Goal: Task Accomplishment & Management: Manage account settings

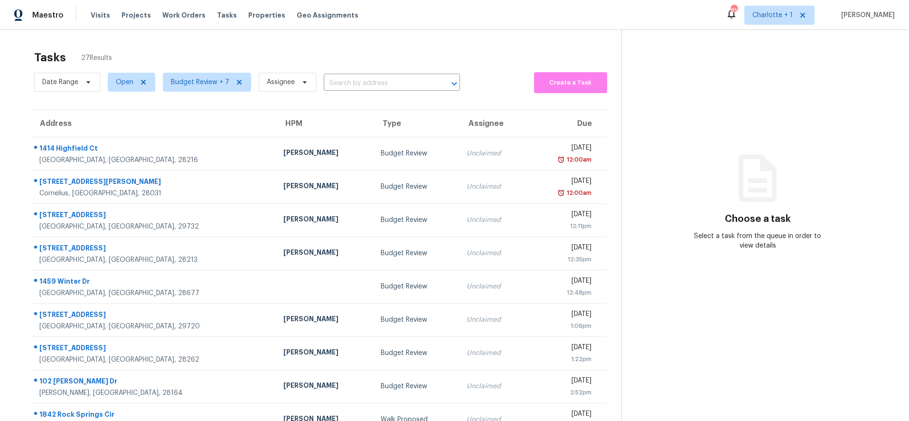
click at [332, 32] on div "Tasks 27 Results Date Range Open Budget Review + 7 Assignee ​ Create a Task Add…" at bounding box center [454, 262] width 909 height 465
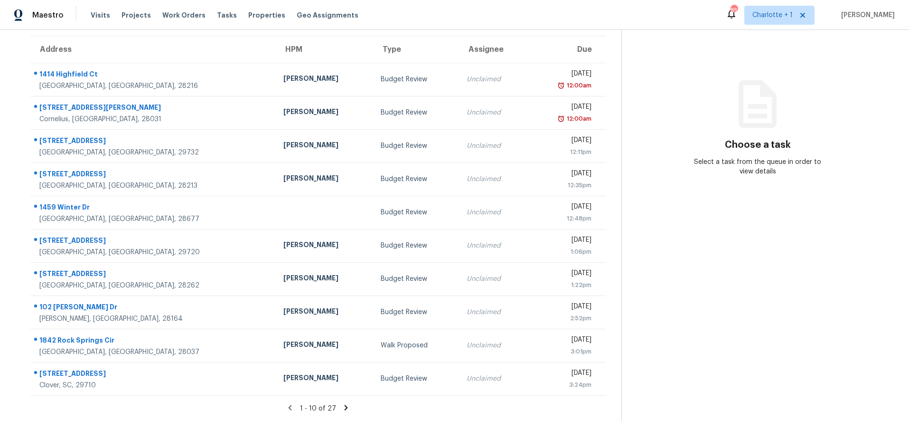
click at [345, 404] on icon at bounding box center [346, 406] width 3 height 5
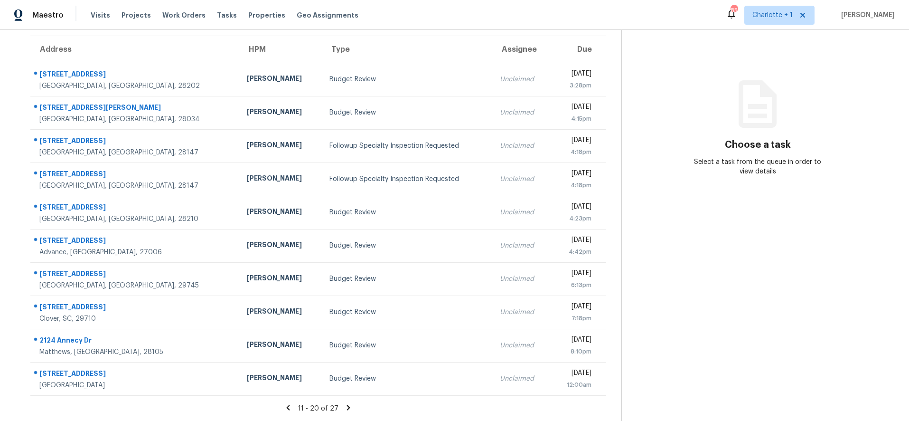
click at [344, 403] on icon at bounding box center [348, 407] width 9 height 9
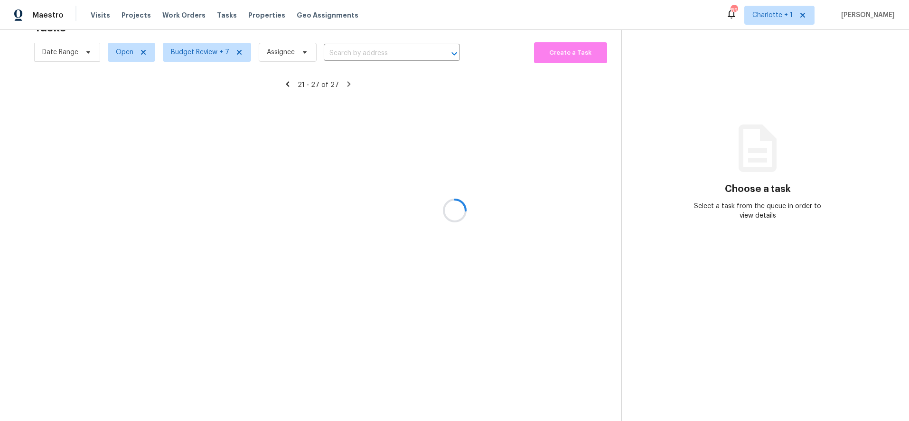
scroll to position [37, 0]
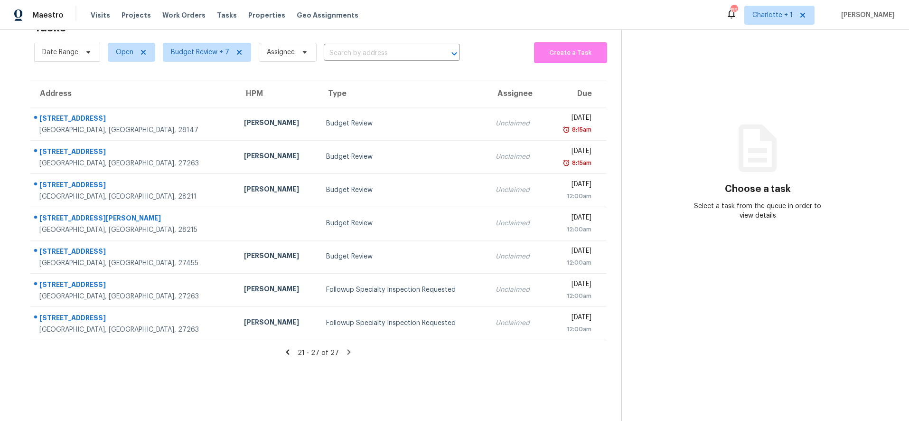
click at [292, 347] on div "21 - 27 of 27" at bounding box center [318, 352] width 606 height 10
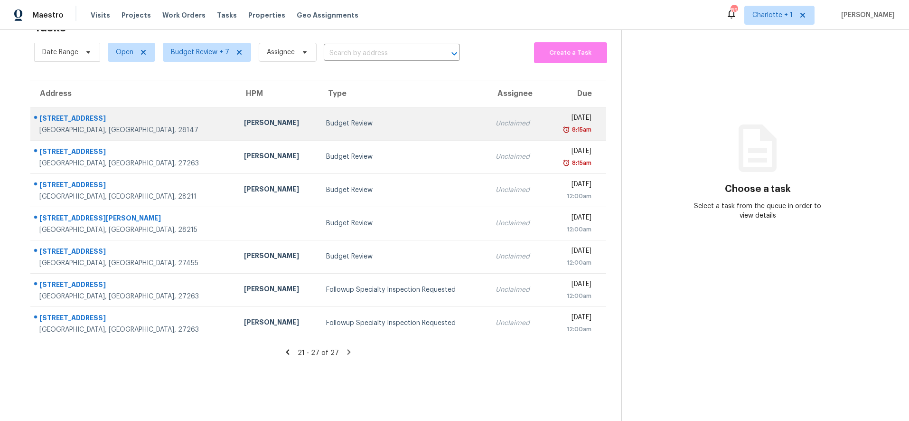
click at [114, 107] on td "2203 Airport Rd Salisbury, NC, 28147" at bounding box center [133, 123] width 206 height 33
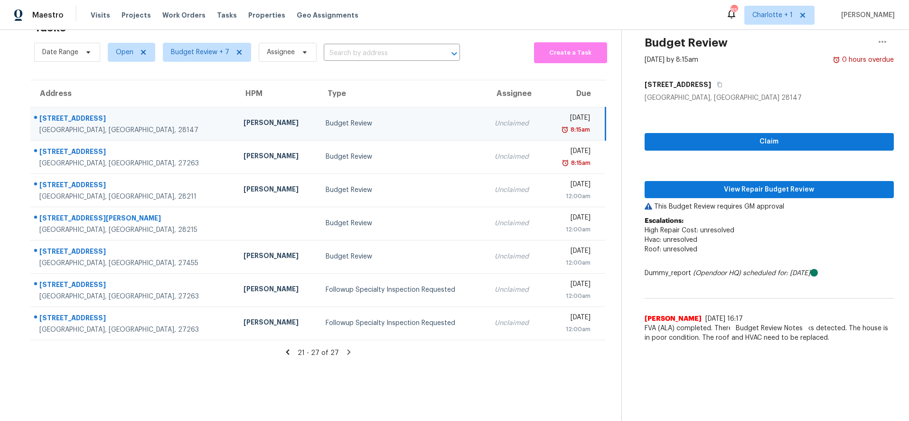
click at [151, 351] on section "Tasks 27 Results Date Range Open Budget Review + 7 Assignee ​ Create a Task Add…" at bounding box center [318, 217] width 606 height 405
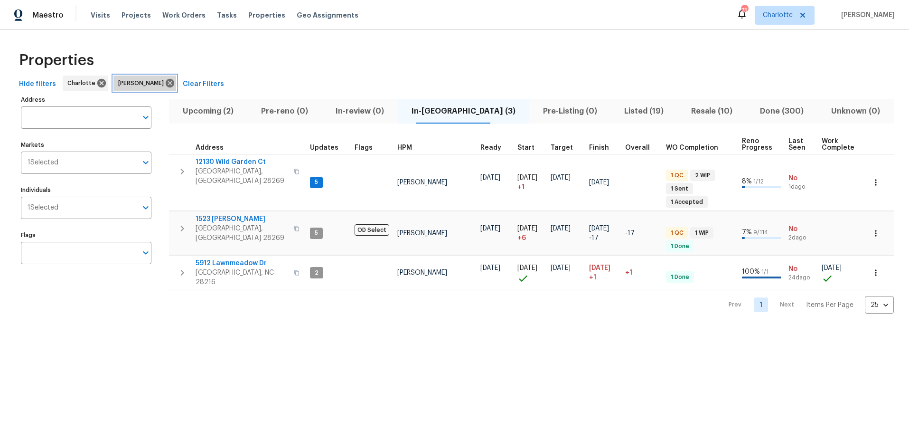
click at [165, 85] on icon at bounding box center [170, 83] width 10 height 10
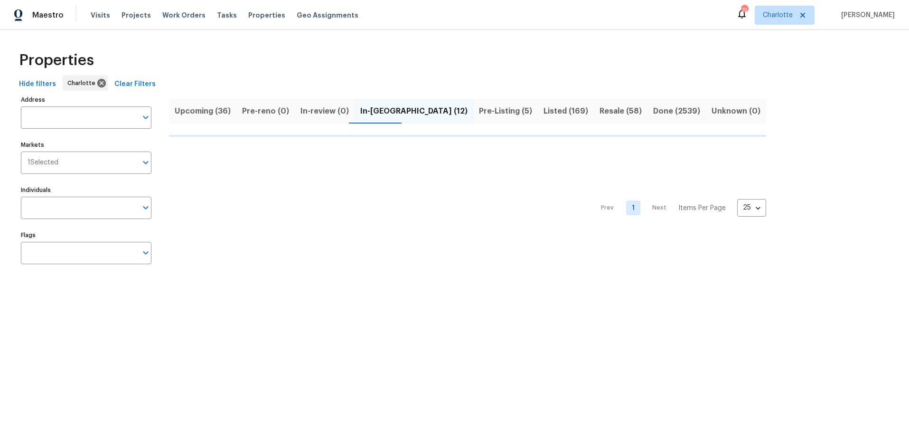
click at [353, 46] on div "Properties" at bounding box center [454, 60] width 879 height 30
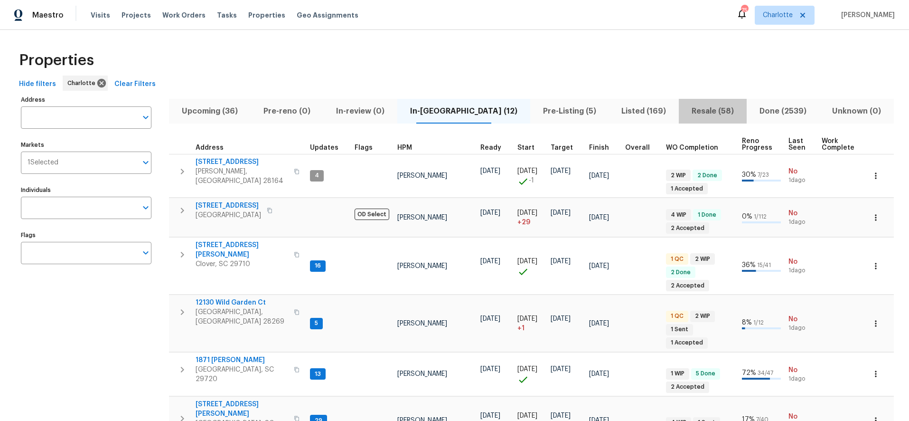
click at [684, 110] on span "Resale (58)" at bounding box center [712, 110] width 56 height 13
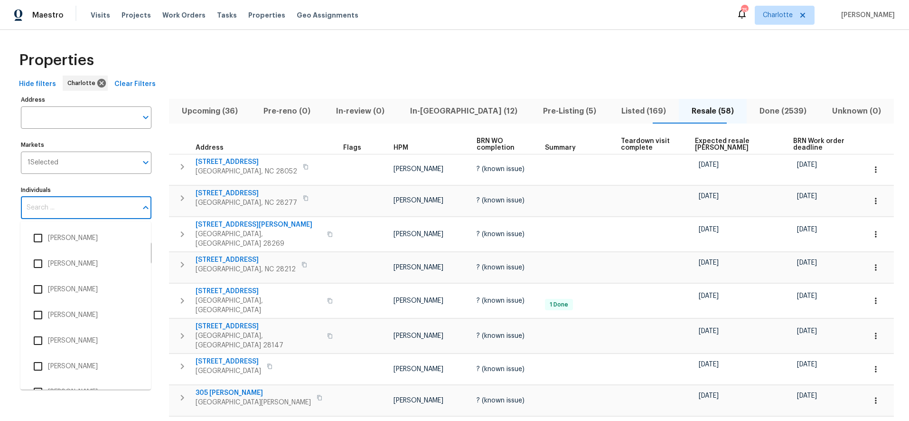
click at [61, 211] on input "Individuals" at bounding box center [79, 207] width 116 height 22
type input "jason bouque"
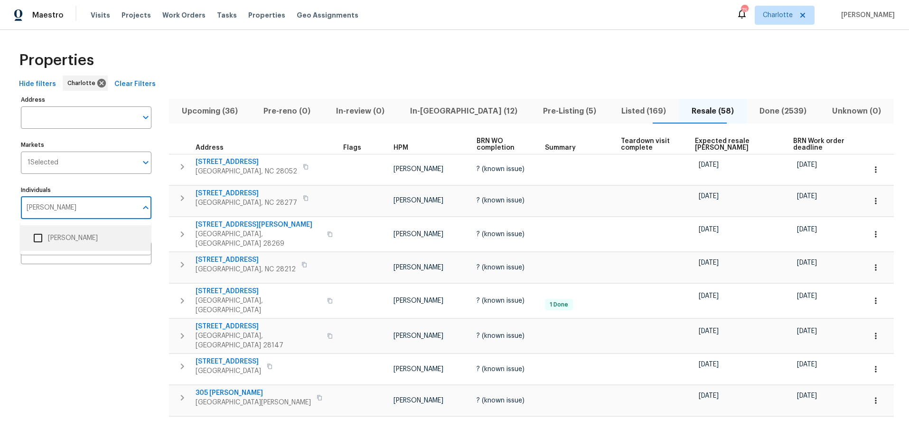
click at [54, 238] on li "Jason Bouque" at bounding box center [85, 238] width 115 height 20
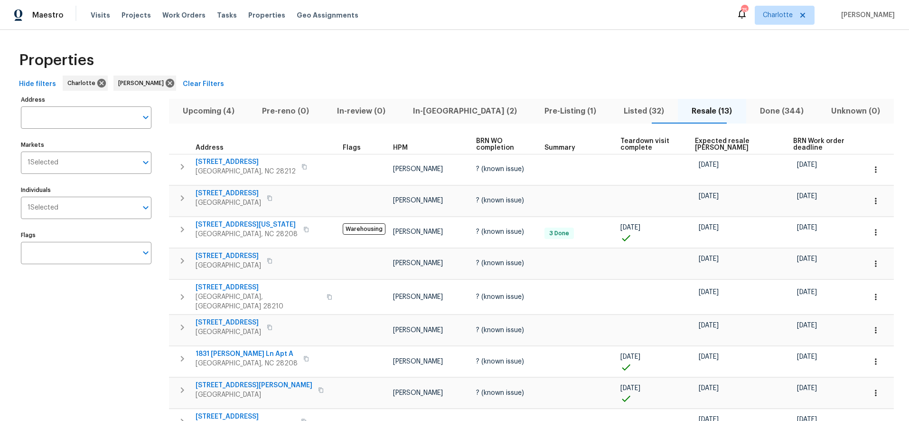
click at [701, 143] on span "Expected resale [PERSON_NAME]" at bounding box center [736, 144] width 82 height 13
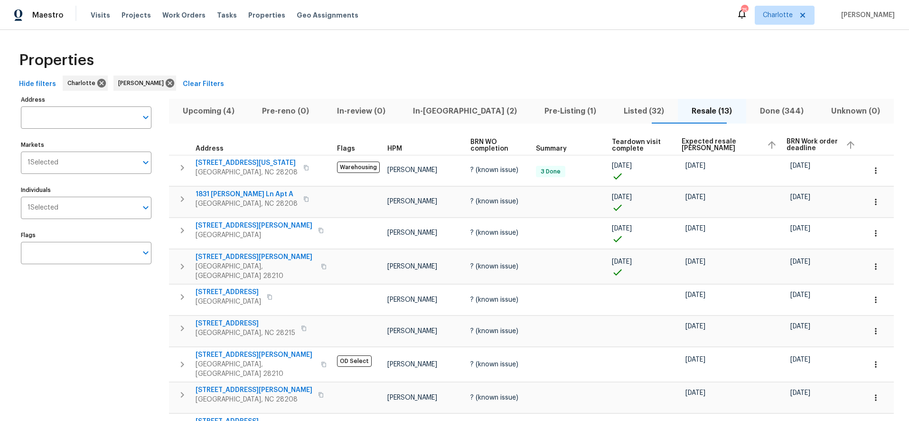
click at [692, 145] on span "Expected resale COE" at bounding box center [720, 144] width 77 height 13
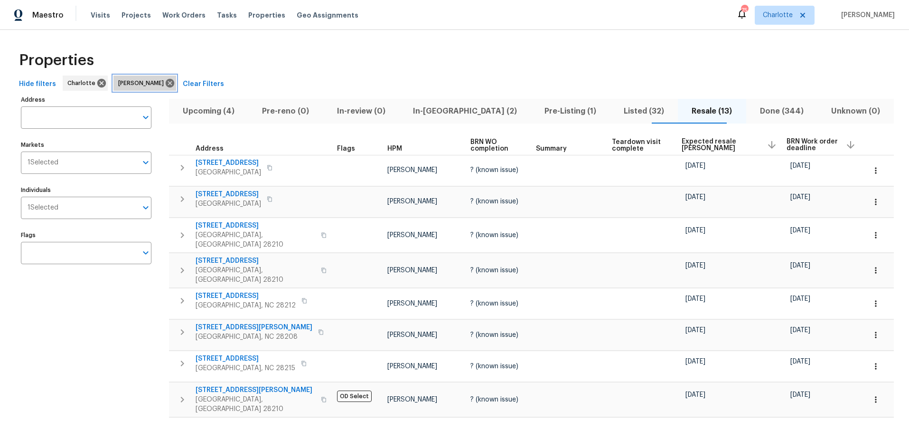
click at [146, 82] on span "Jason Bouque" at bounding box center [142, 82] width 49 height 9
click at [166, 84] on icon at bounding box center [170, 83] width 9 height 9
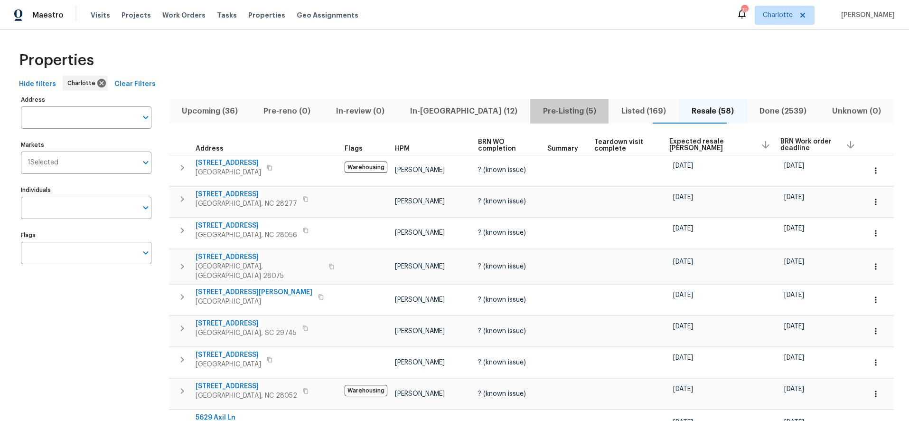
click at [530, 118] on button "Pre-Listing (5)" at bounding box center [569, 111] width 79 height 25
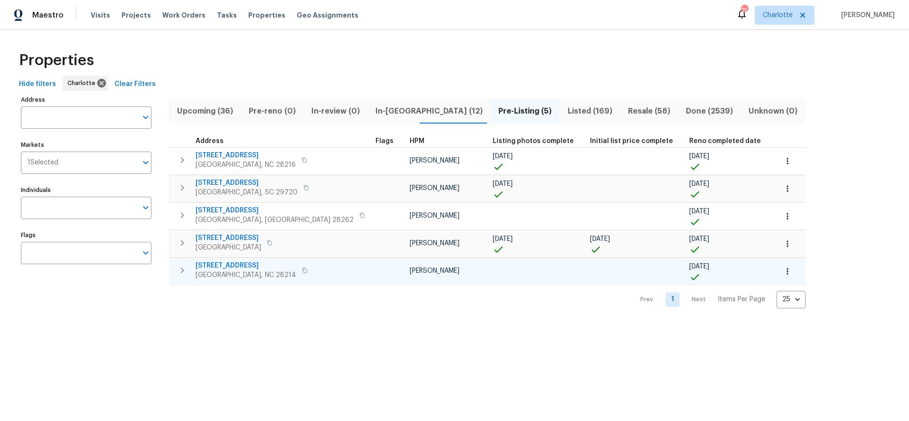
click at [223, 264] on span "505 Old Vine Ct" at bounding box center [246, 265] width 101 height 9
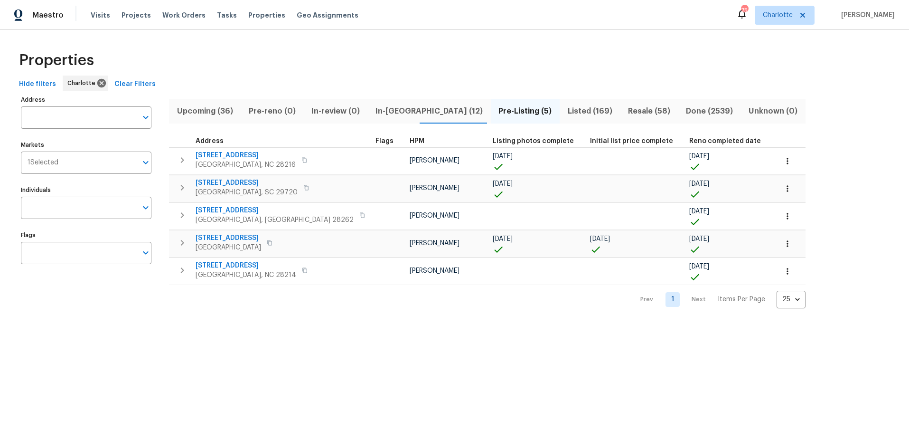
click at [145, 288] on div "Address Address Markets 1 Selected Markets Individuals Individuals Flags Flags" at bounding box center [92, 200] width 142 height 215
click at [218, 237] on span "711 Forest Rd" at bounding box center [228, 237] width 65 height 9
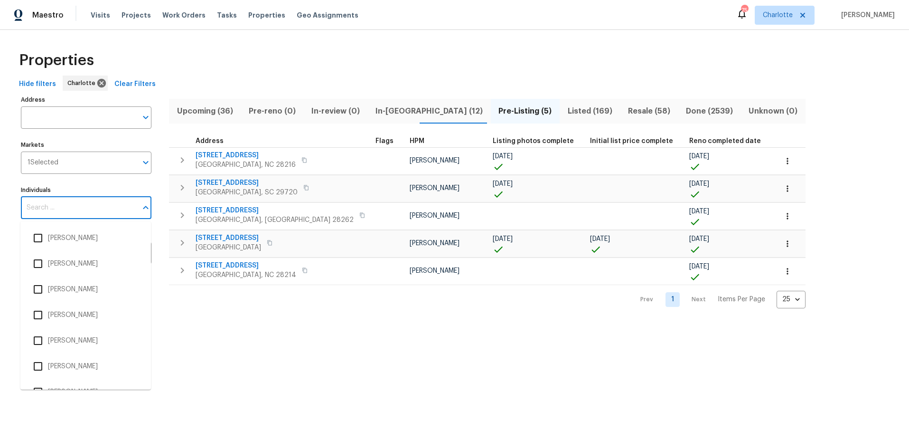
click at [74, 202] on input "Individuals" at bounding box center [79, 207] width 116 height 22
type input "jason boque"
click at [89, 209] on input "jason boque" at bounding box center [79, 207] width 116 height 22
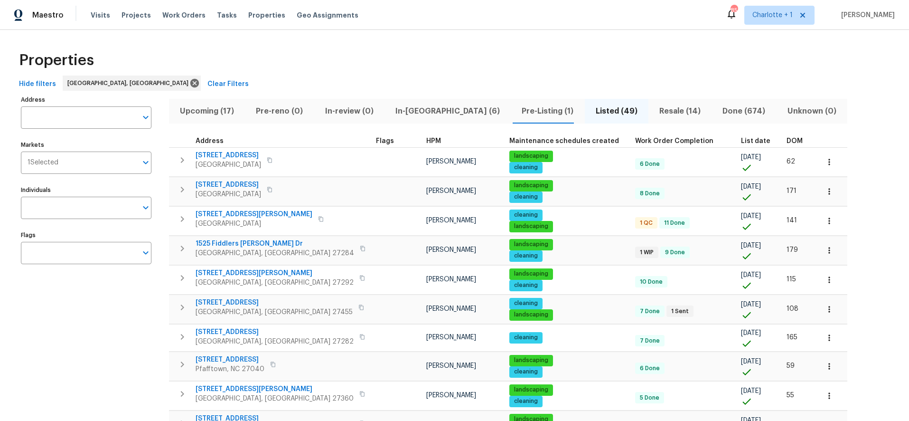
click at [786, 139] on span "DOM" at bounding box center [794, 141] width 16 height 7
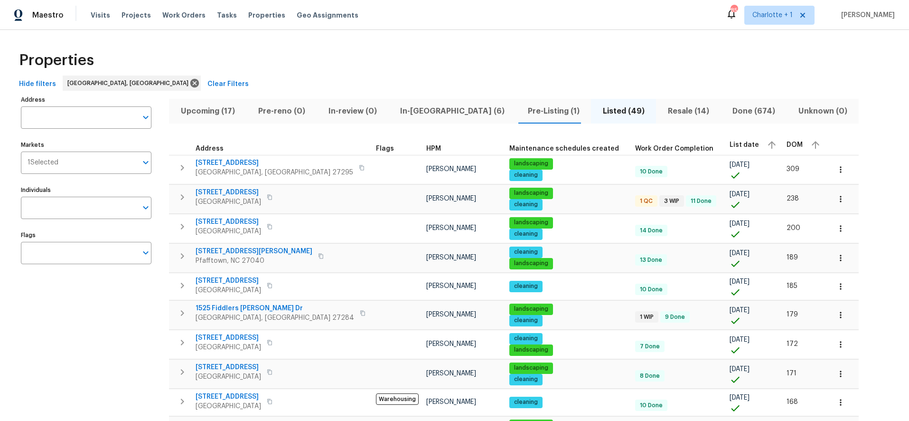
click at [720, 101] on button "Done (674)" at bounding box center [753, 111] width 66 height 25
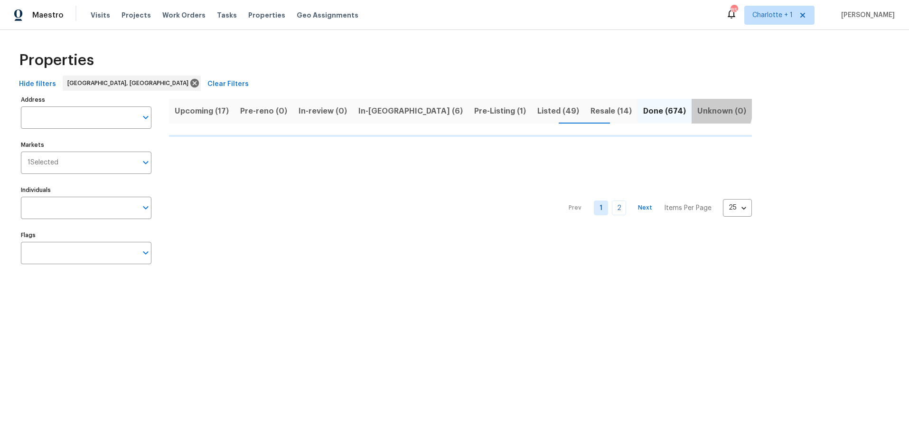
click at [697, 108] on span "Unknown (0)" at bounding box center [721, 110] width 49 height 13
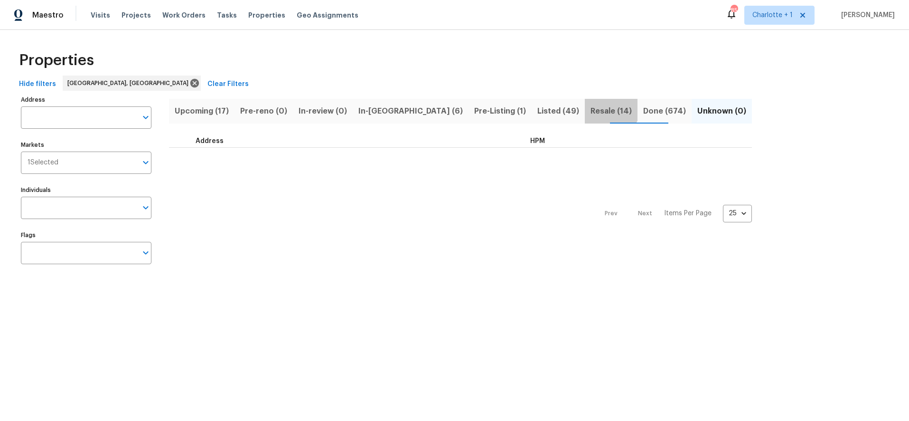
click at [590, 104] on span "Resale (14)" at bounding box center [610, 110] width 41 height 13
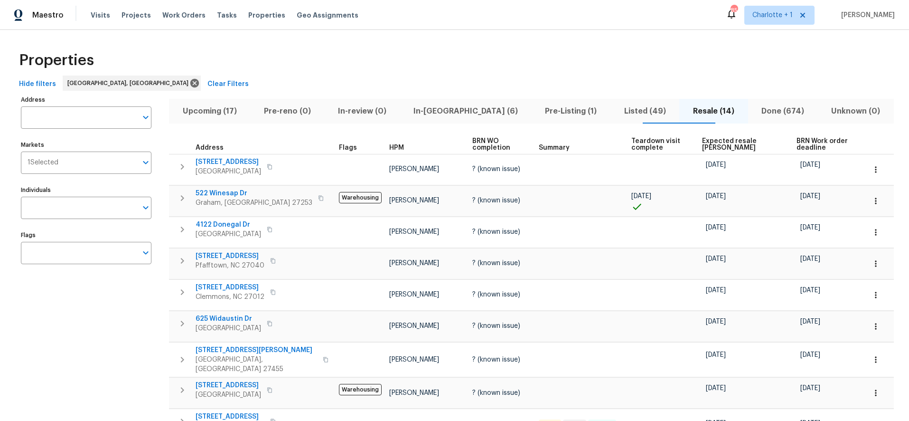
click at [715, 147] on span "Expected resale COE" at bounding box center [741, 144] width 78 height 13
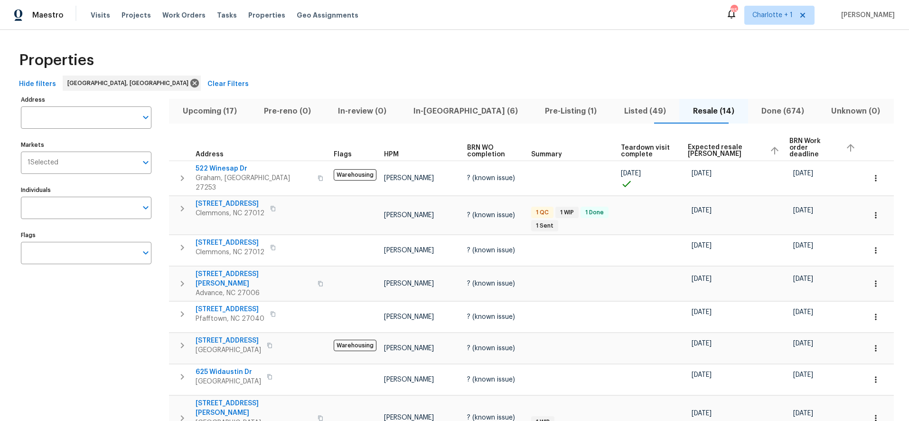
click at [452, 89] on div "Hide filters Greensboro, NC Clear Filters" at bounding box center [454, 84] width 879 height 18
drag, startPoint x: 224, startPoint y: 111, endPoint x: 241, endPoint y: 110, distance: 17.1
click at [223, 111] on span "Upcoming (17)" at bounding box center [210, 110] width 70 height 13
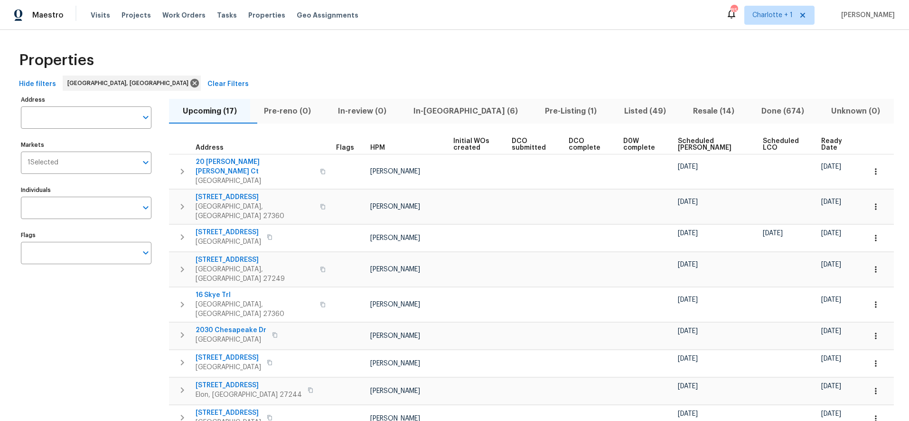
click at [821, 141] on span "Ready Date" at bounding box center [835, 144] width 28 height 13
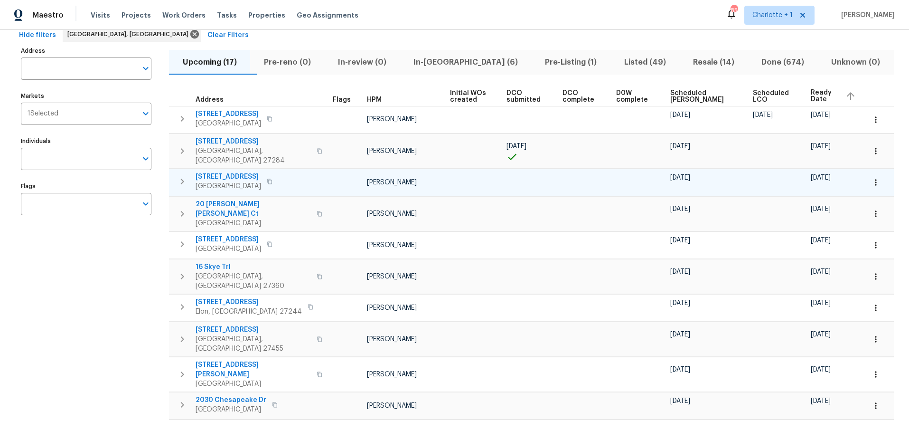
scroll to position [46, 0]
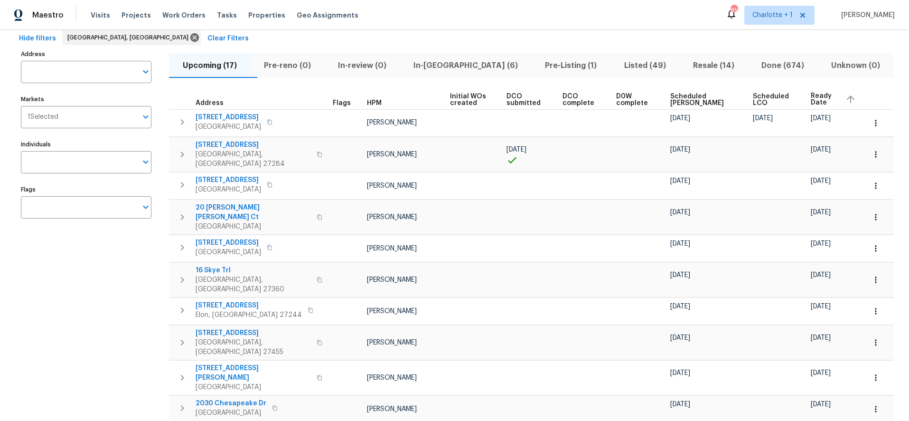
click at [402, 46] on div "Hide filters Greensboro, NC Clear Filters" at bounding box center [454, 39] width 879 height 18
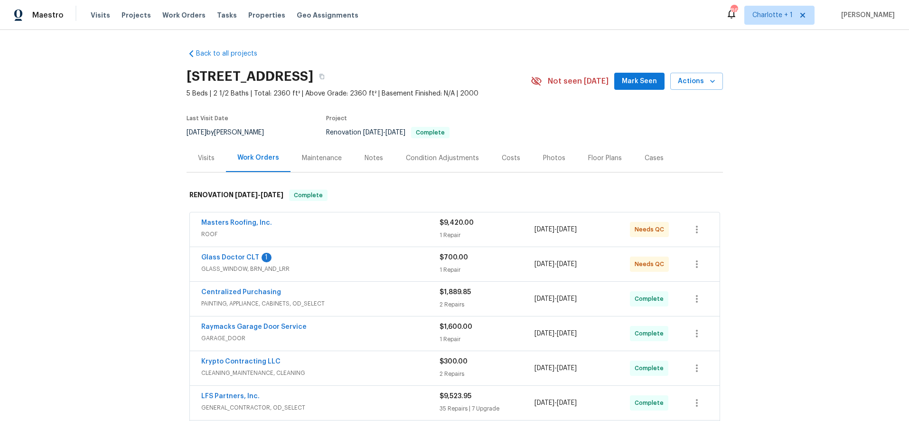
click at [516, 158] on div "Costs" at bounding box center [510, 158] width 41 height 28
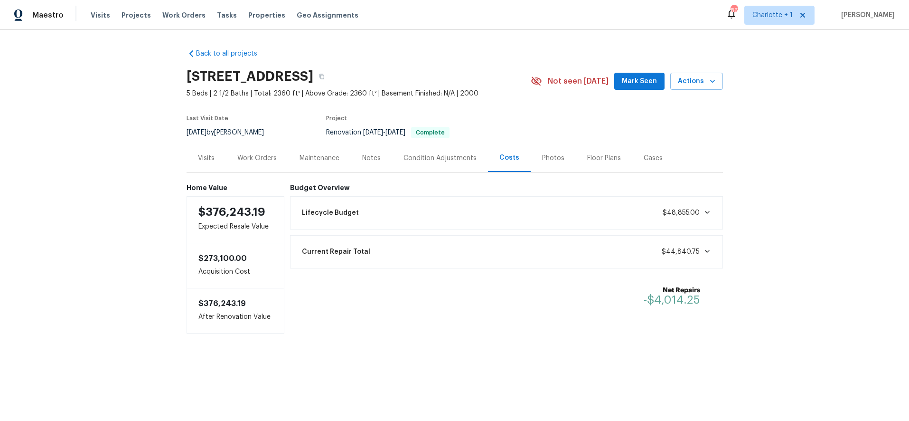
click at [546, 153] on div "Photos" at bounding box center [553, 157] width 22 height 9
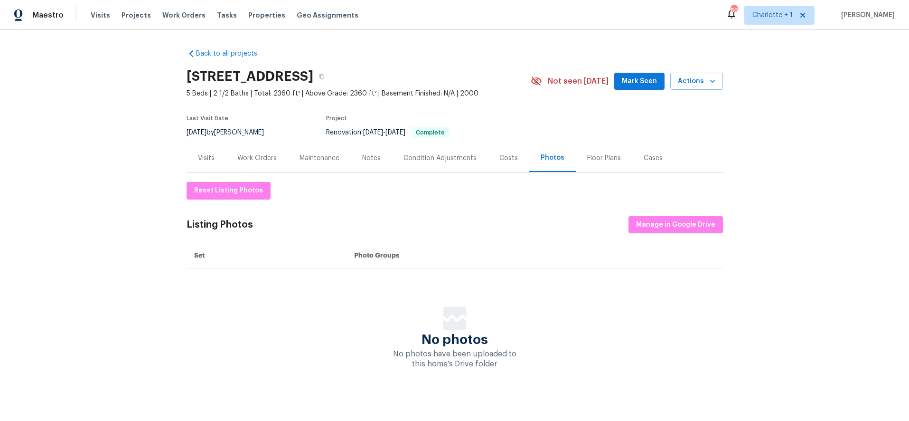
click at [264, 156] on div "Work Orders" at bounding box center [256, 157] width 39 height 9
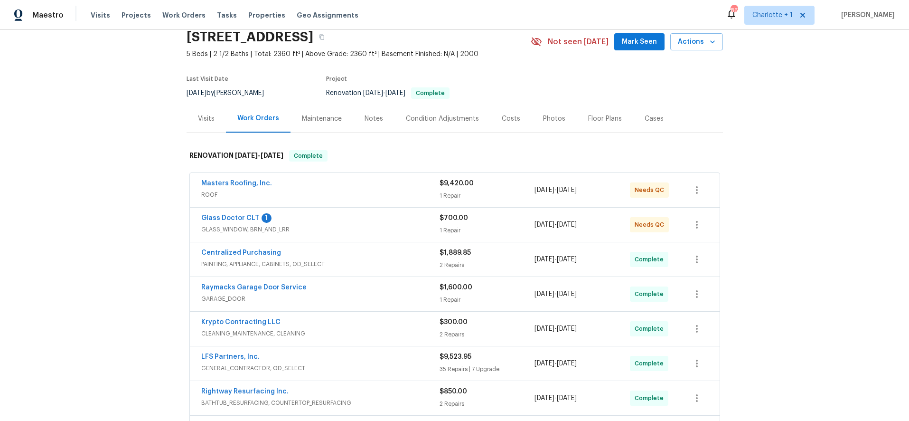
scroll to position [59, 0]
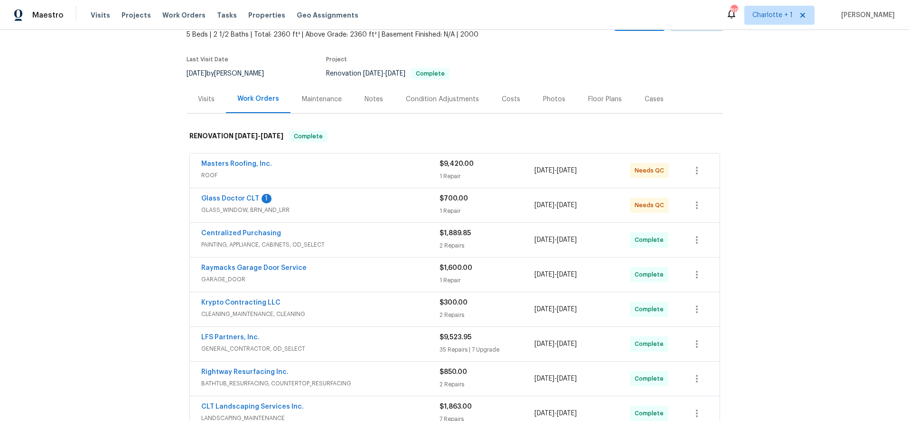
click at [391, 306] on div "Krypto Contracting LLC" at bounding box center [320, 303] width 238 height 11
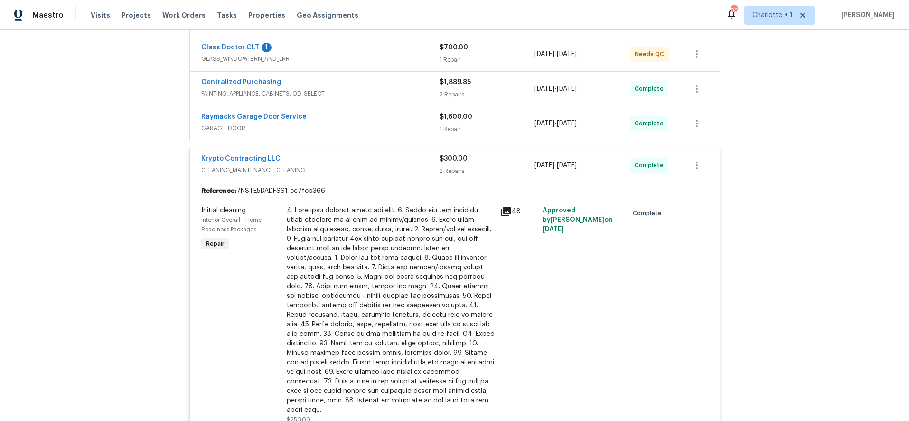
scroll to position [210, 0]
click at [428, 282] on div at bounding box center [391, 309] width 208 height 209
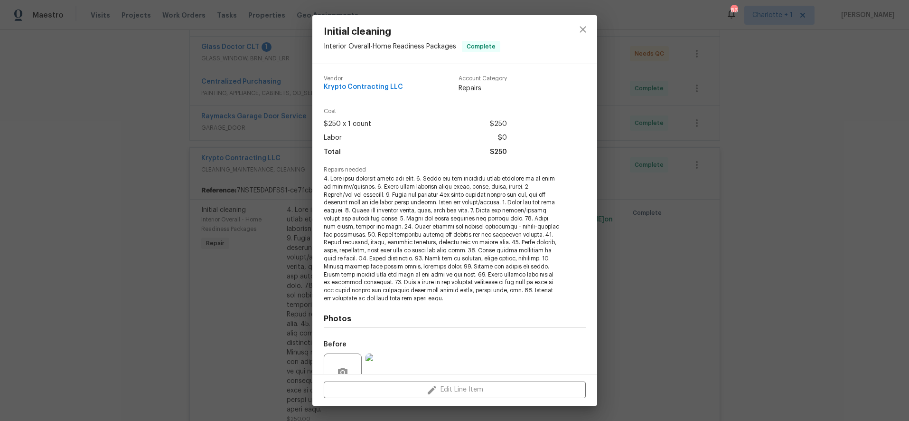
scroll to position [89, 0]
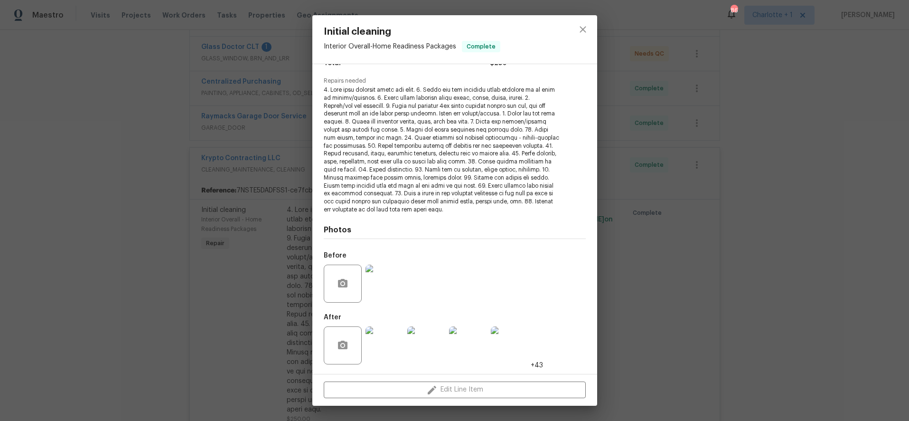
click at [379, 340] on img at bounding box center [384, 345] width 38 height 38
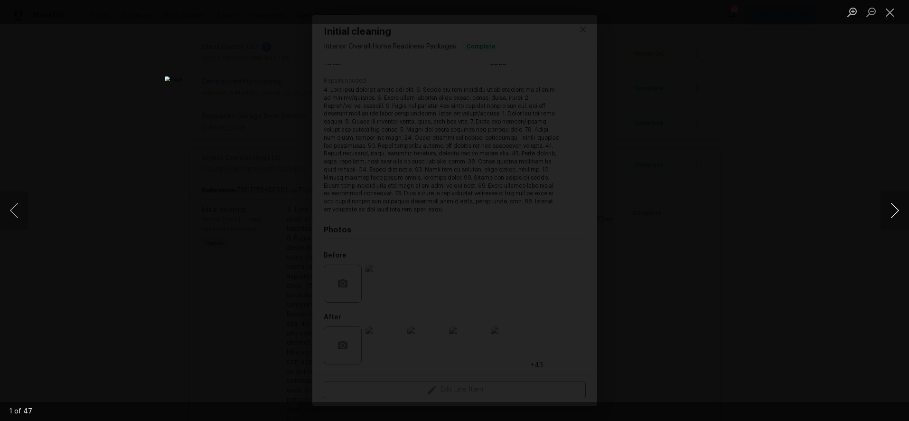
click at [892, 209] on button "Next image" at bounding box center [894, 210] width 28 height 38
click at [892, 208] on button "Next image" at bounding box center [894, 210] width 28 height 38
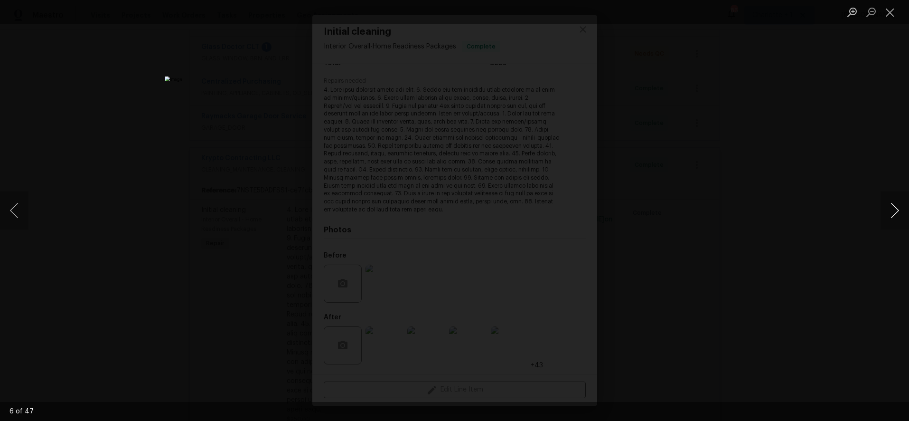
click at [892, 208] on button "Next image" at bounding box center [894, 210] width 28 height 38
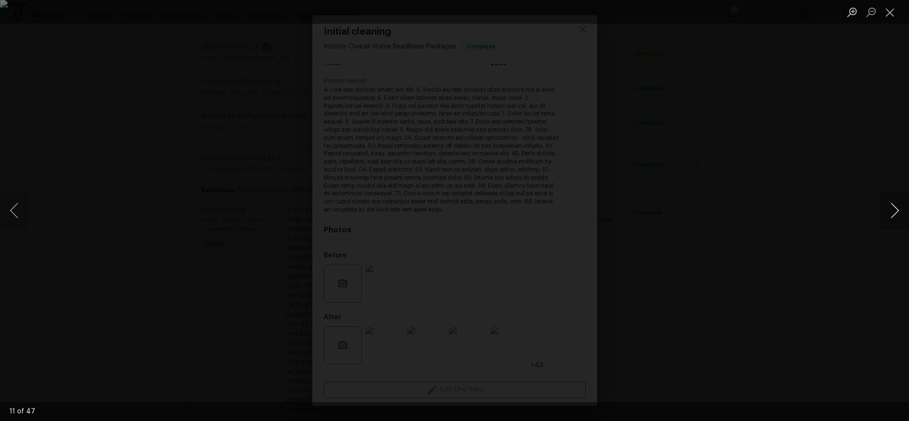
click at [892, 208] on button "Next image" at bounding box center [894, 210] width 28 height 38
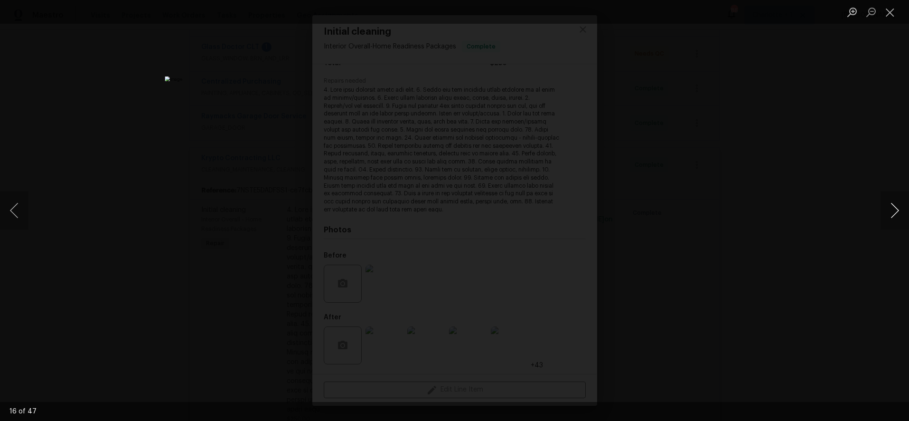
click at [892, 208] on button "Next image" at bounding box center [894, 210] width 28 height 38
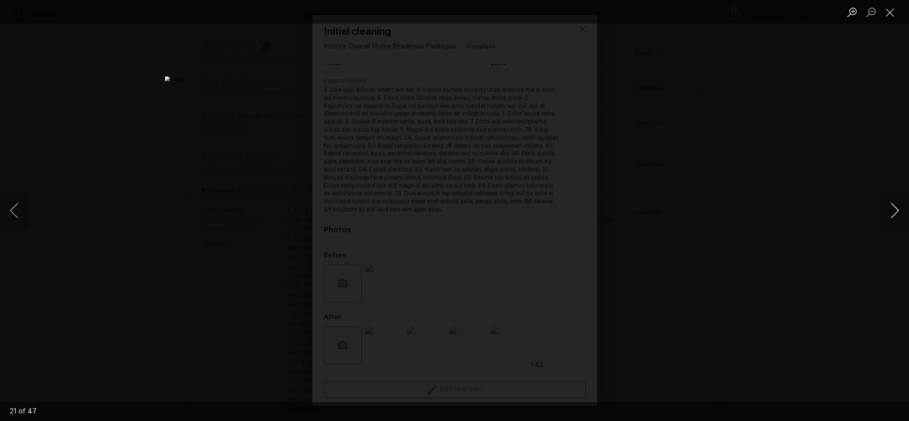
click at [892, 208] on button "Next image" at bounding box center [894, 210] width 28 height 38
click at [754, 117] on div "Lightbox" at bounding box center [454, 210] width 909 height 421
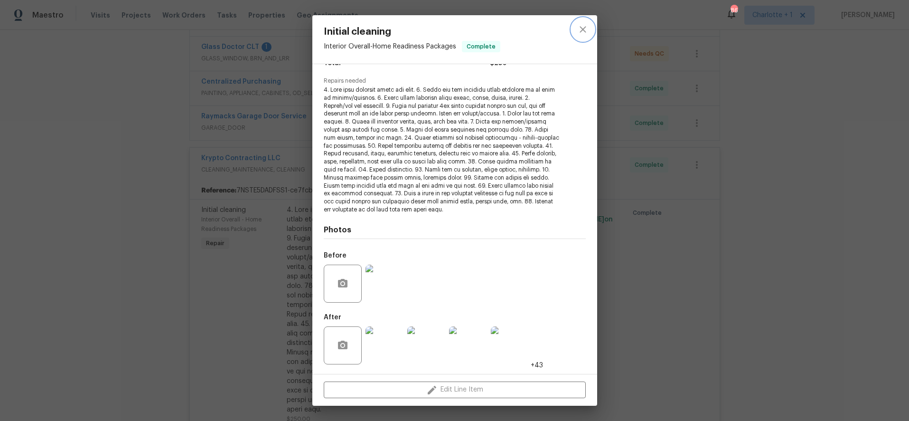
click at [581, 24] on icon "close" at bounding box center [582, 29] width 11 height 11
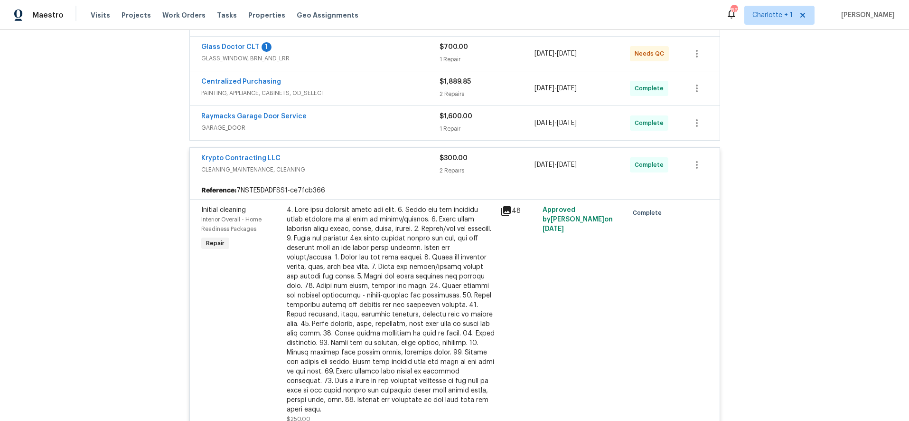
click at [346, 163] on div "Krypto Contracting LLC" at bounding box center [320, 158] width 238 height 11
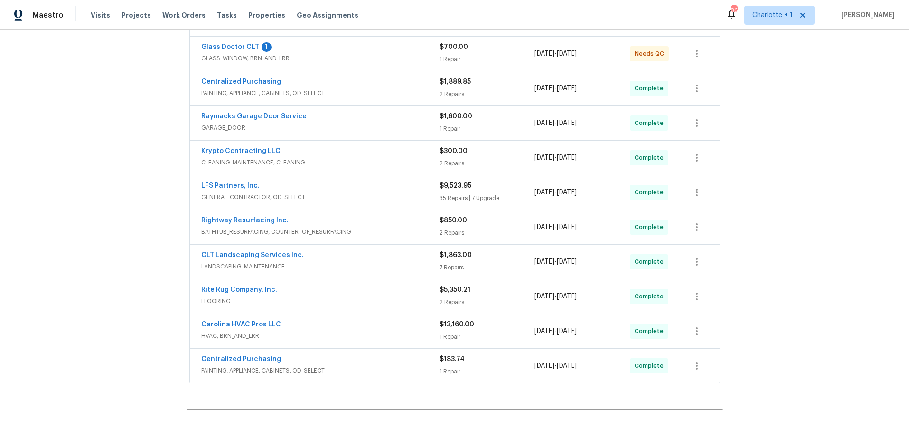
click at [777, 121] on div "Back to all projects 505 Old Vine Ct, Charlotte, NC 28214 5 Beds | 2 1/2 Baths …" at bounding box center [454, 225] width 909 height 391
click at [773, 158] on div "Back to all projects 505 Old Vine Ct, Charlotte, NC 28214 5 Beds | 2 1/2 Baths …" at bounding box center [454, 225] width 909 height 391
click at [363, 334] on span "HVAC, BRN_AND_LRR" at bounding box center [320, 335] width 238 height 9
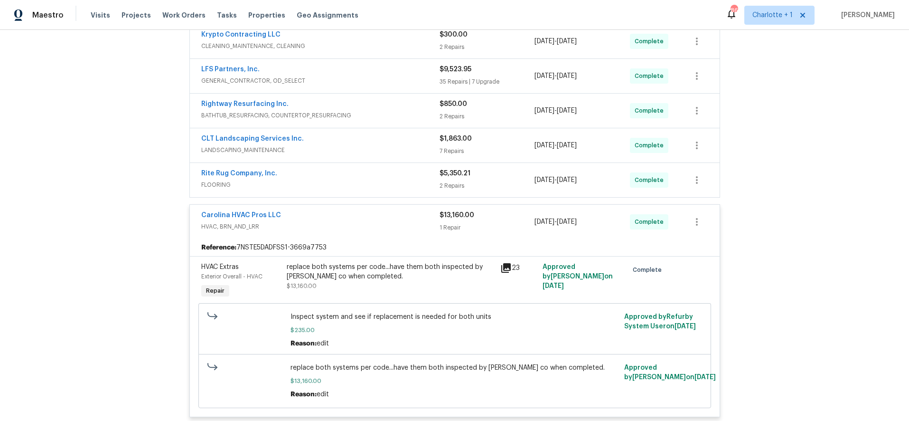
scroll to position [328, 0]
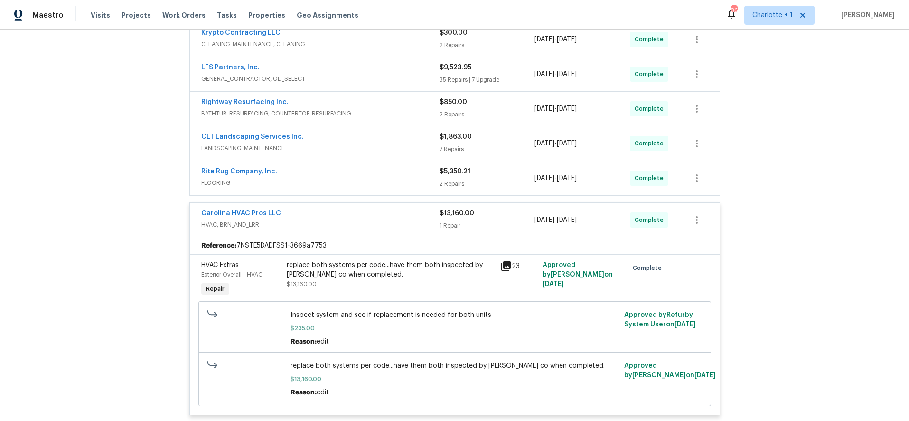
click at [372, 286] on div "replace both systems per code...have them both inspected by meck co when comple…" at bounding box center [391, 274] width 208 height 28
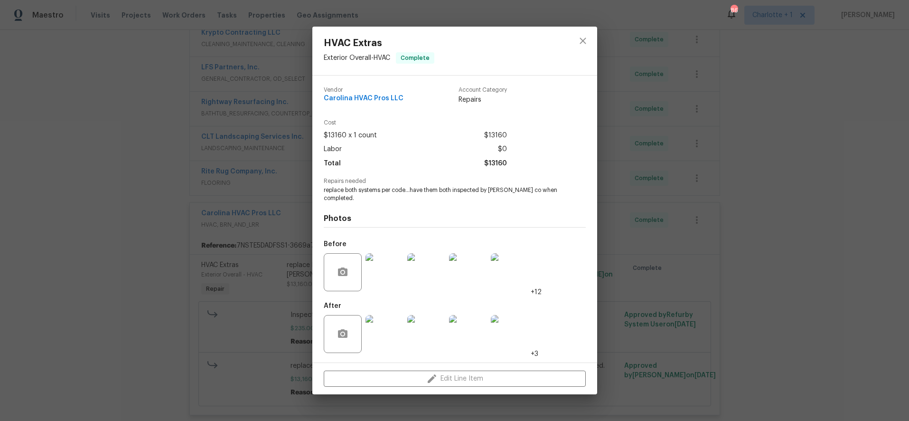
click at [384, 331] on img at bounding box center [384, 334] width 38 height 38
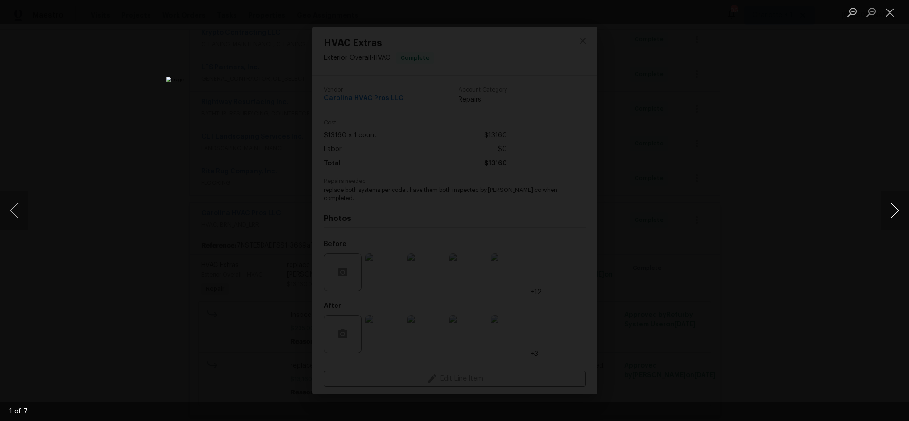
click at [892, 214] on button "Next image" at bounding box center [894, 210] width 28 height 38
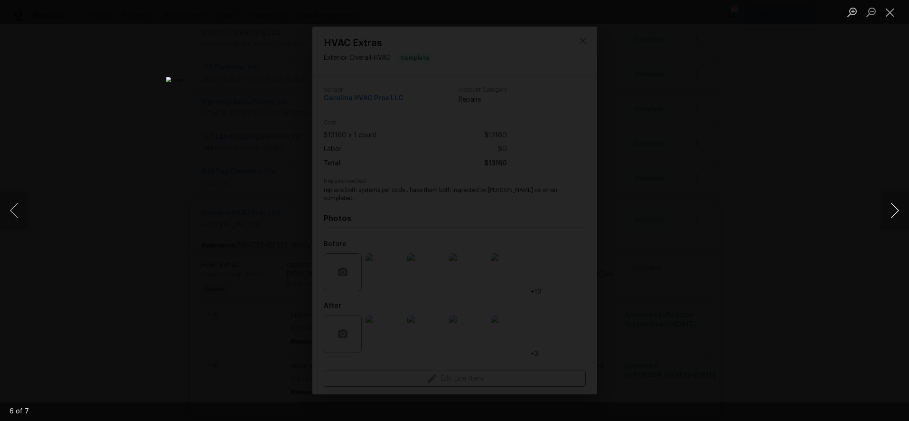
click at [892, 214] on button "Next image" at bounding box center [894, 210] width 28 height 38
click at [785, 107] on div "Lightbox" at bounding box center [454, 210] width 909 height 421
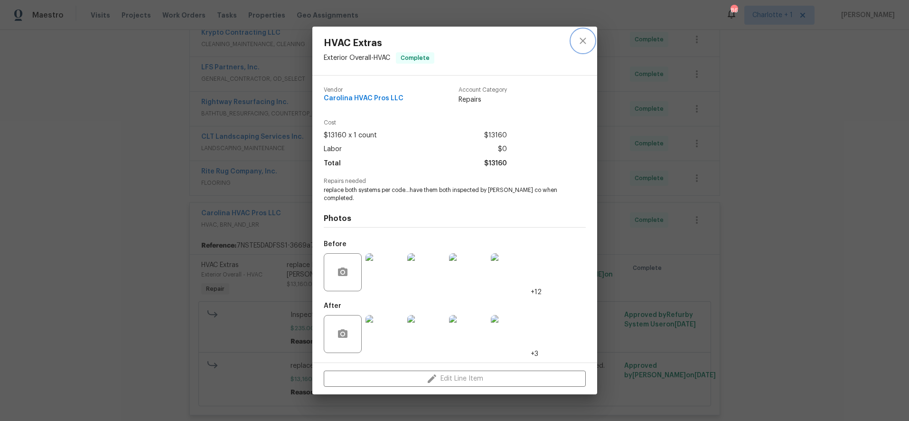
click at [577, 41] on icon "close" at bounding box center [582, 40] width 11 height 11
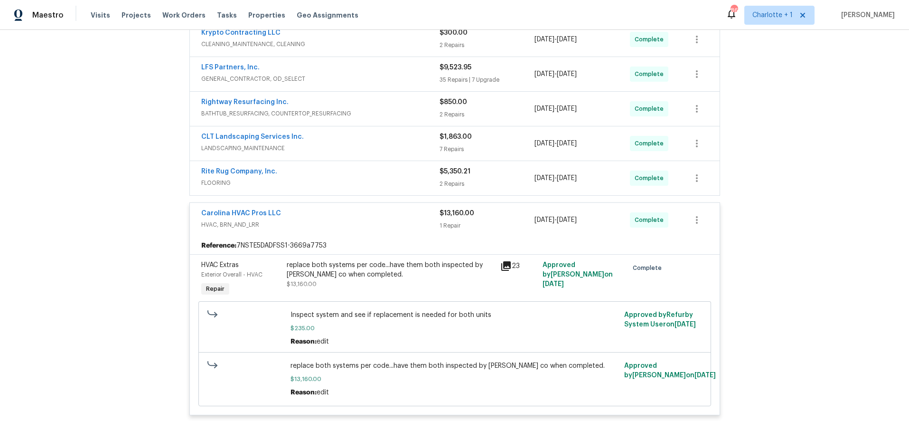
click at [331, 227] on span "HVAC, BRN_AND_LRR" at bounding box center [320, 224] width 238 height 9
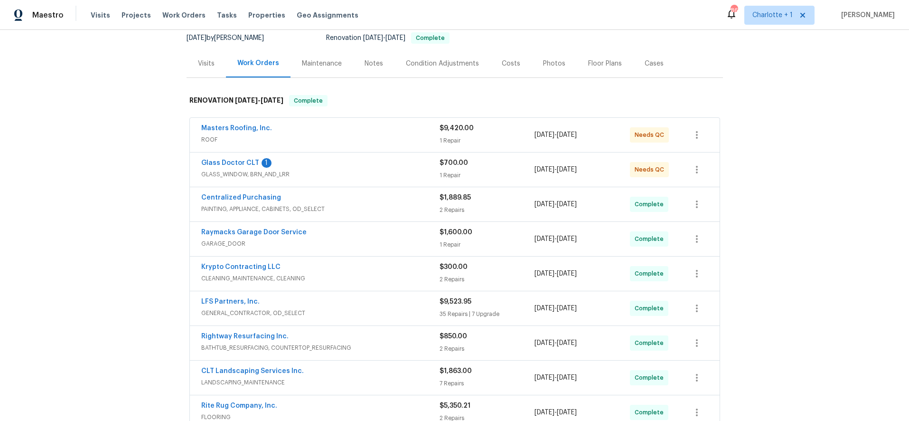
scroll to position [91, 0]
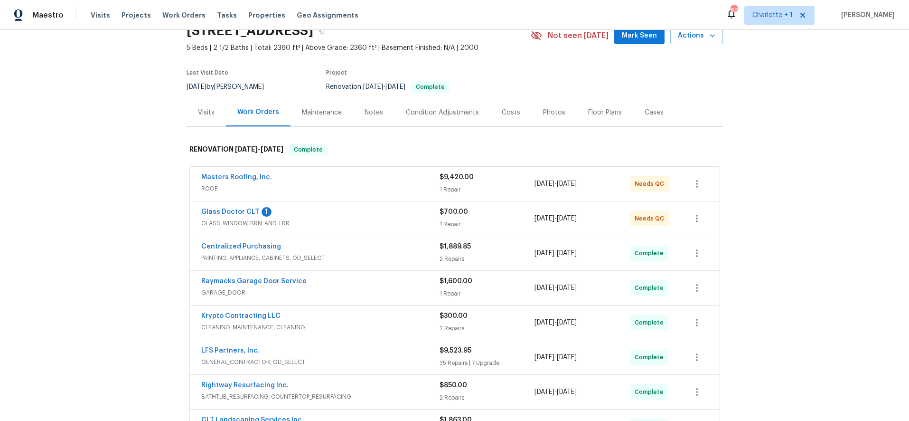
click at [373, 186] on span "ROOF" at bounding box center [320, 188] width 238 height 9
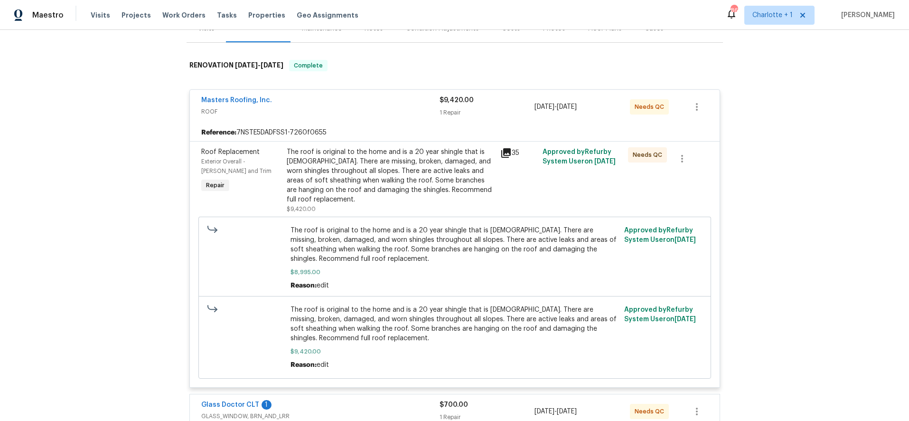
scroll to position [135, 0]
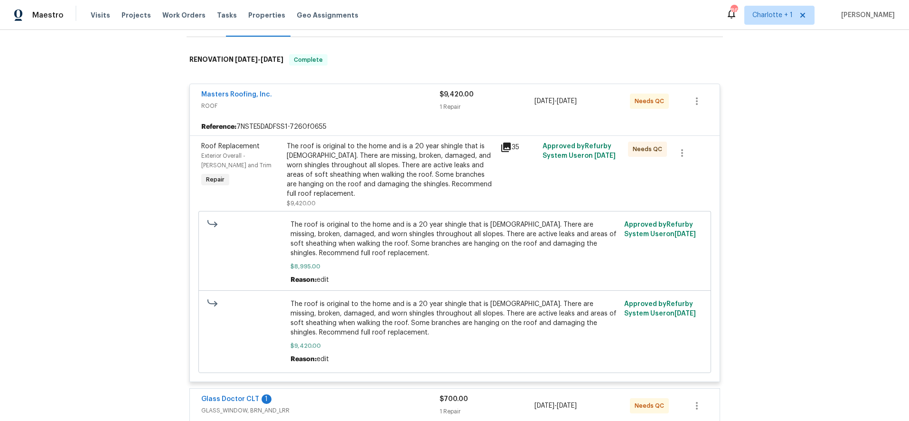
click at [361, 159] on div "The roof is original to the home and is a 20 year shingle that is 25 years old.…" at bounding box center [391, 169] width 208 height 57
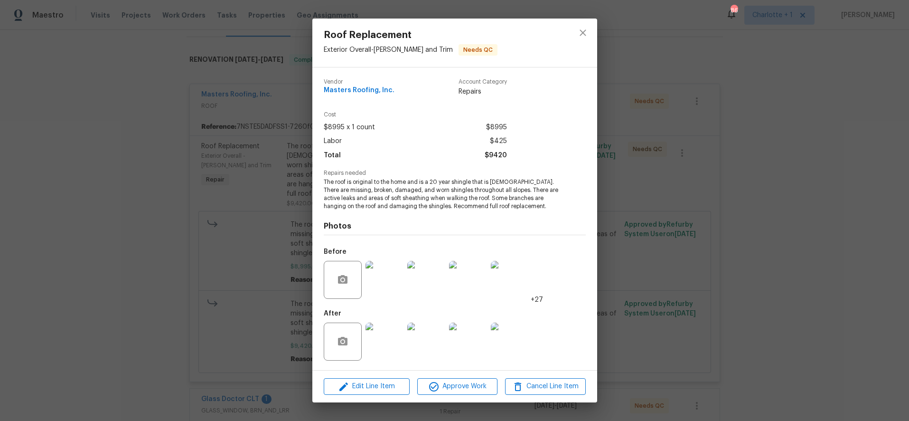
click at [380, 331] on img at bounding box center [384, 341] width 38 height 38
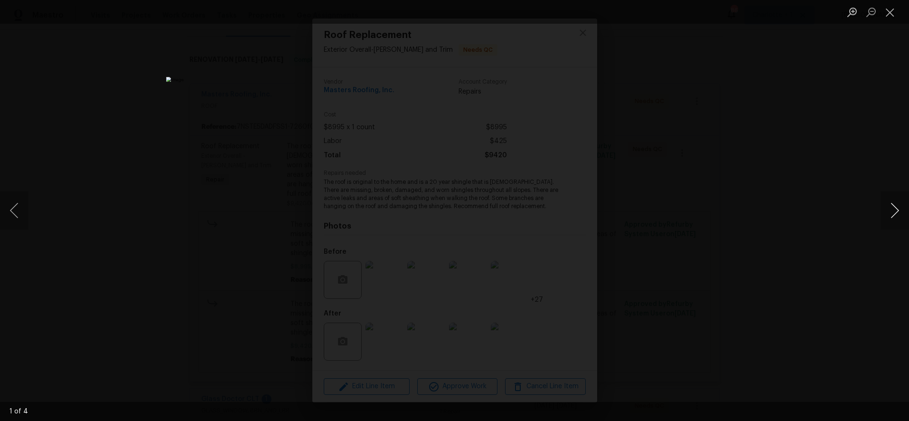
click at [895, 211] on button "Next image" at bounding box center [894, 210] width 28 height 38
click at [896, 211] on button "Next image" at bounding box center [894, 210] width 28 height 38
click at [894, 211] on button "Next image" at bounding box center [894, 210] width 28 height 38
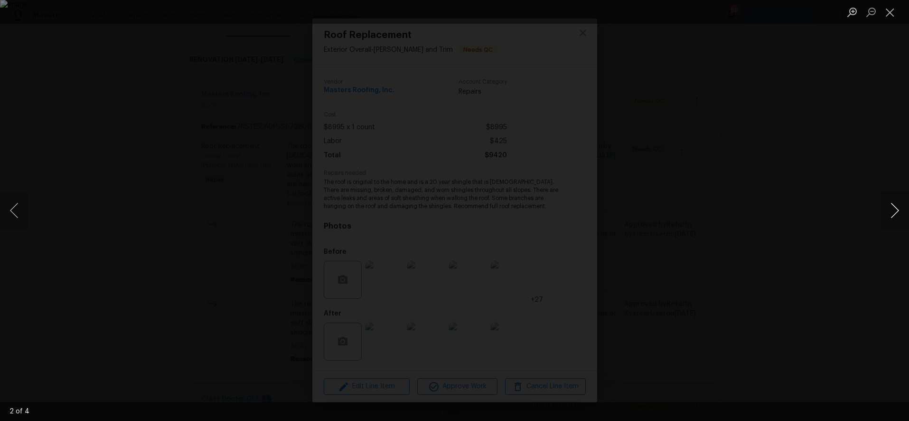
click at [894, 211] on button "Next image" at bounding box center [894, 210] width 28 height 38
click at [884, 13] on button "Close lightbox" at bounding box center [889, 12] width 19 height 17
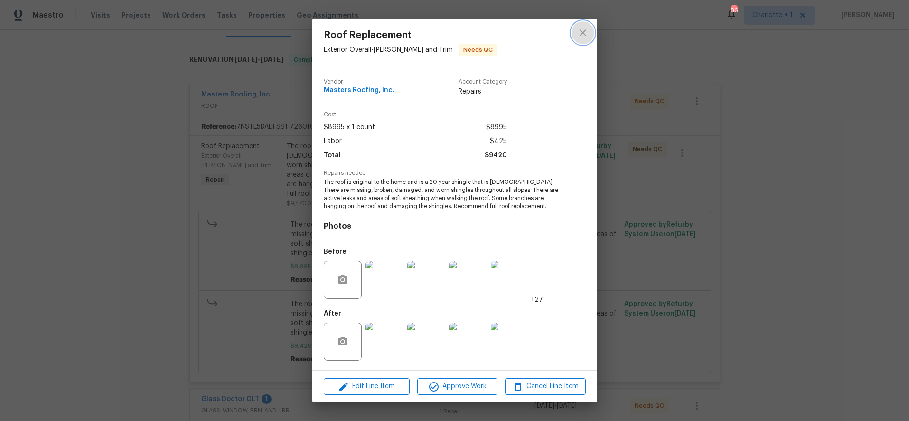
click at [584, 35] on icon "close" at bounding box center [583, 32] width 6 height 6
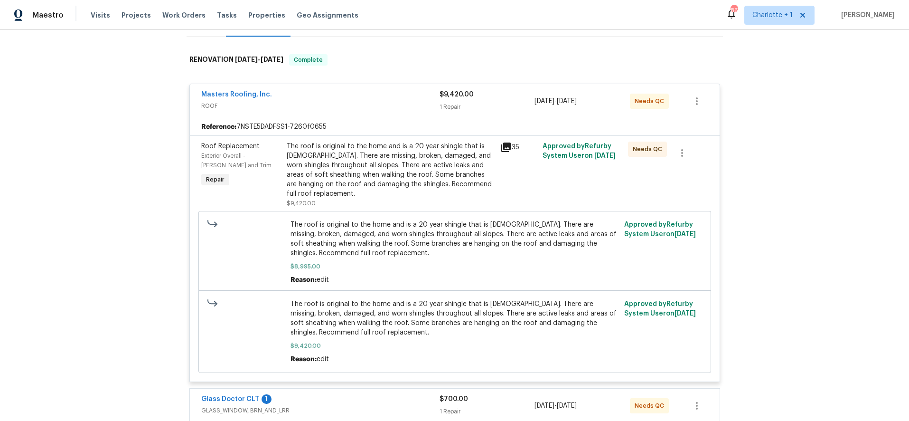
click at [365, 110] on span "ROOF" at bounding box center [320, 105] width 238 height 9
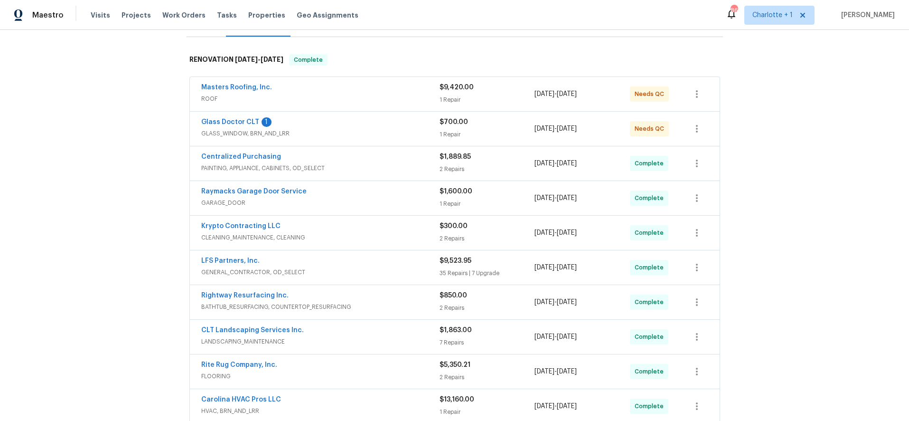
drag, startPoint x: 818, startPoint y: 91, endPoint x: 642, endPoint y: 128, distance: 179.9
click at [817, 91] on div "Back to all projects 505 Old Vine Ct, Charlotte, NC 28214 5 Beds | 2 1/2 Baths …" at bounding box center [454, 225] width 909 height 391
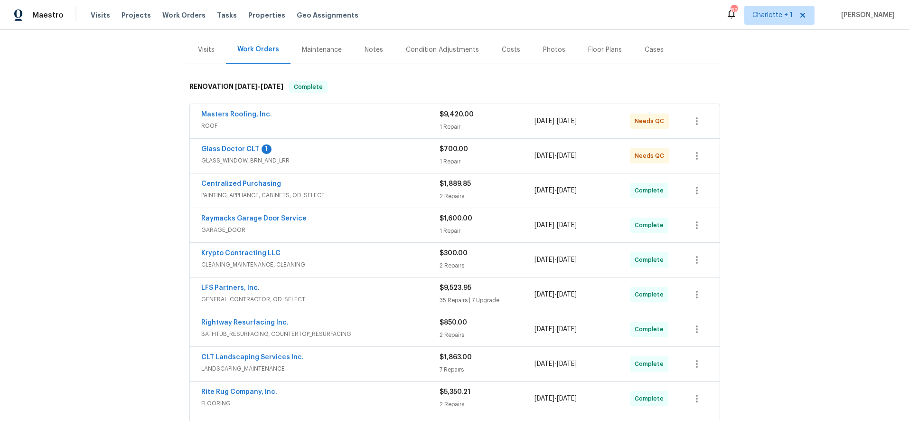
scroll to position [73, 0]
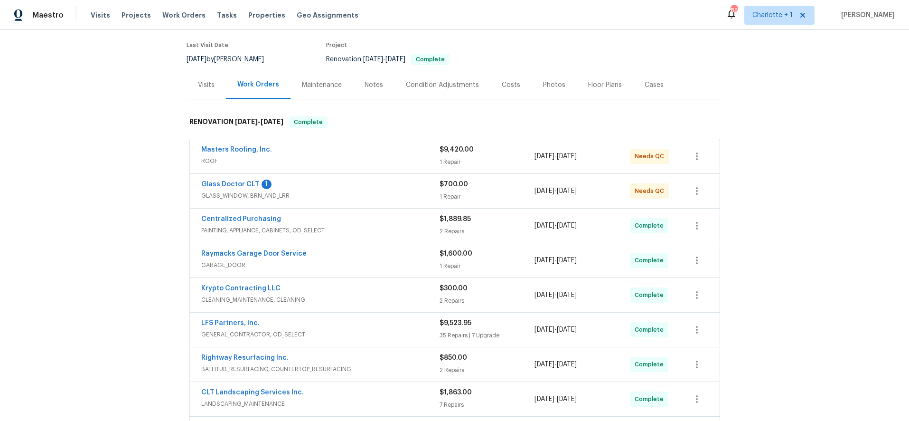
click at [504, 82] on div "Costs" at bounding box center [511, 84] width 19 height 9
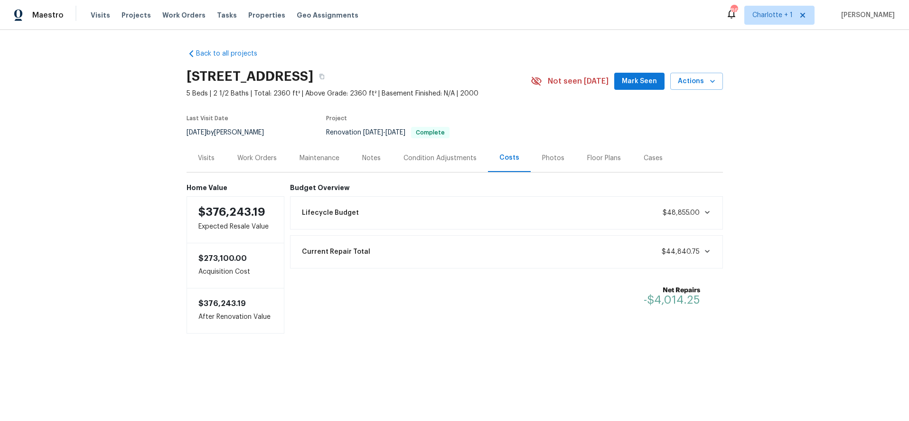
click at [794, 101] on div "Back to all projects 505 Old Vine Ct, Charlotte, NC 28214 5 Beds | 2 1/2 Baths …" at bounding box center [454, 210] width 909 height 360
click at [790, 190] on div "Back to all projects 505 Old Vine Ct, Charlotte, NC 28214 5 Beds | 2 1/2 Baths …" at bounding box center [454, 210] width 909 height 360
click at [795, 225] on div "Back to all projects 505 Old Vine Ct, Charlotte, NC 28214 5 Beds | 2 1/2 Baths …" at bounding box center [454, 210] width 909 height 360
click at [791, 177] on div "Back to all projects 505 Old Vine Ct, Charlotte, NC 28214 5 Beds | 2 1/2 Baths …" at bounding box center [454, 210] width 909 height 360
click at [806, 90] on div "Back to all projects 505 Old Vine Ct, Charlotte, NC 28214 5 Beds | 2 1/2 Baths …" at bounding box center [454, 210] width 909 height 360
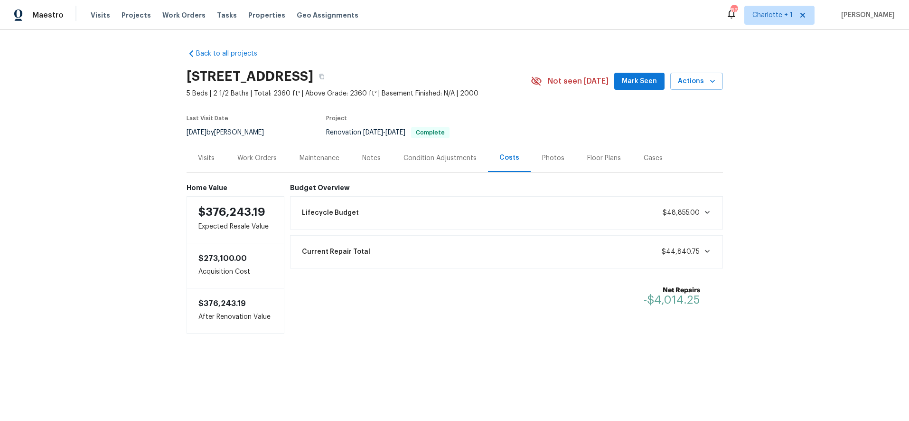
click at [780, 139] on div "Back to all projects 505 Old Vine Ct, Charlotte, NC 28214 5 Beds | 2 1/2 Baths …" at bounding box center [454, 210] width 909 height 360
click at [800, 162] on div "Back to all projects 505 Old Vine Ct, Charlotte, NC 28214 5 Beds | 2 1/2 Baths …" at bounding box center [454, 210] width 909 height 360
click at [835, 152] on div "Back to all projects 505 Old Vine Ct, Charlotte, NC 28214 5 Beds | 2 1/2 Baths …" at bounding box center [454, 210] width 909 height 360
click at [796, 168] on div "Back to all projects 505 Old Vine Ct, Charlotte, NC 28214 5 Beds | 2 1/2 Baths …" at bounding box center [454, 210] width 909 height 360
click at [246, 162] on div "Work Orders" at bounding box center [257, 158] width 62 height 28
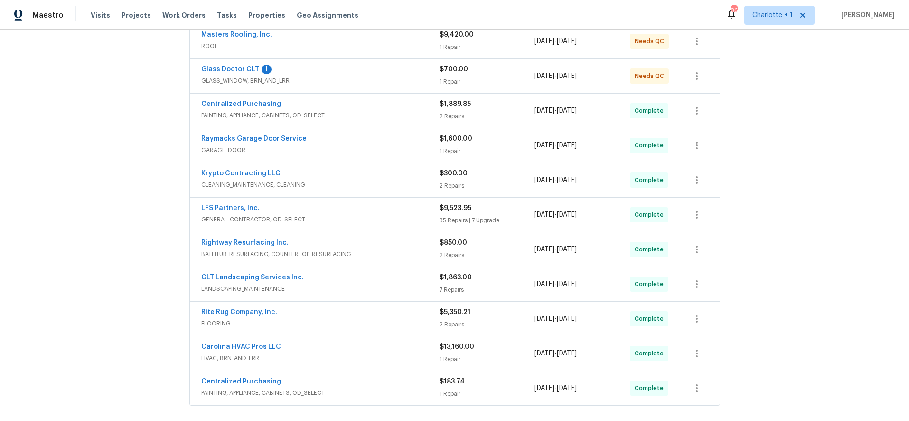
scroll to position [258, 0]
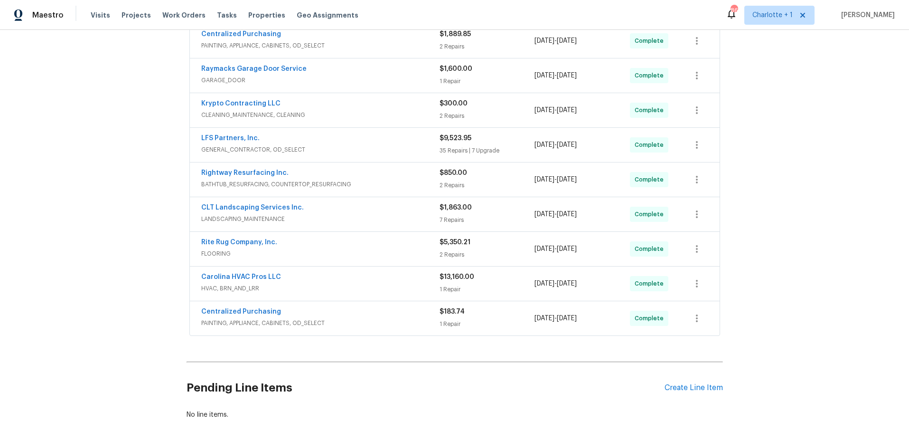
click at [358, 252] on span "FLOORING" at bounding box center [320, 253] width 238 height 9
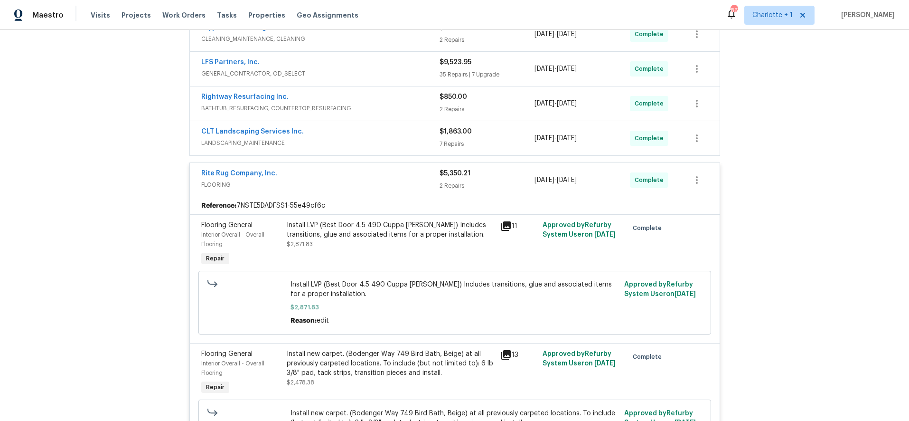
scroll to position [335, 0]
click at [357, 234] on div "Install LVP (Best Door 4.5 490 Cuppa Joe) Includes transitions, glue and associ…" at bounding box center [391, 228] width 208 height 19
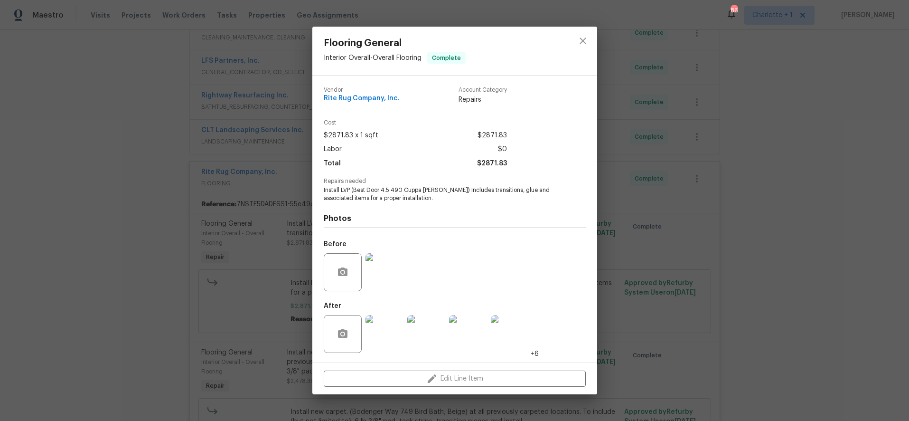
click at [371, 327] on img at bounding box center [384, 334] width 38 height 38
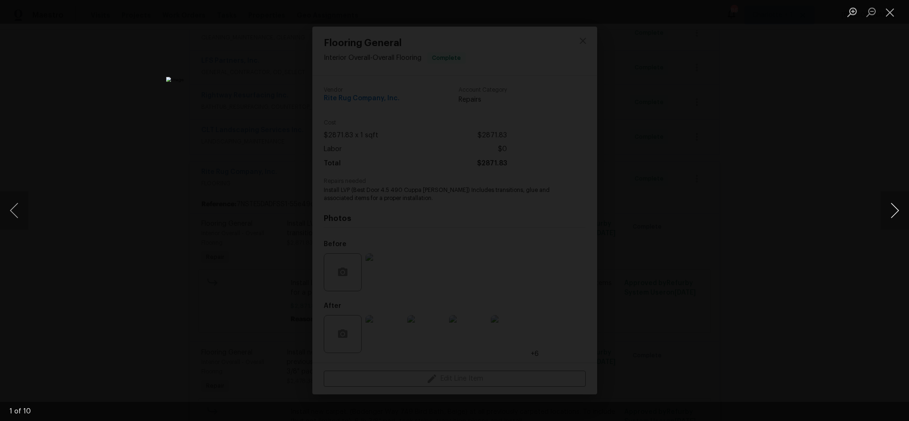
click at [888, 208] on button "Next image" at bounding box center [894, 210] width 28 height 38
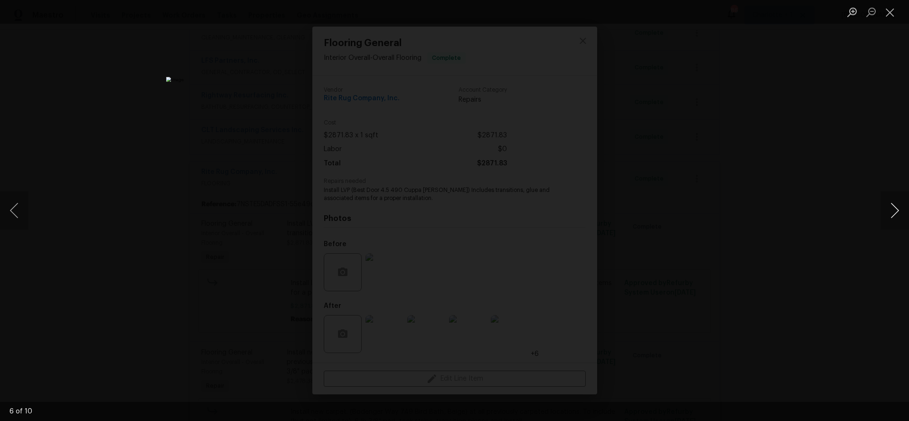
click at [888, 208] on button "Next image" at bounding box center [894, 210] width 28 height 38
click at [888, 209] on button "Next image" at bounding box center [894, 210] width 28 height 38
click at [796, 137] on div "Lightbox" at bounding box center [454, 210] width 909 height 421
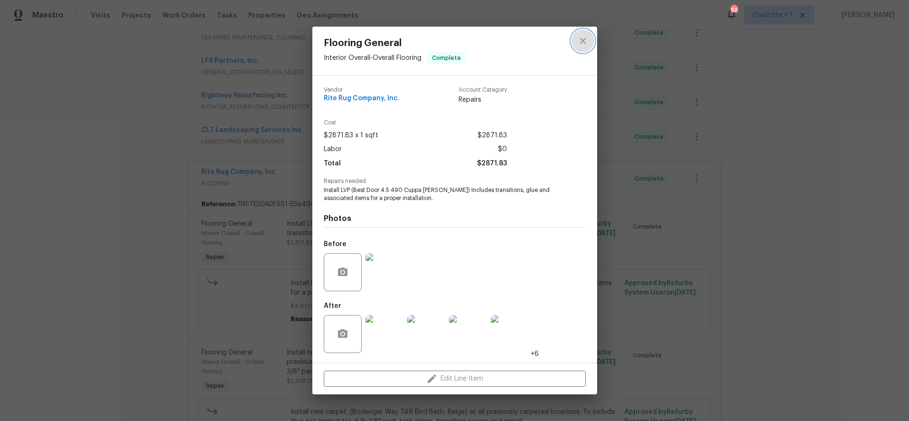
click at [581, 39] on icon "close" at bounding box center [583, 40] width 6 height 6
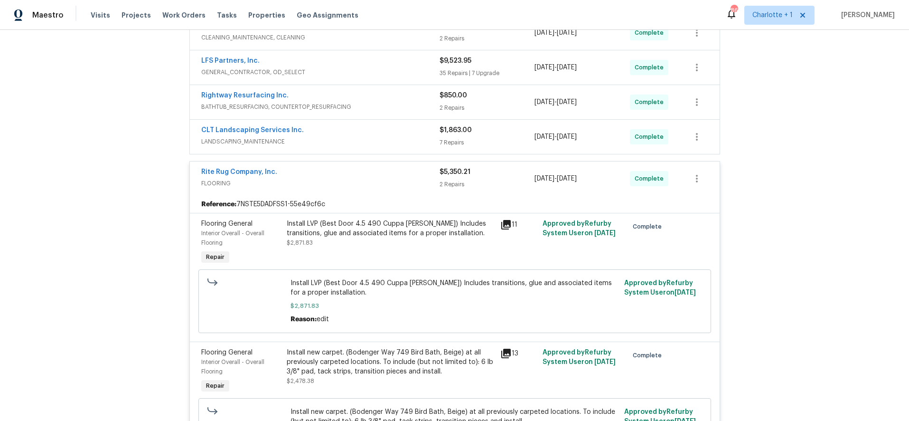
click at [818, 140] on div "Back to all projects 505 Old Vine Ct, Charlotte, NC 28214 5 Beds | 2 1/2 Baths …" at bounding box center [454, 225] width 909 height 391
click at [406, 185] on span "FLOORING" at bounding box center [320, 182] width 238 height 9
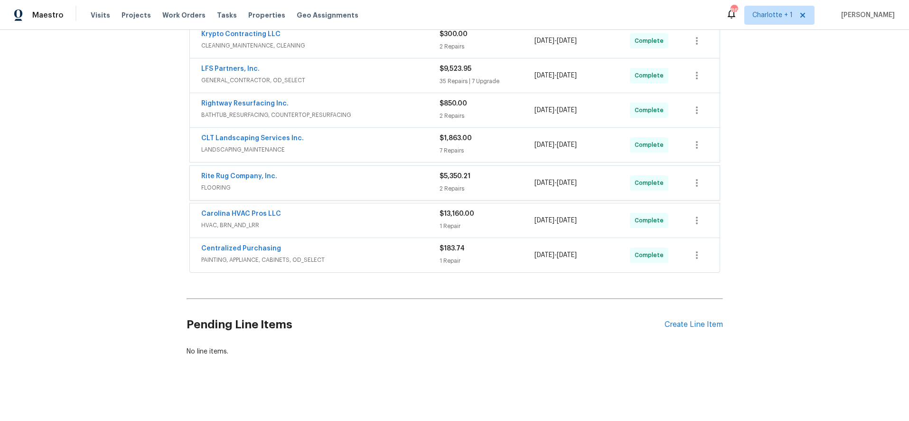
scroll to position [328, 0]
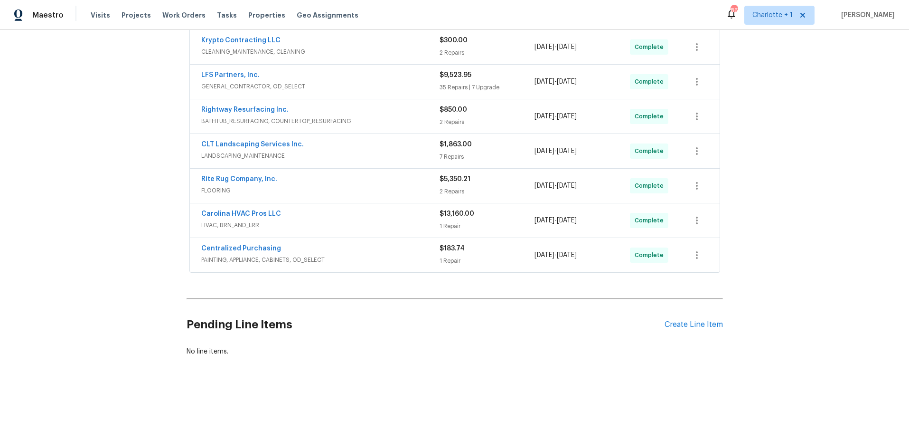
click at [802, 210] on div "Back to all projects 505 Old Vine Ct, Charlotte, NC 28214 5 Beds | 2 1/2 Baths …" at bounding box center [454, 225] width 909 height 391
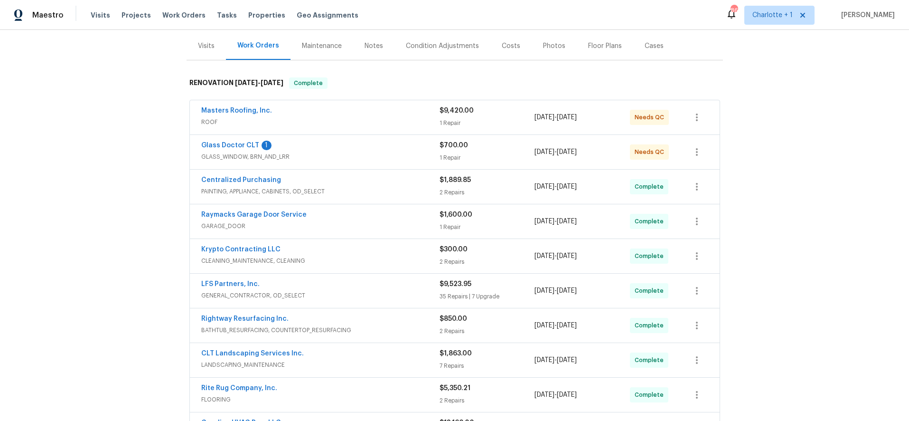
scroll to position [90, 0]
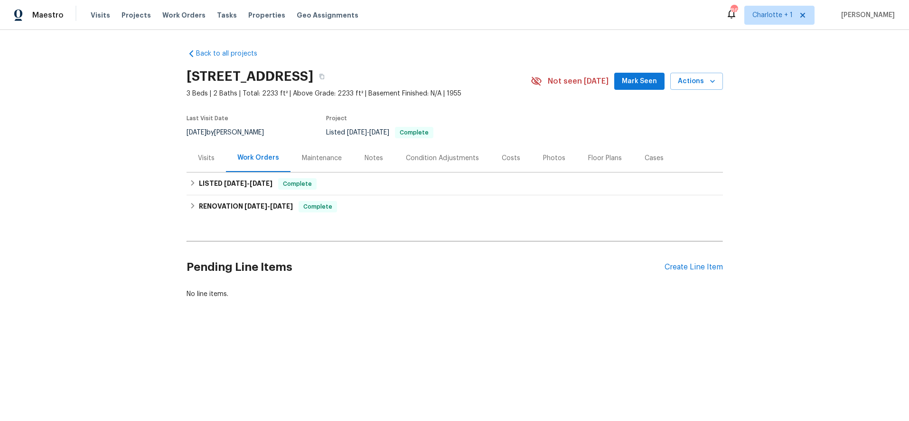
click at [797, 187] on div "Back to all projects [STREET_ADDRESS] 3 Beds | 2 Baths | Total: 2233 ft² | Abov…" at bounding box center [454, 196] width 909 height 333
click at [516, 160] on div "Costs" at bounding box center [510, 158] width 41 height 28
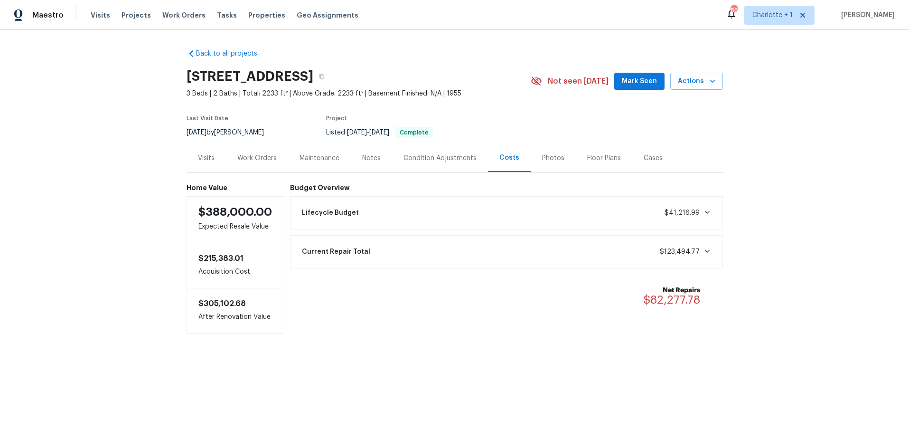
click at [799, 151] on div "Back to all projects [STREET_ADDRESS] 3 Beds | 2 Baths | Total: 2233 ft² | Abov…" at bounding box center [454, 210] width 909 height 360
click at [817, 142] on div "Back to all projects [STREET_ADDRESS] 3 Beds | 2 Baths | Total: 2233 ft² | Abov…" at bounding box center [454, 210] width 909 height 360
click at [819, 115] on div "Back to all projects [STREET_ADDRESS] 3 Beds | 2 Baths | Total: 2233 ft² | Abov…" at bounding box center [454, 210] width 909 height 360
click at [845, 96] on div "Back to all projects 711 Forest Rd, Rock Hill, SC 29730 3 Beds | 2 Baths | Tota…" at bounding box center [454, 210] width 909 height 360
click at [745, 134] on div "Back to all projects 711 Forest Rd, Rock Hill, SC 29730 3 Beds | 2 Baths | Tota…" at bounding box center [454, 210] width 909 height 360
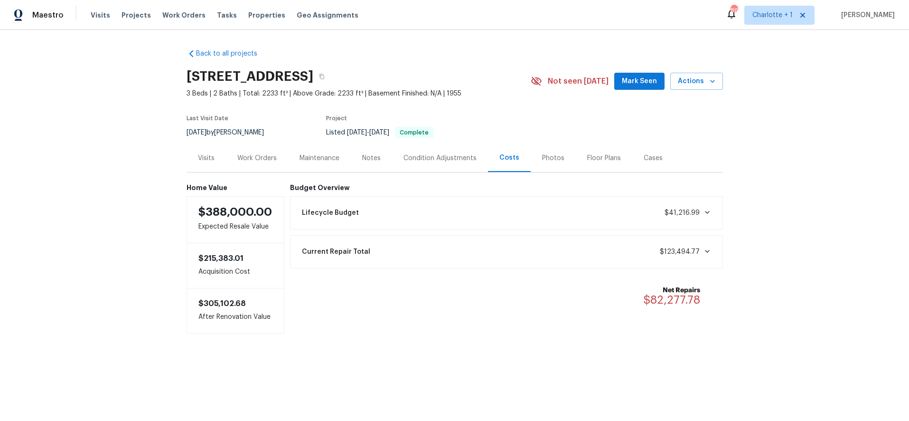
drag, startPoint x: 102, startPoint y: 74, endPoint x: 732, endPoint y: 48, distance: 630.8
click at [109, 71] on div "Back to all projects 711 Forest Rd, Rock Hill, SC 29730 3 Beds | 2 Baths | Tota…" at bounding box center [454, 210] width 909 height 360
drag, startPoint x: 805, startPoint y: 72, endPoint x: 804, endPoint y: 25, distance: 47.5
click at [805, 71] on div "Back to all projects 711 Forest Rd, Rock Hill, SC 29730 3 Beds | 2 Baths | Tota…" at bounding box center [454, 210] width 909 height 360
drag, startPoint x: 139, startPoint y: 140, endPoint x: 208, endPoint y: 53, distance: 111.1
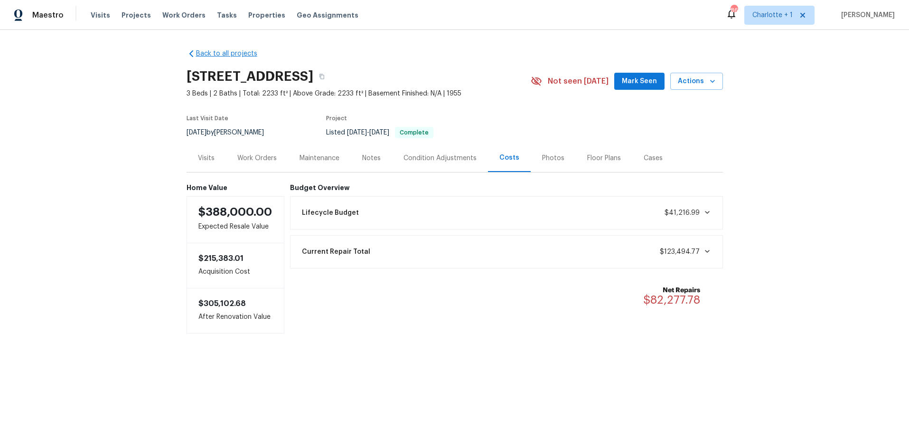
click at [139, 139] on div "Back to all projects 711 Forest Rd, Rock Hill, SC 29730 3 Beds | 2 Baths | Tota…" at bounding box center [454, 210] width 909 height 360
click at [542, 162] on div "Photos" at bounding box center [553, 157] width 22 height 9
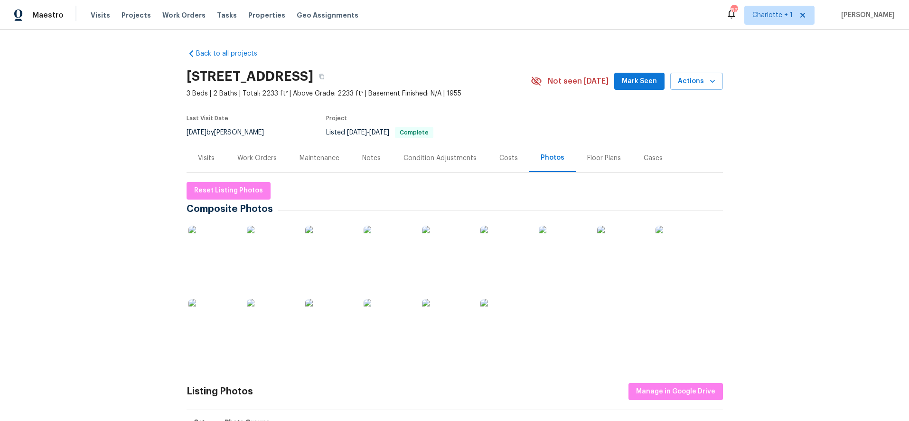
scroll to position [83, 0]
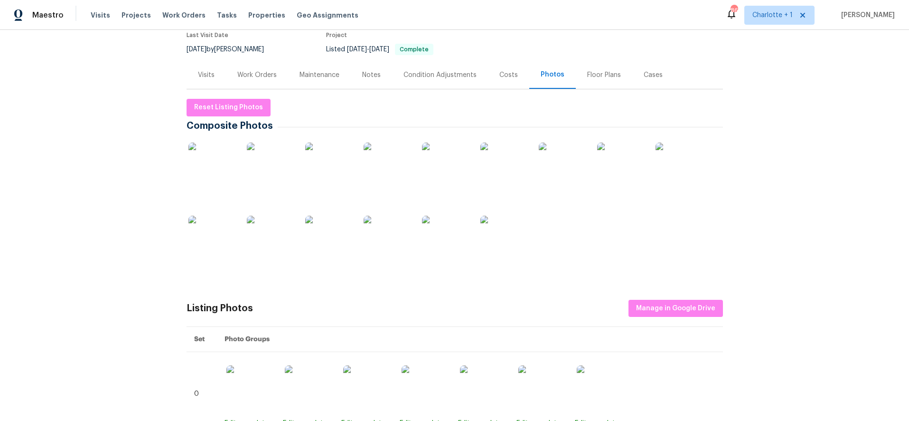
click at [215, 185] on img at bounding box center [211, 165] width 47 height 47
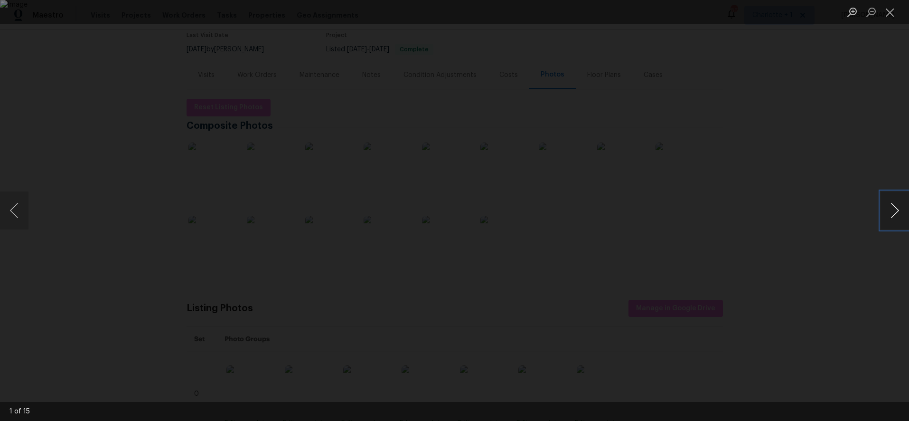
click at [896, 212] on button "Next image" at bounding box center [894, 210] width 28 height 38
click at [895, 212] on button "Next image" at bounding box center [894, 210] width 28 height 38
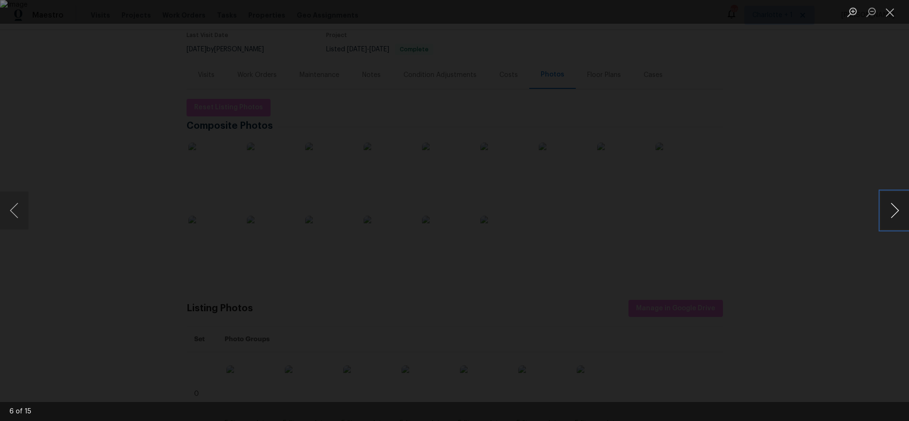
click at [888, 212] on button "Next image" at bounding box center [894, 210] width 28 height 38
drag, startPoint x: 888, startPoint y: 212, endPoint x: 319, endPoint y: 225, distance: 569.2
click at [319, 225] on div "7 of 15" at bounding box center [454, 210] width 909 height 421
click at [893, 208] on button "Next image" at bounding box center [894, 210] width 28 height 38
click at [47, 177] on div "Lightbox" at bounding box center [454, 210] width 909 height 421
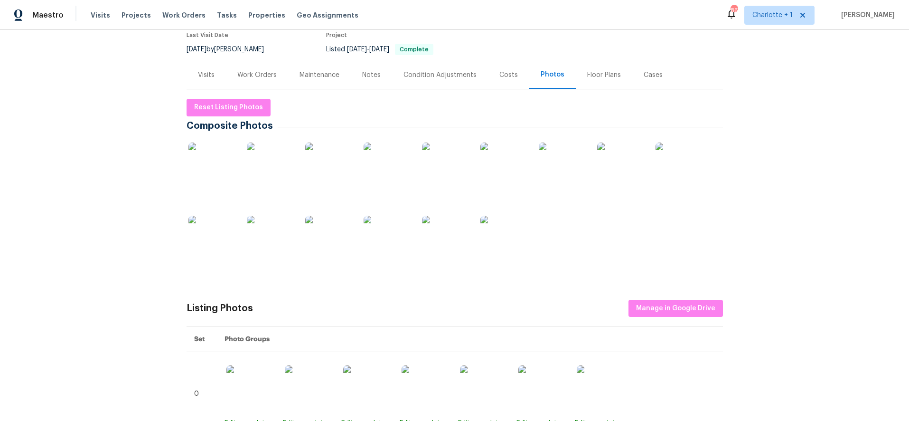
click at [618, 163] on img at bounding box center [620, 165] width 47 height 47
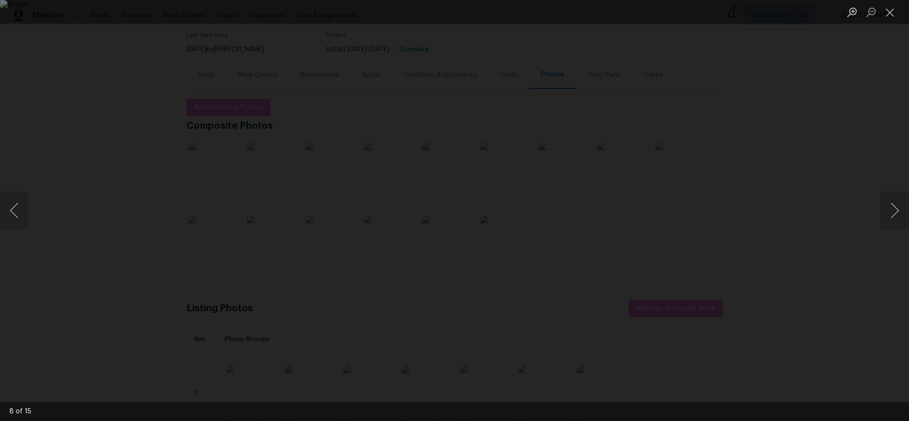
click at [761, 189] on div "Lightbox" at bounding box center [454, 210] width 909 height 421
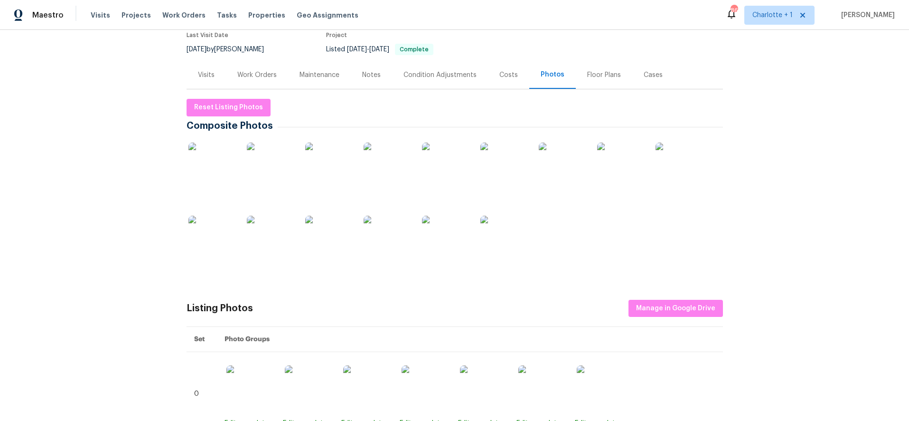
click at [751, 131] on div "Back to all projects 711 Forest Rd, Rock Hill, SC 29730 3 Beds | 2 Baths | Tota…" at bounding box center [454, 225] width 909 height 391
click at [143, 103] on div "Back to all projects 711 Forest Rd, Rock Hill, SC 29730 3 Beds | 2 Baths | Tota…" at bounding box center [454, 225] width 909 height 391
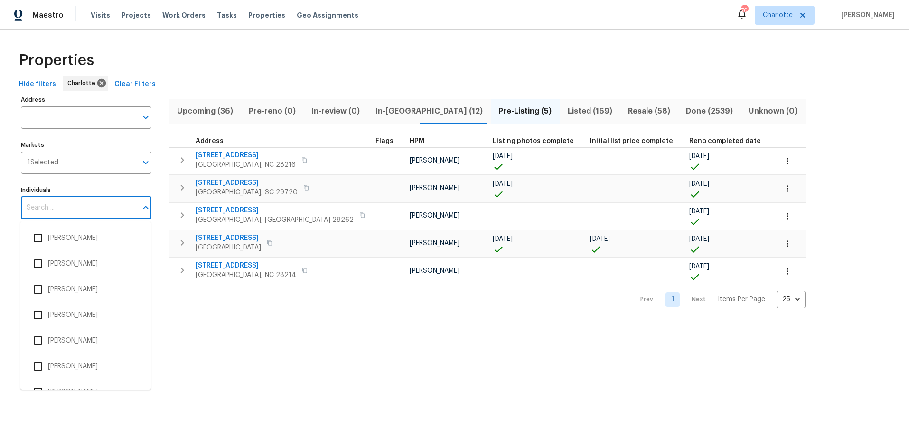
click at [79, 208] on input "Individuals" at bounding box center [79, 207] width 116 height 22
type input "[PERSON_NAME]"
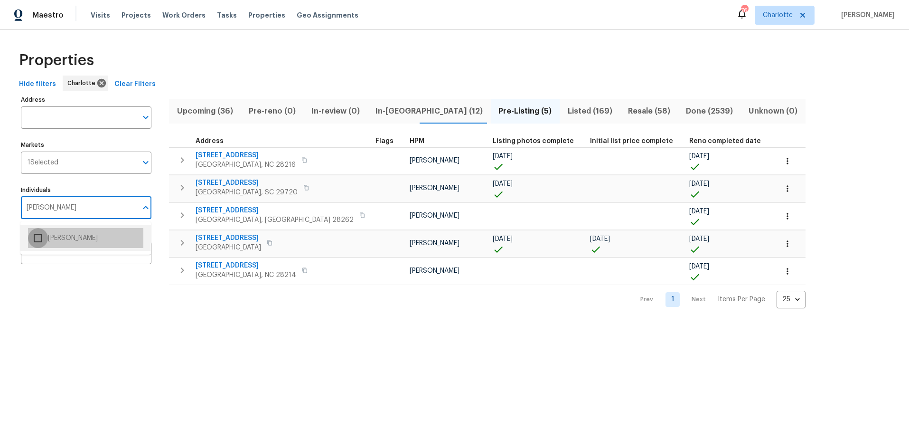
click at [42, 240] on input "checkbox" at bounding box center [38, 238] width 20 height 20
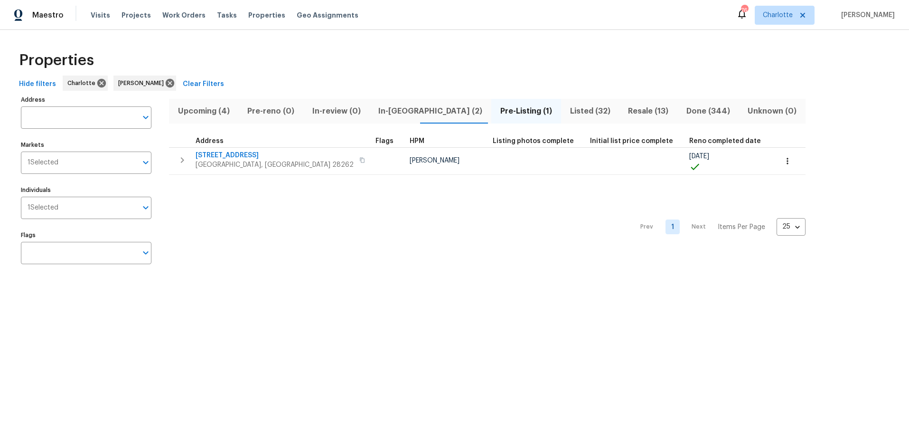
click at [410, 45] on div "Properties" at bounding box center [454, 60] width 879 height 30
click at [625, 111] on span "Resale (13)" at bounding box center [648, 110] width 47 height 13
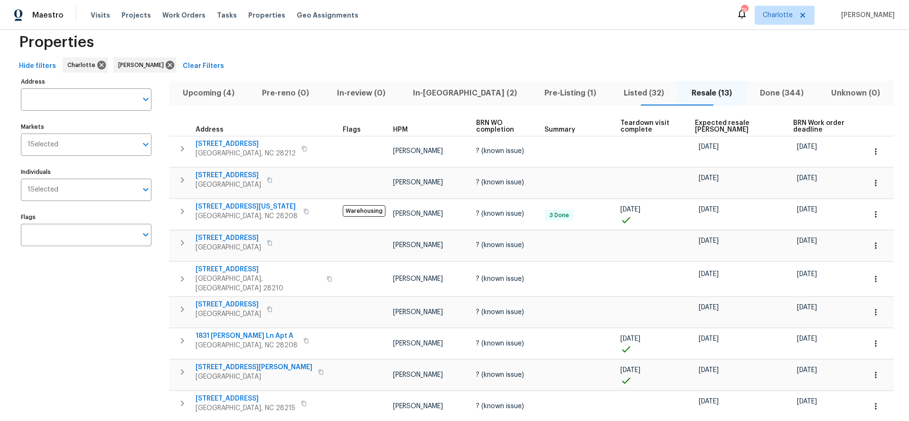
scroll to position [11, 0]
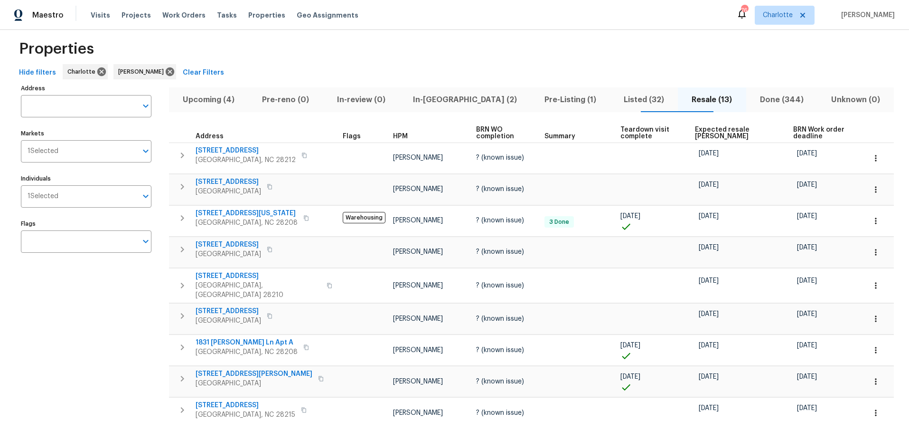
click at [706, 131] on span "Expected resale [PERSON_NAME]" at bounding box center [736, 132] width 82 height 13
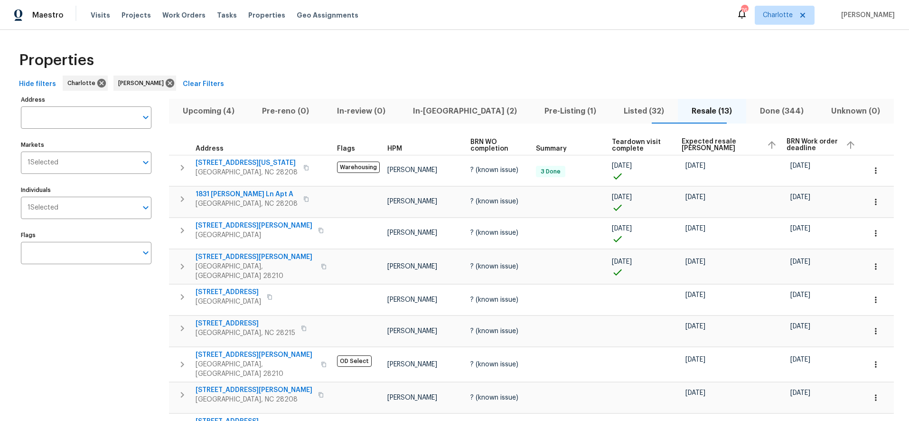
click at [702, 138] on span "Expected resale [PERSON_NAME]" at bounding box center [720, 144] width 77 height 13
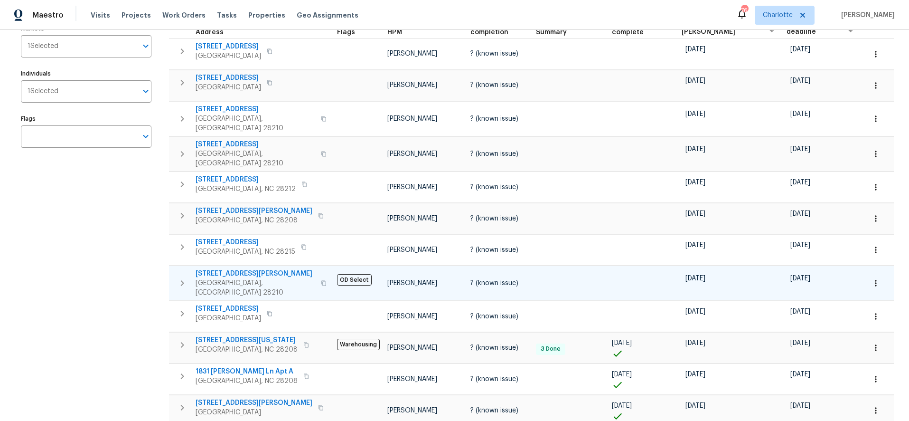
scroll to position [187, 0]
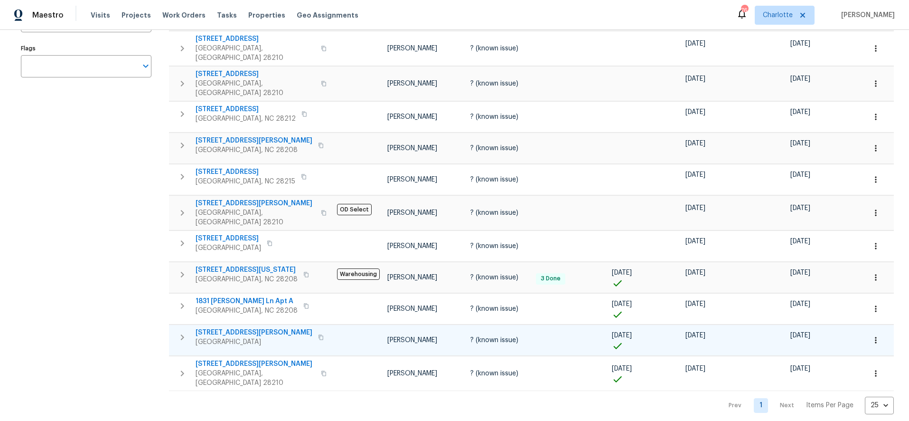
click at [220, 327] on span "2614 Bancroft St" at bounding box center [254, 331] width 117 height 9
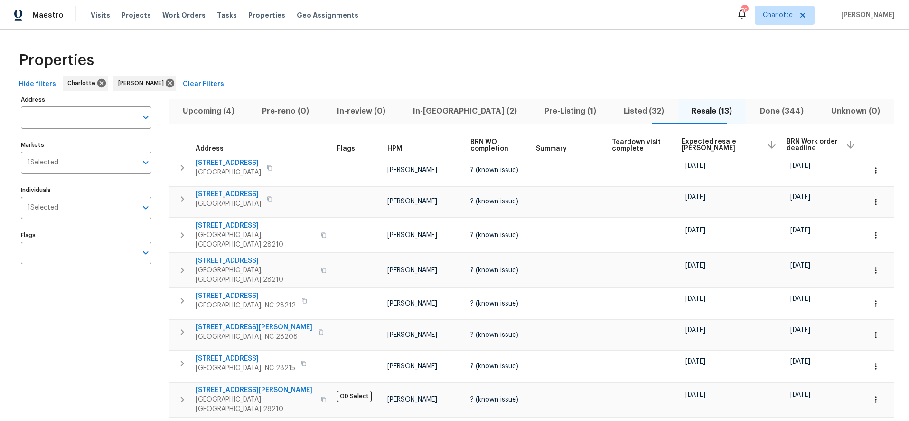
click at [677, 67] on div "Properties" at bounding box center [454, 60] width 879 height 30
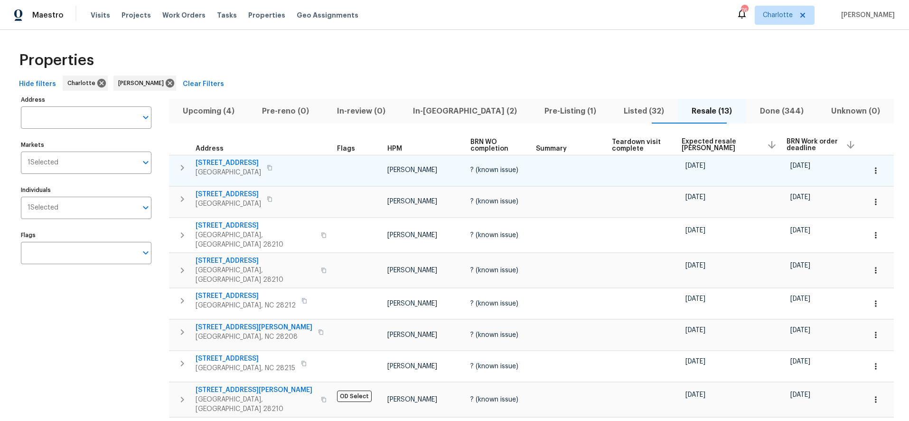
click at [245, 164] on span "2927 Clemson Ave" at bounding box center [228, 162] width 65 height 9
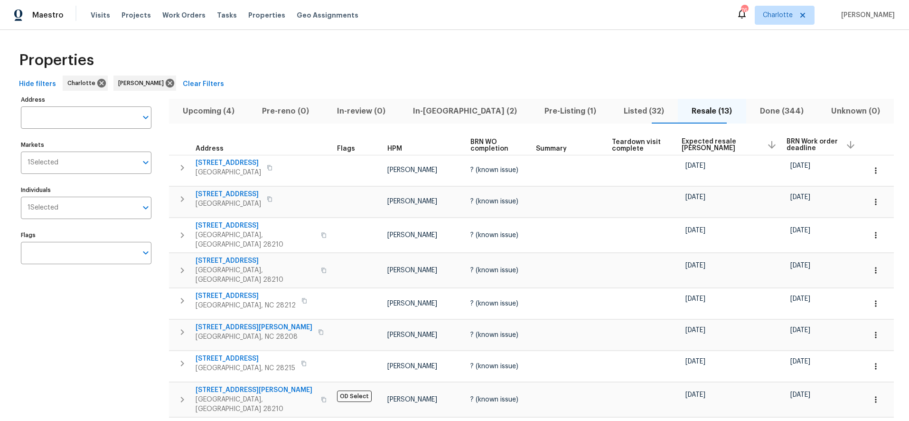
drag, startPoint x: 469, startPoint y: 64, endPoint x: 468, endPoint y: 71, distance: 6.8
click at [469, 64] on div "Properties" at bounding box center [454, 60] width 879 height 30
click at [538, 98] on div "Upcoming (4) Pre-reno (0) In-review (0) In-reno (2) Pre-Listing (1) Listed (32)…" at bounding box center [531, 346] width 725 height 507
click at [431, 109] on span "In-reno (2)" at bounding box center [465, 110] width 120 height 13
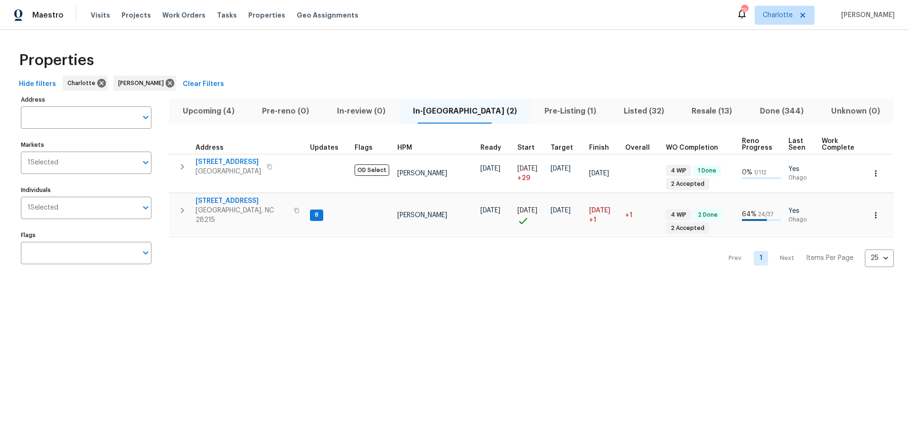
click at [415, 41] on div "Properties Hide filters Charlotte Jason Bouque Clear Filters Address Address Ma…" at bounding box center [454, 159] width 909 height 259
click at [491, 78] on div "Hide filters Charlotte Jason Bouque Clear Filters" at bounding box center [454, 84] width 879 height 18
click at [492, 63] on div "Properties" at bounding box center [454, 60] width 879 height 30
click at [438, 67] on div "Properties" at bounding box center [454, 60] width 879 height 30
click at [307, 60] on div "Properties" at bounding box center [454, 60] width 879 height 30
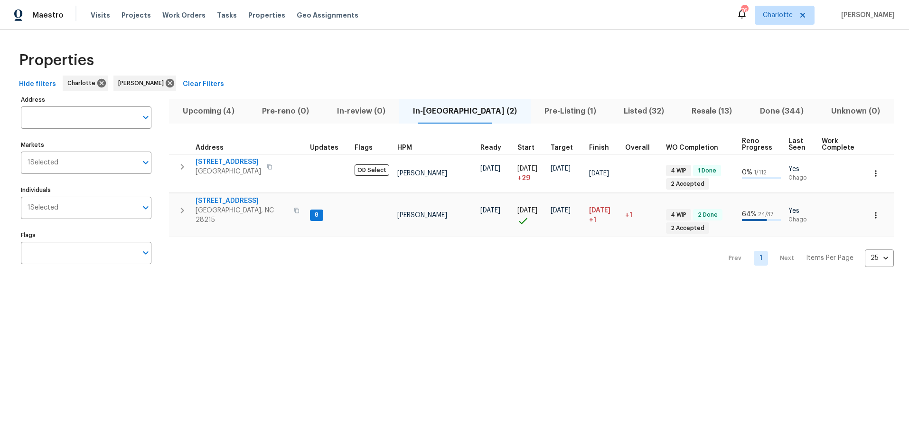
click at [309, 58] on div "Properties" at bounding box center [454, 60] width 879 height 30
click at [287, 33] on div "Properties Hide filters Charlotte Jason Bouque Clear Filters Address Address Ma…" at bounding box center [454, 159] width 909 height 259
click at [262, 75] on div "Properties" at bounding box center [454, 60] width 879 height 30
click at [355, 48] on div "Properties" at bounding box center [454, 60] width 879 height 30
click at [225, 114] on span "Upcoming (4)" at bounding box center [209, 110] width 68 height 13
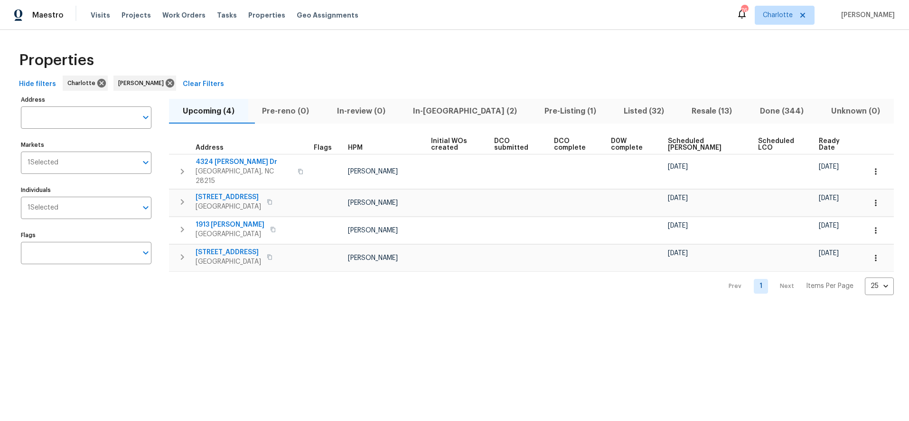
click at [688, 144] on span "Scheduled COE" at bounding box center [705, 144] width 74 height 13
click at [262, 291] on div "Properties Hide filters Charlotte Jason Bouque Clear Filters Address Address Ma…" at bounding box center [454, 170] width 909 height 281
click at [386, 54] on div "Properties" at bounding box center [454, 60] width 879 height 30
click at [327, 71] on div "Properties" at bounding box center [454, 60] width 879 height 30
click at [410, 56] on div "Properties" at bounding box center [454, 60] width 879 height 30
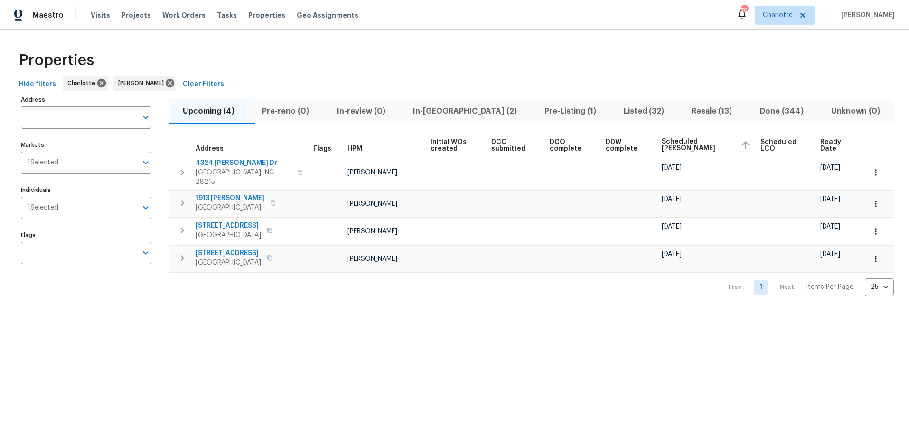
click at [487, 40] on div "Properties Hide filters Charlotte Jason Bouque Clear Filters Address Address Ma…" at bounding box center [454, 170] width 909 height 281
click at [412, 60] on div "Properties" at bounding box center [454, 60] width 879 height 30
click at [446, 100] on button "In-reno (2)" at bounding box center [464, 111] width 131 height 25
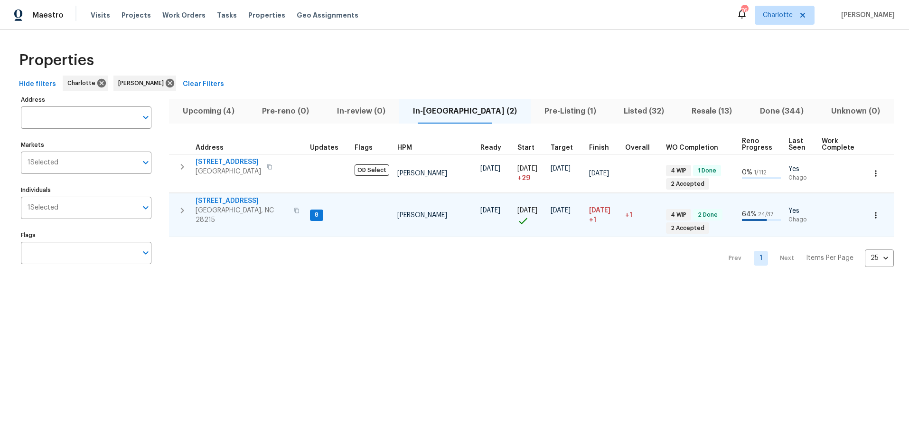
click at [240, 199] on span "5312 Great Wagon Rd" at bounding box center [242, 200] width 93 height 9
drag, startPoint x: 389, startPoint y: 80, endPoint x: 336, endPoint y: 96, distance: 55.0
click at [389, 80] on div "Hide filters Charlotte Jason Bouque Clear Filters" at bounding box center [454, 84] width 879 height 18
click at [399, 75] on div "Properties" at bounding box center [454, 60] width 879 height 30
click at [366, 56] on div "Properties" at bounding box center [454, 60] width 879 height 30
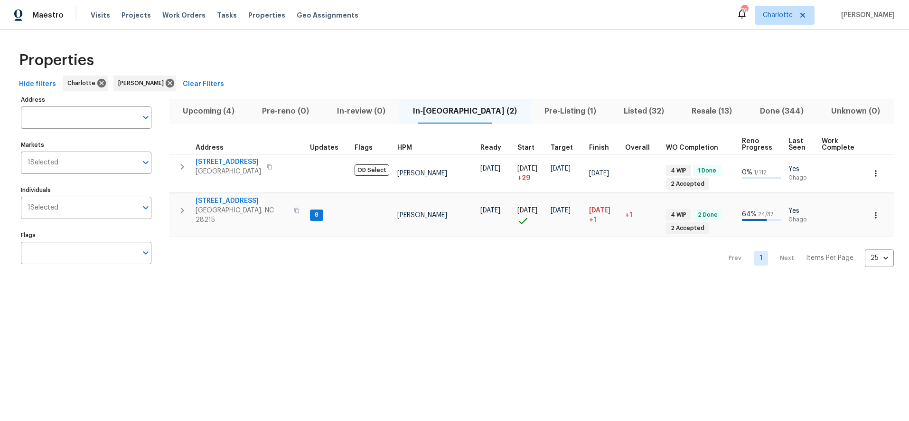
click at [555, 289] on html "Maestro Visits Projects Work Orders Tasks Properties Geo Assignments 76 Charlot…" at bounding box center [454, 144] width 909 height 289
click at [749, 57] on div "Properties" at bounding box center [454, 60] width 879 height 30
click at [689, 79] on div "Hide filters Charlotte Jason Bouque Clear Filters" at bounding box center [454, 84] width 879 height 18
click at [643, 52] on div "Properties" at bounding box center [454, 60] width 879 height 30
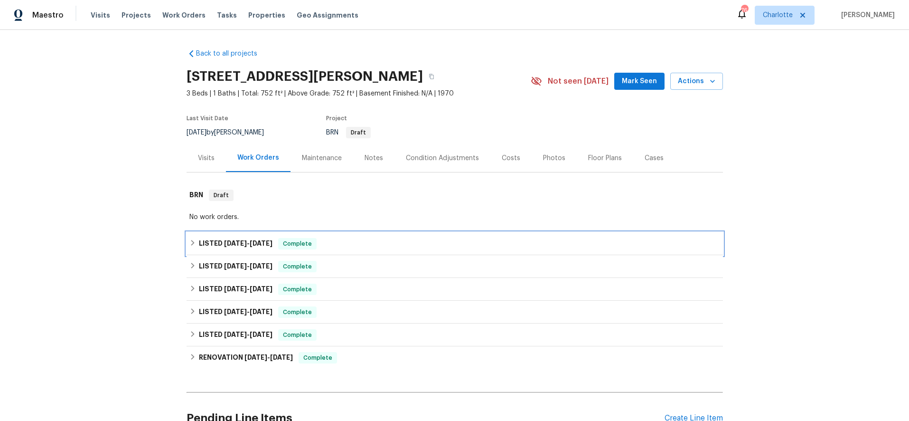
click at [234, 241] on span "[DATE]" at bounding box center [235, 243] width 23 height 7
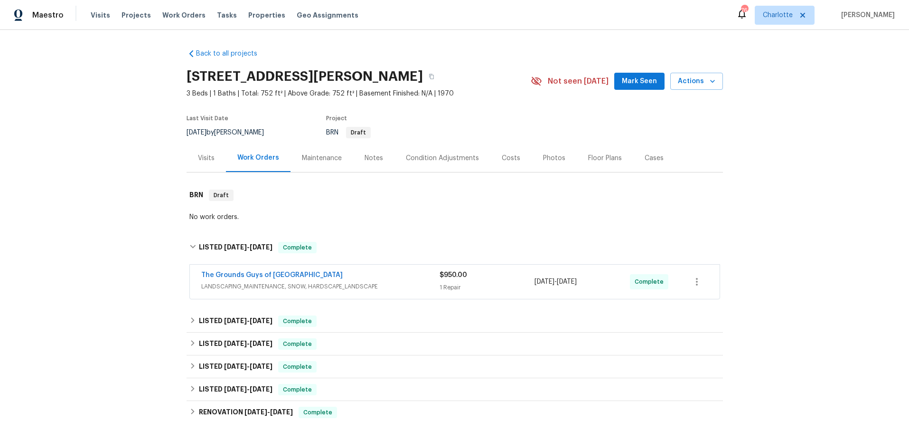
click at [399, 289] on span "LANDSCAPING_MAINTENANCE, SNOW, HARDSCAPE_LANDSCAPE" at bounding box center [320, 285] width 238 height 9
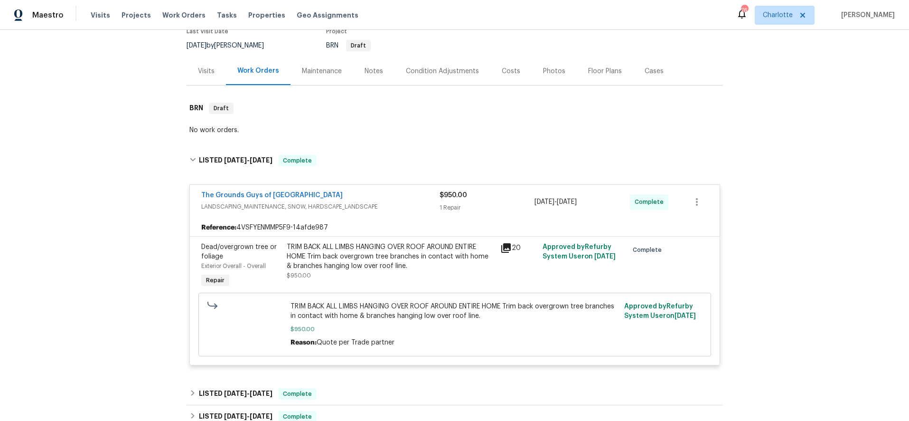
scroll to position [88, 0]
click at [356, 248] on div "TRIM BACK ALL LIMBS HANGING OVER ROOF AROUND ENTIRE HOME Trim back overgrown tr…" at bounding box center [391, 255] width 208 height 28
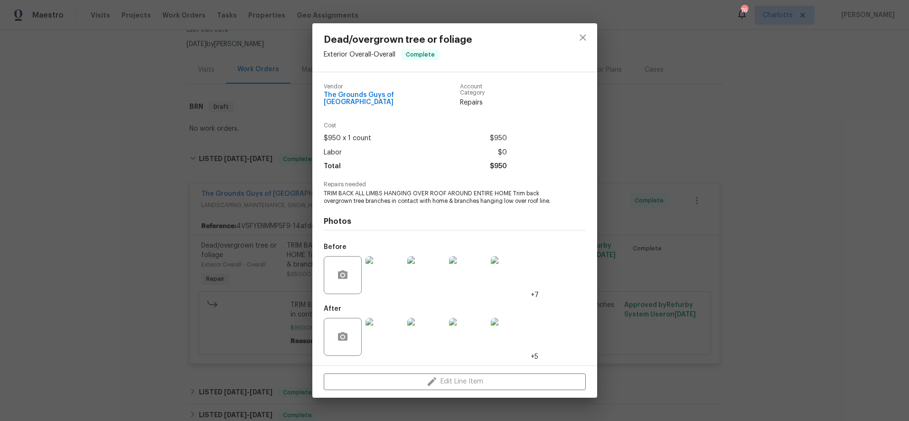
click at [392, 329] on img at bounding box center [384, 337] width 38 height 38
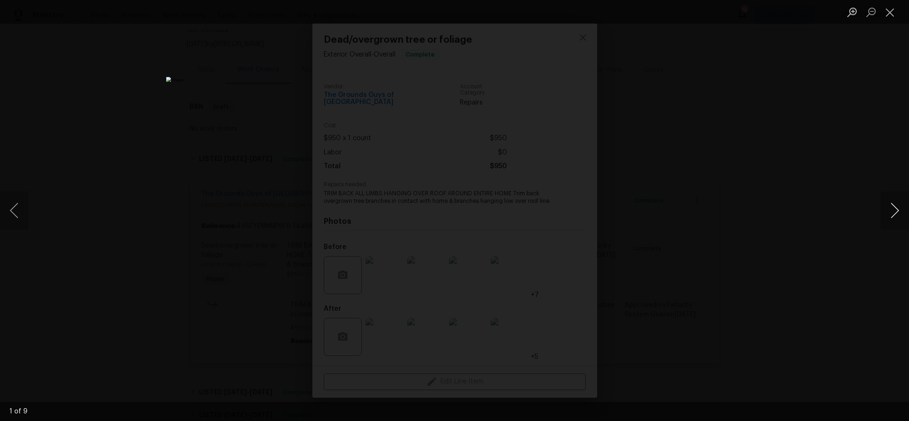
click at [898, 212] on button "Next image" at bounding box center [894, 210] width 28 height 38
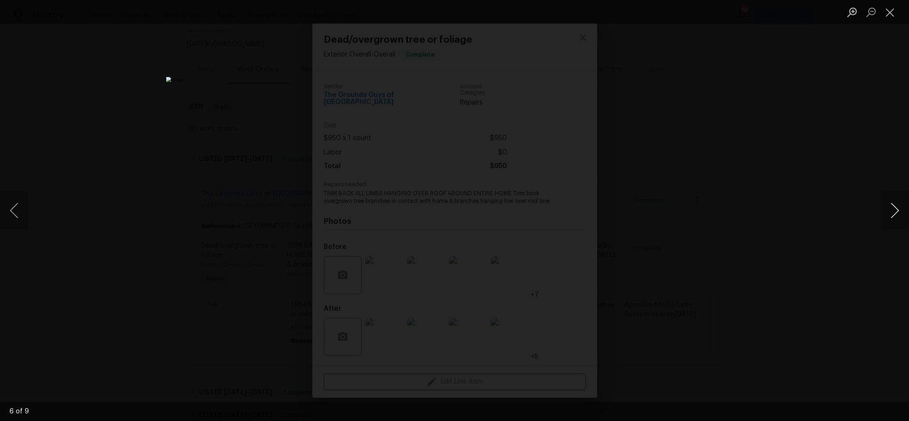
click at [898, 212] on button "Next image" at bounding box center [894, 210] width 28 height 38
click at [817, 92] on div "Lightbox" at bounding box center [454, 210] width 909 height 421
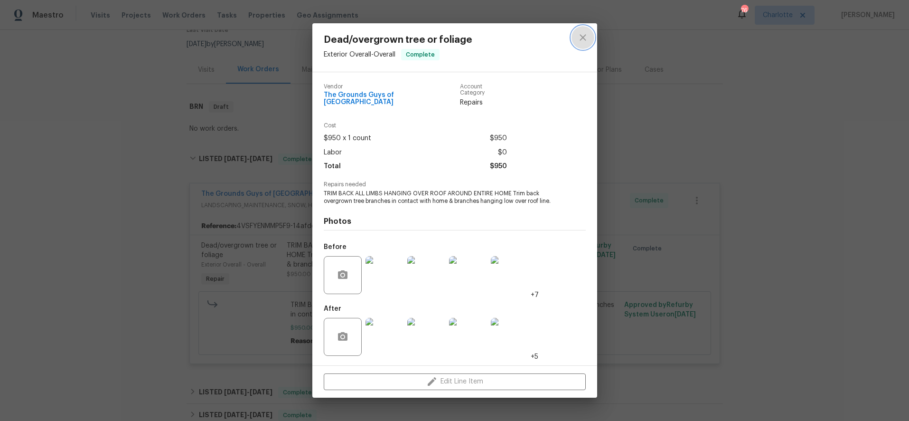
click at [578, 36] on icon "close" at bounding box center [582, 37] width 11 height 11
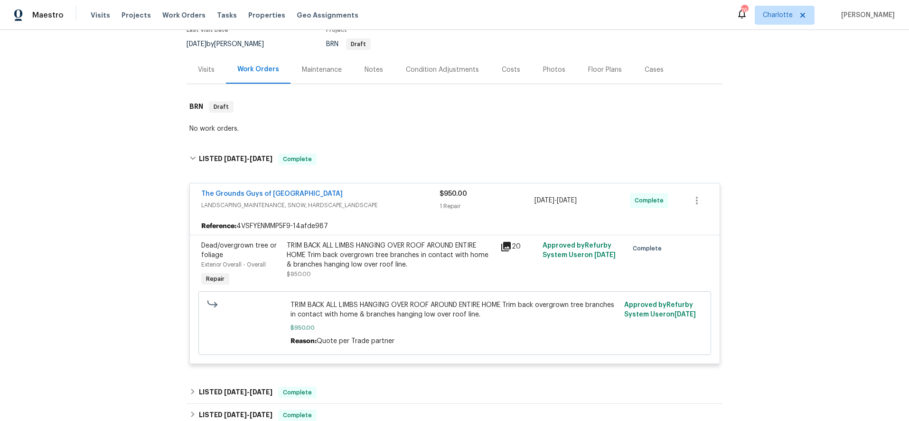
click at [390, 255] on div "TRIM BACK ALL LIMBS HANGING OVER ROOF AROUND ENTIRE HOME Trim back overgrown tr…" at bounding box center [391, 255] width 208 height 28
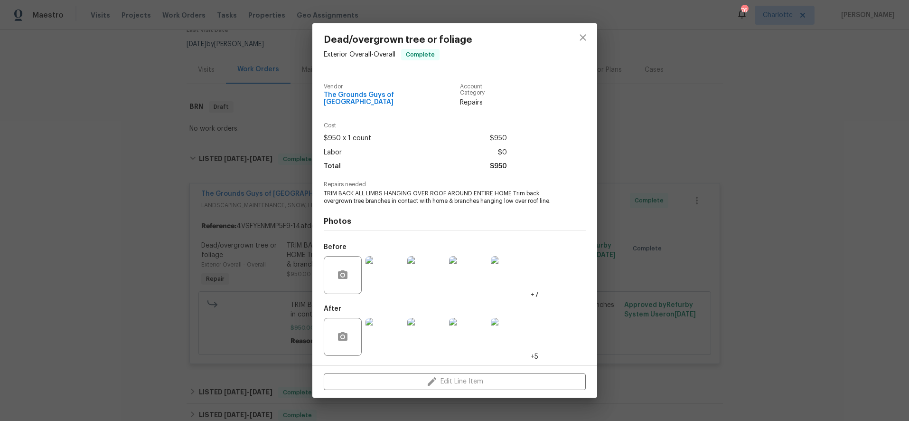
click at [382, 276] on img at bounding box center [384, 275] width 38 height 38
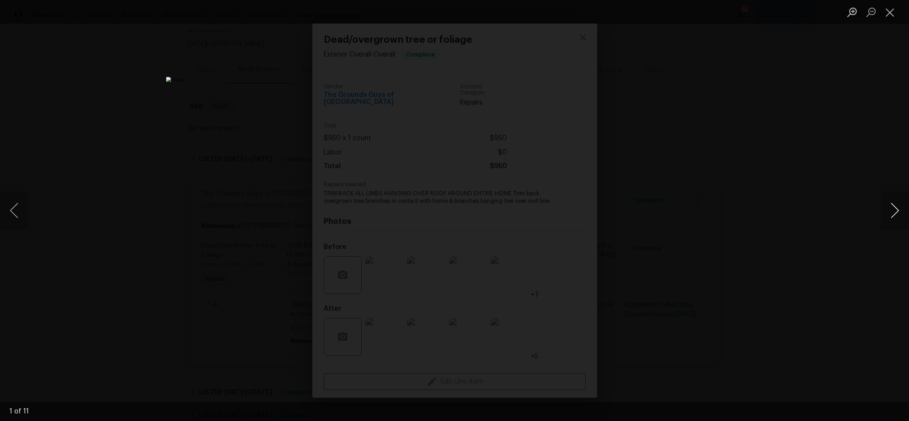
click at [890, 211] on button "Next image" at bounding box center [894, 210] width 28 height 38
click at [900, 201] on button "Next image" at bounding box center [894, 210] width 28 height 38
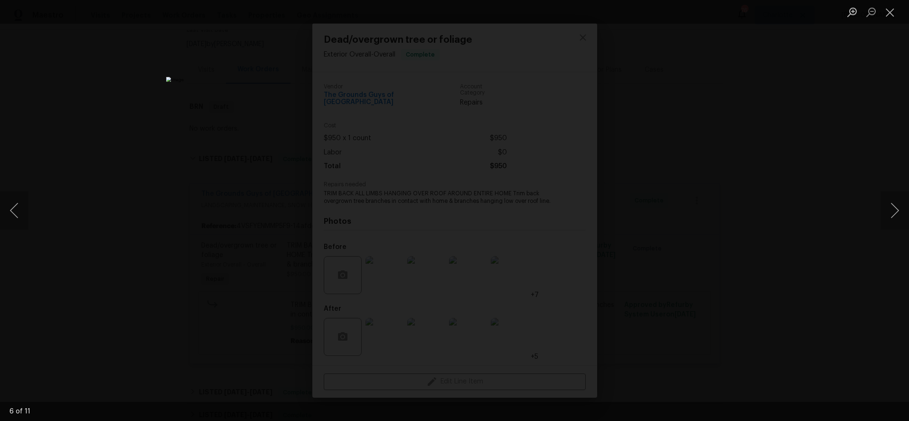
click at [757, 122] on div "Lightbox" at bounding box center [454, 210] width 909 height 421
click at [888, 11] on button "Close lightbox" at bounding box center [889, 12] width 19 height 17
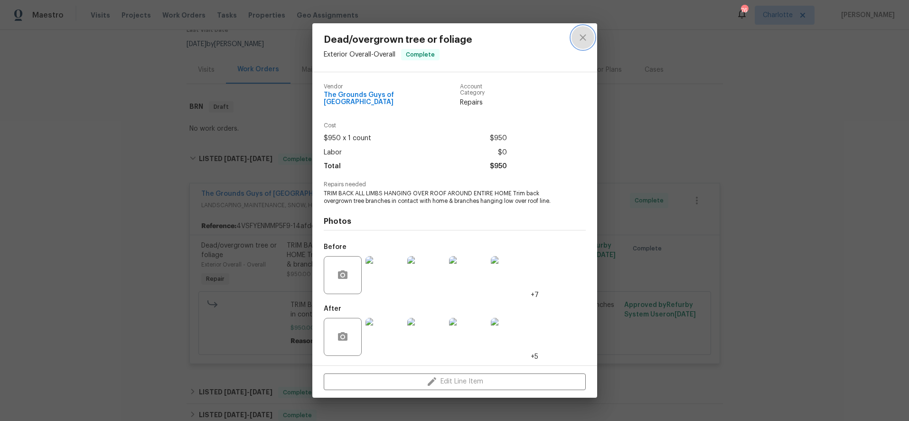
click at [582, 37] on icon "close" at bounding box center [582, 37] width 11 height 11
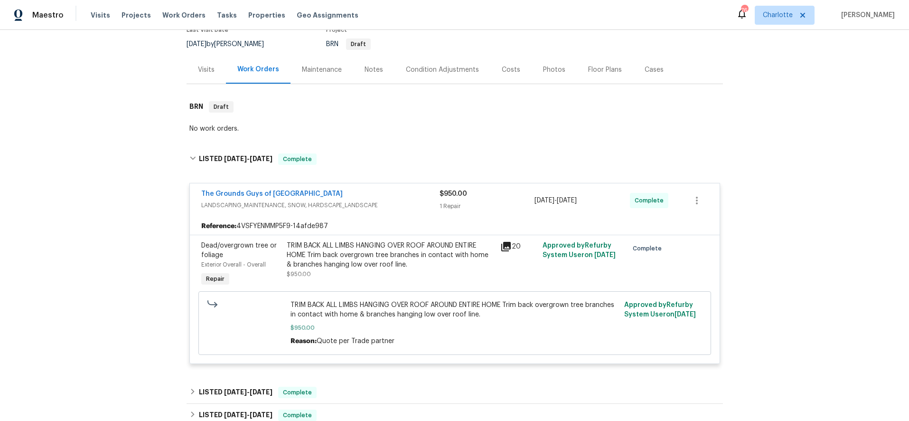
click at [347, 142] on div "Back to all projects 2614 Bancroft St, Charlotte, NC 28206 3 Beds | 1 Baths | T…" at bounding box center [455, 268] width 536 height 630
click at [515, 62] on div "Costs" at bounding box center [510, 70] width 41 height 28
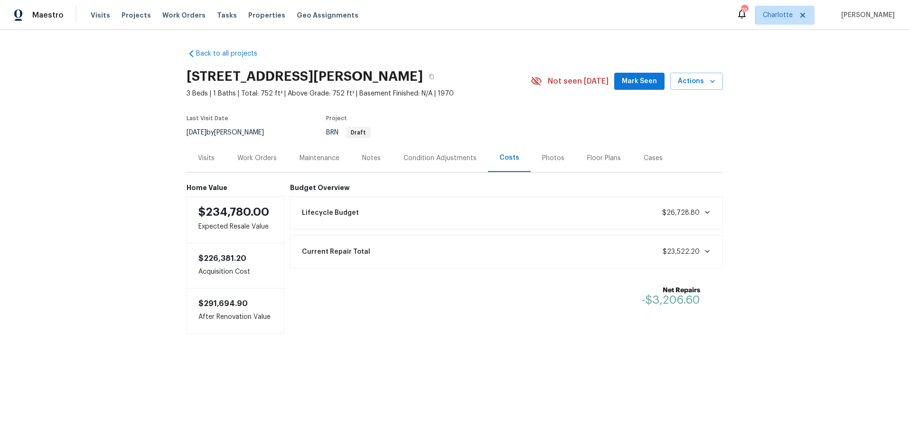
click at [883, 117] on div "Back to all projects 2614 Bancroft St, Charlotte, NC 28206 3 Beds | 1 Baths | T…" at bounding box center [454, 210] width 909 height 360
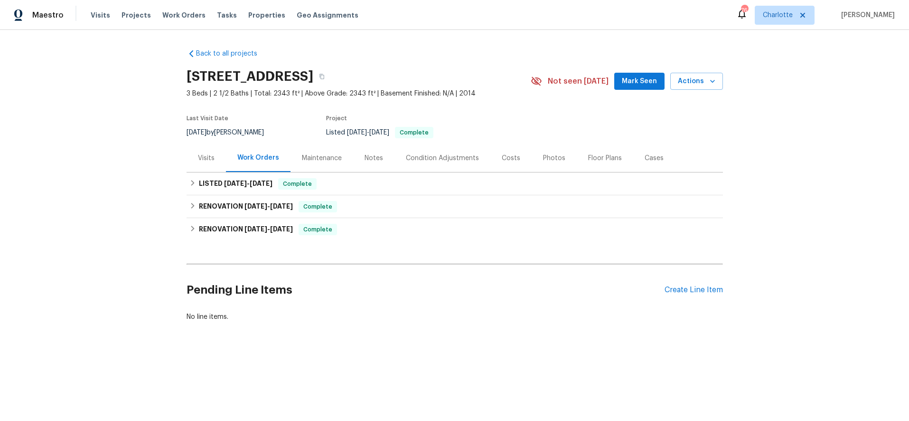
click at [509, 168] on div "Costs" at bounding box center [510, 158] width 41 height 28
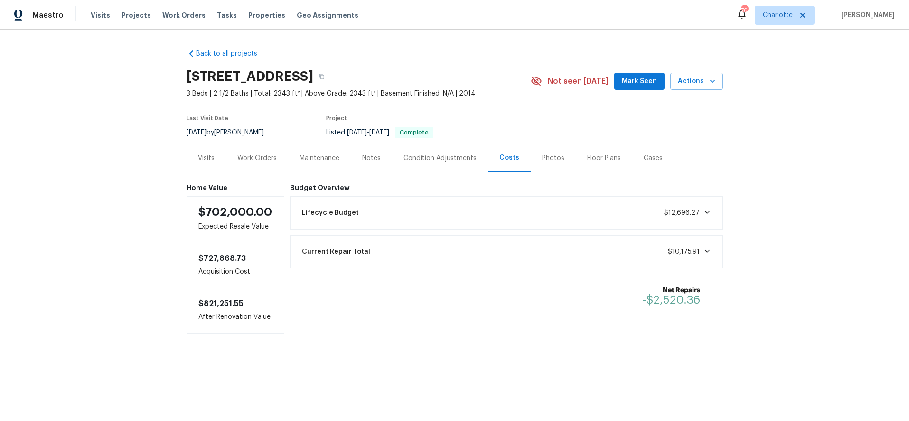
click at [531, 162] on div "Photos" at bounding box center [553, 158] width 45 height 28
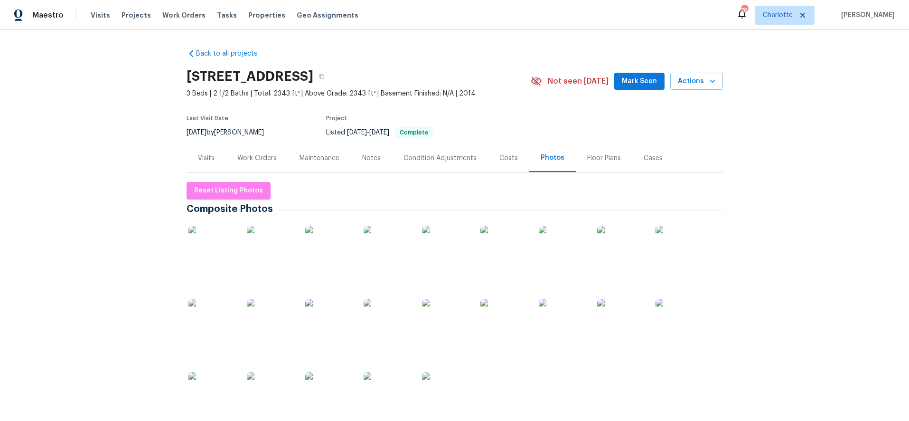
click at [517, 160] on div "Costs" at bounding box center [508, 158] width 41 height 28
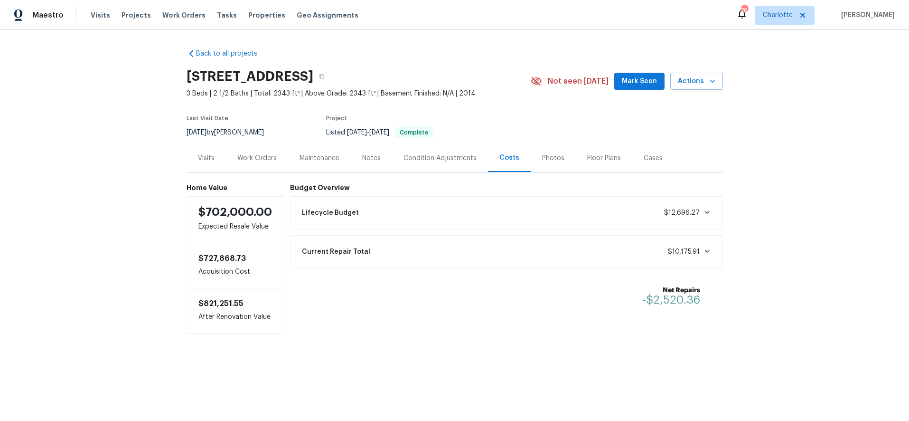
drag, startPoint x: 851, startPoint y: 100, endPoint x: 826, endPoint y: 94, distance: 25.4
click at [850, 99] on div "Back to all projects [STREET_ADDRESS] 3 Beds | 2 1/2 Baths | Total: 2343 ft² | …" at bounding box center [454, 210] width 909 height 360
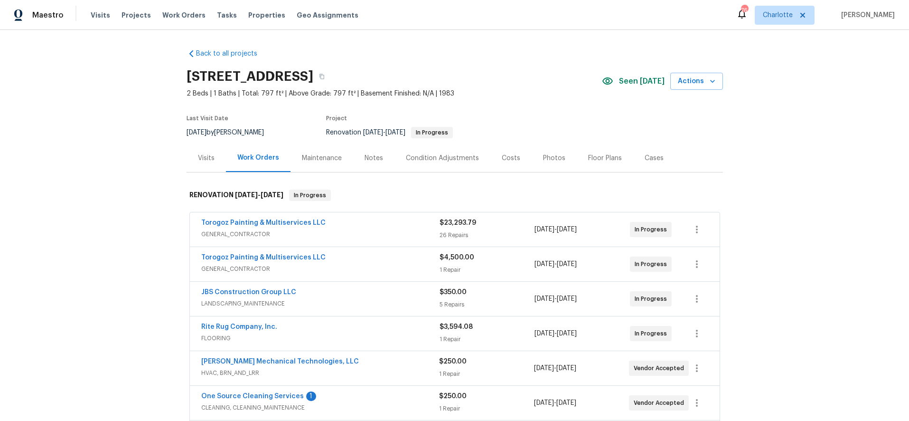
click at [748, 131] on div "Back to all projects 5312 Great Wagon Rd, Charlotte, NC 28215 2 Beds | 1 Baths …" at bounding box center [454, 225] width 909 height 391
click at [781, 109] on div "Back to all projects 5312 Great Wagon Rd, Charlotte, NC 28215 2 Beds | 1 Baths …" at bounding box center [454, 225] width 909 height 391
click at [833, 146] on div "Back to all projects 5312 Great Wagon Rd, Charlotte, NC 28215 2 Beds | 1 Baths …" at bounding box center [454, 225] width 909 height 391
click at [509, 162] on div "Costs" at bounding box center [510, 158] width 41 height 28
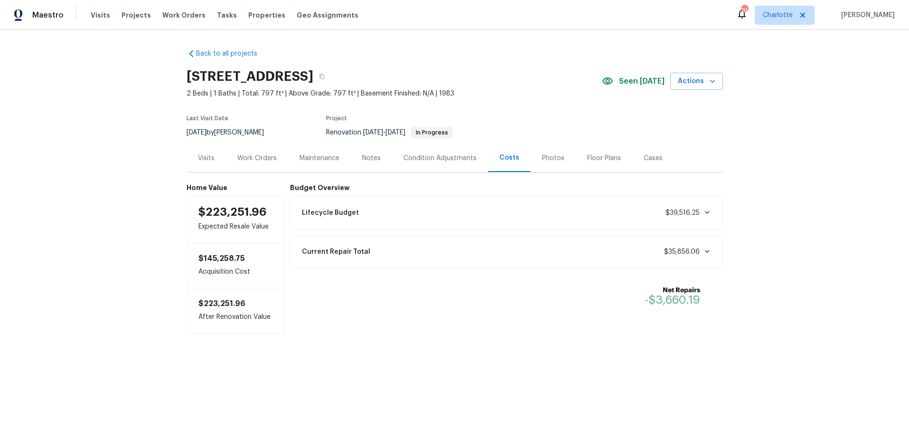
click at [247, 163] on div "Work Orders" at bounding box center [257, 158] width 62 height 28
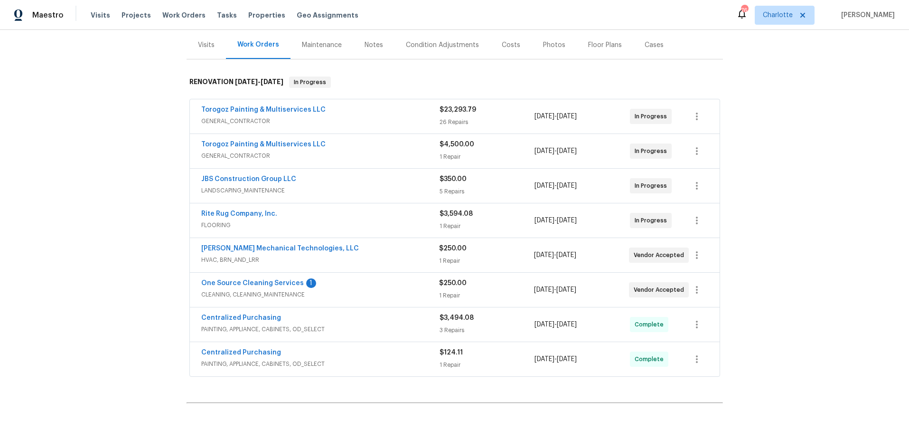
scroll to position [115, 0]
click at [398, 149] on span "GENERAL_CONTRACTOR" at bounding box center [320, 153] width 238 height 9
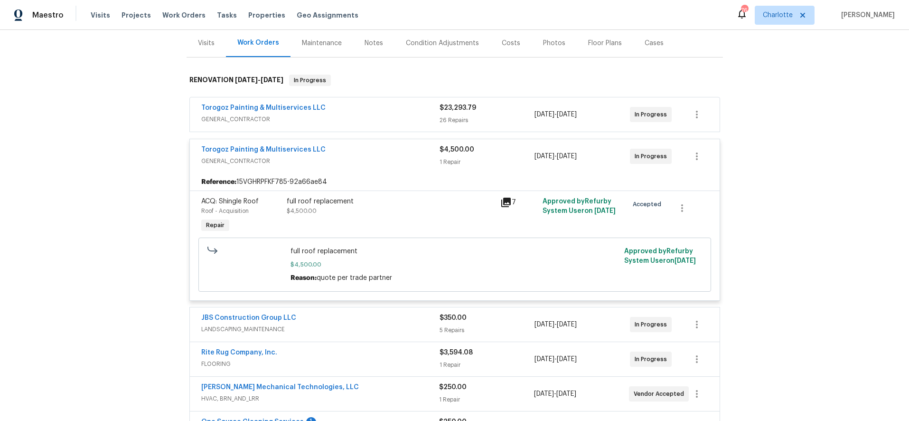
drag, startPoint x: 397, startPoint y: 157, endPoint x: 397, endPoint y: 151, distance: 6.2
click at [397, 157] on span "GENERAL_CONTRACTOR" at bounding box center [320, 160] width 238 height 9
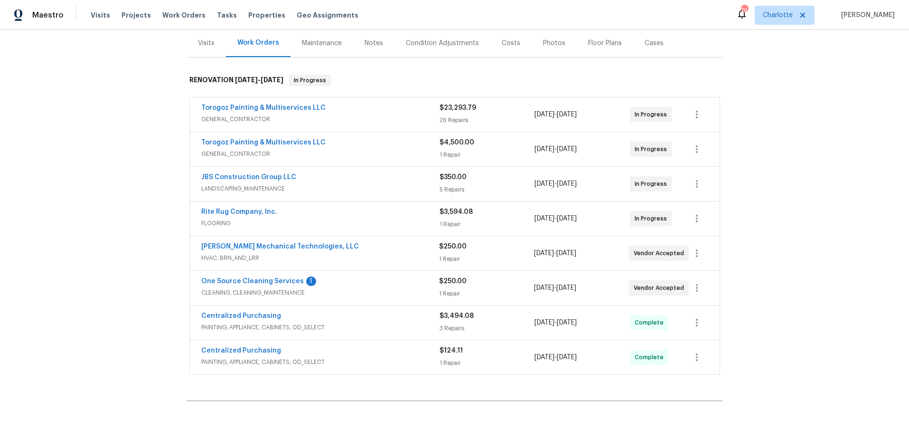
click at [398, 120] on span "GENERAL_CONTRACTOR" at bounding box center [320, 118] width 238 height 9
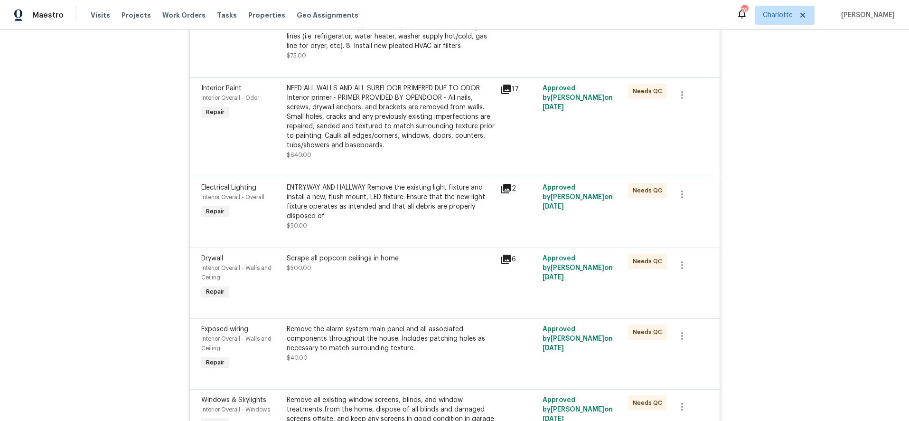
scroll to position [1151, 0]
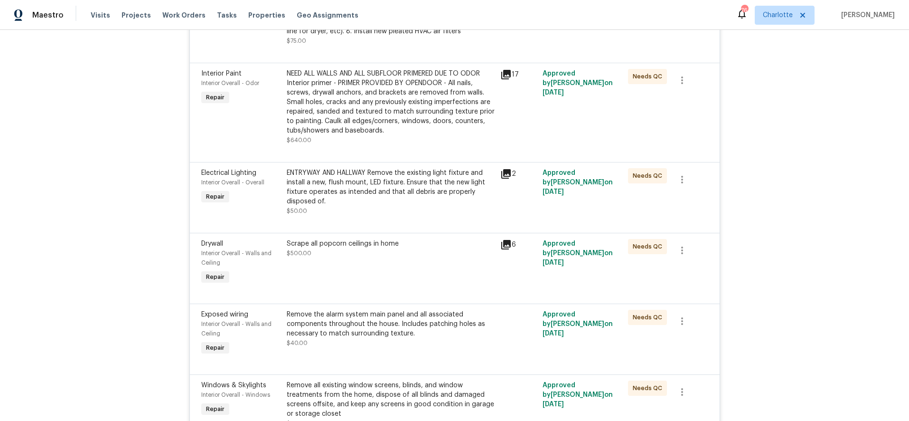
click at [418, 264] on div "Scrape all popcorn ceilings in home $500.00" at bounding box center [391, 262] width 214 height 53
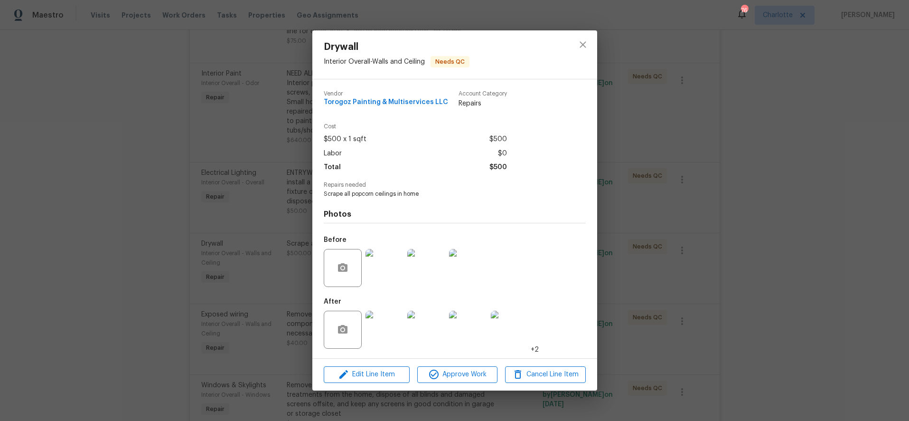
click at [401, 327] on img at bounding box center [384, 329] width 38 height 38
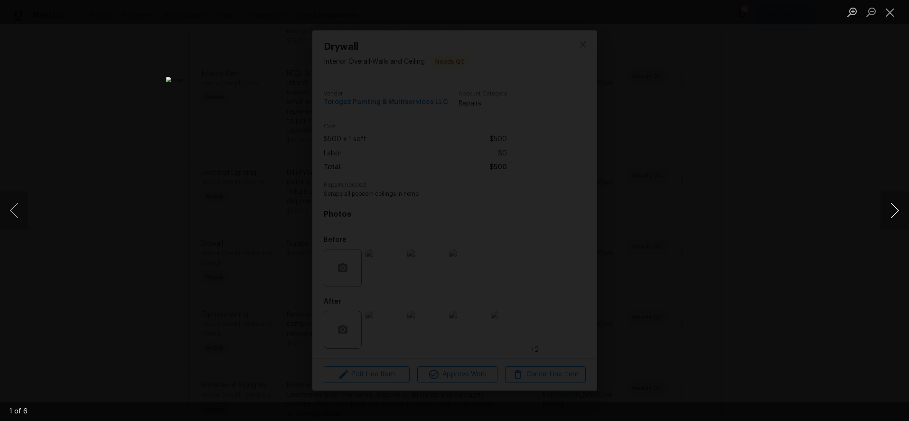
click at [894, 208] on button "Next image" at bounding box center [894, 210] width 28 height 38
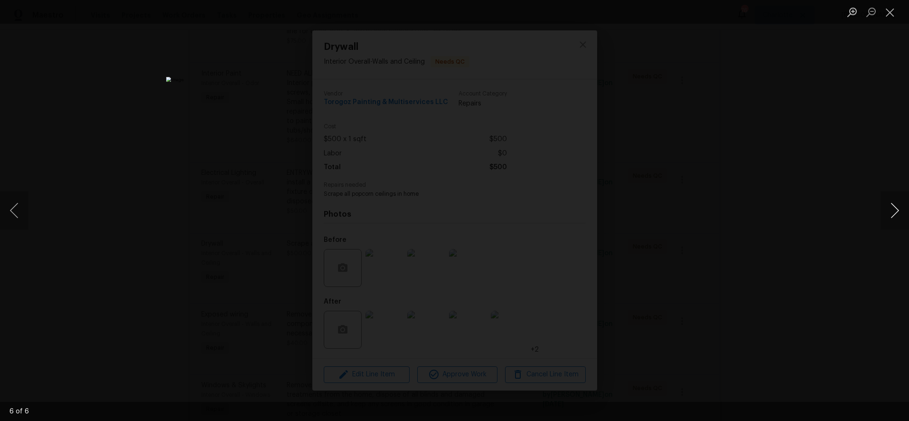
click at [894, 208] on button "Next image" at bounding box center [894, 210] width 28 height 38
click at [772, 129] on div "Lightbox" at bounding box center [454, 210] width 909 height 421
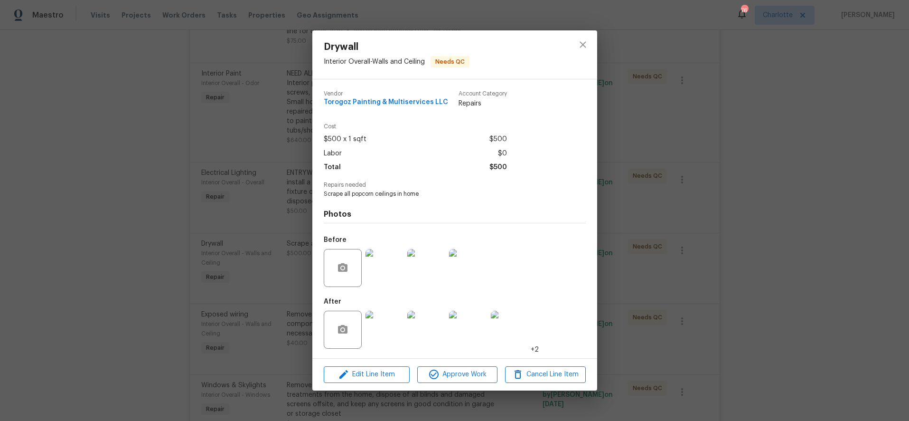
click at [399, 269] on img at bounding box center [384, 268] width 38 height 38
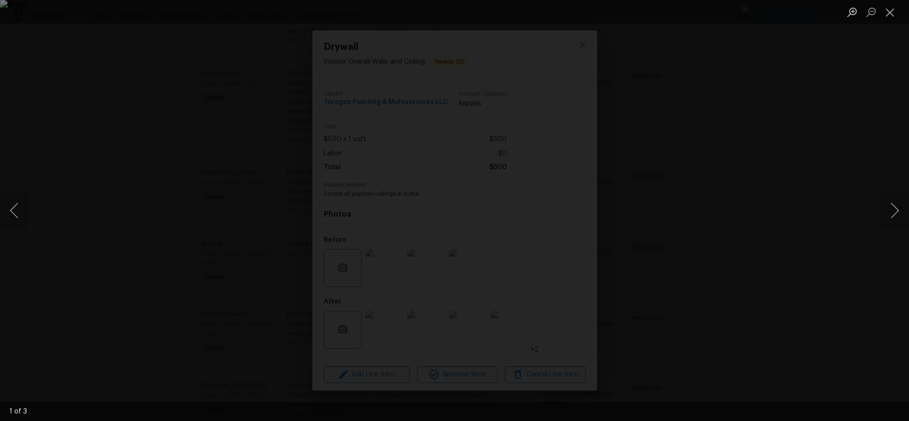
click at [879, 217] on div "Lightbox" at bounding box center [454, 210] width 909 height 421
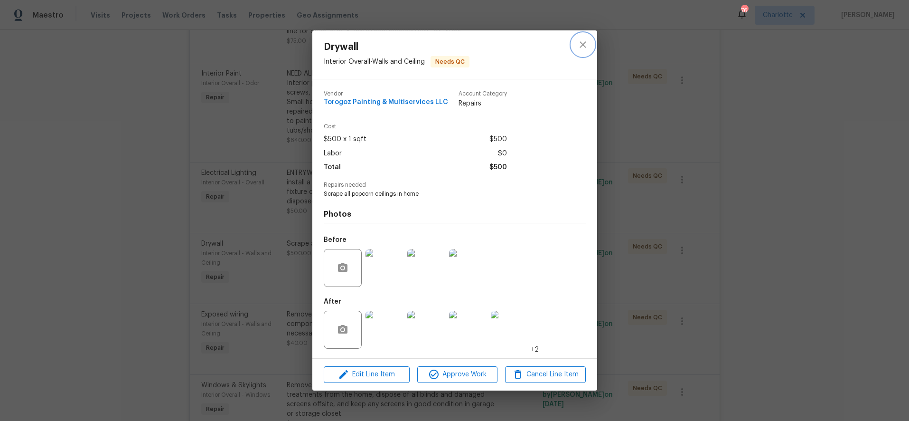
click at [588, 48] on icon "close" at bounding box center [582, 44] width 11 height 11
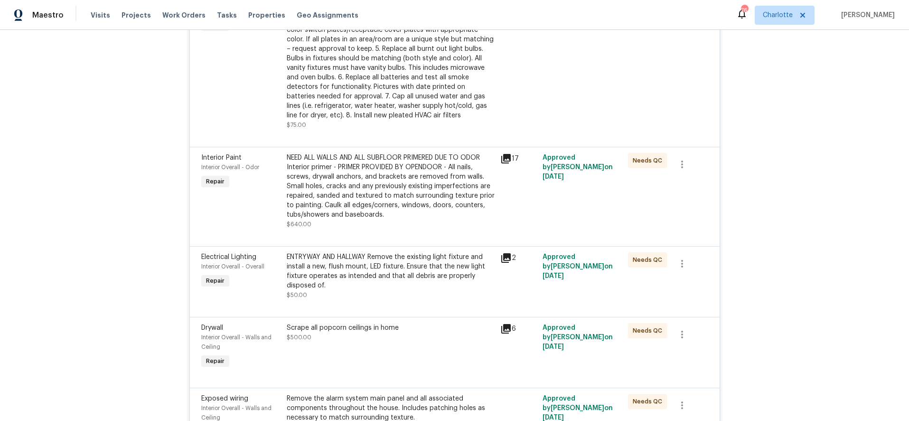
scroll to position [1066, 0]
click at [372, 184] on div "NEED ALL WALLS AND ALL SUBFLOOR PRIMERED DUE TO ODOR Interior primer - PRIMER P…" at bounding box center [391, 187] width 208 height 66
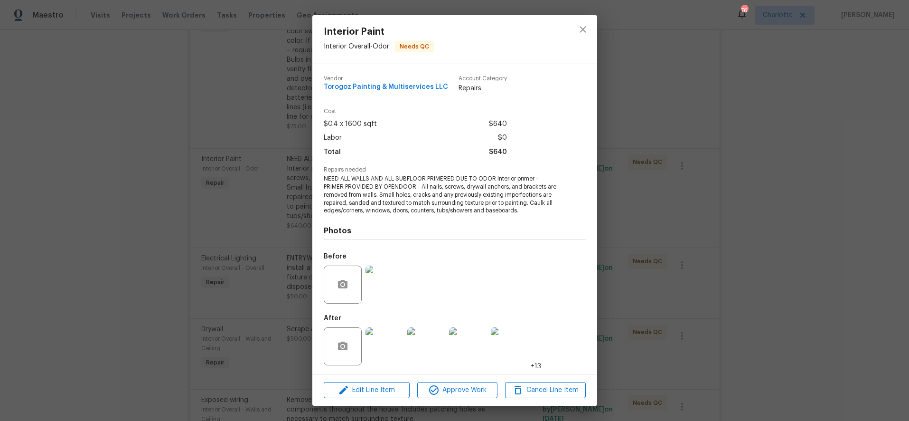
scroll to position [1, 0]
click at [383, 359] on img at bounding box center [384, 345] width 38 height 38
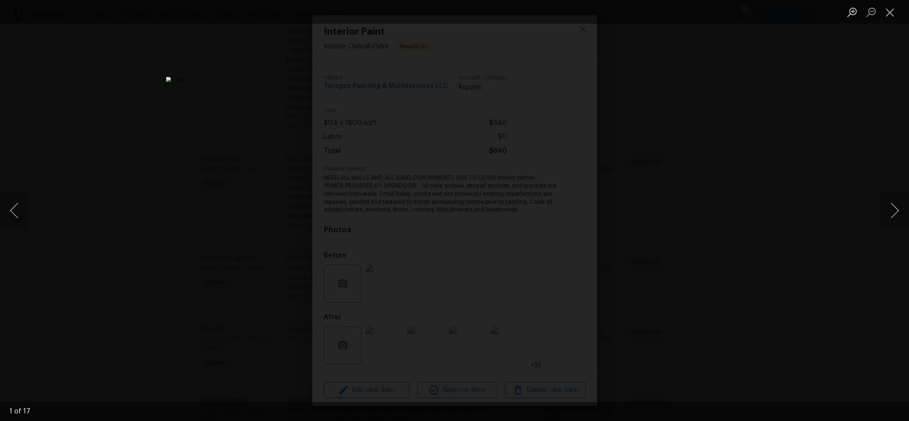
click at [878, 203] on div "Lightbox" at bounding box center [454, 210] width 909 height 421
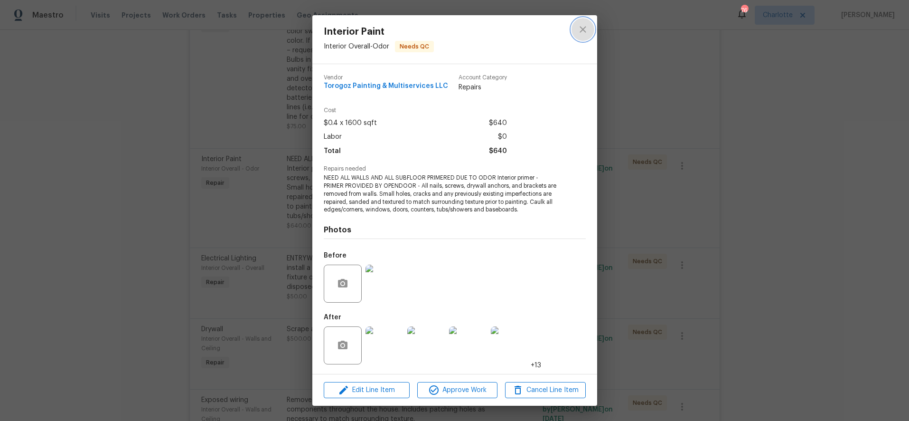
click at [579, 31] on icon "close" at bounding box center [582, 29] width 11 height 11
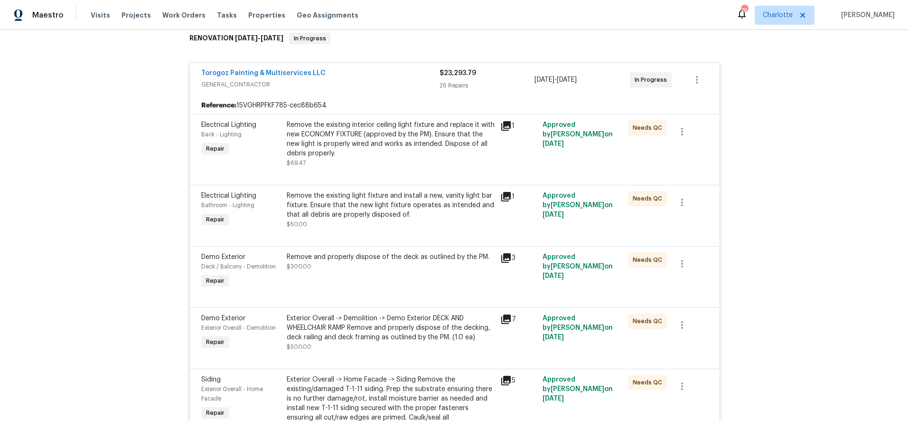
scroll to position [0, 0]
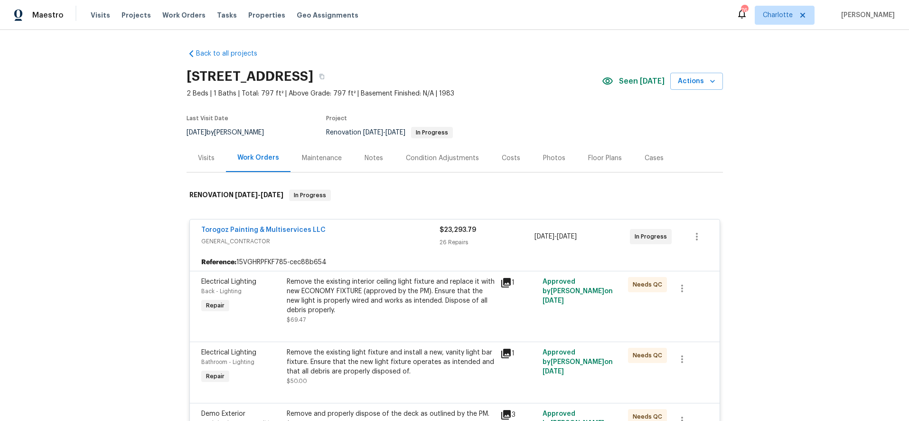
click at [543, 158] on div "Photos" at bounding box center [554, 157] width 22 height 9
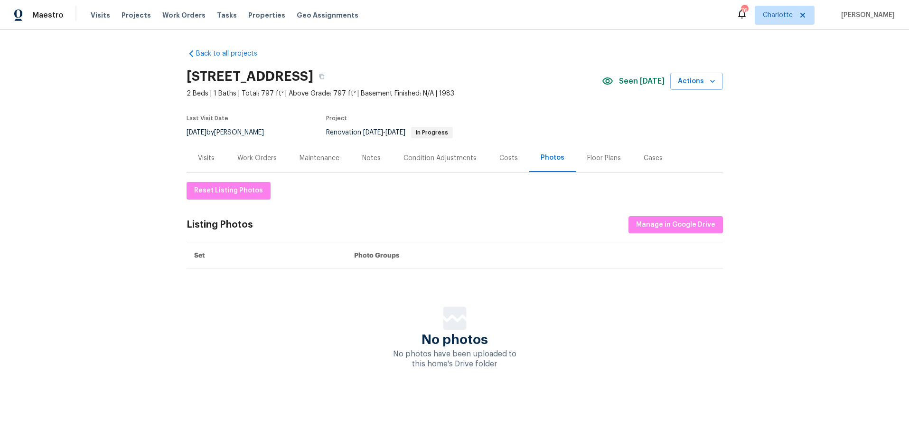
click at [499, 157] on div "Costs" at bounding box center [508, 157] width 19 height 9
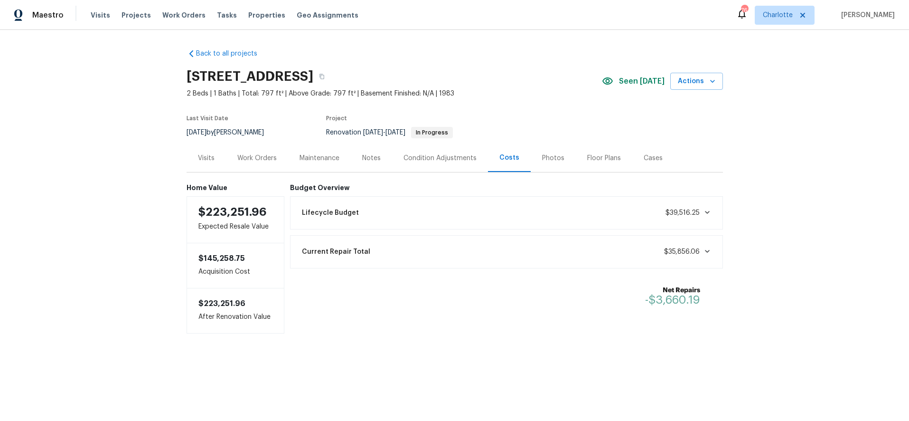
click at [252, 150] on div "Work Orders" at bounding box center [257, 158] width 62 height 28
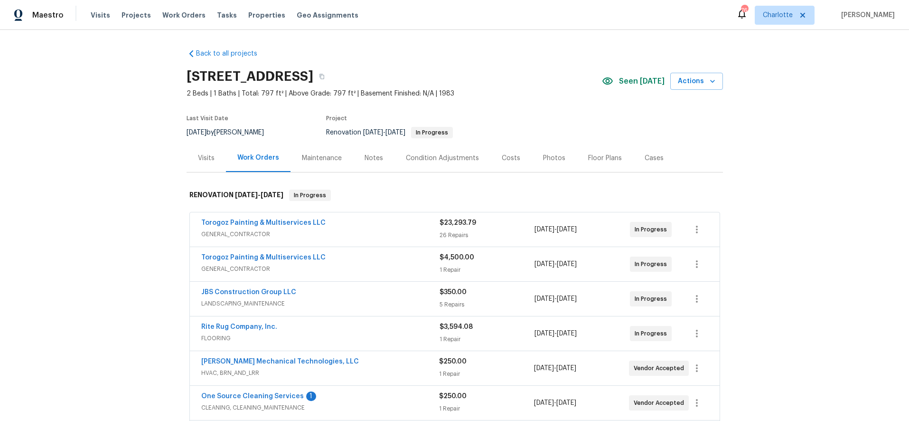
drag, startPoint x: 748, startPoint y: 151, endPoint x: 549, endPoint y: 5, distance: 246.7
click at [748, 151] on div "Back to all projects 5312 Great Wagon Rd, Charlotte, NC 28215 2 Beds | 1 Baths …" at bounding box center [454, 225] width 909 height 391
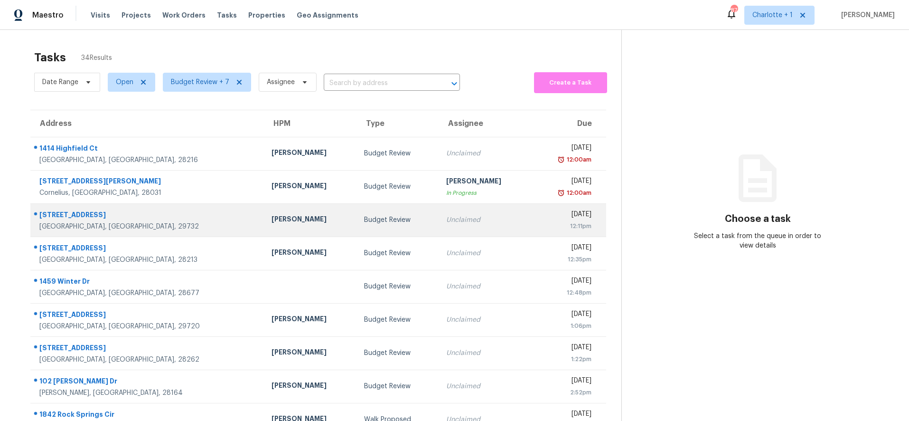
scroll to position [81, 0]
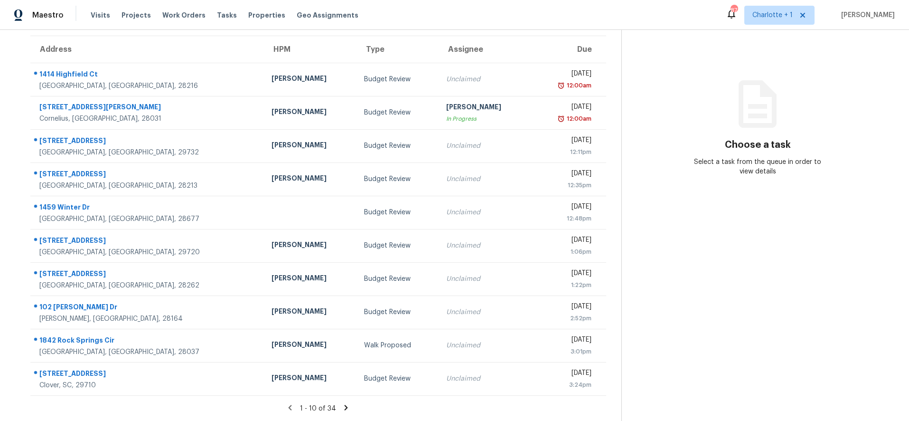
click at [342, 403] on icon at bounding box center [346, 407] width 9 height 9
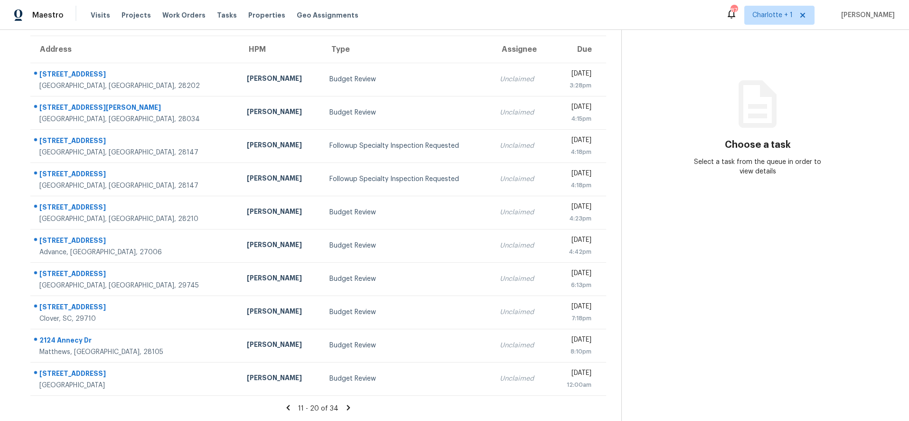
click at [344, 403] on icon at bounding box center [348, 407] width 9 height 9
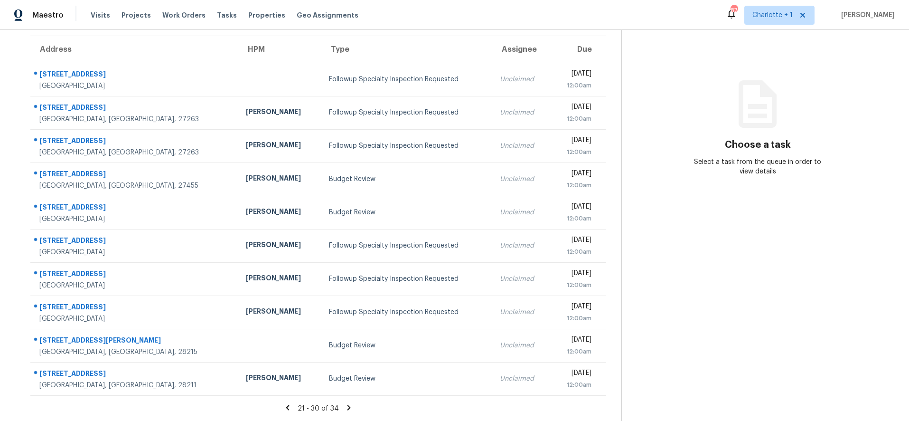
click at [288, 403] on icon at bounding box center [287, 407] width 9 height 9
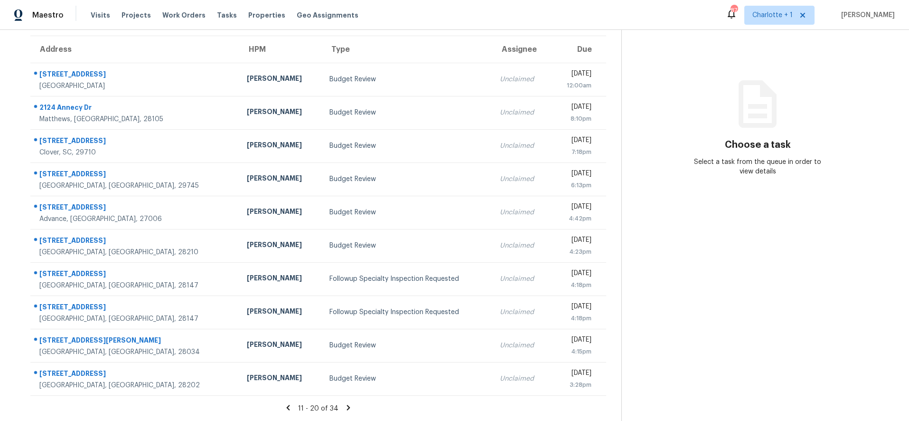
click at [344, 403] on icon at bounding box center [348, 407] width 9 height 9
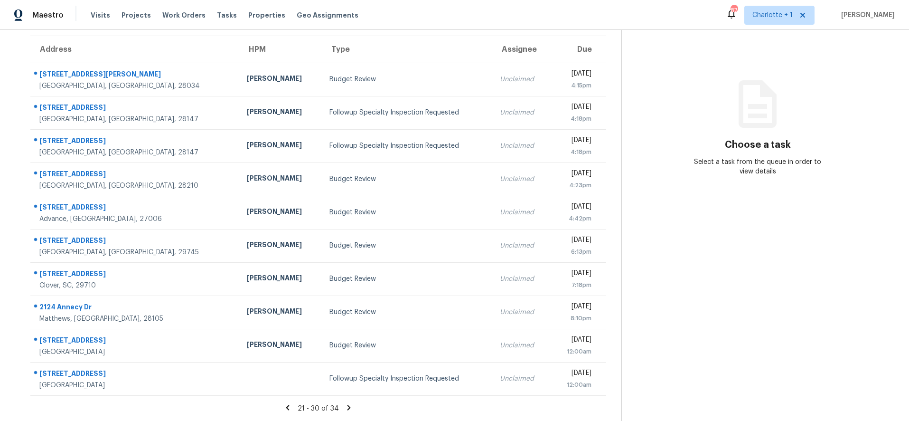
click at [345, 403] on icon at bounding box center [349, 407] width 9 height 9
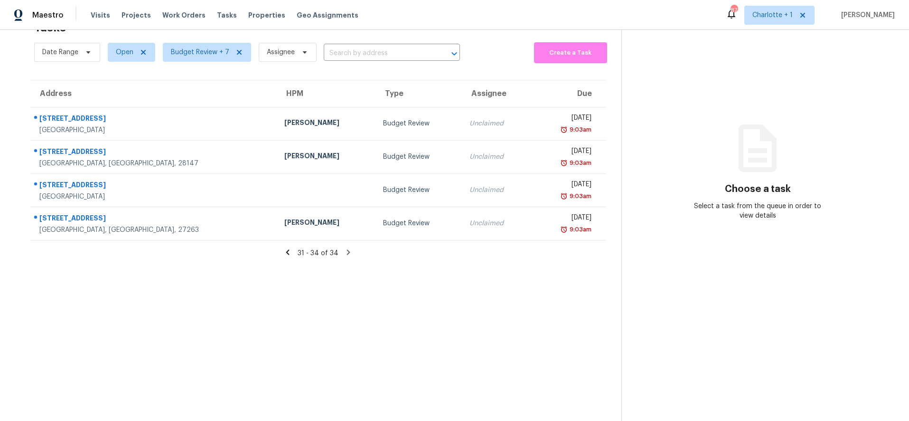
click at [287, 248] on icon at bounding box center [287, 252] width 9 height 9
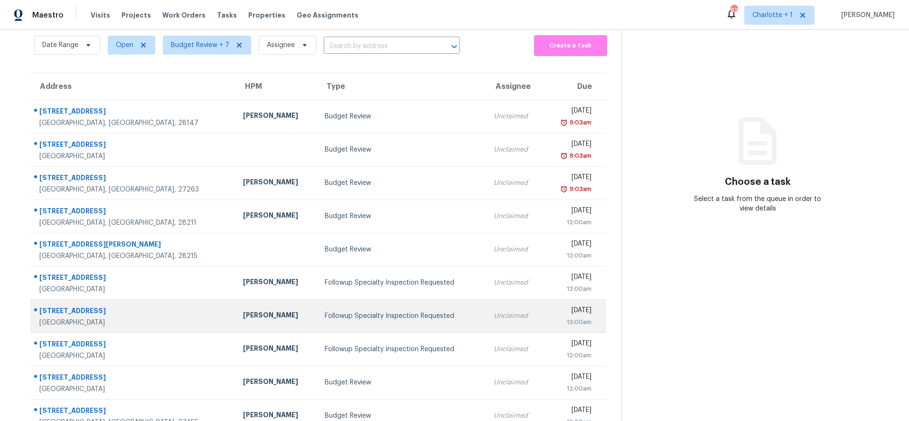
scroll to position [81, 0]
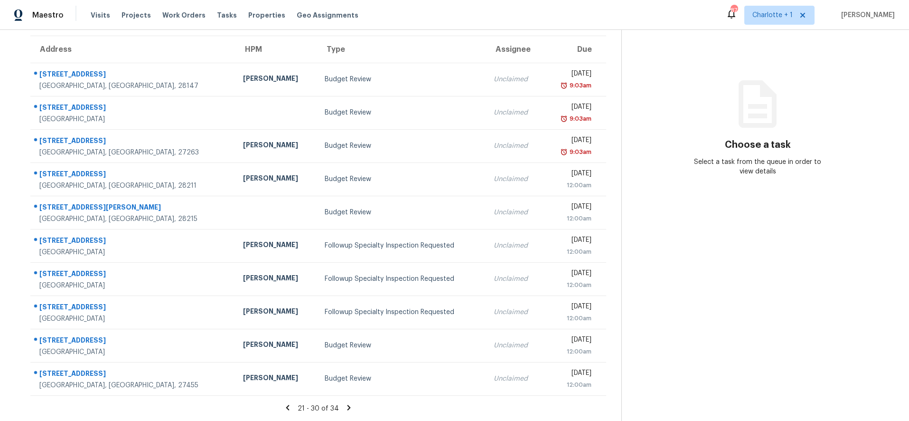
click at [345, 403] on icon at bounding box center [349, 407] width 9 height 9
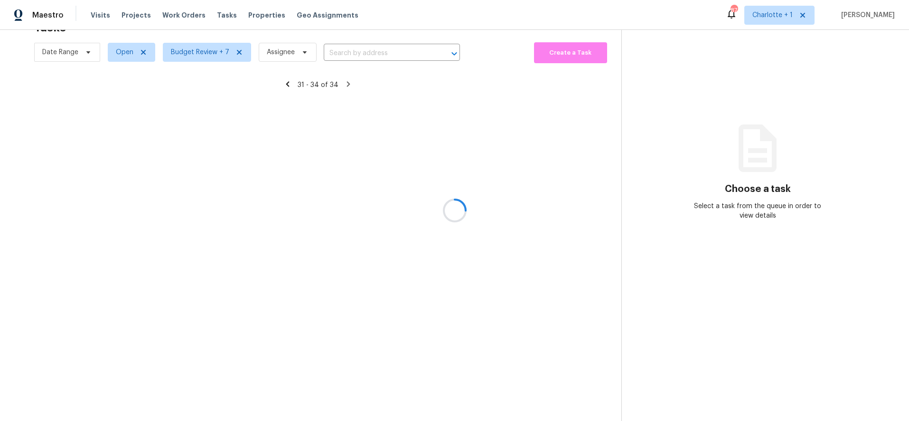
scroll to position [37, 0]
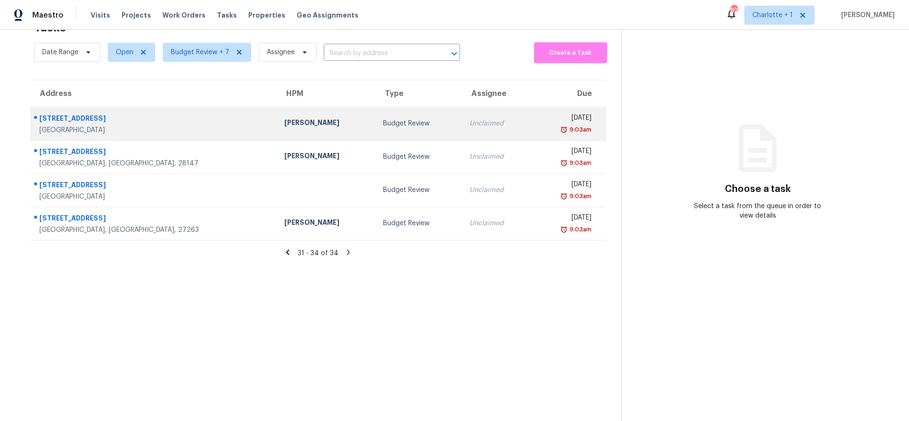
click at [93, 125] on div "[GEOGRAPHIC_DATA]" at bounding box center [154, 129] width 230 height 9
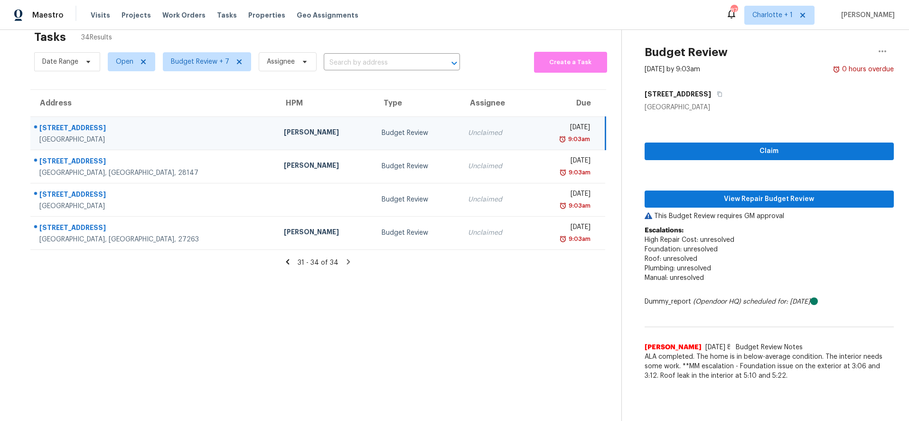
scroll to position [18, 0]
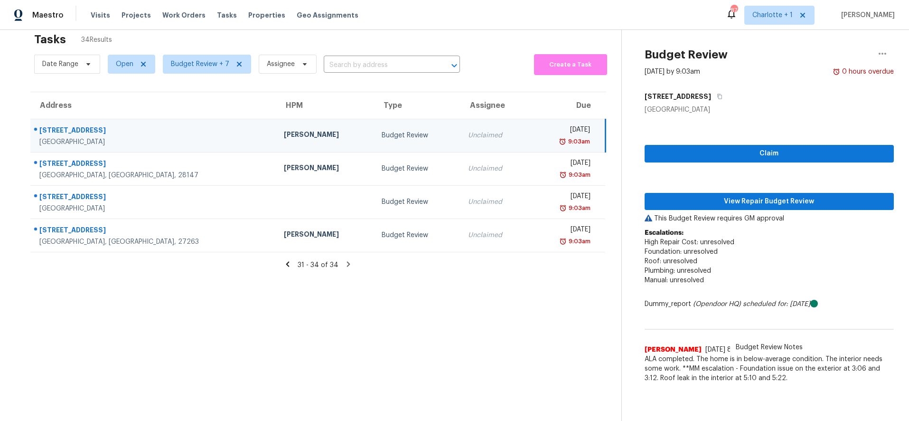
click at [287, 263] on icon at bounding box center [287, 264] width 9 height 9
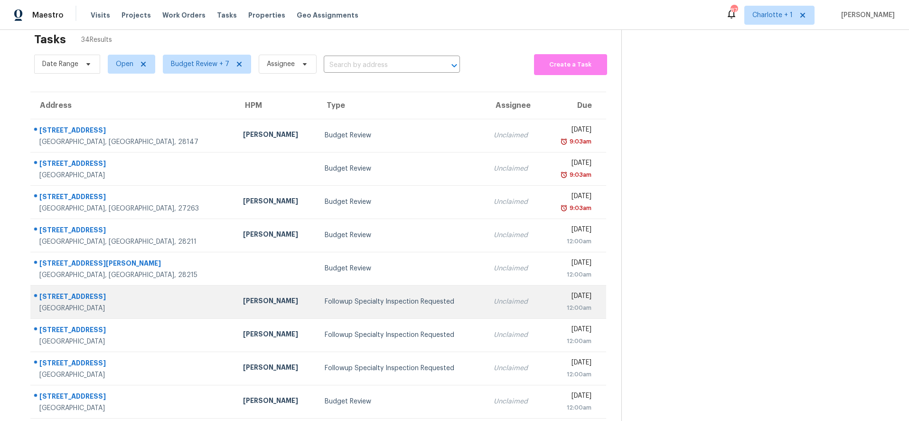
click at [317, 308] on td "Followup Specialty Inspection Requested" at bounding box center [401, 301] width 168 height 33
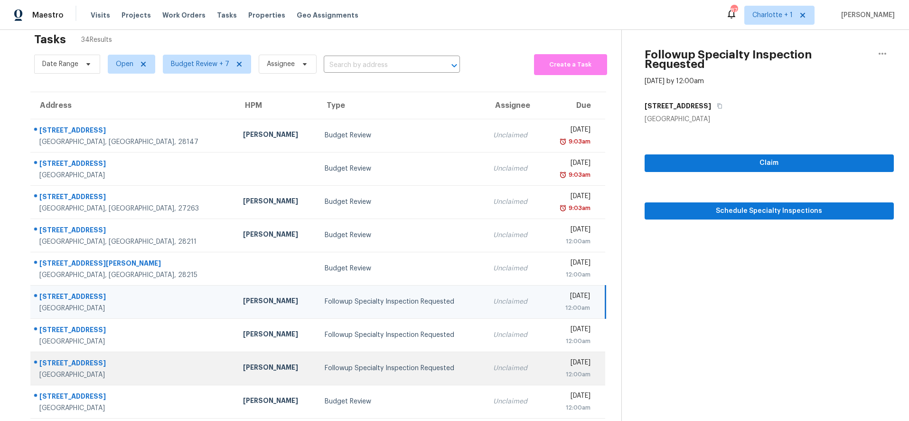
scroll to position [81, 0]
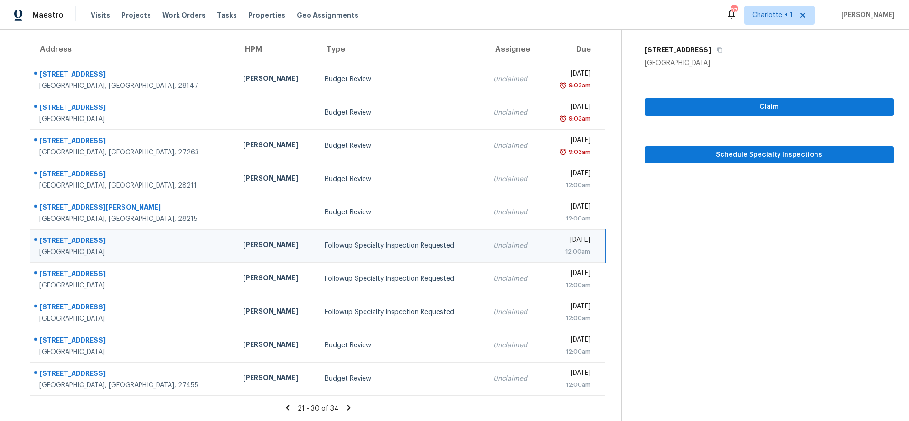
click at [346, 395] on section "Tasks 34 Results Date Range Open Budget Review + 7 Assignee ​ Create a Task Add…" at bounding box center [318, 195] width 606 height 449
click at [347, 404] on icon at bounding box center [348, 406] width 3 height 5
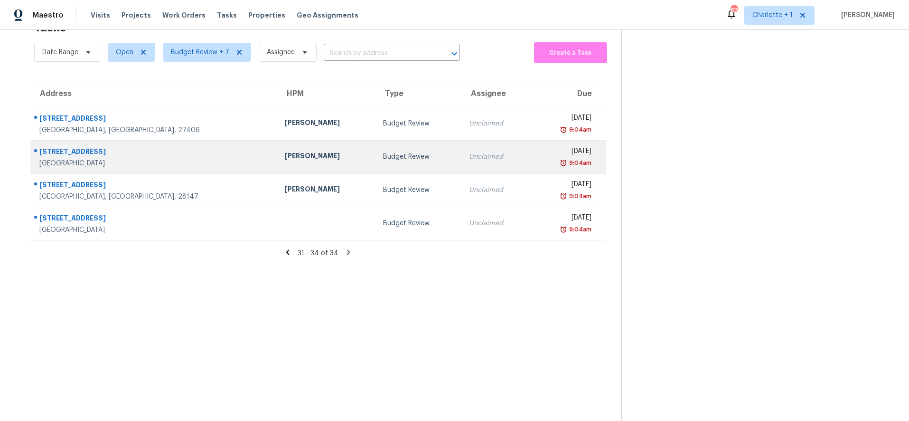
drag, startPoint x: 107, startPoint y: 143, endPoint x: 124, endPoint y: 143, distance: 17.1
click at [107, 147] on div "[STREET_ADDRESS]" at bounding box center [154, 153] width 230 height 12
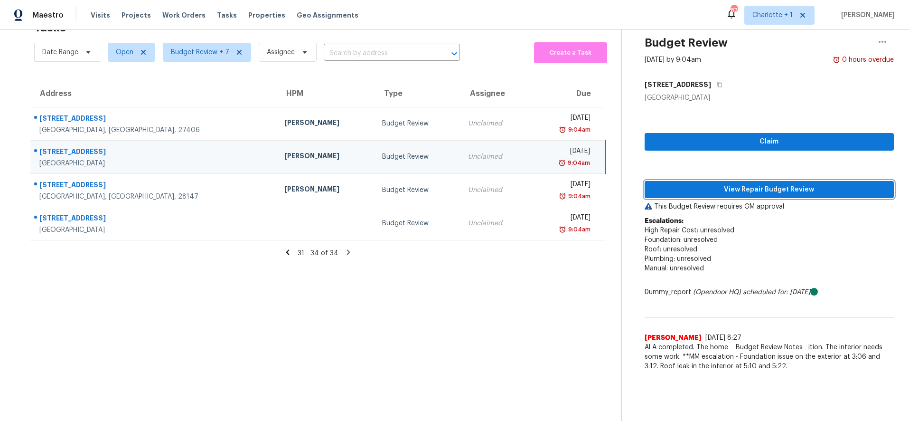
click at [752, 184] on span "View Repair Budget Review" at bounding box center [769, 190] width 234 height 12
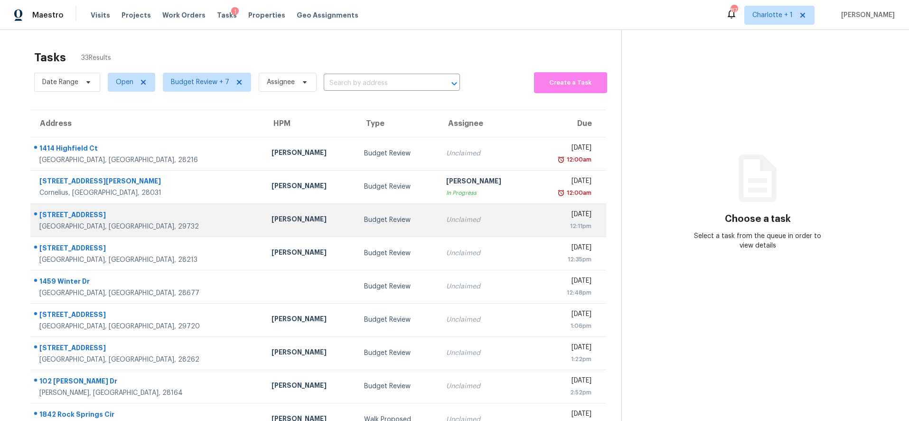
scroll to position [81, 0]
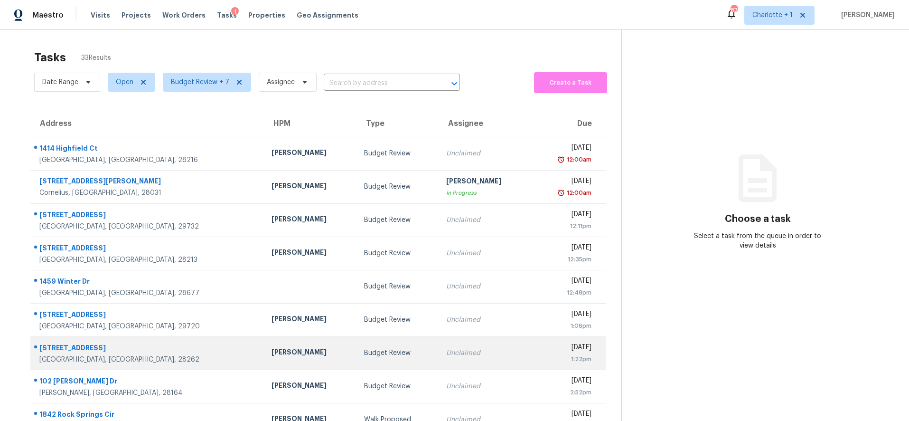
scroll to position [81, 0]
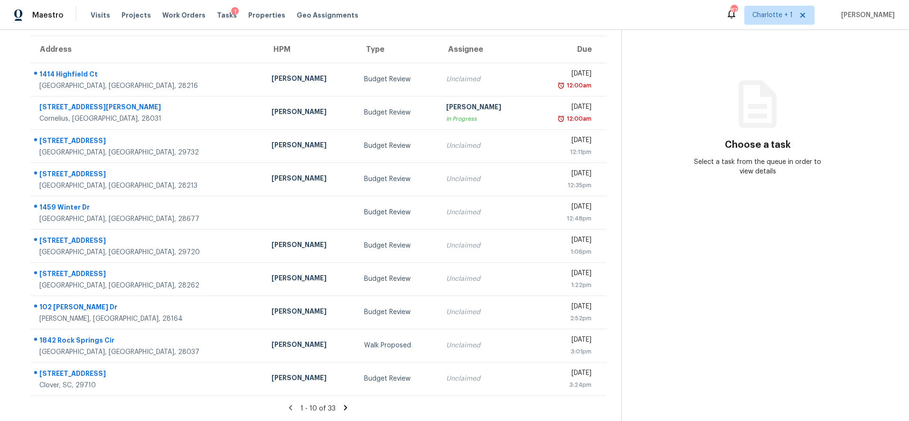
click at [344, 403] on icon at bounding box center [345, 407] width 9 height 9
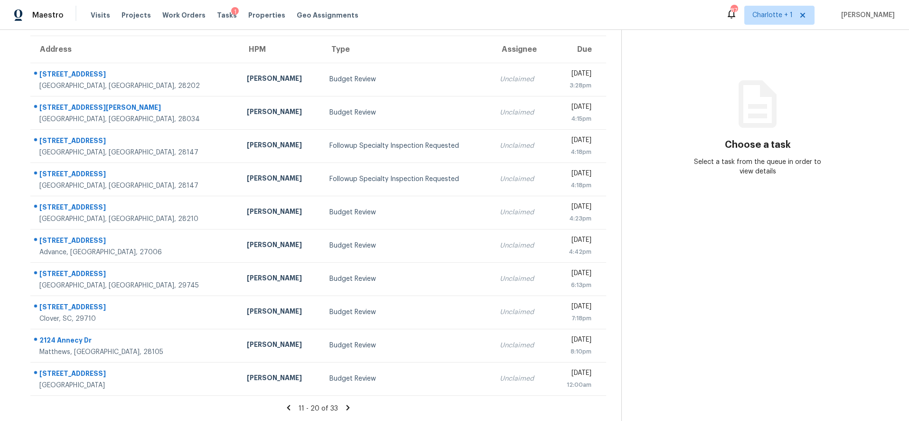
click at [344, 403] on icon at bounding box center [348, 407] width 9 height 9
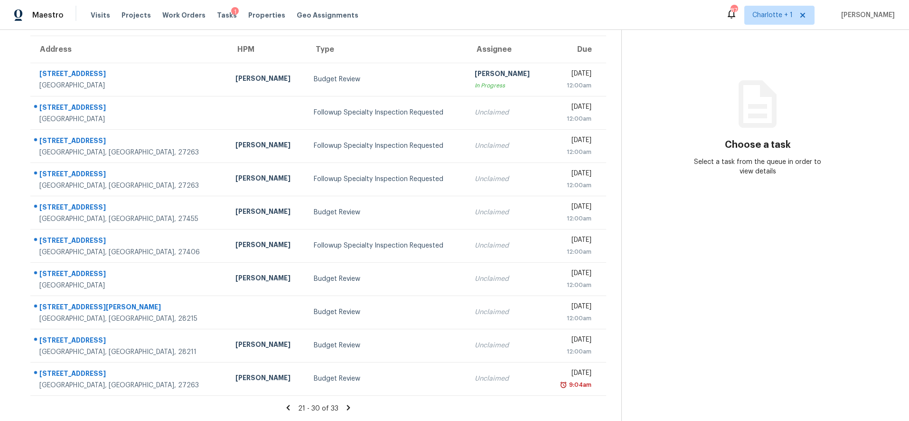
click at [284, 403] on icon at bounding box center [288, 407] width 9 height 9
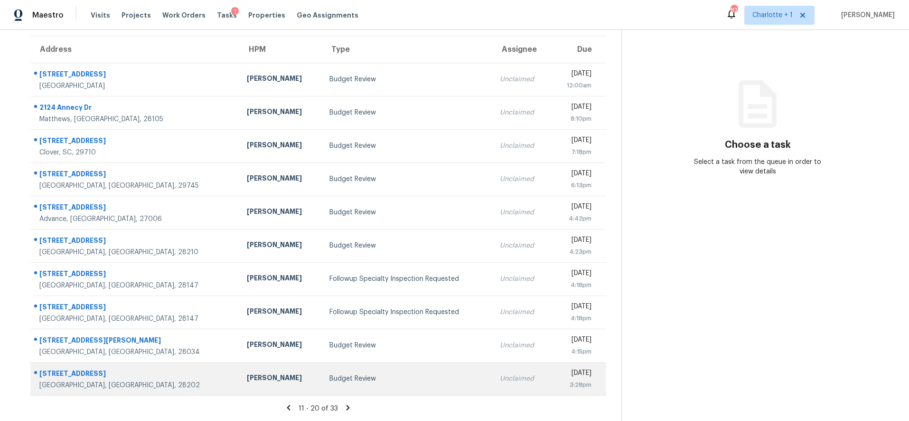
click at [118, 380] on div "Charlotte, NC, 28202" at bounding box center [135, 384] width 192 height 9
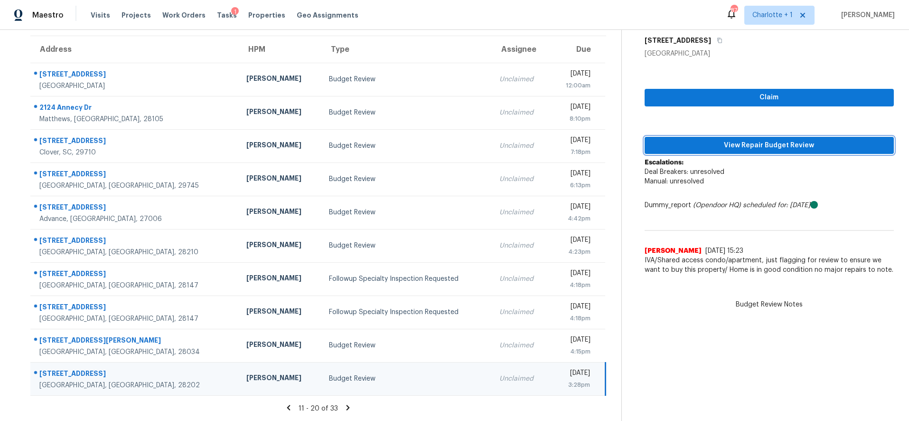
click at [780, 141] on span "View Repair Budget Review" at bounding box center [769, 146] width 234 height 12
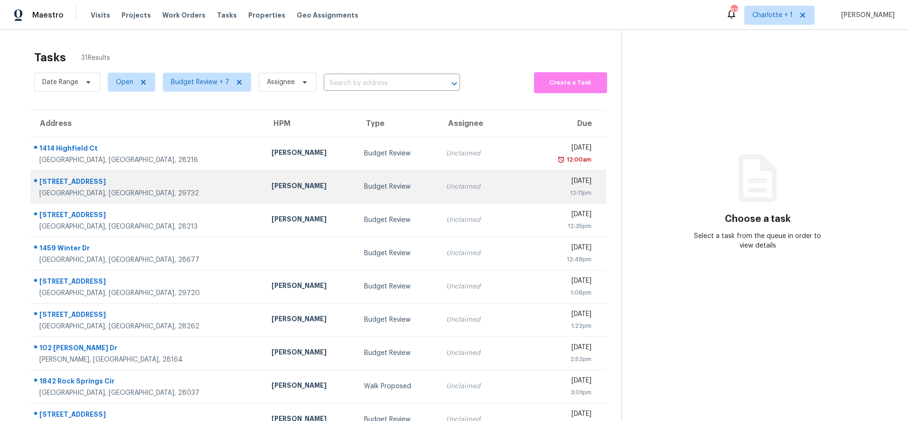
click at [381, 192] on td "Budget Review" at bounding box center [397, 186] width 82 height 33
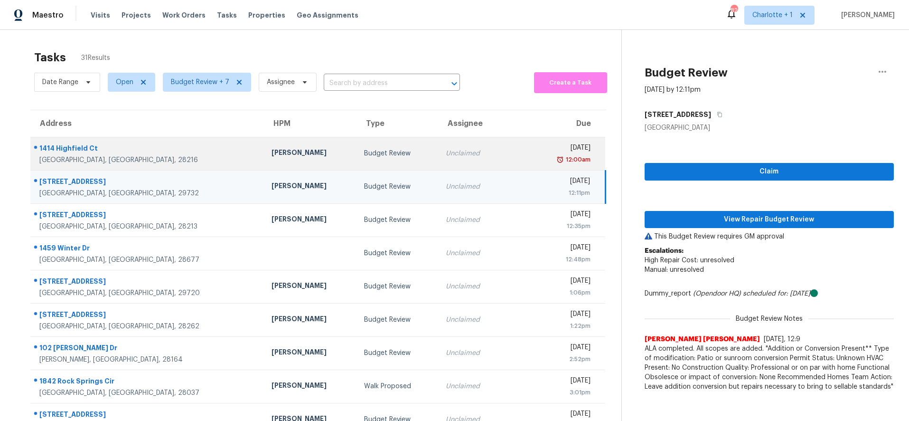
click at [364, 155] on div "Budget Review" at bounding box center [397, 153] width 67 height 9
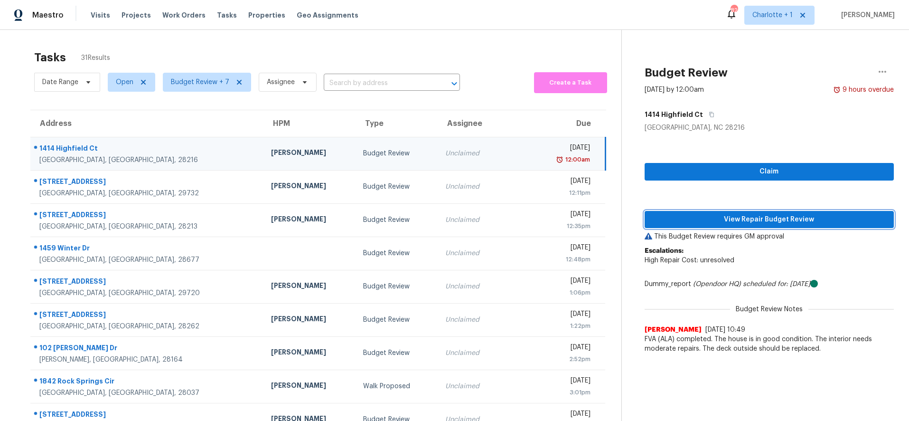
click at [745, 218] on span "View Repair Budget Review" at bounding box center [769, 220] width 234 height 12
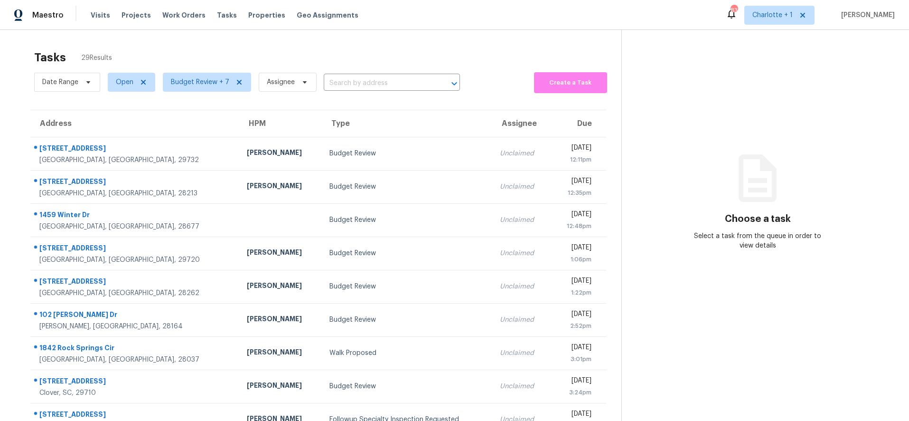
click at [116, 31] on div "Tasks 29 Results Date Range Open Budget Review + 7 Assignee ​ Create a Task Add…" at bounding box center [454, 262] width 909 height 465
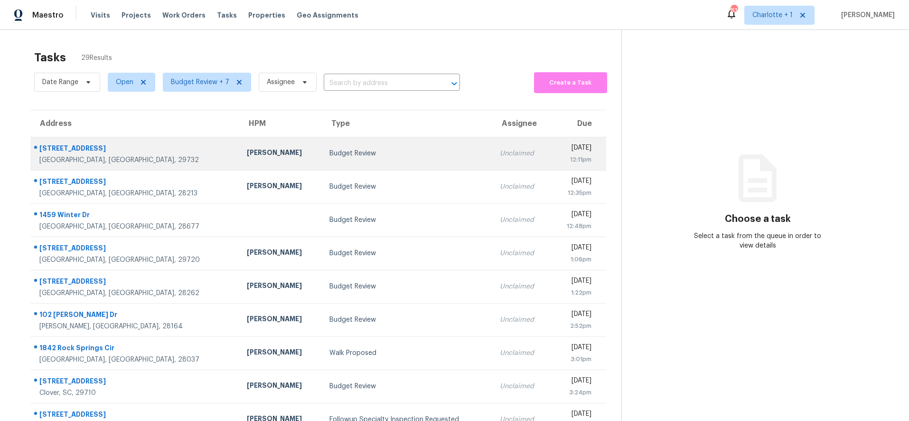
click at [247, 157] on div "[PERSON_NAME]" at bounding box center [280, 154] width 67 height 12
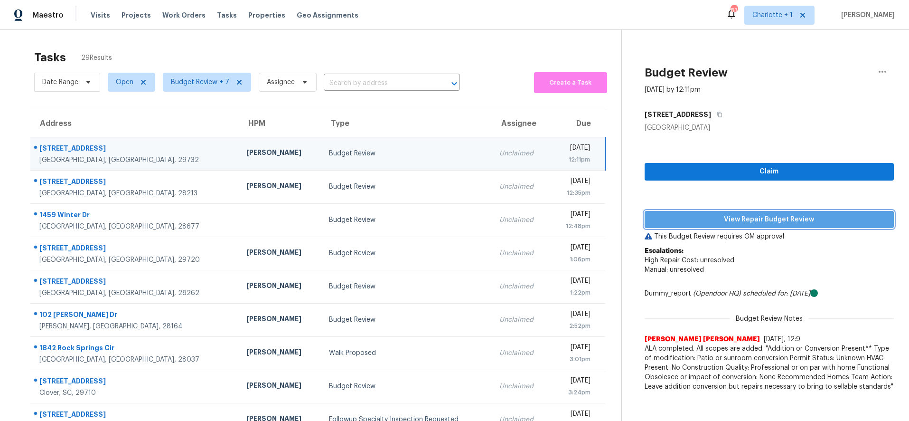
click at [699, 226] on button "View Repair Budget Review" at bounding box center [770, 220] width 250 height 18
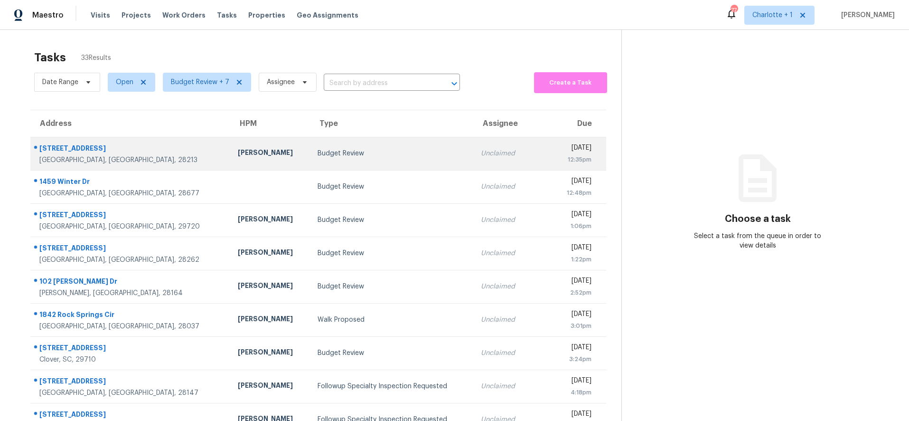
click at [238, 150] on div "[PERSON_NAME]" at bounding box center [270, 154] width 64 height 12
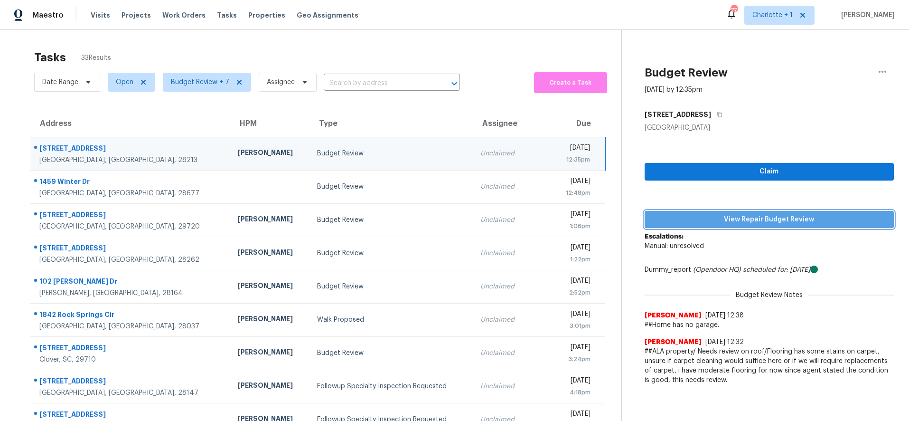
click at [702, 214] on span "View Repair Budget Review" at bounding box center [769, 220] width 234 height 12
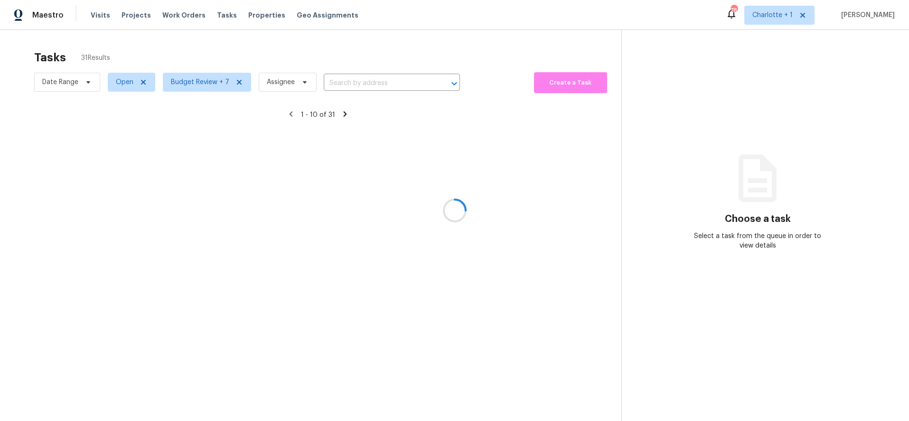
scroll to position [81, 0]
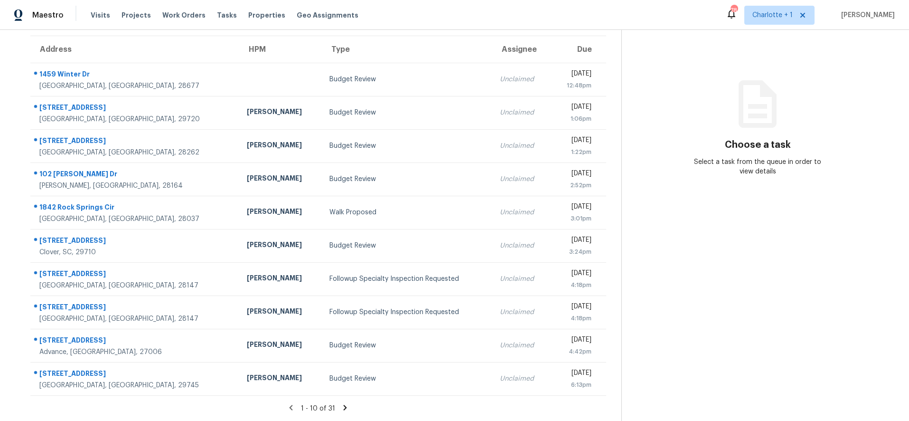
click at [341, 403] on icon at bounding box center [345, 407] width 9 height 9
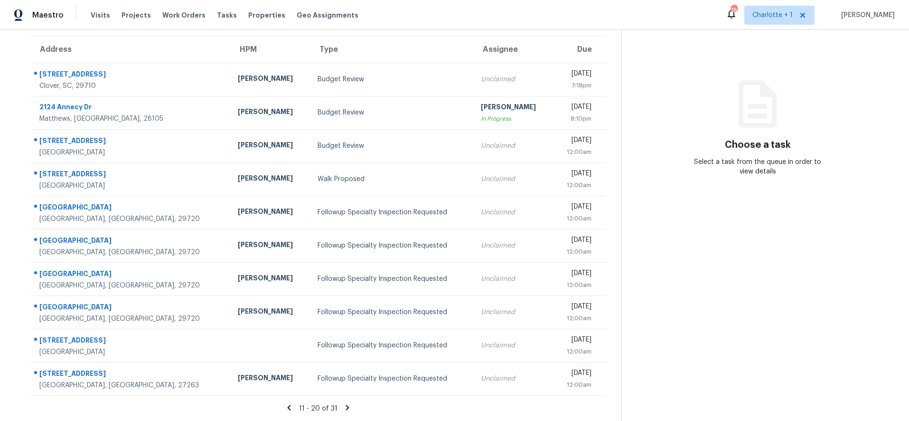
click at [345, 403] on icon at bounding box center [347, 407] width 9 height 9
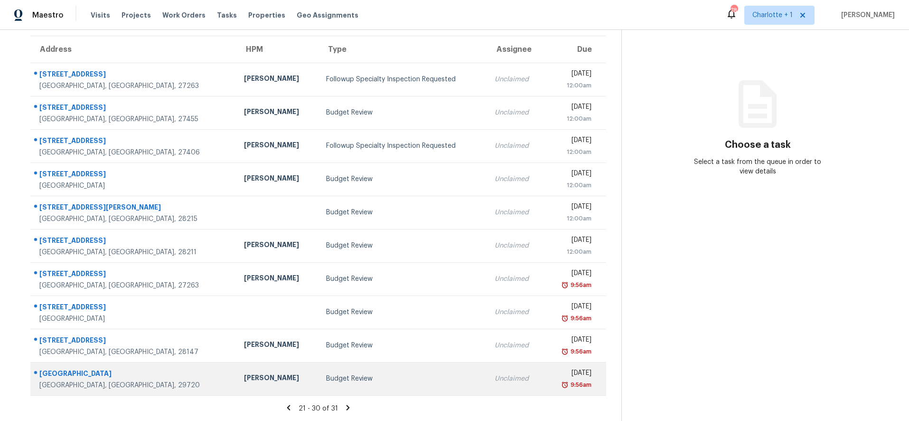
click at [107, 380] on div "[GEOGRAPHIC_DATA], [GEOGRAPHIC_DATA], 29720" at bounding box center [133, 384] width 189 height 9
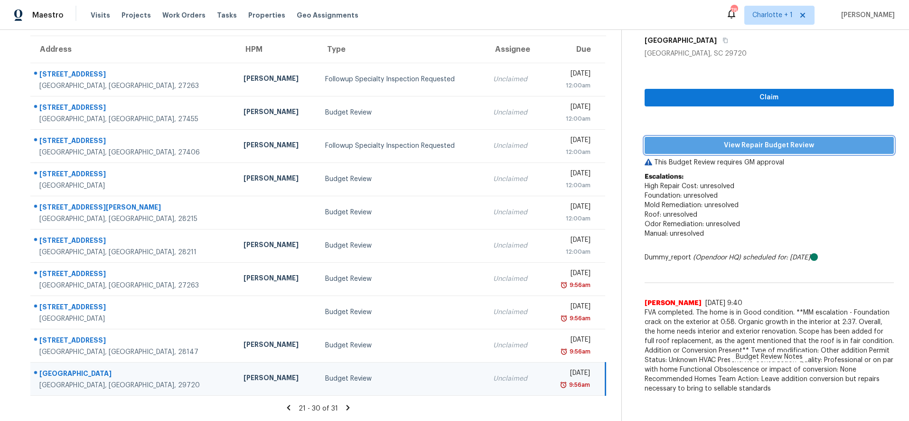
click at [743, 140] on span "View Repair Budget Review" at bounding box center [769, 146] width 234 height 12
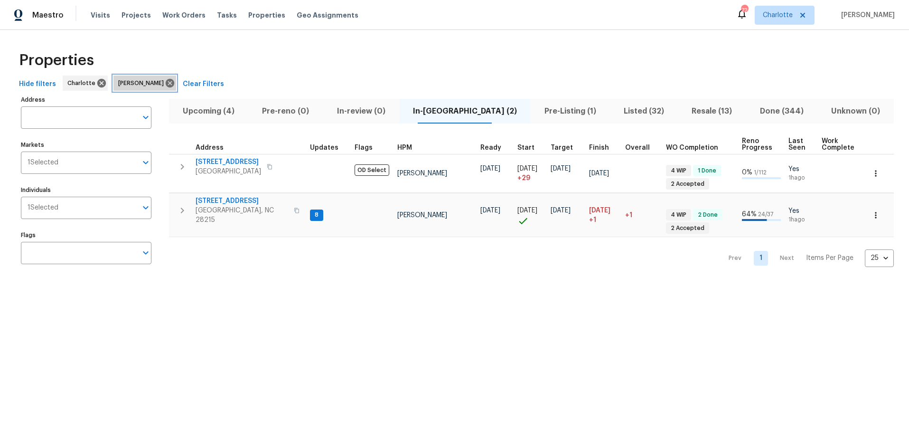
click at [166, 85] on icon at bounding box center [170, 83] width 9 height 9
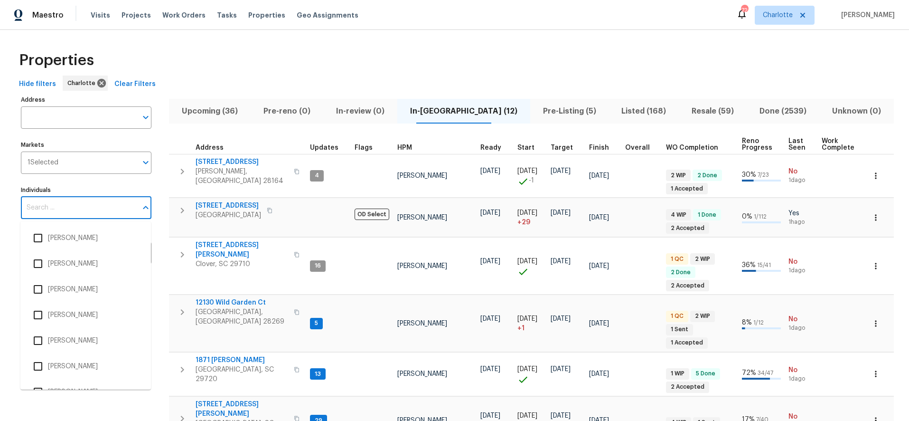
click at [58, 212] on input "Individuals" at bounding box center [79, 207] width 116 height 22
type input "billy towle"
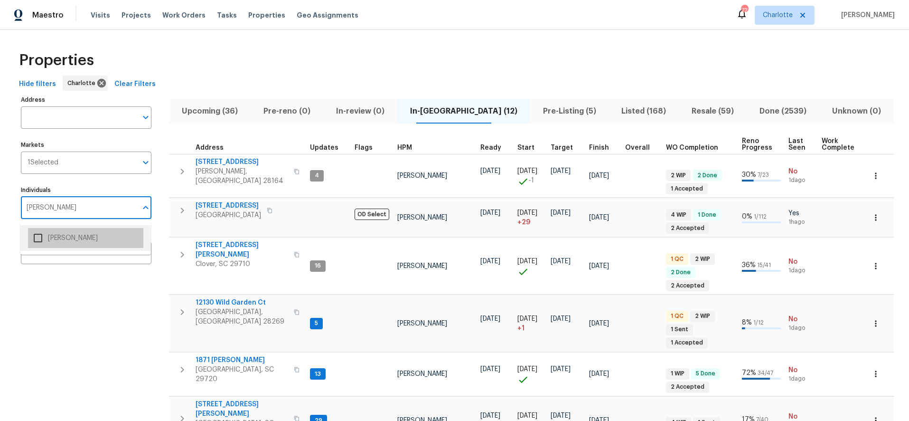
click at [57, 234] on li "Billy Towle" at bounding box center [85, 238] width 115 height 20
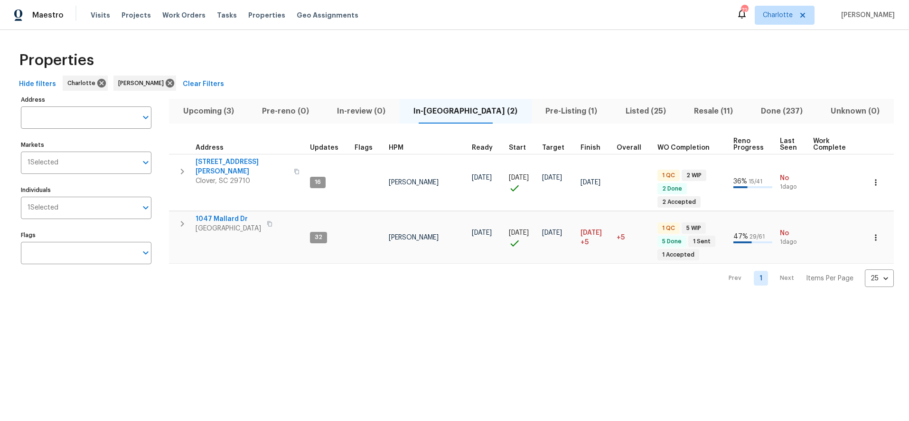
drag, startPoint x: 367, startPoint y: 346, endPoint x: 358, endPoint y: 300, distance: 46.5
click at [367, 302] on html "Maestro Visits Projects Work Orders Tasks Properties Geo Assignments 72 Charlot…" at bounding box center [454, 151] width 909 height 302
click at [461, 37] on div "Properties Hide filters Charlotte Billy Towle Clear Filters Address Address Mar…" at bounding box center [454, 166] width 909 height 272
click at [537, 114] on span "Pre-Listing (1)" at bounding box center [571, 110] width 68 height 13
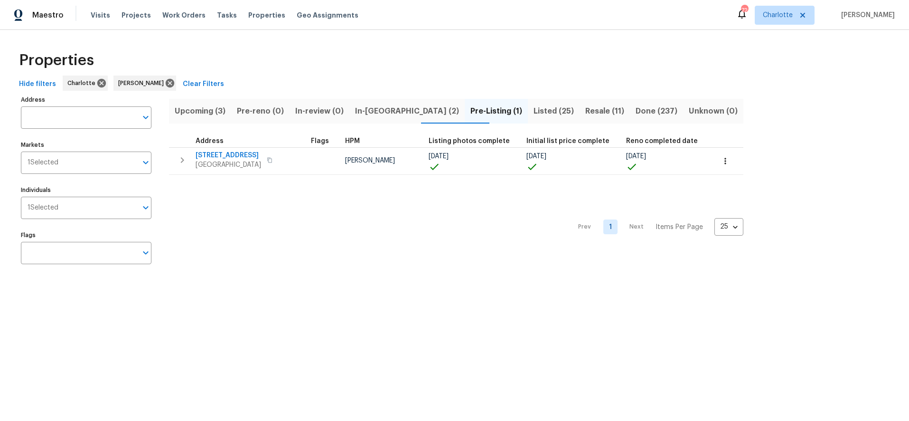
click at [681, 49] on div "Properties" at bounding box center [454, 60] width 879 height 30
click at [477, 45] on div "Properties" at bounding box center [454, 60] width 879 height 30
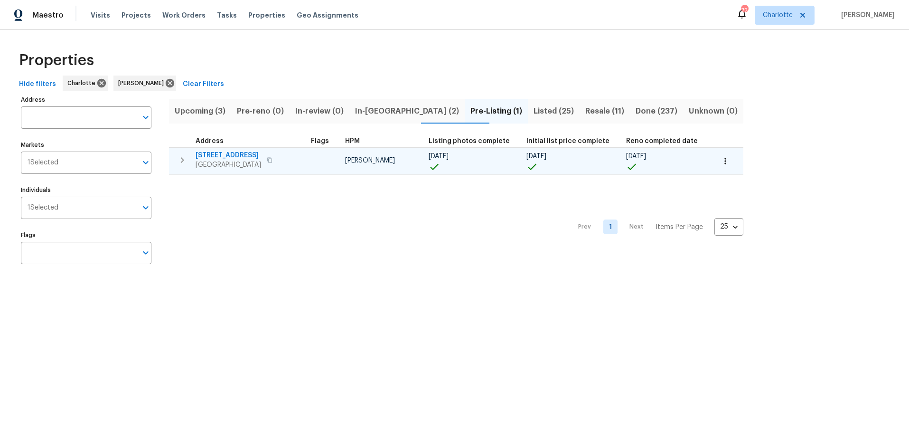
click at [217, 153] on span "711 Forest Rd" at bounding box center [228, 154] width 65 height 9
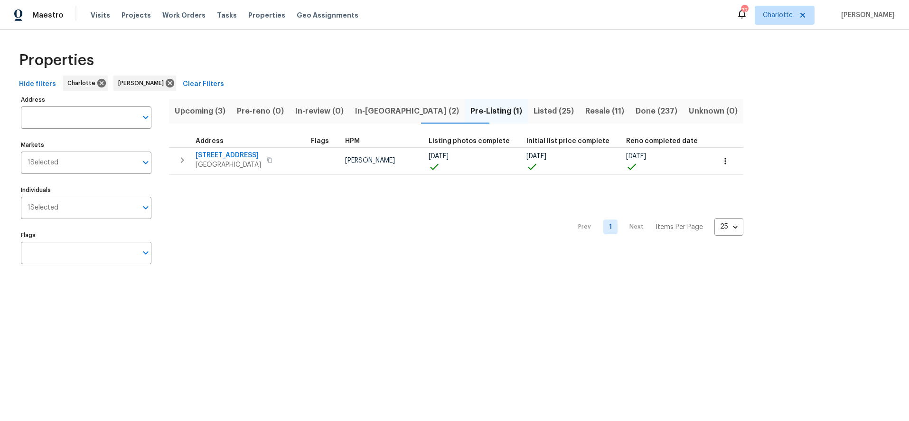
click at [493, 75] on div "Hide filters Charlotte Billy Towle Clear Filters" at bounding box center [454, 84] width 879 height 18
click at [750, 92] on div "Hide filters Charlotte Billy Towle Clear Filters" at bounding box center [454, 84] width 879 height 18
click at [585, 111] on span "Resale (11)" at bounding box center [604, 110] width 39 height 13
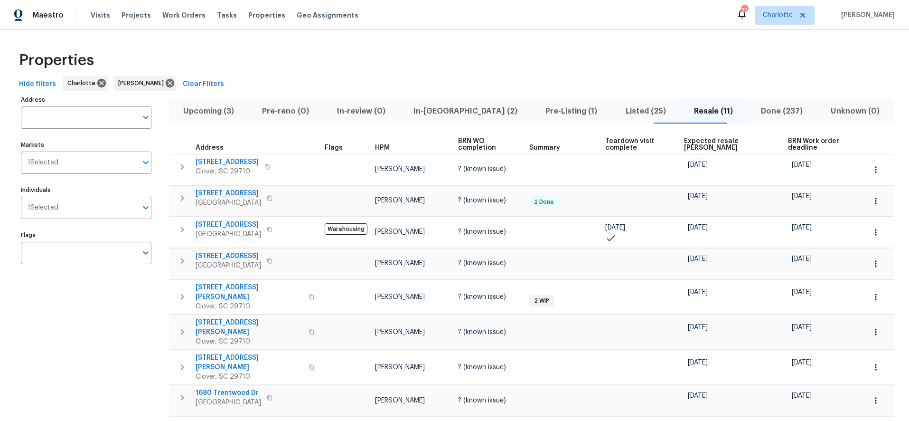
click at [706, 144] on span "Expected resale COE" at bounding box center [728, 144] width 88 height 13
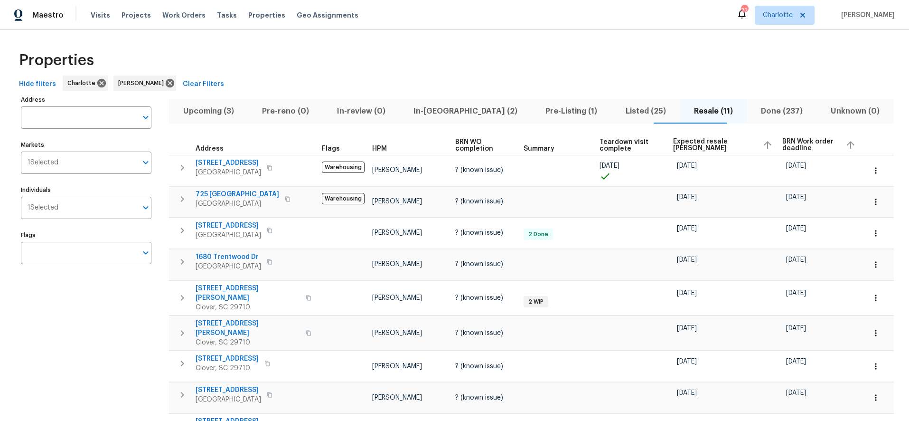
click at [685, 142] on span "Expected resale COE" at bounding box center [714, 144] width 82 height 13
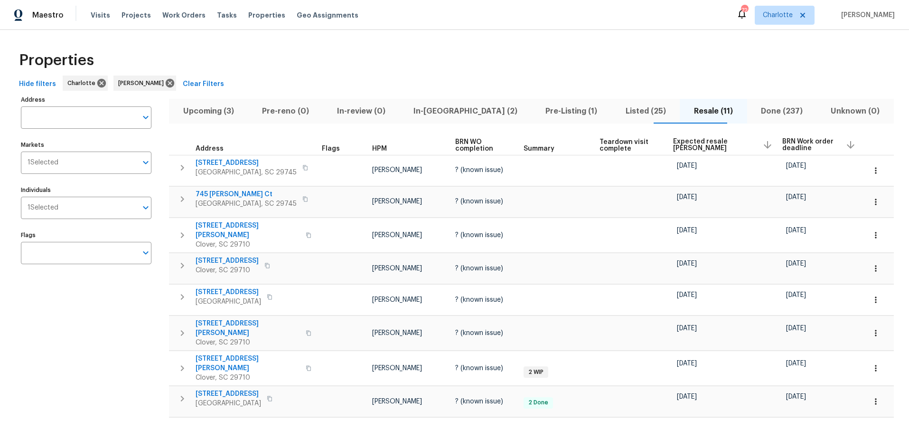
click at [388, 61] on div "Properties" at bounding box center [454, 60] width 879 height 30
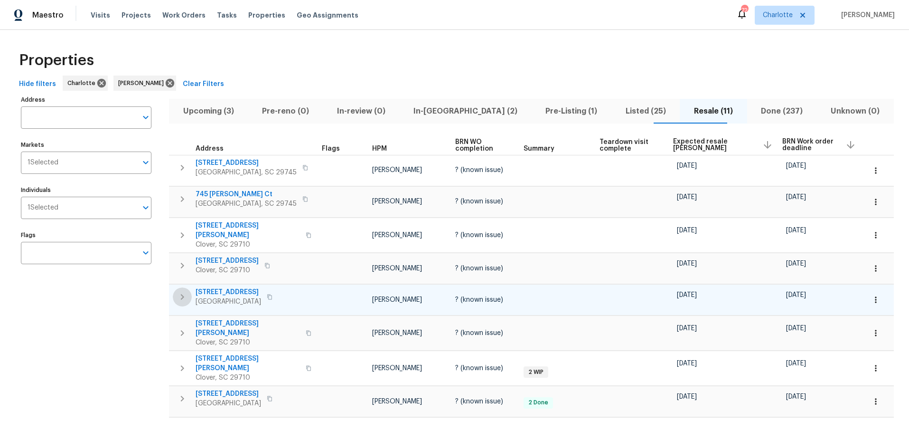
click at [184, 295] on icon "button" at bounding box center [182, 296] width 11 height 11
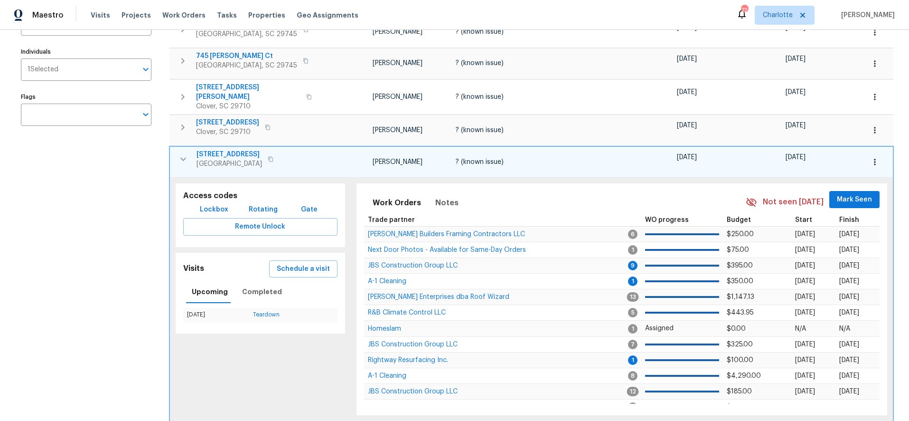
scroll to position [156, 0]
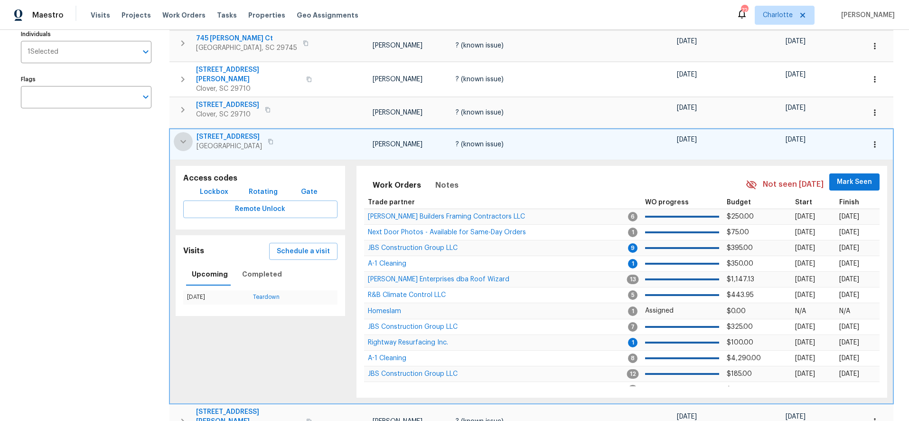
click at [188, 140] on icon "button" at bounding box center [183, 141] width 11 height 11
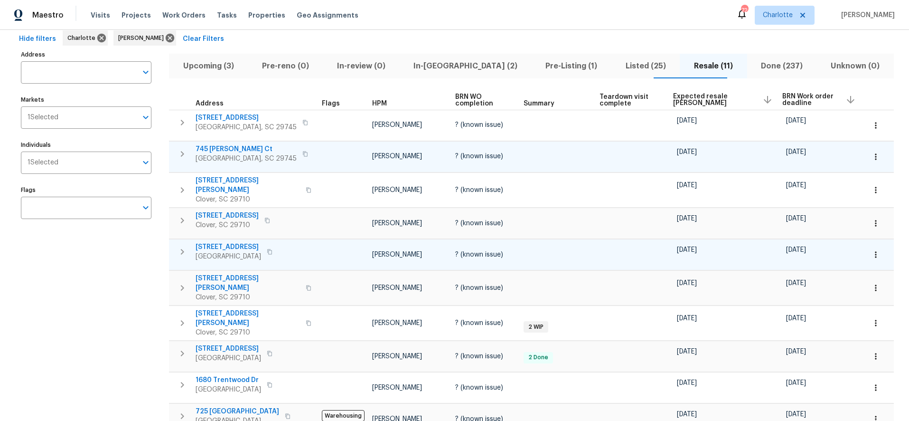
scroll to position [42, 0]
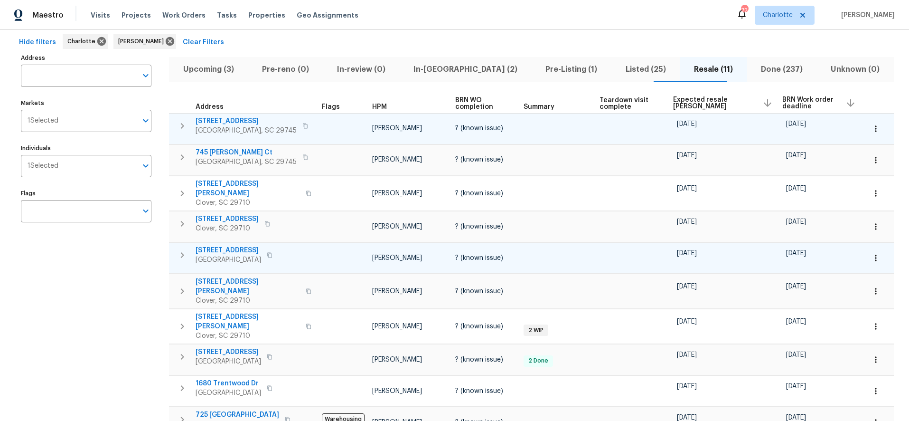
click at [232, 120] on span "2236 Sussex Rd" at bounding box center [246, 120] width 101 height 9
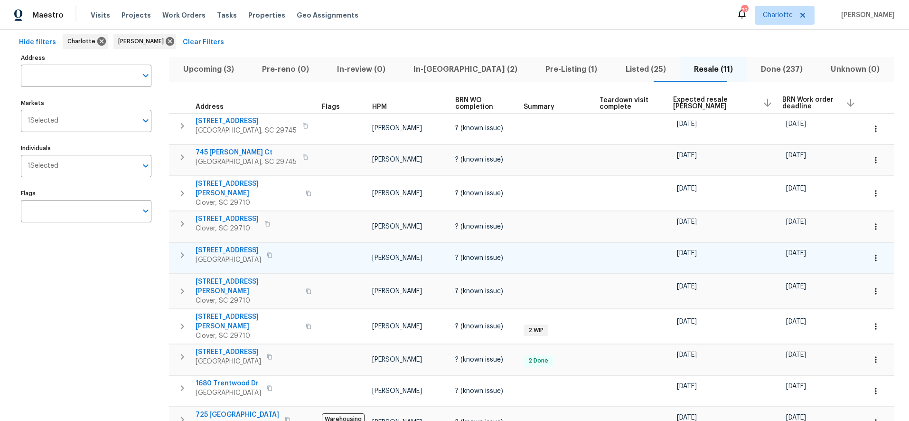
click at [497, 29] on div "Maestro Visits Projects Work Orders Tasks Properties Geo Assignments 72 Charlot…" at bounding box center [454, 15] width 909 height 30
click at [93, 295] on div "Address Address Markets 1 Selected Markets Individuals 1 Selected Individuals F…" at bounding box center [92, 271] width 142 height 441
click at [91, 260] on div "Address Address Markets 1 Selected Markets Individuals 1 Selected Individuals F…" at bounding box center [92, 271] width 142 height 441
drag, startPoint x: 125, startPoint y: 308, endPoint x: 132, endPoint y: 295, distance: 14.9
click at [125, 308] on div "Address Address Markets 1 Selected Markets Individuals 1 Selected Individuals F…" at bounding box center [92, 271] width 142 height 441
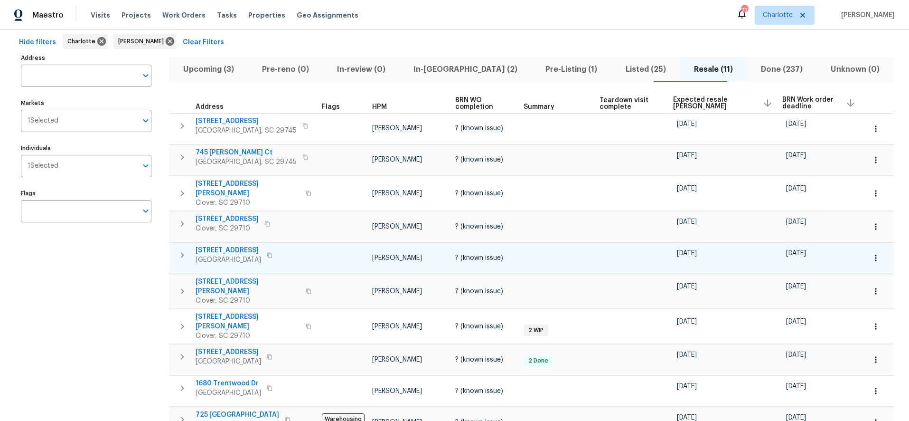
click at [130, 273] on div "Address Address Markets 1 Selected Markets Individuals 1 Selected Individuals F…" at bounding box center [92, 271] width 142 height 441
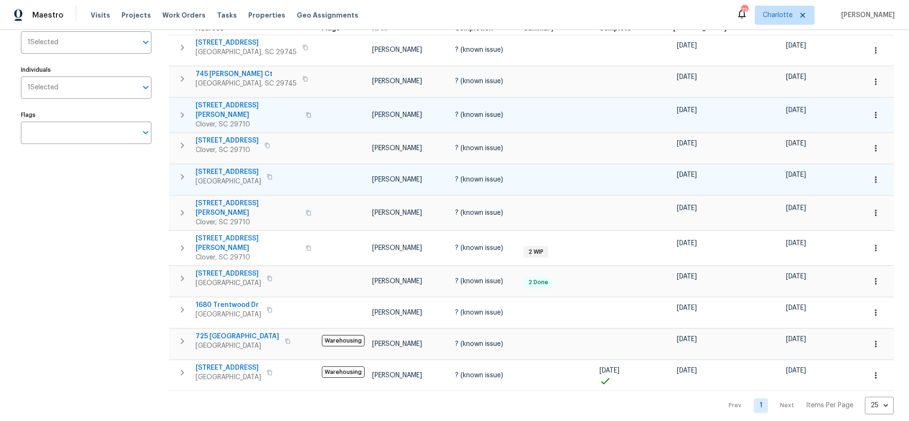
scroll to position [0, 0]
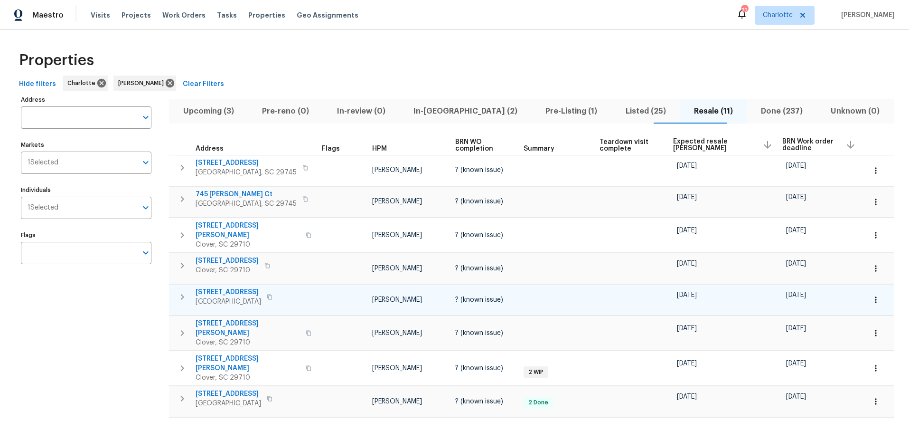
click at [617, 112] on span "Listed (25)" at bounding box center [645, 110] width 57 height 13
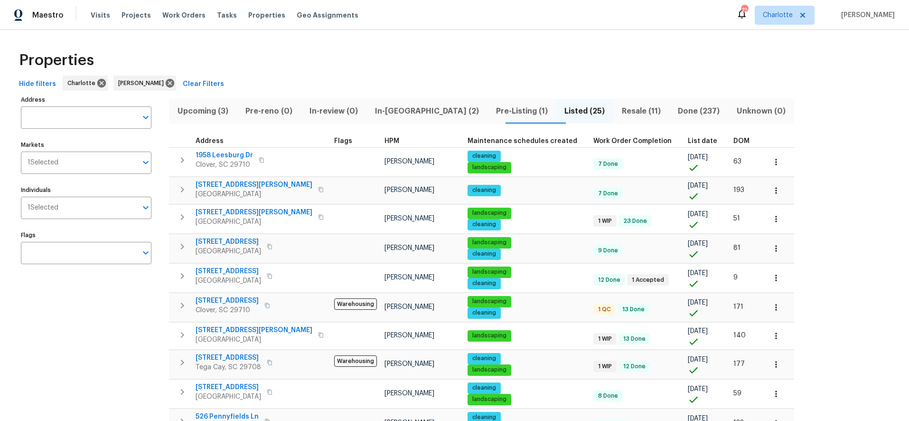
click at [733, 143] on span "DOM" at bounding box center [741, 141] width 16 height 7
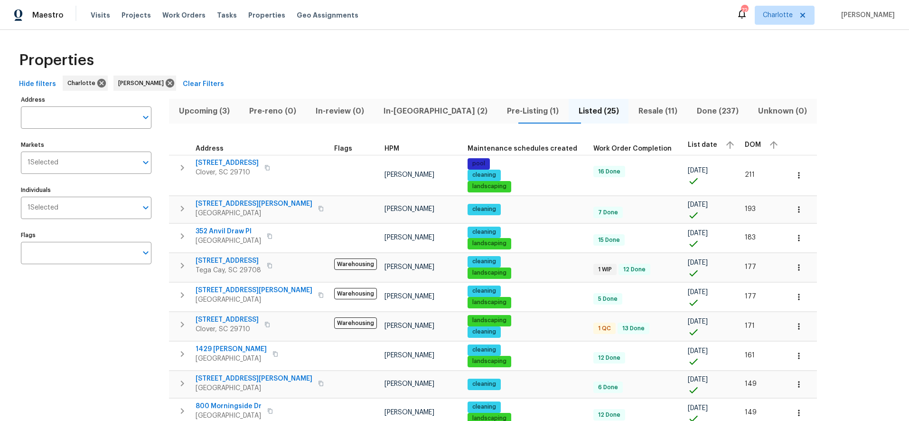
click at [416, 62] on div "Properties" at bounding box center [454, 60] width 879 height 30
click at [510, 115] on span "Pre-Listing (1)" at bounding box center [533, 110] width 60 height 13
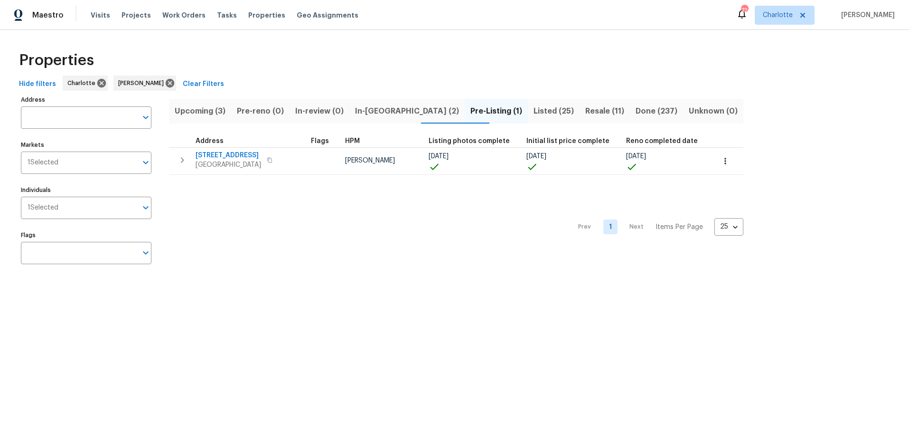
click at [349, 107] on button "In-review (0)" at bounding box center [320, 111] width 60 height 25
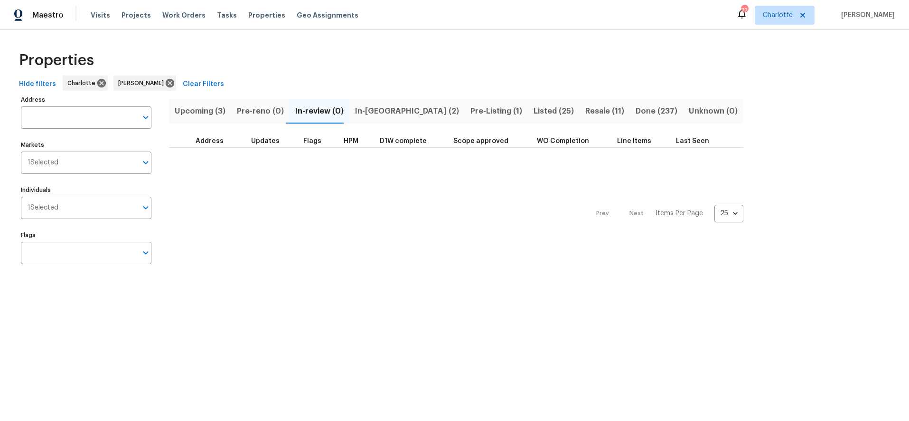
click at [371, 109] on span "In-reno (2)" at bounding box center [407, 110] width 104 height 13
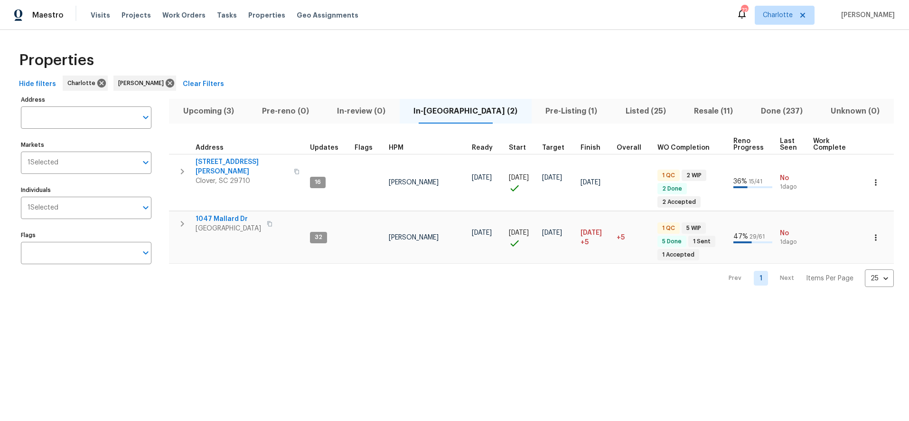
click at [254, 285] on div "Prev 1 Next Items Per Page 25 25 ​" at bounding box center [531, 274] width 725 height 23
click at [220, 214] on span "1047 Mallard Dr" at bounding box center [228, 218] width 65 height 9
click at [875, 234] on icon "button" at bounding box center [875, 237] width 1 height 6
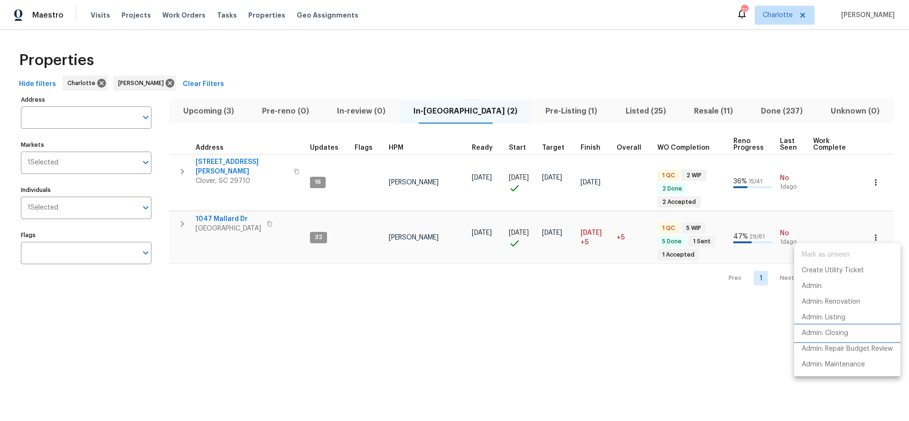
click at [831, 336] on p "Admin: Closing" at bounding box center [825, 333] width 47 height 10
click at [638, 55] on div at bounding box center [454, 210] width 909 height 421
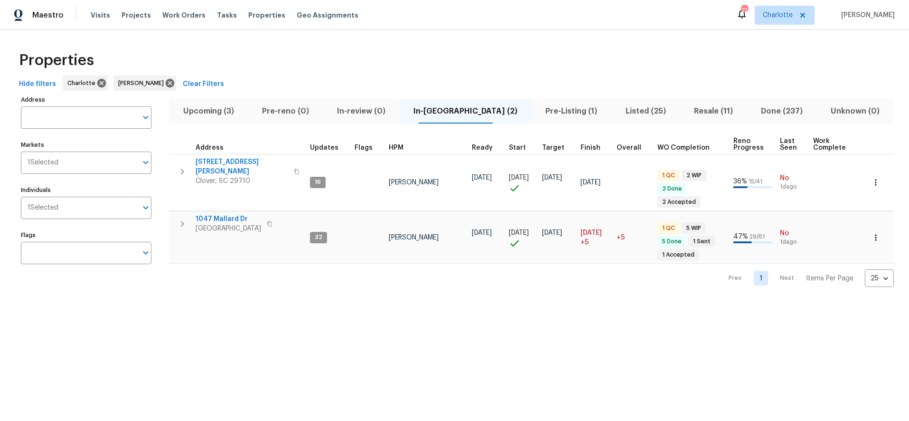
click at [587, 29] on div "Maestro Visits Projects Work Orders Tasks Properties Geo Assignments 72 Charlot…" at bounding box center [454, 15] width 909 height 30
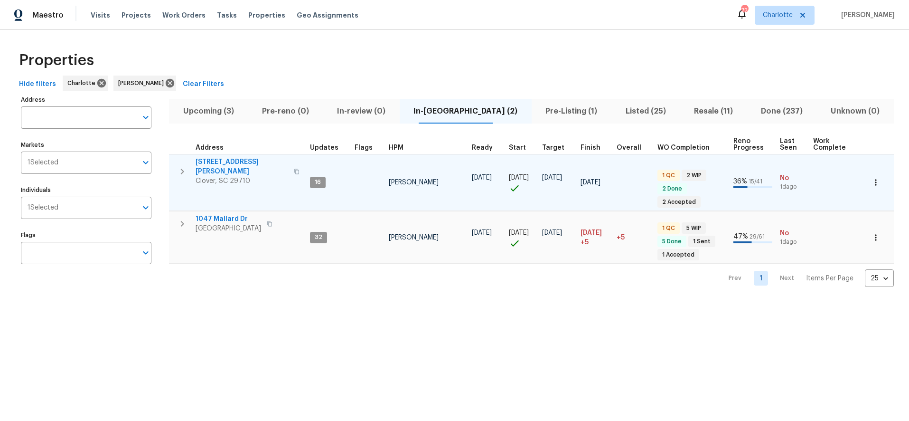
click at [211, 163] on span "7019 Sonja Dr" at bounding box center [242, 166] width 93 height 19
click at [879, 180] on td at bounding box center [877, 182] width 32 height 57
click at [875, 181] on button "button" at bounding box center [875, 182] width 21 height 21
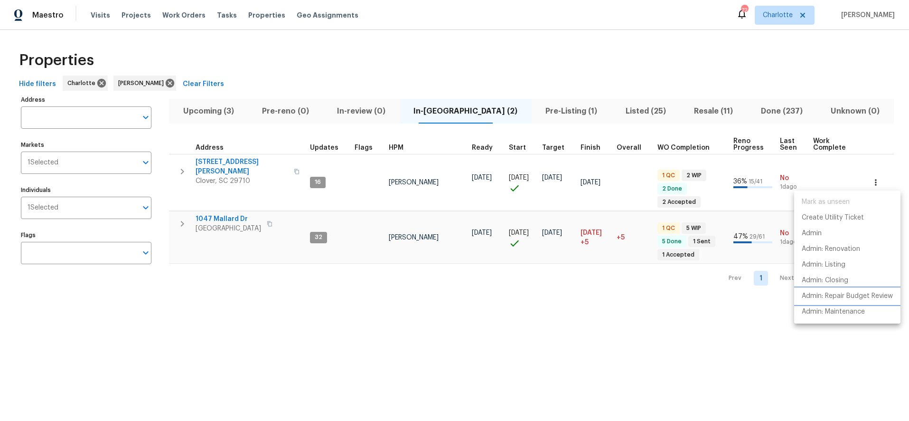
click at [859, 295] on p "Admin: Repair Budget Review" at bounding box center [847, 296] width 91 height 10
click at [215, 105] on div at bounding box center [454, 210] width 909 height 421
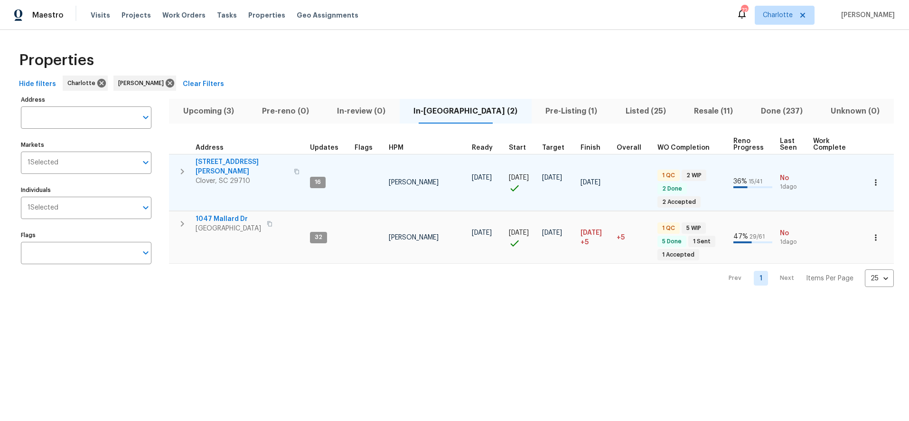
click at [873, 178] on icon "button" at bounding box center [875, 182] width 9 height 9
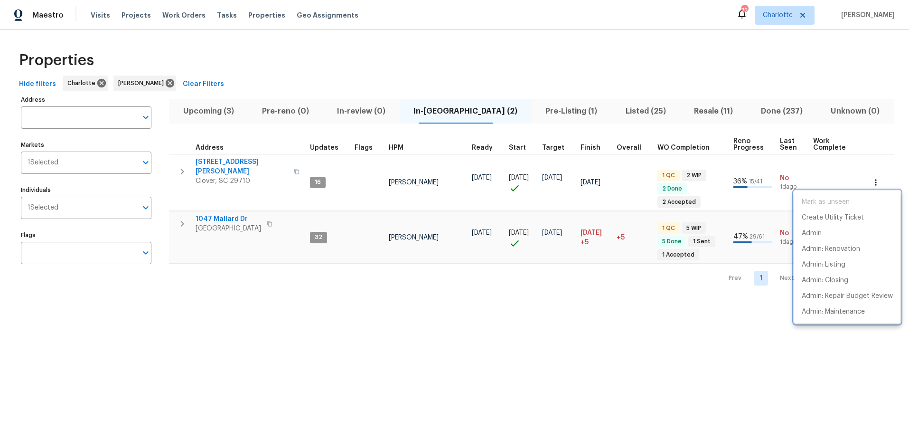
click at [227, 161] on div at bounding box center [454, 210] width 909 height 421
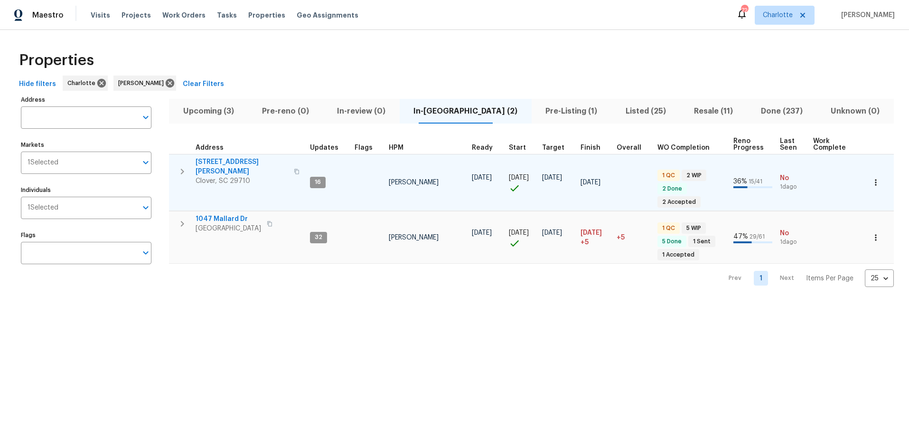
click at [219, 162] on span "7019 Sonja Dr" at bounding box center [242, 166] width 93 height 19
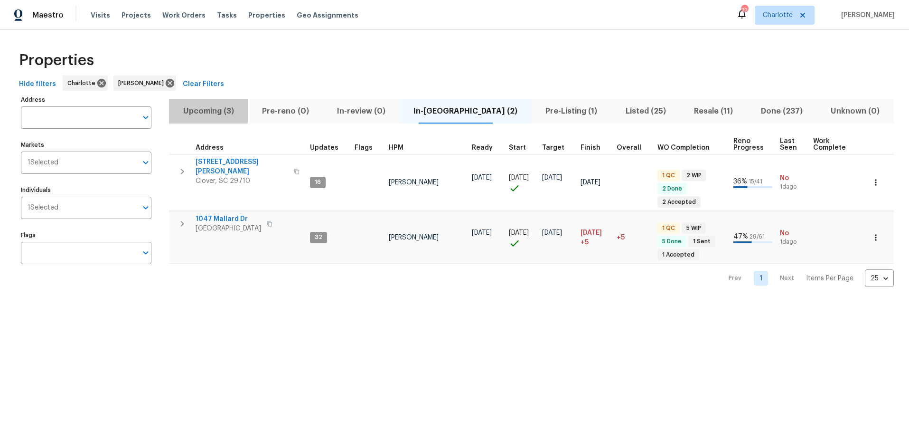
click at [218, 111] on span "Upcoming (3)" at bounding box center [208, 110] width 67 height 13
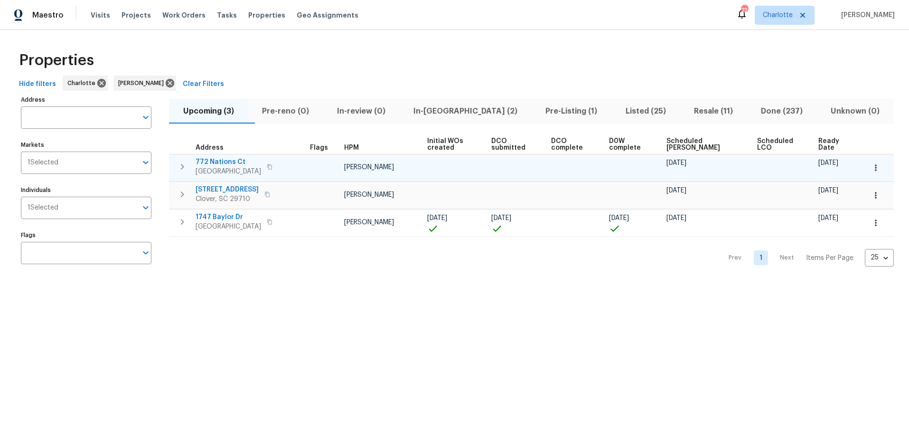
click at [237, 161] on span "772 Nations Ct" at bounding box center [228, 161] width 65 height 9
click at [871, 166] on icon "button" at bounding box center [875, 167] width 9 height 9
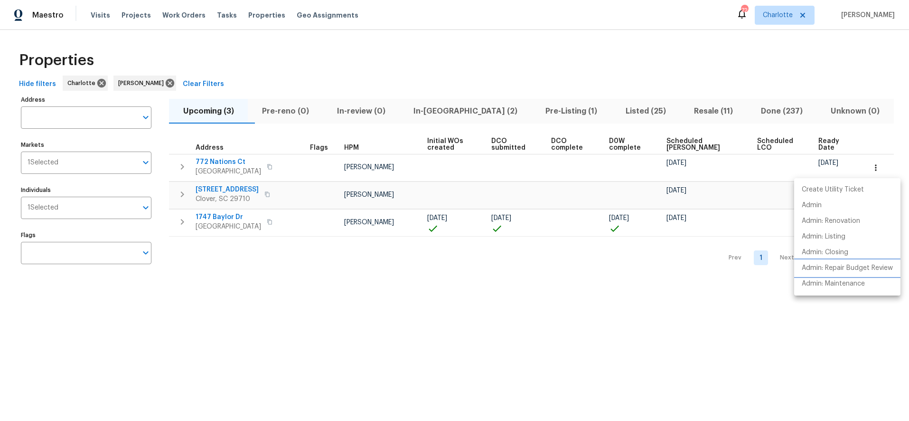
click at [826, 269] on p "Admin: Repair Budget Review" at bounding box center [847, 268] width 91 height 10
click at [432, 62] on div at bounding box center [454, 210] width 909 height 421
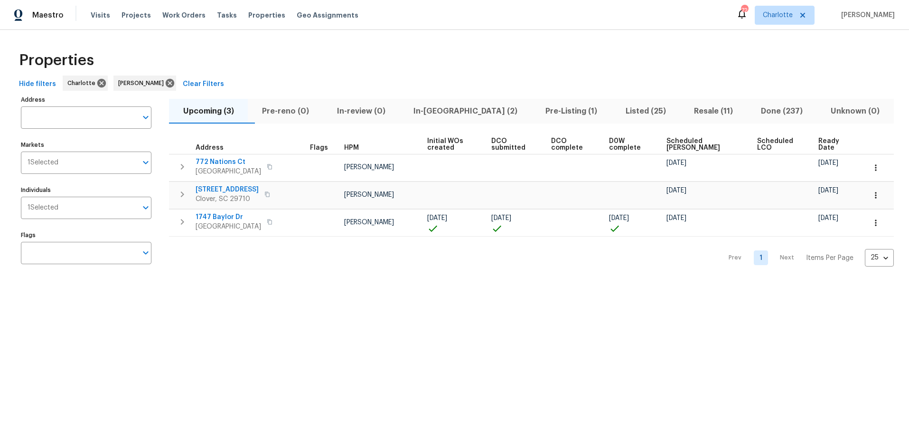
click at [547, 61] on div "Properties" at bounding box center [454, 60] width 879 height 30
click at [166, 79] on icon at bounding box center [170, 83] width 9 height 9
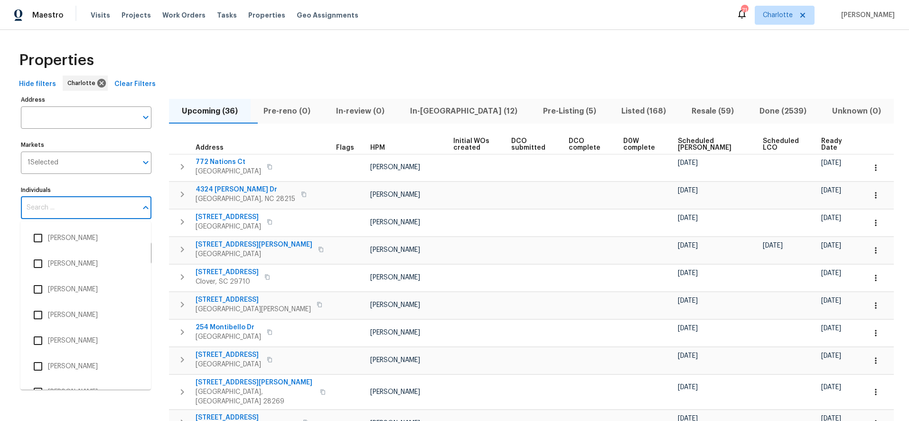
click at [73, 201] on input "Individuals" at bounding box center [79, 207] width 116 height 22
type input "matthew barnhart"
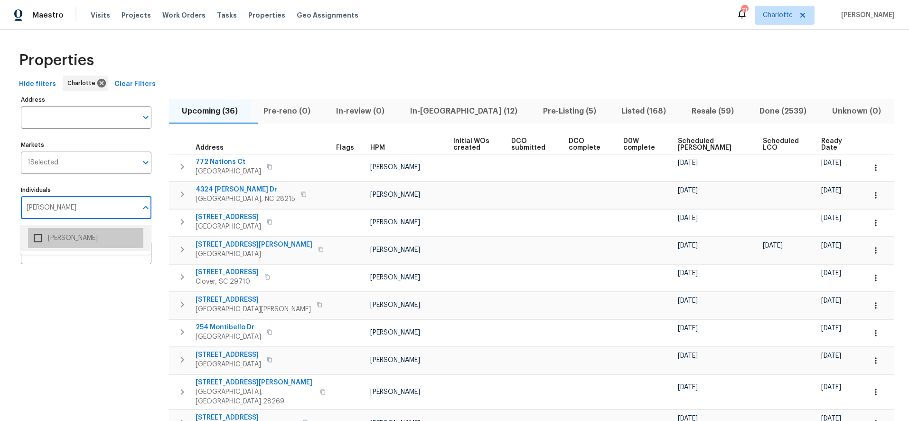
click at [65, 243] on li "[PERSON_NAME]" at bounding box center [85, 238] width 115 height 20
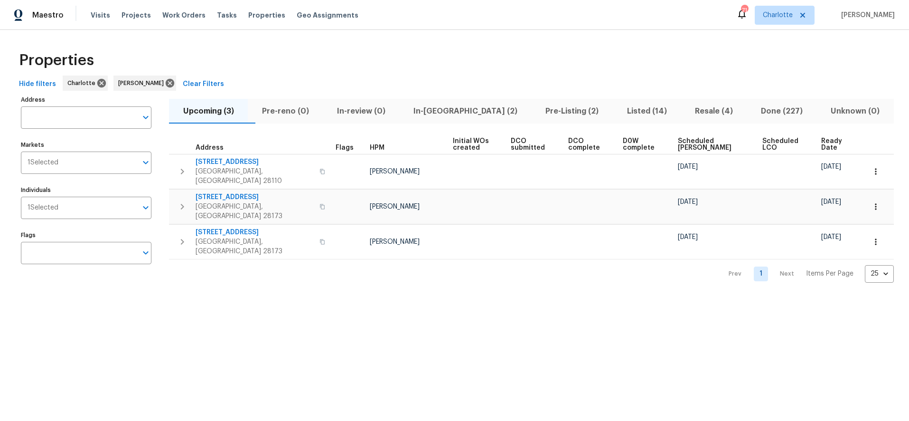
click at [337, 59] on div "Properties" at bounding box center [454, 60] width 879 height 30
click at [462, 112] on span "In-reno (2)" at bounding box center [465, 110] width 121 height 13
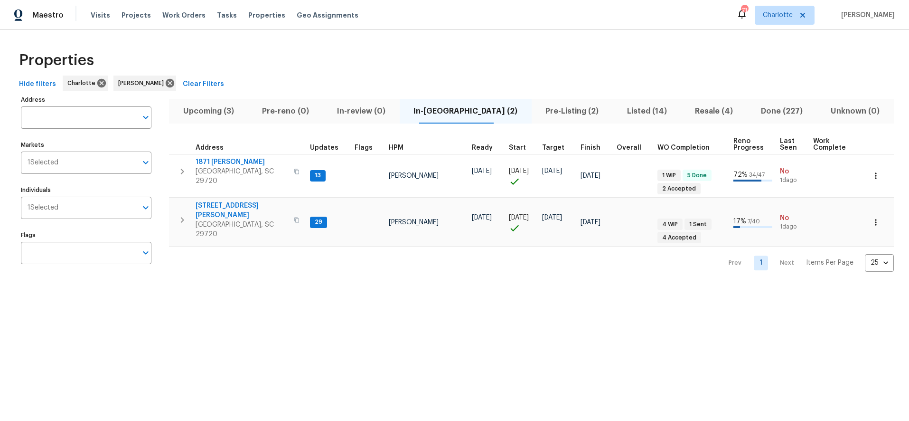
click at [384, 40] on div "Properties Hide filters Charlotte Matthew Barnhart Clear Filters Address Addres…" at bounding box center [454, 159] width 909 height 259
click at [486, 54] on div "Properties" at bounding box center [454, 60] width 879 height 30
click at [537, 116] on span "Pre-Listing (2)" at bounding box center [572, 110] width 70 height 13
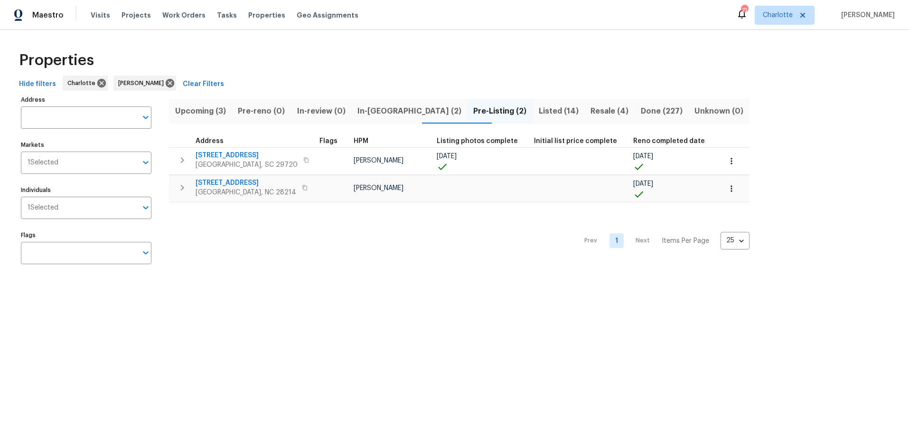
drag, startPoint x: 177, startPoint y: 227, endPoint x: 178, endPoint y: 217, distance: 10.0
click at [177, 227] on div "Prev 1 Next Items Per Page 25 25 ​" at bounding box center [459, 237] width 580 height 71
click at [209, 179] on span "505 Old Vine Ct" at bounding box center [246, 182] width 101 height 9
click at [396, 118] on button "In-reno (2)" at bounding box center [409, 111] width 116 height 25
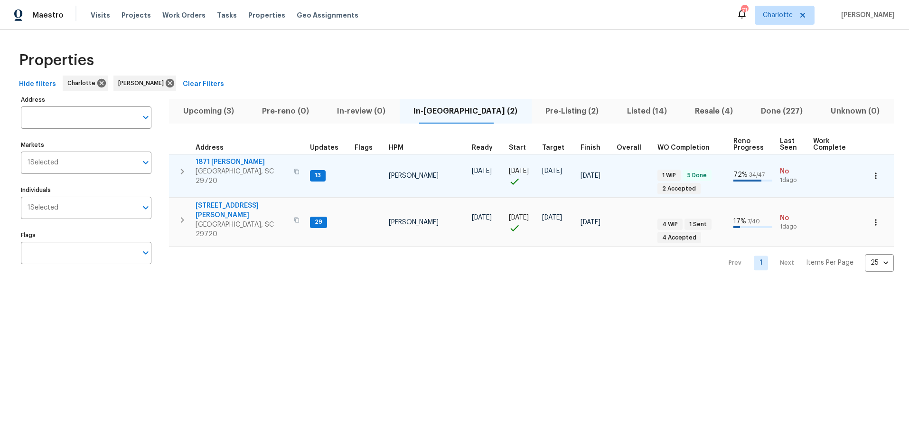
click at [206, 163] on span "1871 Tara Trl" at bounding box center [242, 161] width 93 height 9
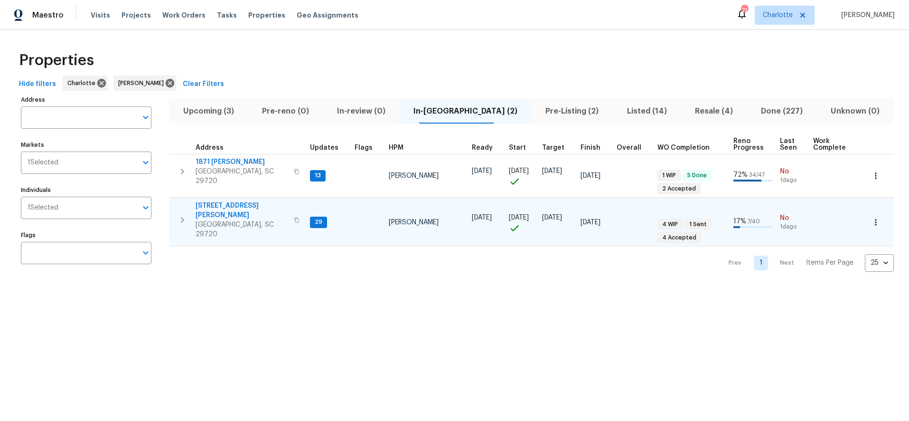
click at [226, 202] on span "2744 Lyndell Way" at bounding box center [242, 210] width 93 height 19
click at [218, 289] on html "Maestro Visits Projects Work Orders Tasks Properties Geo Assignments 71 Charlot…" at bounding box center [454, 144] width 909 height 289
click at [323, 80] on div "Hide filters Charlotte Matthew Barnhart Clear Filters" at bounding box center [454, 84] width 879 height 18
click at [230, 107] on span "Upcoming (3)" at bounding box center [208, 110] width 67 height 13
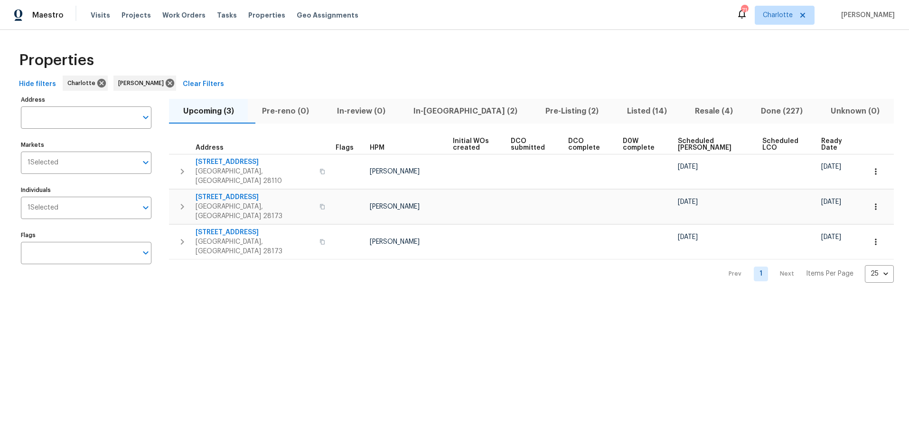
click at [670, 150] on div "D0W complete" at bounding box center [646, 144] width 47 height 13
click at [696, 142] on span "Scheduled COE" at bounding box center [714, 145] width 67 height 13
click at [517, 56] on div "Properties" at bounding box center [454, 60] width 879 height 30
click at [551, 58] on div "Properties" at bounding box center [454, 60] width 879 height 30
click at [700, 114] on span "Resale (4)" at bounding box center [713, 110] width 55 height 13
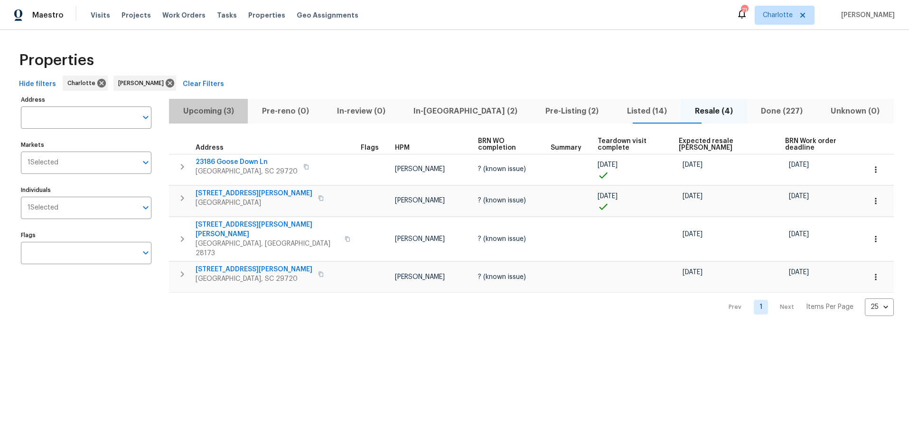
click at [216, 109] on span "Upcoming (3)" at bounding box center [208, 110] width 67 height 13
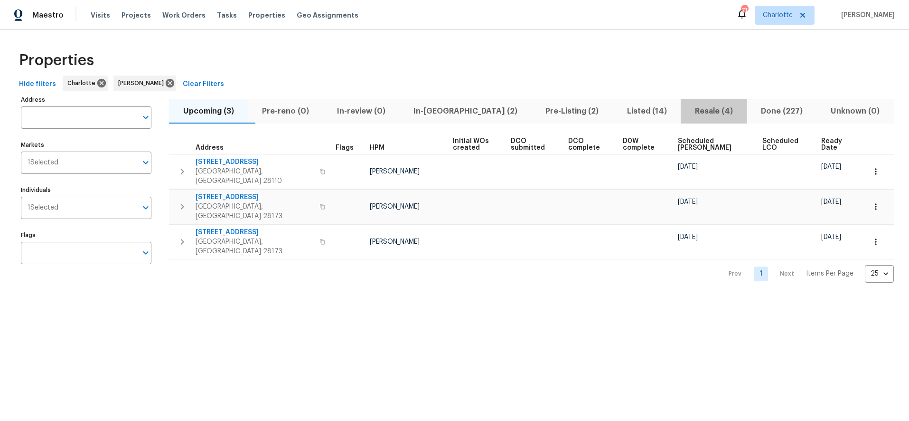
click at [686, 112] on span "Resale (4)" at bounding box center [713, 110] width 55 height 13
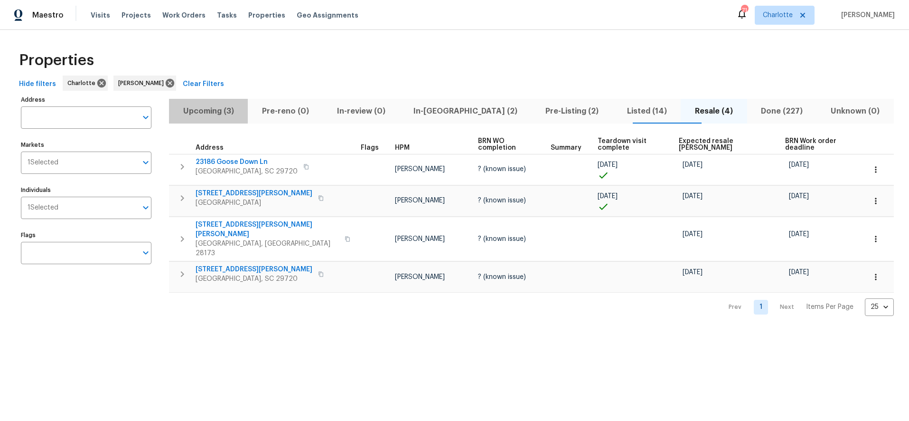
click at [202, 115] on span "Upcoming (3)" at bounding box center [208, 110] width 67 height 13
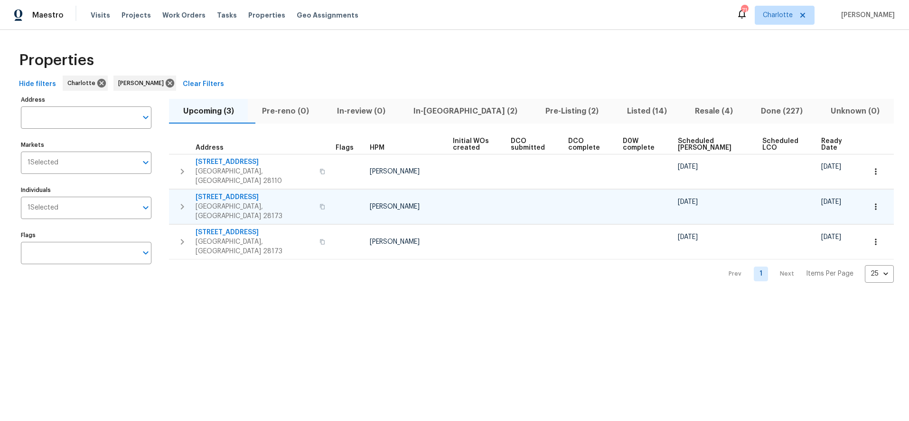
click at [873, 196] on button "button" at bounding box center [875, 206] width 21 height 21
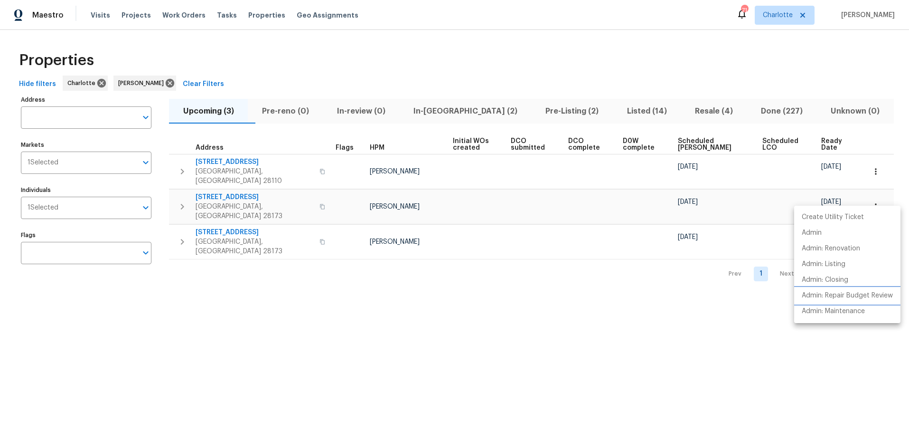
click at [824, 296] on p "Admin: Repair Budget Review" at bounding box center [847, 295] width 91 height 10
click at [387, 47] on div at bounding box center [454, 210] width 909 height 421
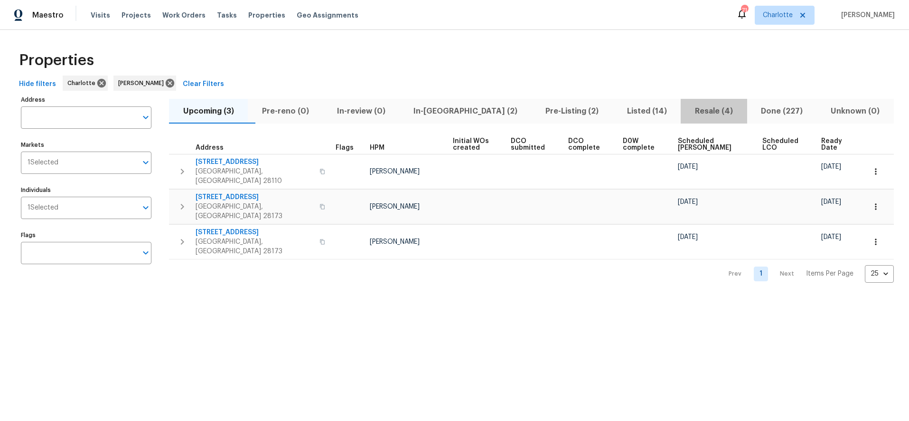
click at [699, 109] on span "Resale (4)" at bounding box center [713, 110] width 55 height 13
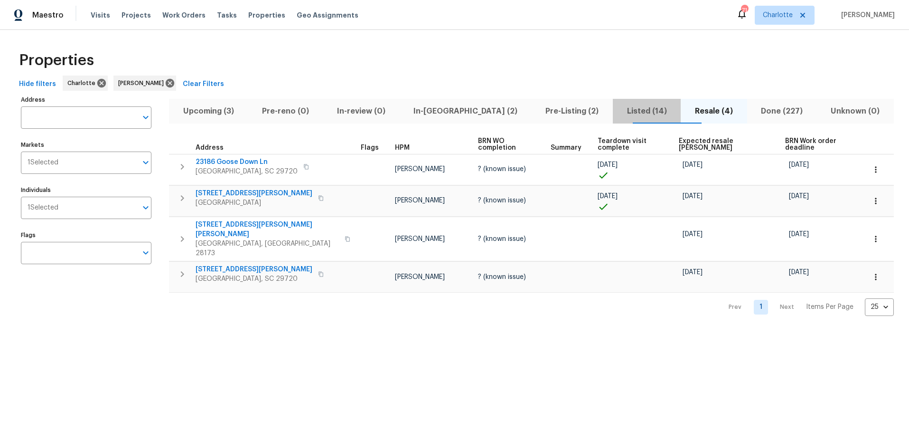
click at [618, 113] on span "Listed (14)" at bounding box center [646, 110] width 56 height 13
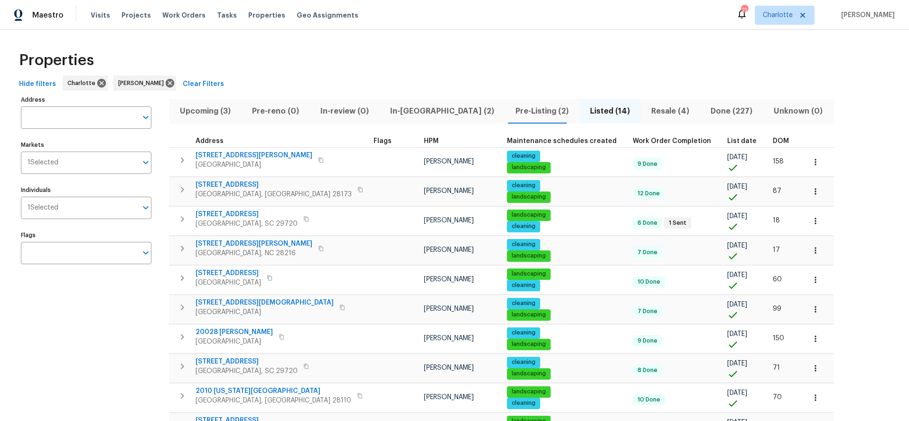
click at [769, 141] on th "DOM" at bounding box center [785, 141] width 32 height 13
click at [773, 140] on span "DOM" at bounding box center [781, 141] width 16 height 7
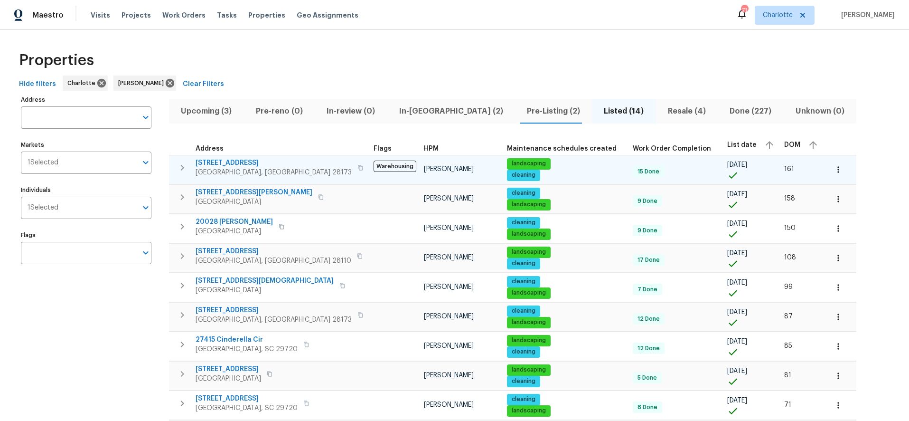
click at [229, 161] on span "1000 High Brook Dr" at bounding box center [274, 162] width 156 height 9
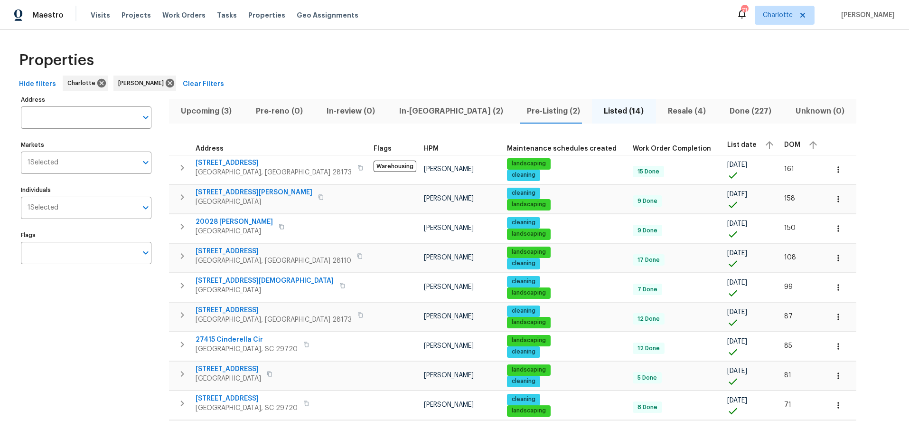
drag, startPoint x: 530, startPoint y: 50, endPoint x: 636, endPoint y: 11, distance: 113.7
click at [531, 50] on div "Properties" at bounding box center [454, 60] width 879 height 30
click at [515, 52] on div "Properties" at bounding box center [454, 60] width 879 height 30
click at [325, 65] on div "Properties" at bounding box center [454, 60] width 879 height 30
drag, startPoint x: 165, startPoint y: 81, endPoint x: 159, endPoint y: 91, distance: 11.9
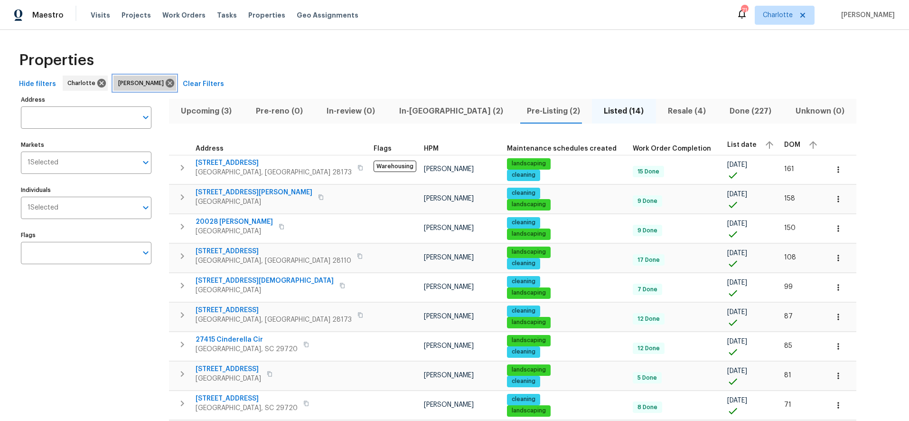
click at [166, 81] on icon at bounding box center [170, 83] width 9 height 9
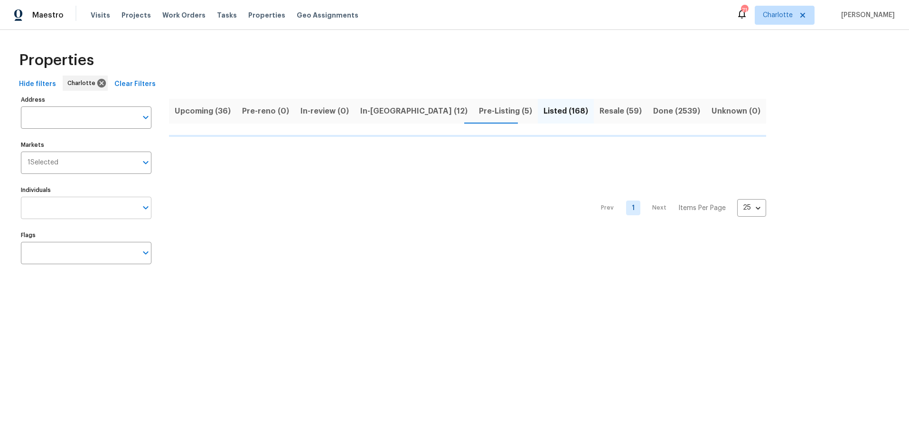
click at [69, 209] on input "Individuals" at bounding box center [79, 207] width 116 height 22
type input "greg"
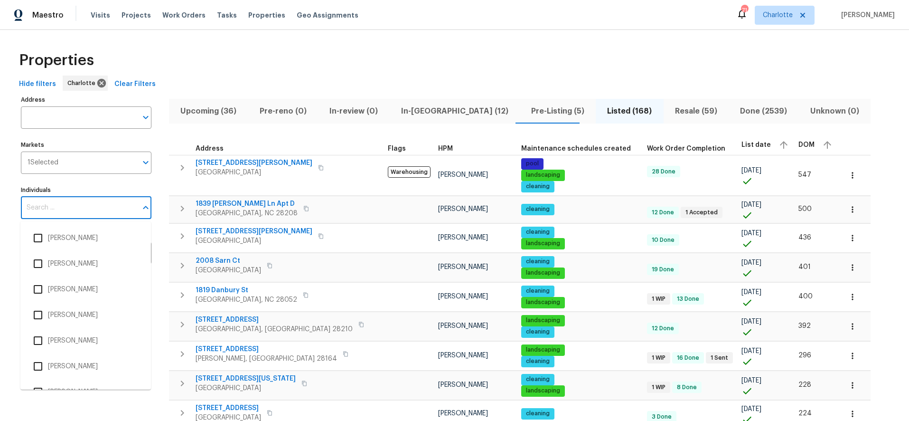
click at [96, 218] on input "Individuals" at bounding box center [79, 207] width 116 height 22
type input "greg janiak"
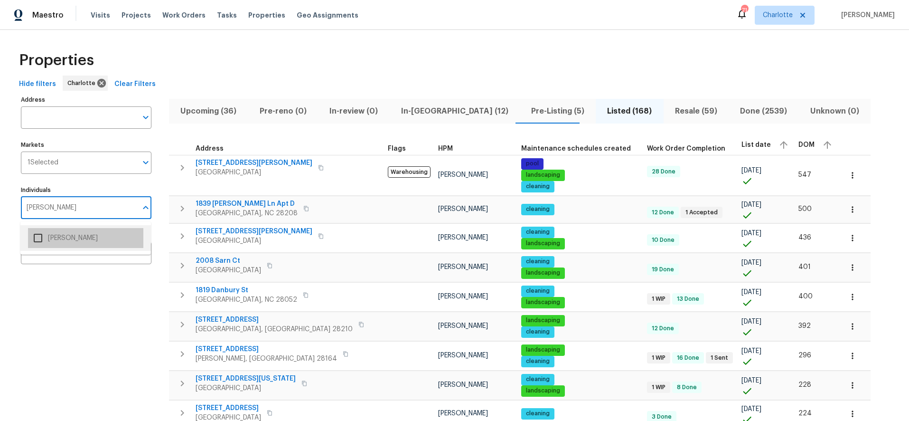
click at [80, 237] on li "Greg Janiak" at bounding box center [85, 238] width 115 height 20
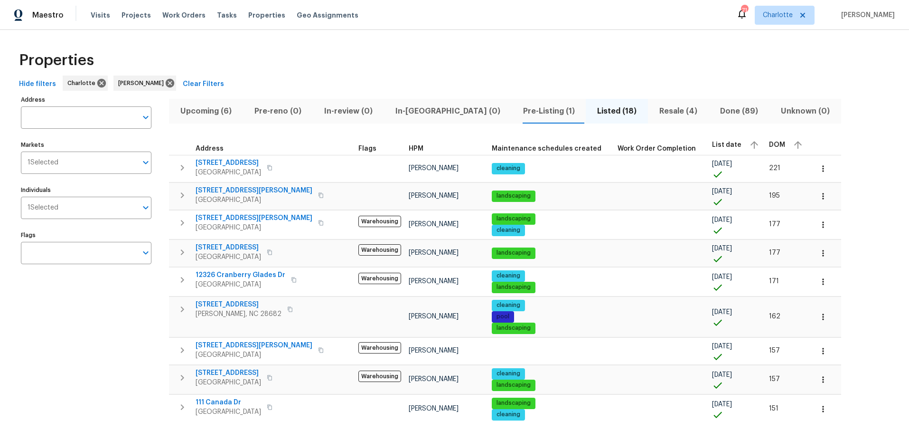
click at [373, 54] on div "Properties" at bounding box center [454, 60] width 879 height 30
click at [517, 116] on span "Pre-Listing (1)" at bounding box center [548, 110] width 63 height 13
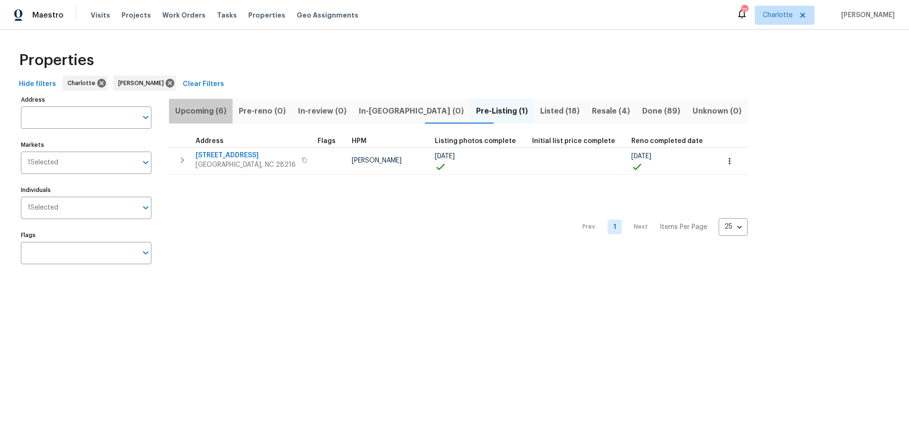
click at [206, 109] on span "Upcoming (6)" at bounding box center [201, 110] width 52 height 13
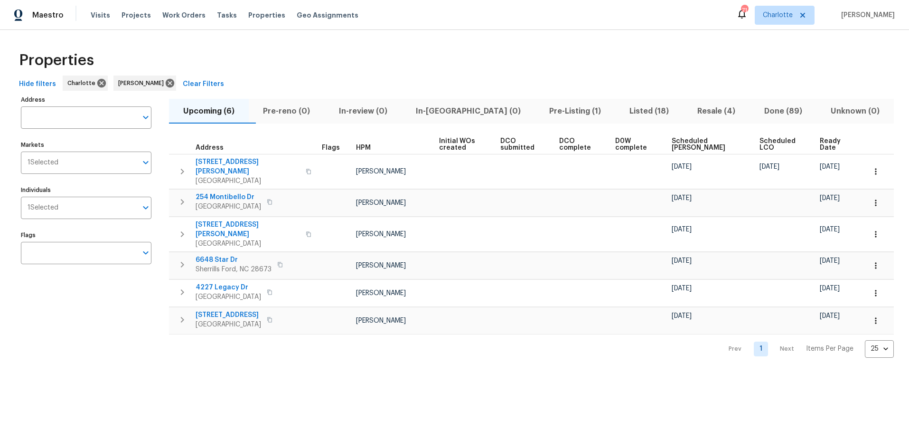
click at [687, 149] on span "Scheduled COE" at bounding box center [708, 144] width 72 height 13
click at [406, 68] on div "Properties" at bounding box center [454, 60] width 879 height 30
click at [387, 59] on div "Properties" at bounding box center [454, 60] width 879 height 30
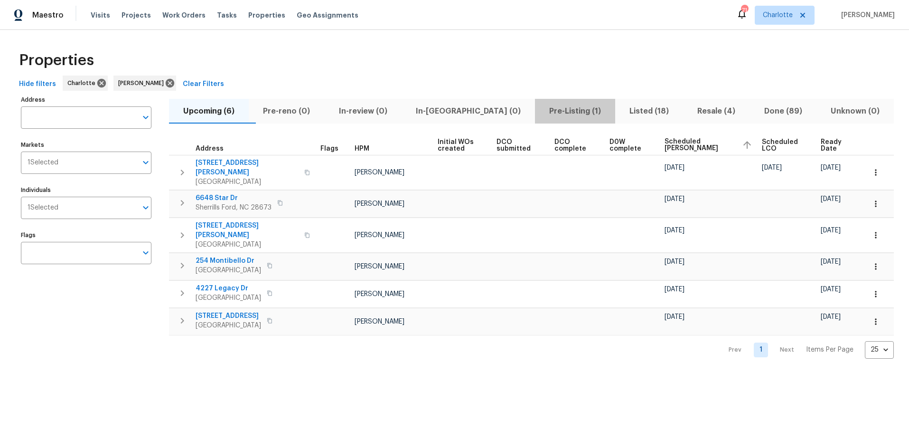
click at [555, 103] on button "Pre-Listing (1)" at bounding box center [575, 111] width 80 height 25
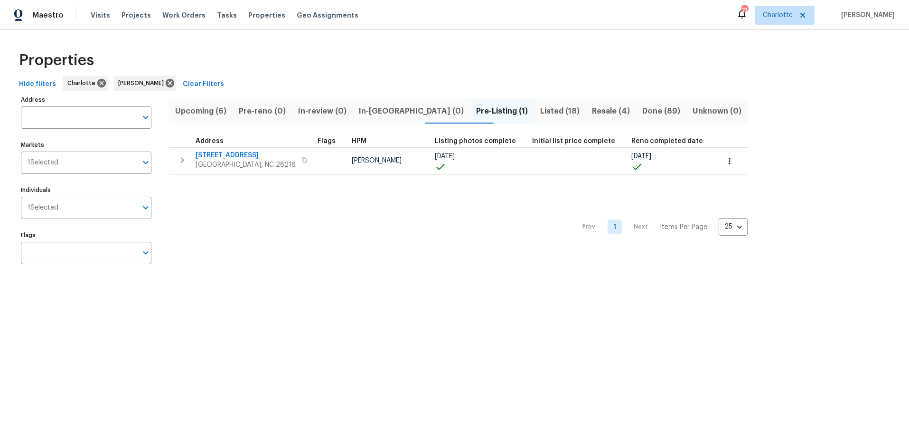
click at [571, 74] on div "Properties" at bounding box center [454, 60] width 879 height 30
click at [591, 112] on span "Resale (4)" at bounding box center [610, 110] width 39 height 13
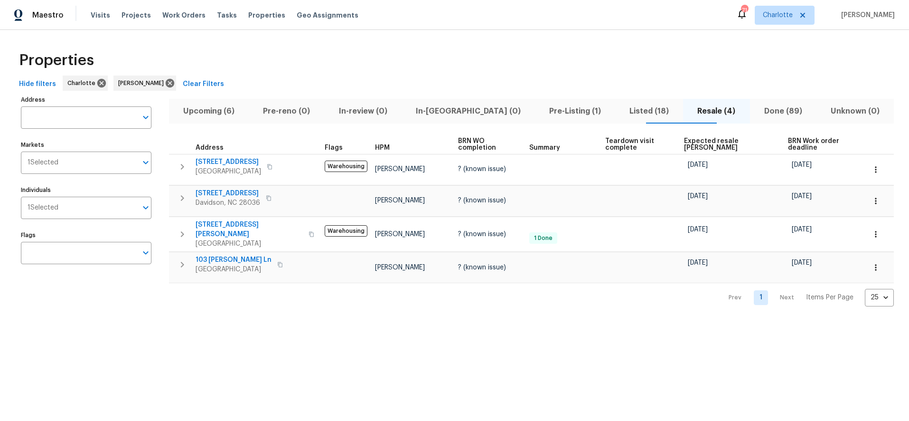
click at [693, 145] on span "Expected resale COE" at bounding box center [728, 144] width 88 height 13
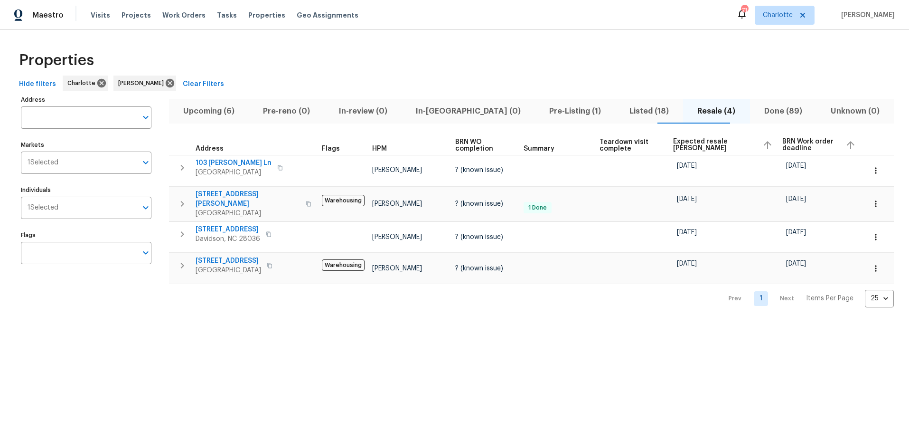
click at [693, 145] on span "Expected resale COE" at bounding box center [714, 144] width 82 height 13
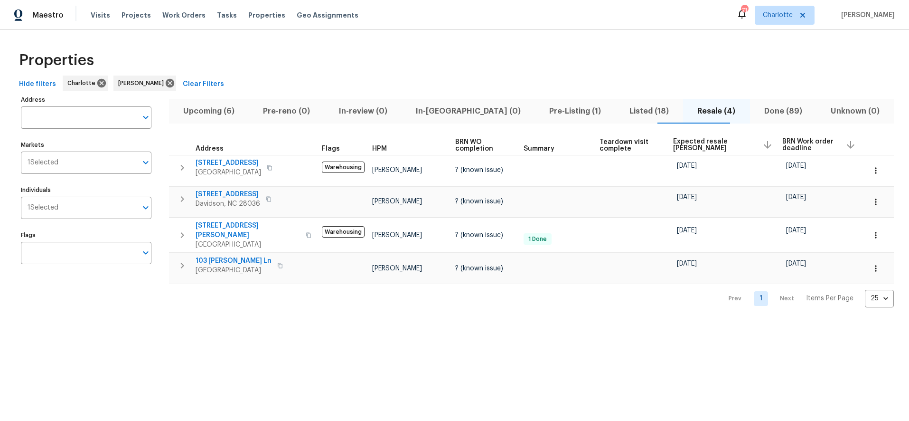
click at [639, 125] on div "Upcoming (6) Pre-reno (0) In-review (0) In-reno (0) Pre-Listing (1) Listed (18)…" at bounding box center [531, 200] width 725 height 214
click at [626, 112] on span "Listed (18)" at bounding box center [649, 110] width 56 height 13
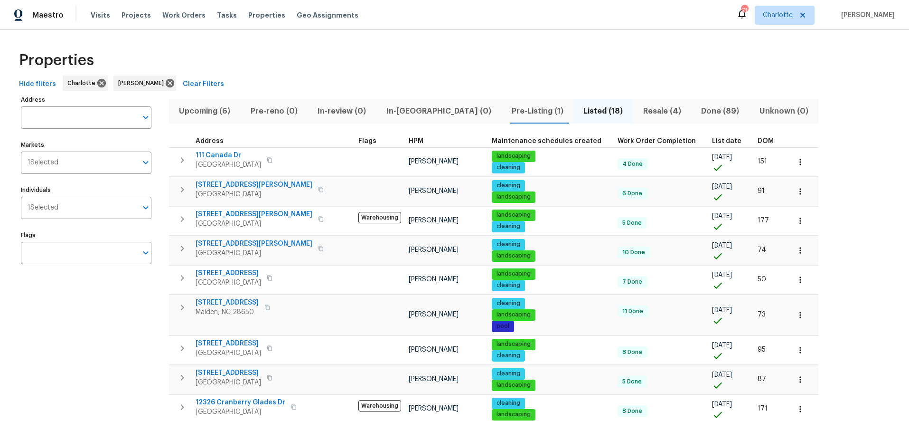
click at [758, 140] on span "DOM" at bounding box center [766, 141] width 16 height 7
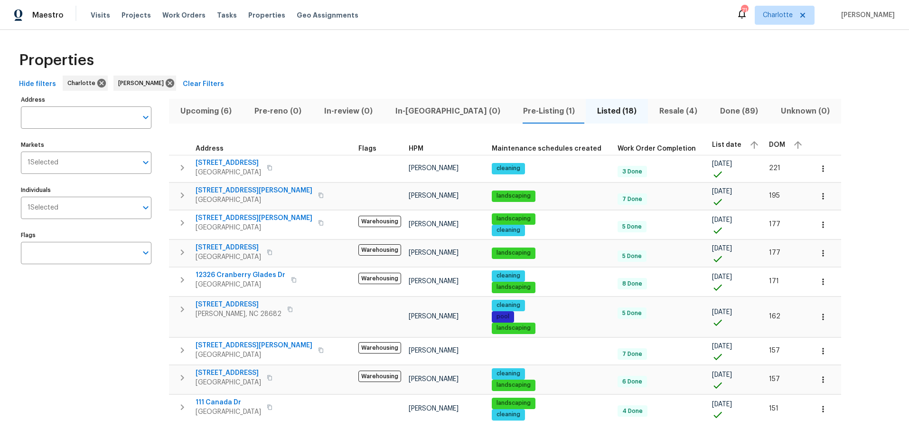
click at [427, 59] on div "Properties" at bounding box center [454, 60] width 879 height 30
drag, startPoint x: 446, startPoint y: 61, endPoint x: 430, endPoint y: 65, distance: 15.9
click at [446, 61] on div "Properties" at bounding box center [454, 60] width 879 height 30
click at [229, 103] on button "Upcoming (6)" at bounding box center [206, 111] width 74 height 25
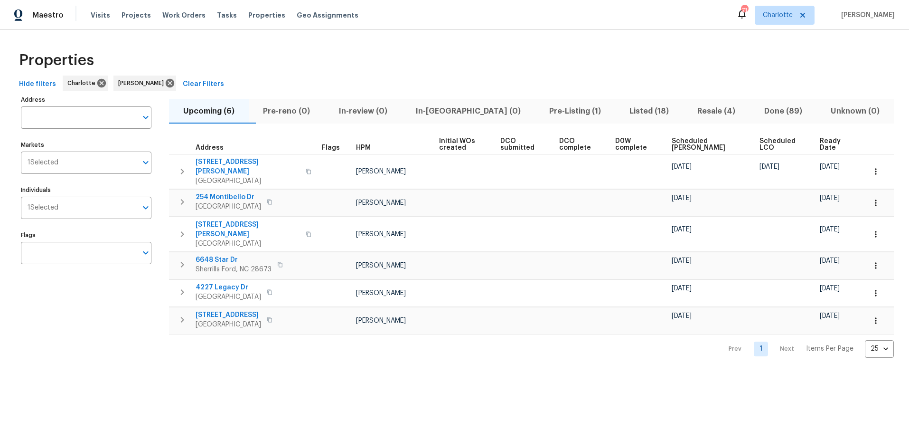
click at [529, 80] on div "Hide filters Charlotte Greg Janiak Clear Filters" at bounding box center [454, 84] width 879 height 18
click at [486, 67] on div "Properties" at bounding box center [454, 60] width 879 height 30
click at [455, 113] on span "In-reno (0)" at bounding box center [468, 110] width 122 height 13
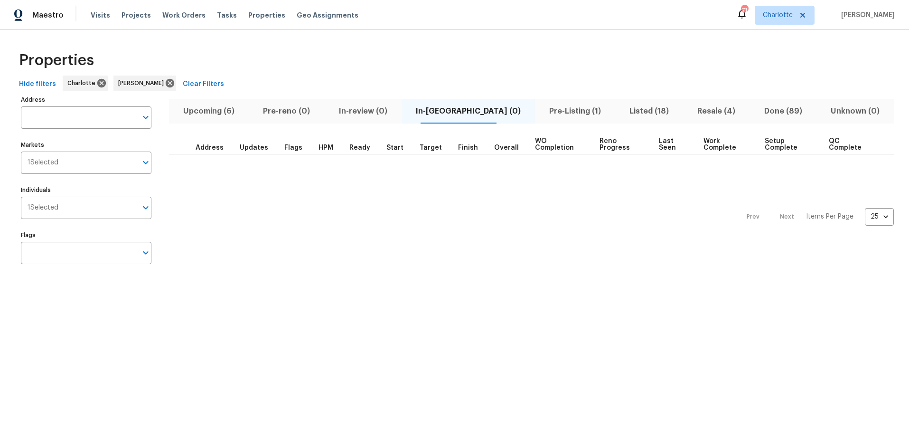
click at [615, 118] on button "Listed (18)" at bounding box center [649, 111] width 68 height 25
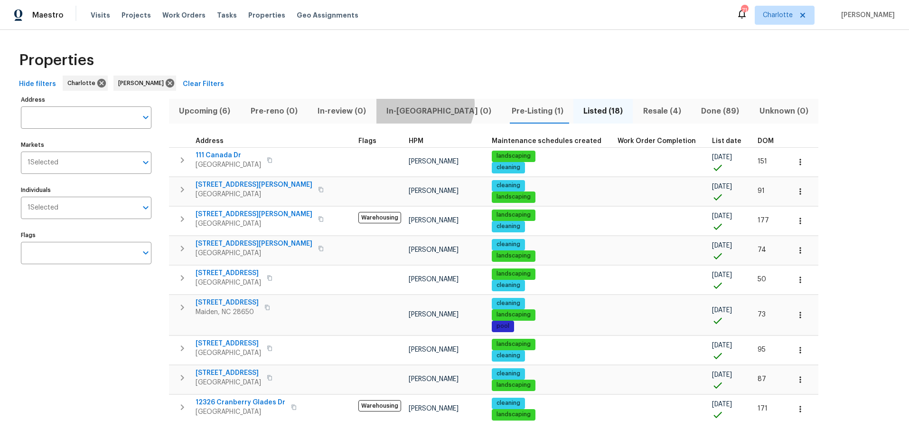
click at [423, 104] on span "In-reno (0)" at bounding box center [439, 110] width 114 height 13
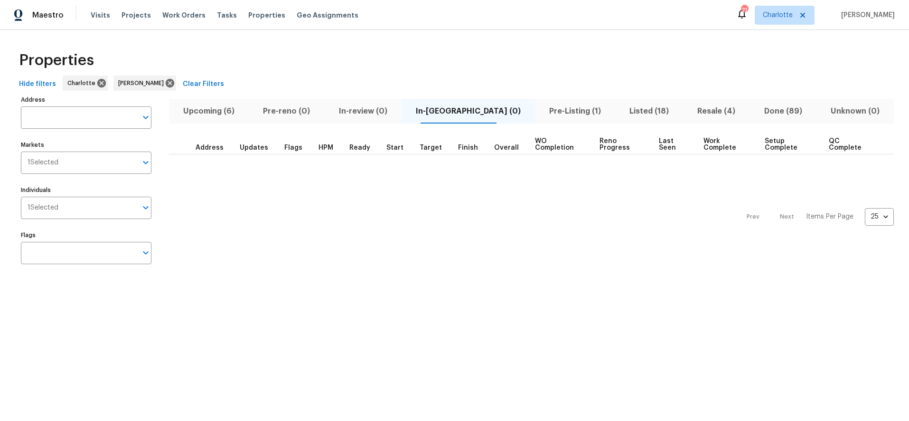
click at [541, 111] on span "Pre-Listing (1)" at bounding box center [575, 110] width 69 height 13
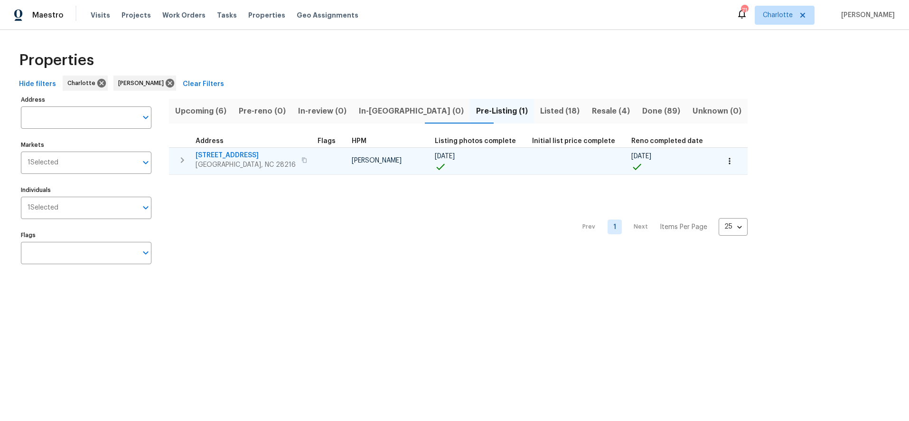
click at [224, 154] on span "5204 Grass Ridge Dr" at bounding box center [246, 154] width 100 height 9
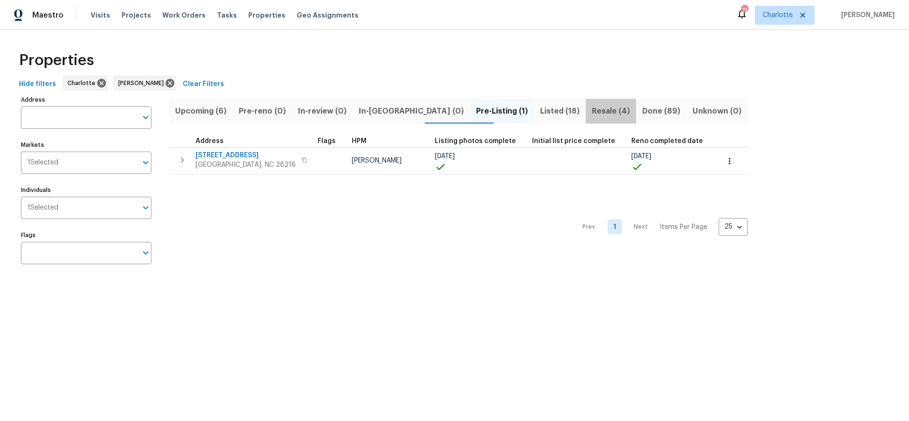
click at [591, 105] on span "Resale (4)" at bounding box center [610, 110] width 39 height 13
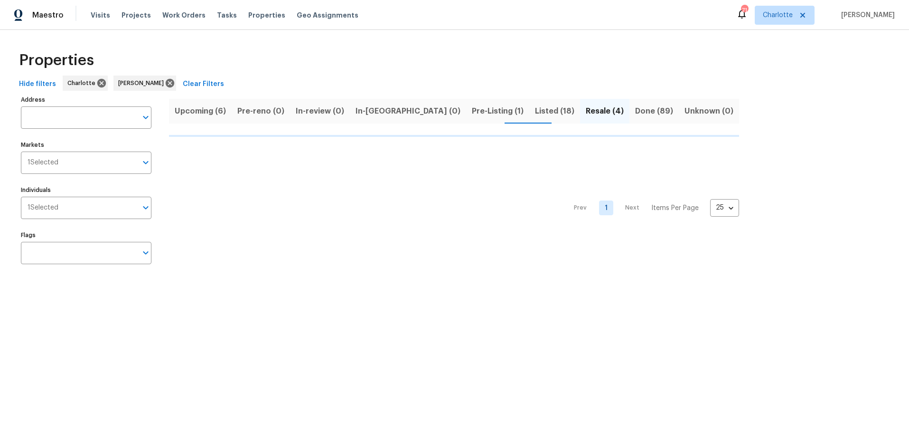
click at [535, 109] on span "Listed (18)" at bounding box center [554, 110] width 39 height 13
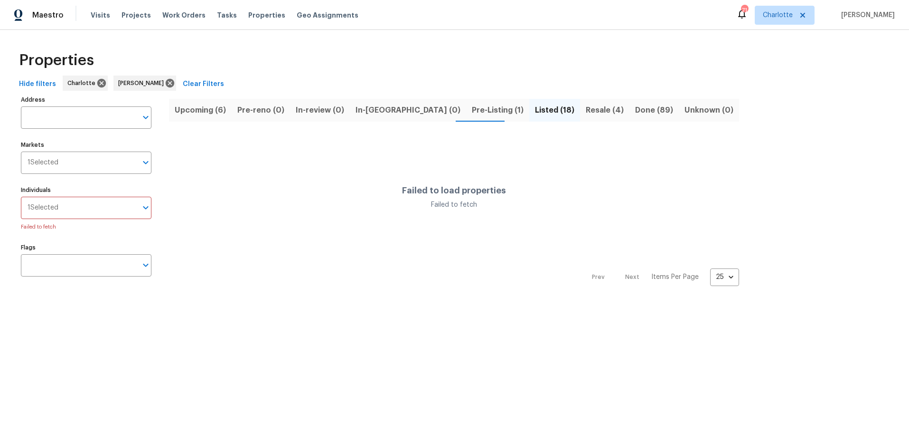
click at [535, 104] on span "Listed (18)" at bounding box center [554, 109] width 39 height 13
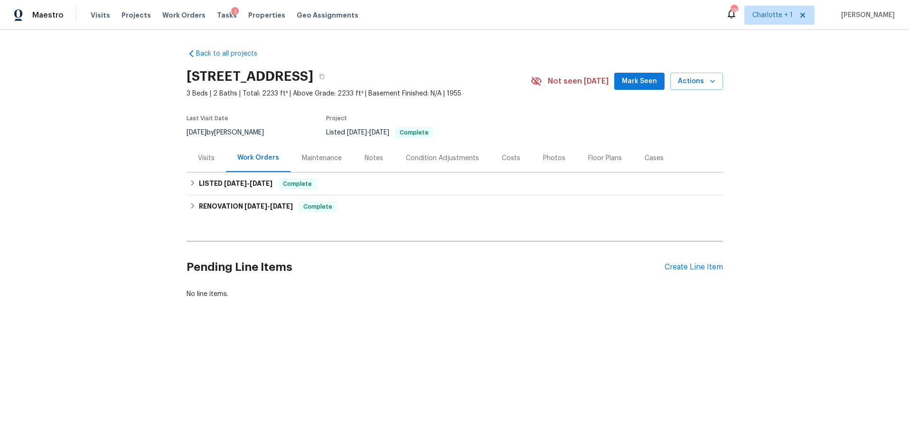
click at [543, 159] on div "Photos" at bounding box center [554, 157] width 22 height 9
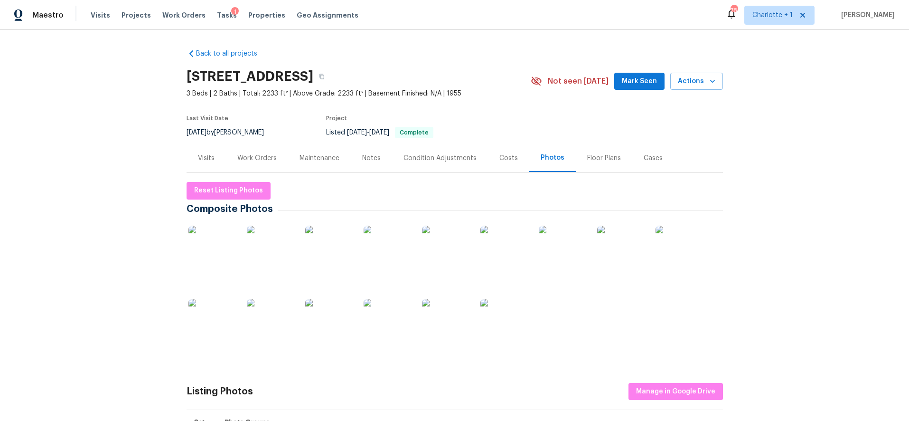
click at [226, 240] on img at bounding box center [211, 248] width 47 height 47
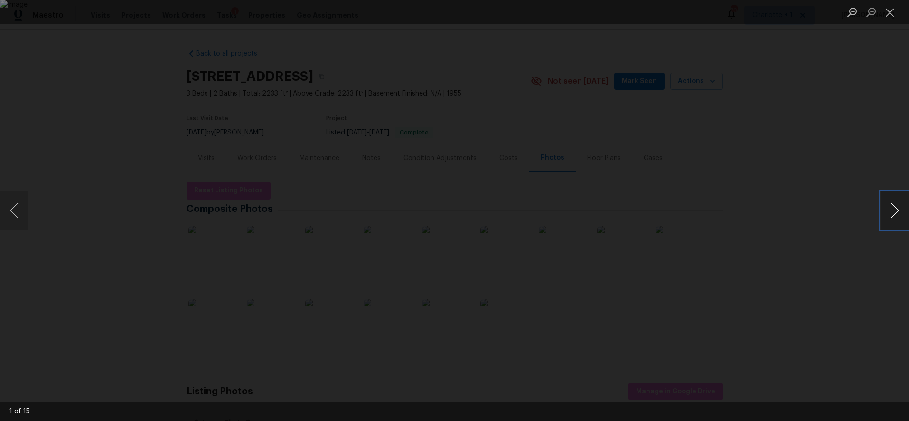
click at [896, 207] on button "Next image" at bounding box center [894, 210] width 28 height 38
click at [903, 226] on button "Next image" at bounding box center [894, 210] width 28 height 38
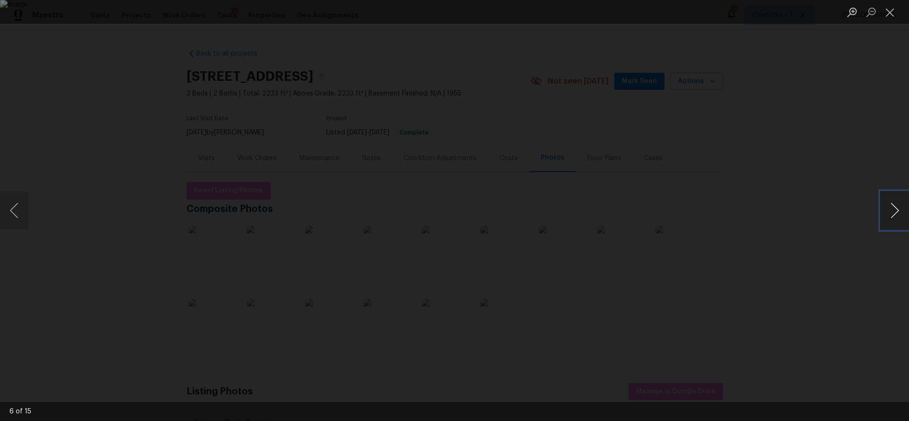
click at [903, 226] on button "Next image" at bounding box center [894, 210] width 28 height 38
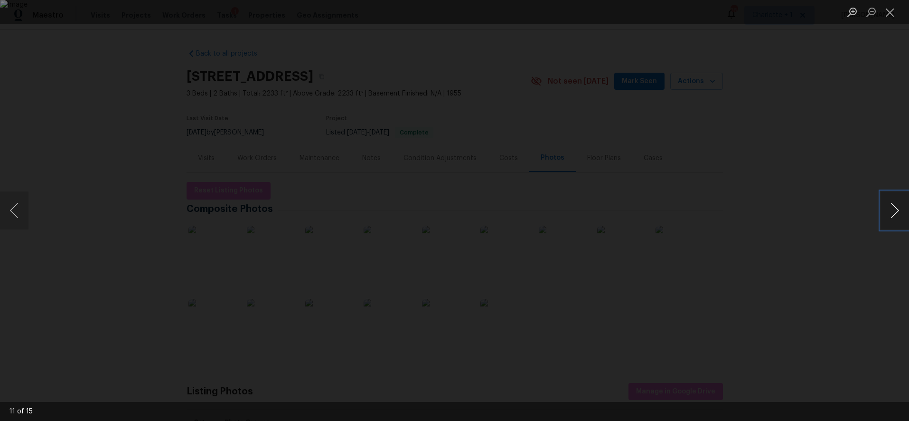
click at [903, 226] on button "Next image" at bounding box center [894, 210] width 28 height 38
click at [892, 203] on button "Next image" at bounding box center [894, 210] width 28 height 38
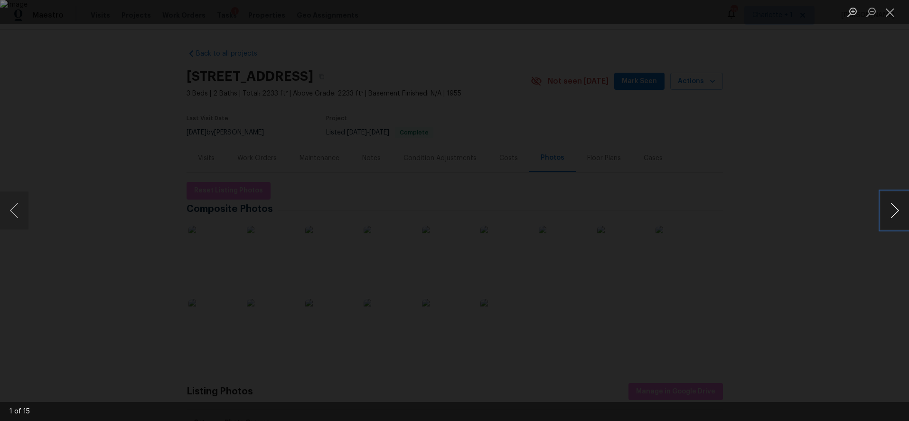
click at [892, 203] on button "Next image" at bounding box center [894, 210] width 28 height 38
click at [791, 184] on div "Lightbox" at bounding box center [454, 210] width 909 height 421
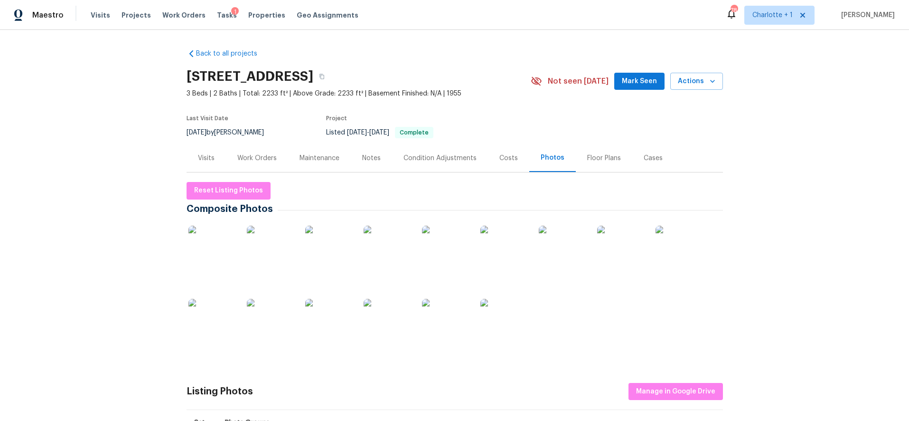
click at [587, 159] on div "Floor Plans" at bounding box center [604, 157] width 34 height 9
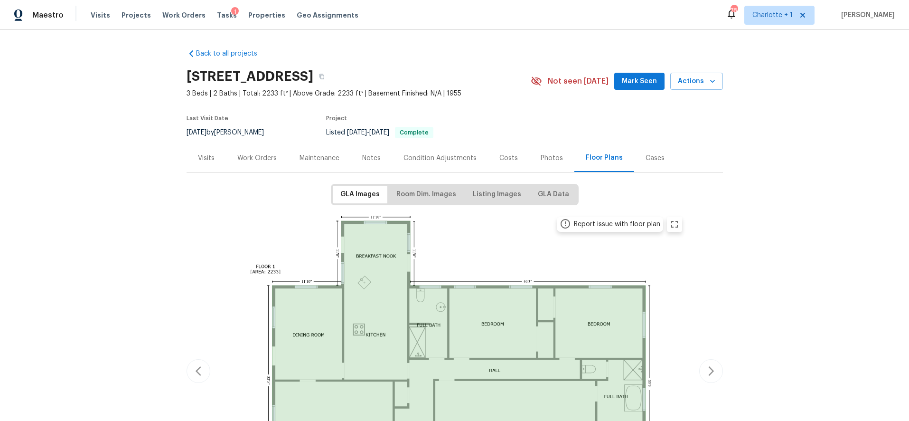
scroll to position [116, 0]
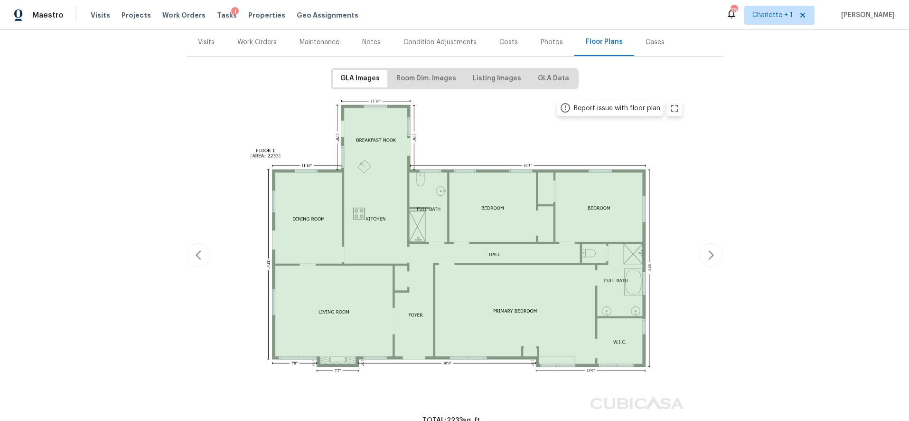
drag, startPoint x: 858, startPoint y: 98, endPoint x: 772, endPoint y: 97, distance: 85.4
click at [858, 98] on div "Back to all projects 711 Forest Rd, Rock Hill, SC 29730 3 Beds | 2 Baths | Tota…" at bounding box center [454, 225] width 909 height 391
click at [491, 41] on div "Costs" at bounding box center [508, 42] width 41 height 28
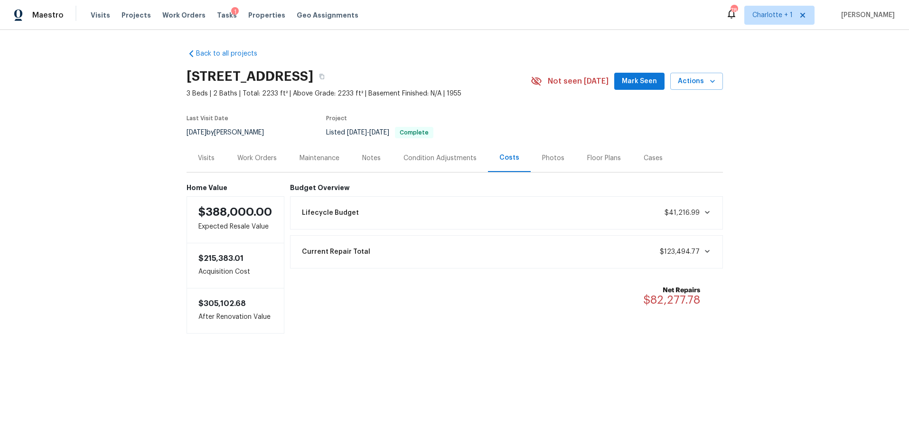
drag, startPoint x: 795, startPoint y: 94, endPoint x: 732, endPoint y: 86, distance: 63.6
click at [795, 94] on div "Back to all projects 711 Forest Rd, Rock Hill, SC 29730 3 Beds | 2 Baths | Tota…" at bounding box center [454, 210] width 909 height 360
click at [768, 129] on div "Back to all projects 711 Forest Rd, Rock Hill, SC 29730 3 Beds | 2 Baths | Tota…" at bounding box center [454, 210] width 909 height 360
click at [821, 85] on div "Back to all projects 711 Forest Rd, Rock Hill, SC 29730 3 Beds | 2 Baths | Tota…" at bounding box center [454, 210] width 909 height 360
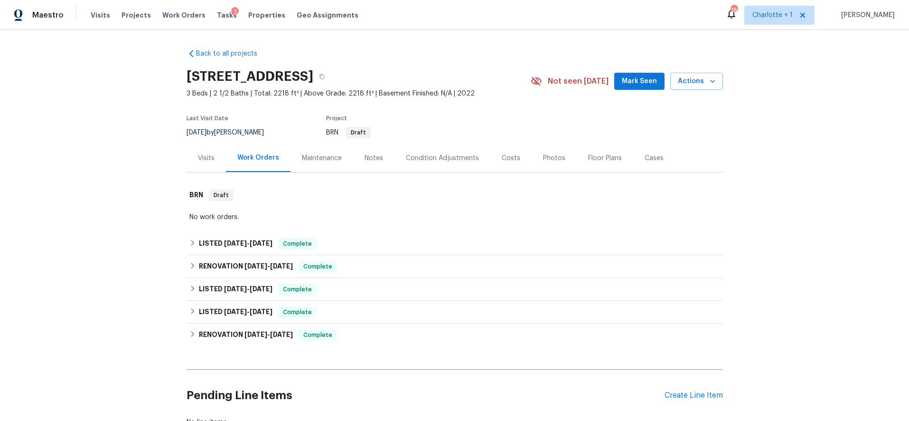
click at [532, 160] on div "Photos" at bounding box center [554, 158] width 45 height 28
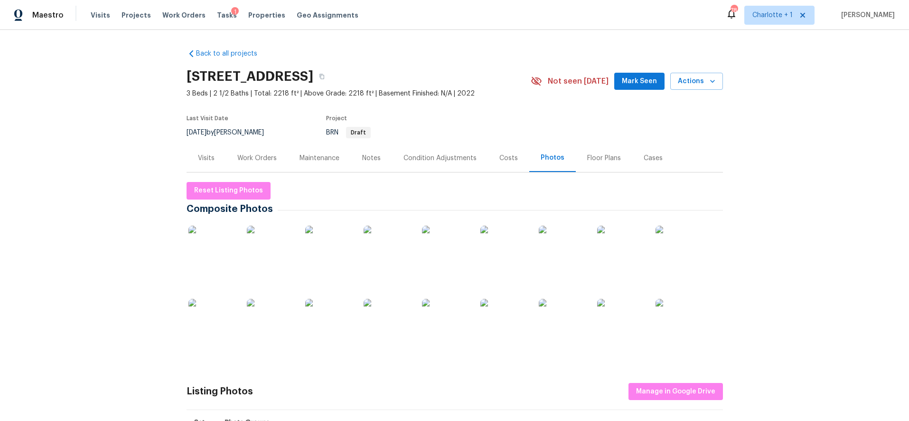
click at [203, 246] on img at bounding box center [211, 248] width 47 height 47
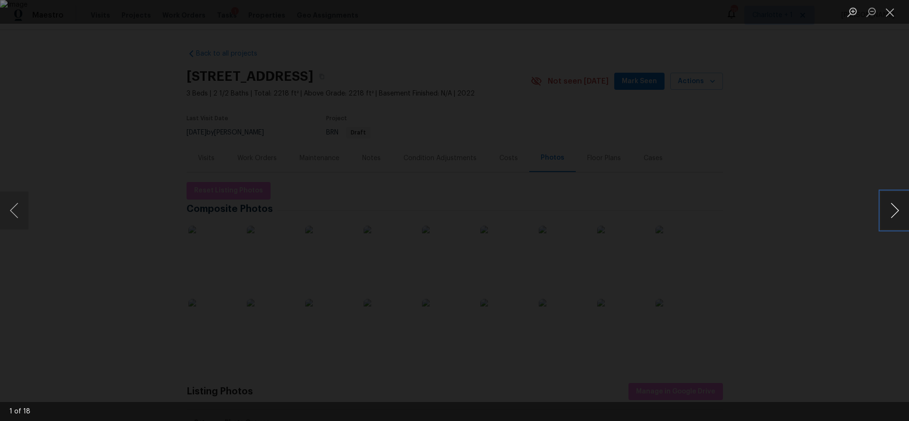
click at [887, 206] on button "Next image" at bounding box center [894, 210] width 28 height 38
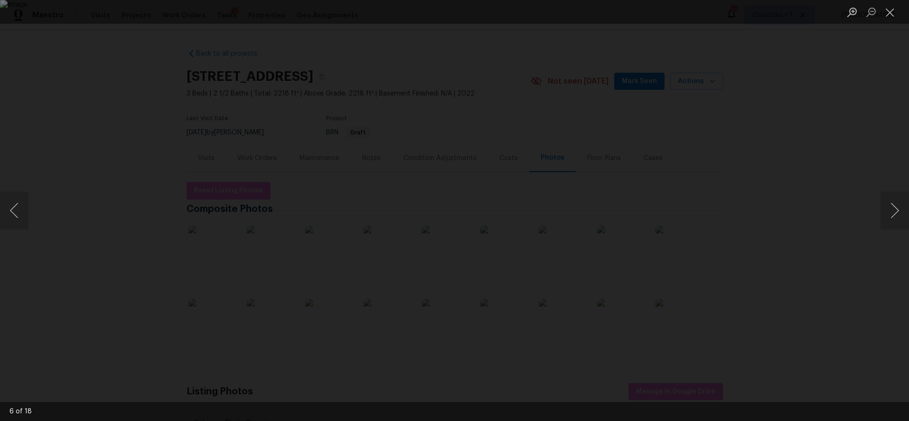
click at [806, 112] on div "Lightbox" at bounding box center [454, 210] width 909 height 421
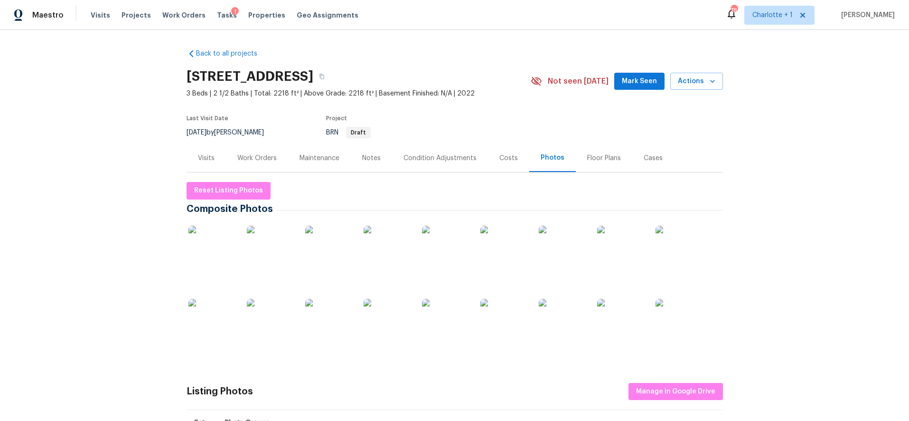
click at [782, 127] on div "Back to all projects [STREET_ADDRESS] 3 Beds | 2 1/2 Baths | Total: 2218 ft² | …" at bounding box center [454, 225] width 909 height 391
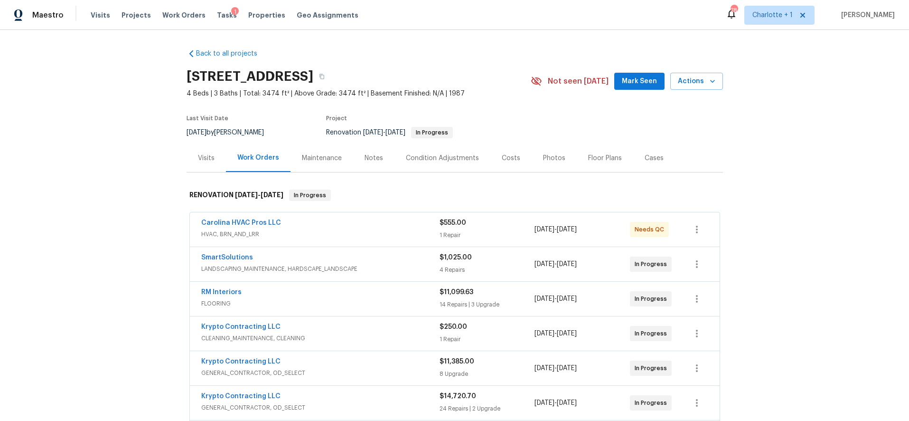
click at [338, 227] on div "Carolina HVAC Pros LLC" at bounding box center [320, 223] width 238 height 11
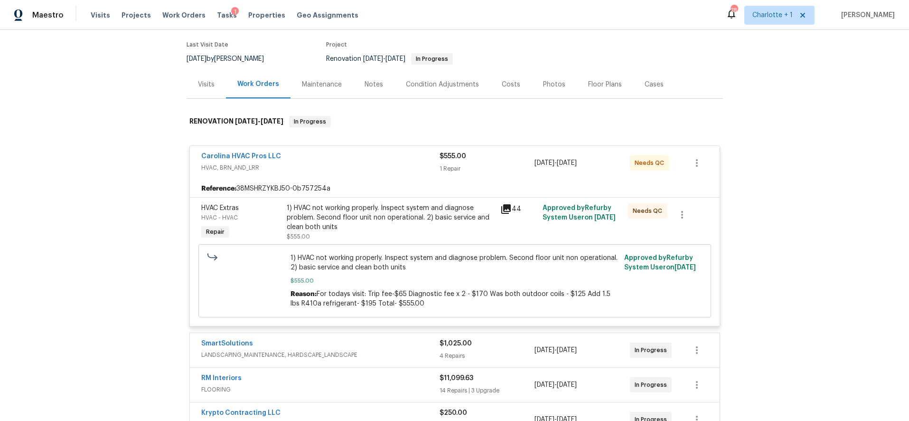
scroll to position [75, 0]
click at [349, 215] on div "1) HVAC not working properly. Inspect system and diagnose problem. Second floor…" at bounding box center [391, 216] width 208 height 28
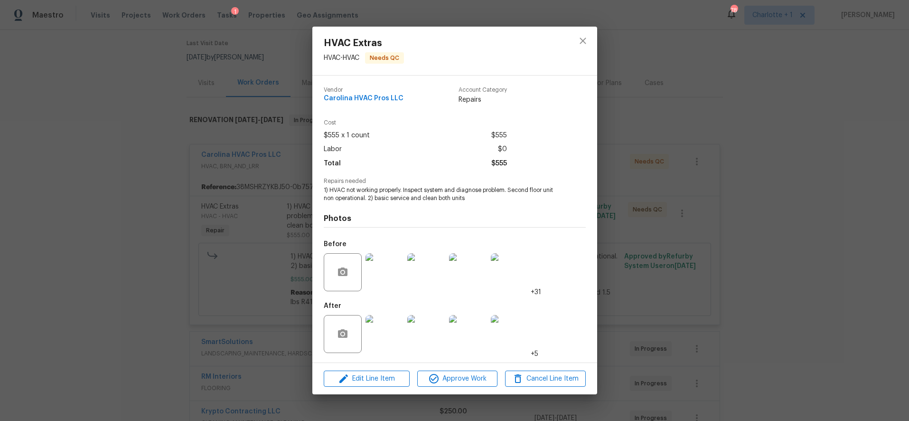
click at [383, 280] on img at bounding box center [384, 272] width 38 height 38
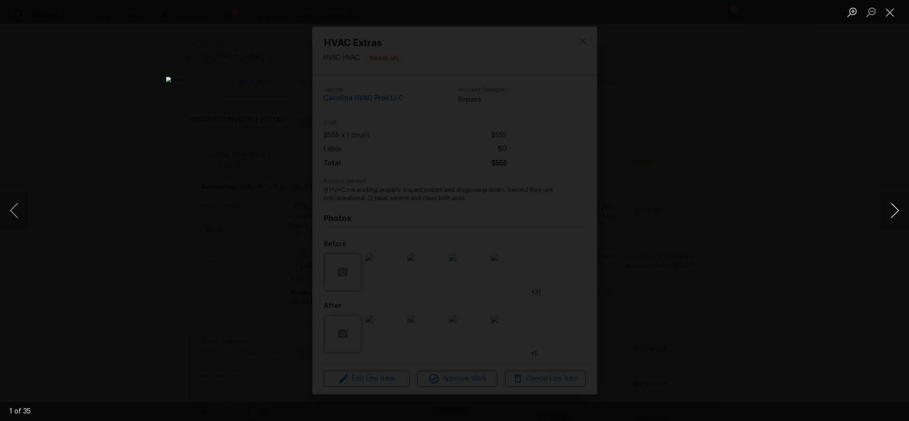
click at [894, 212] on button "Next image" at bounding box center [894, 210] width 28 height 38
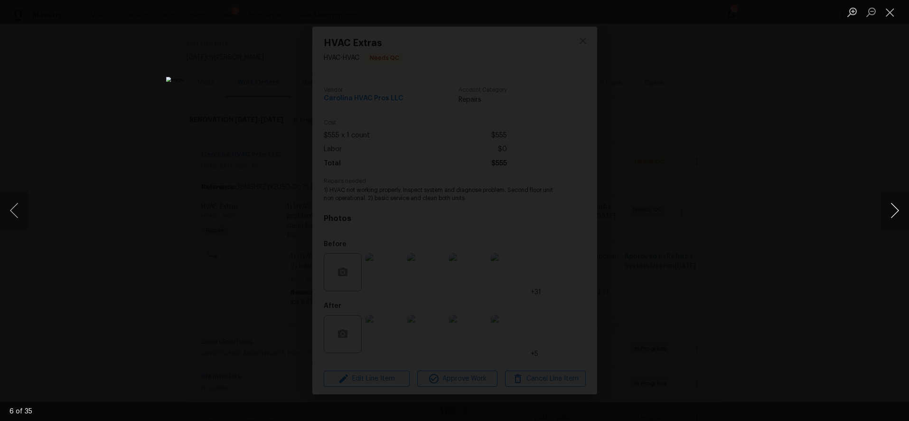
click at [894, 212] on button "Next image" at bounding box center [894, 210] width 28 height 38
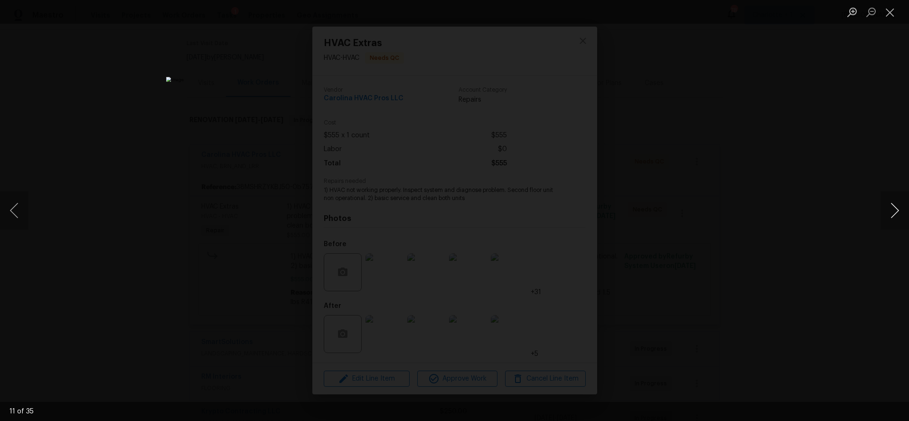
click at [894, 212] on button "Next image" at bounding box center [894, 210] width 28 height 38
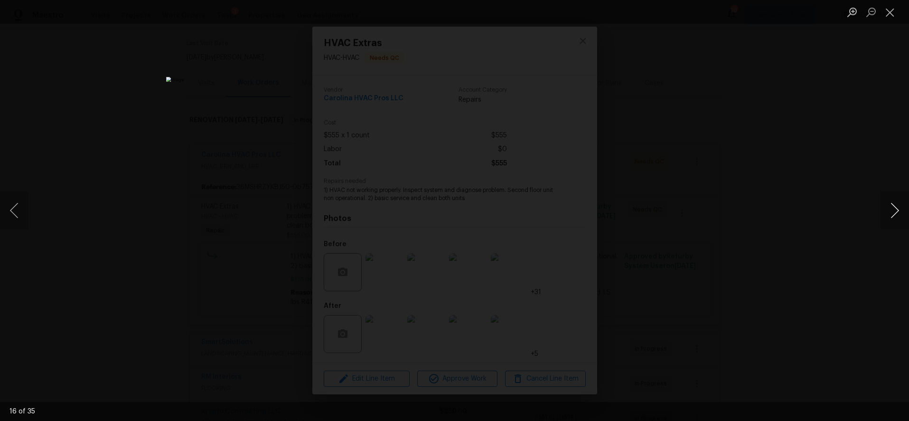
click at [894, 212] on button "Next image" at bounding box center [894, 210] width 28 height 38
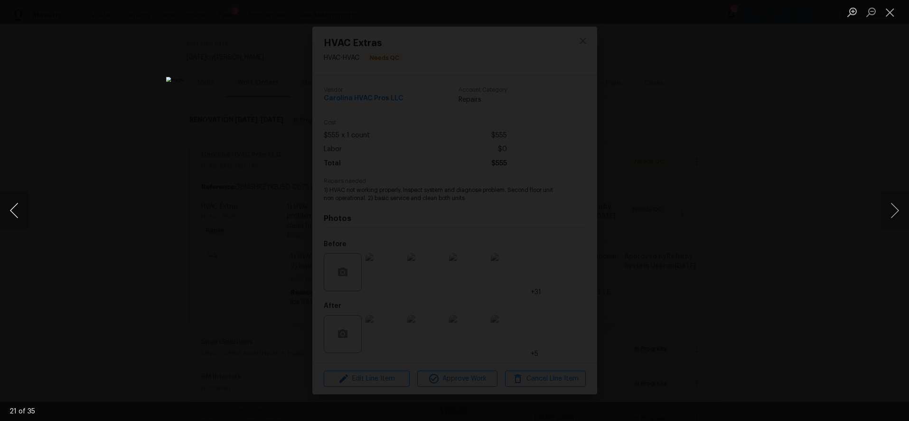
click at [12, 213] on button "Previous image" at bounding box center [14, 210] width 28 height 38
click at [887, 208] on button "Next image" at bounding box center [894, 210] width 28 height 38
click at [832, 139] on div "Lightbox" at bounding box center [454, 210] width 909 height 421
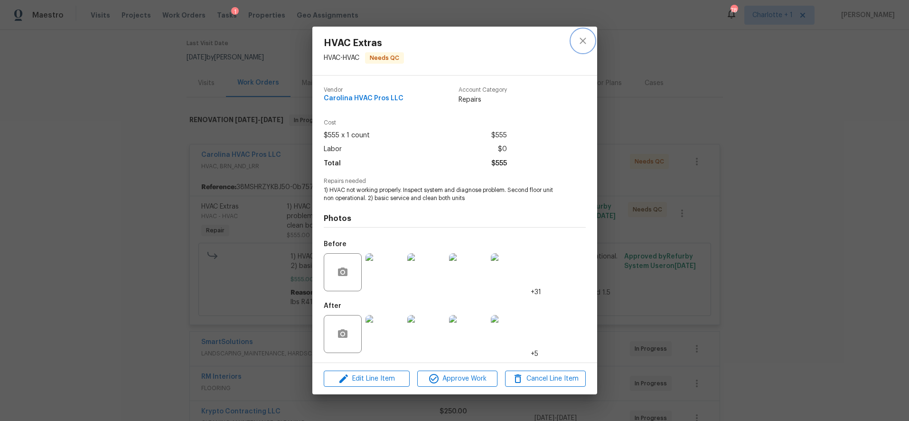
click at [586, 45] on icon "close" at bounding box center [582, 40] width 11 height 11
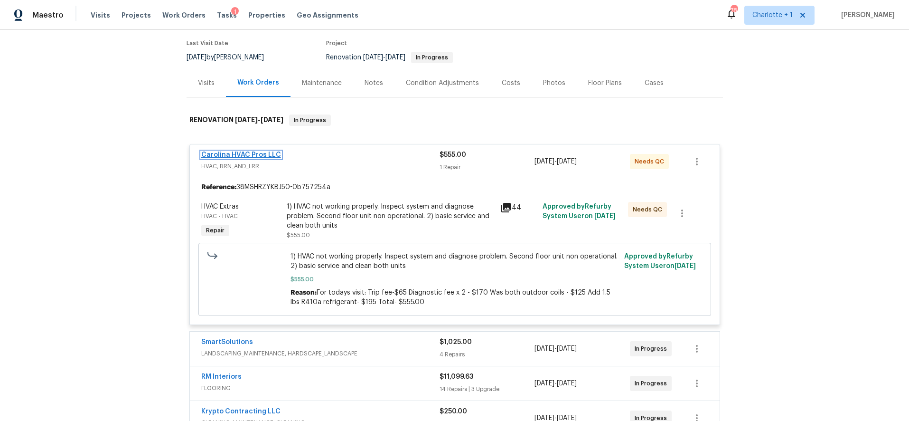
click at [254, 154] on link "Carolina HVAC Pros LLC" at bounding box center [241, 154] width 80 height 7
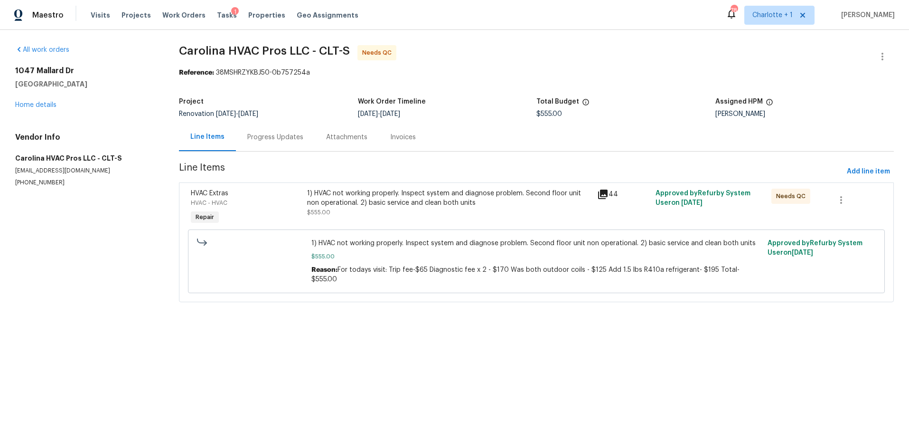
click at [263, 135] on div "Progress Updates" at bounding box center [275, 136] width 56 height 9
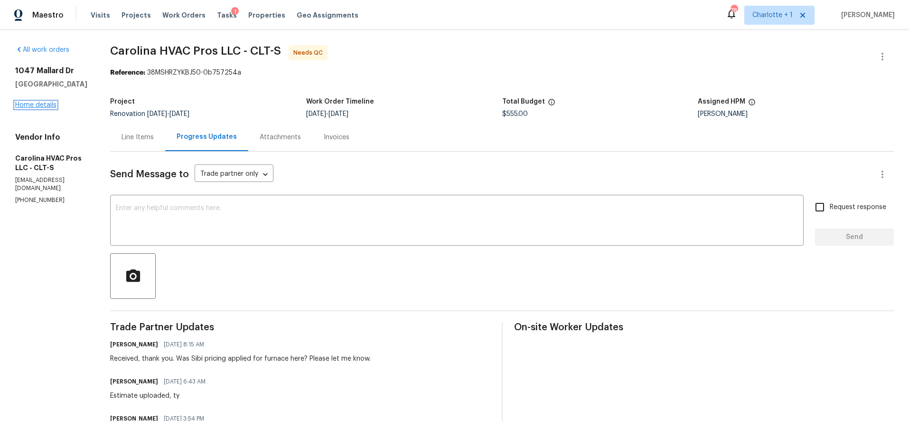
click at [43, 107] on link "Home details" at bounding box center [35, 105] width 41 height 7
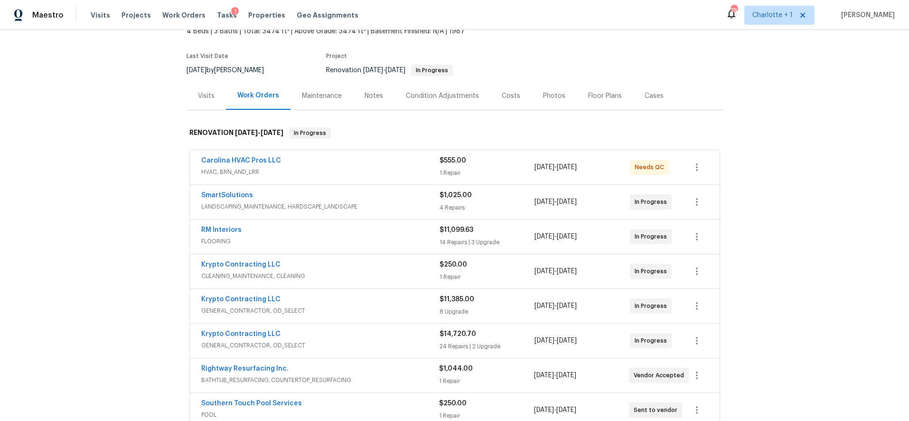
scroll to position [52, 0]
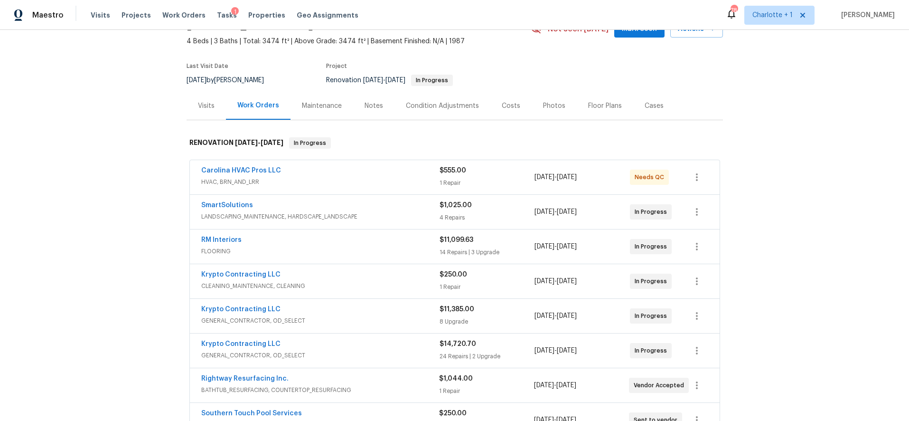
click at [502, 106] on div "Costs" at bounding box center [511, 105] width 19 height 9
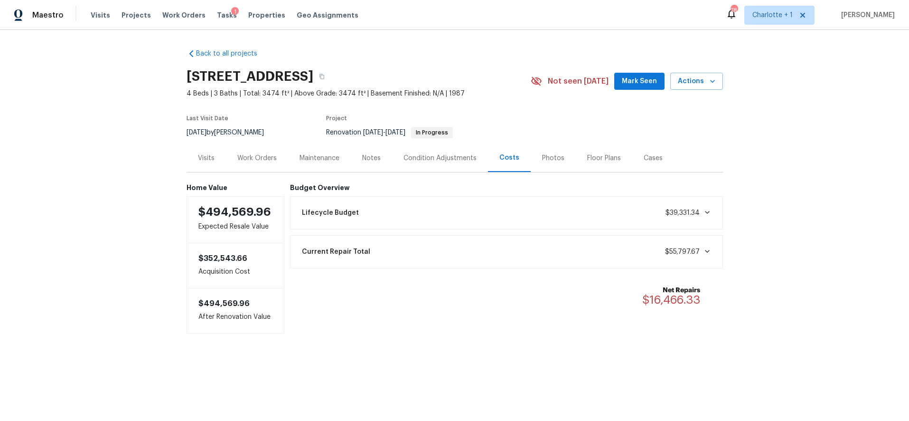
click at [780, 136] on div "Back to all projects 1047 Mallard Dr, Rock Hill, SC 29732 4 Beds | 3 Baths | To…" at bounding box center [454, 210] width 909 height 360
click at [737, 154] on div "Back to all projects 1047 Mallard Dr, Rock Hill, SC 29732 4 Beds | 3 Baths | To…" at bounding box center [454, 210] width 909 height 360
click at [261, 156] on div "Work Orders" at bounding box center [256, 157] width 39 height 9
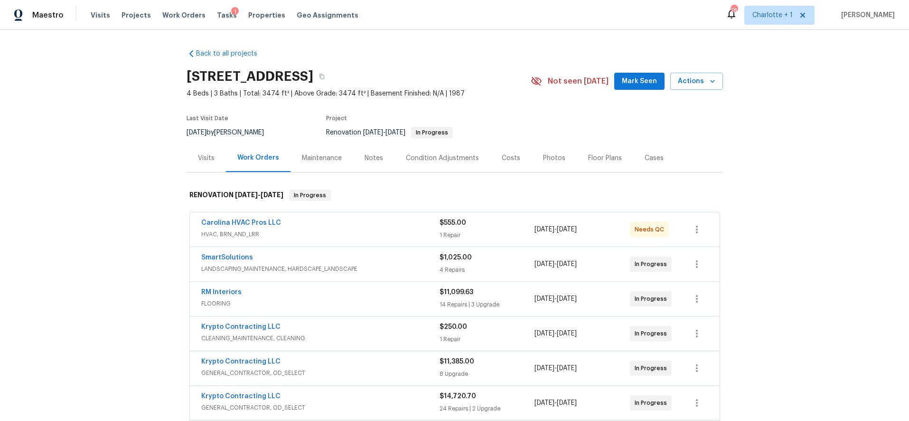
click at [502, 160] on div "Costs" at bounding box center [511, 157] width 19 height 9
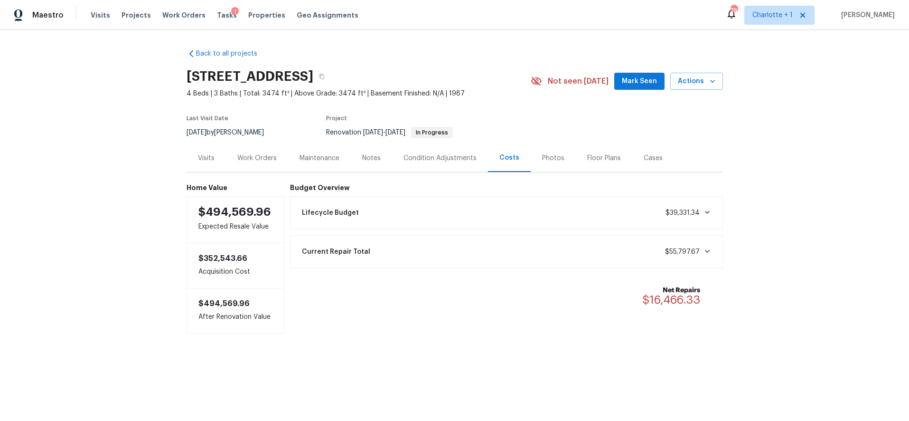
click at [269, 153] on div "Work Orders" at bounding box center [256, 157] width 39 height 9
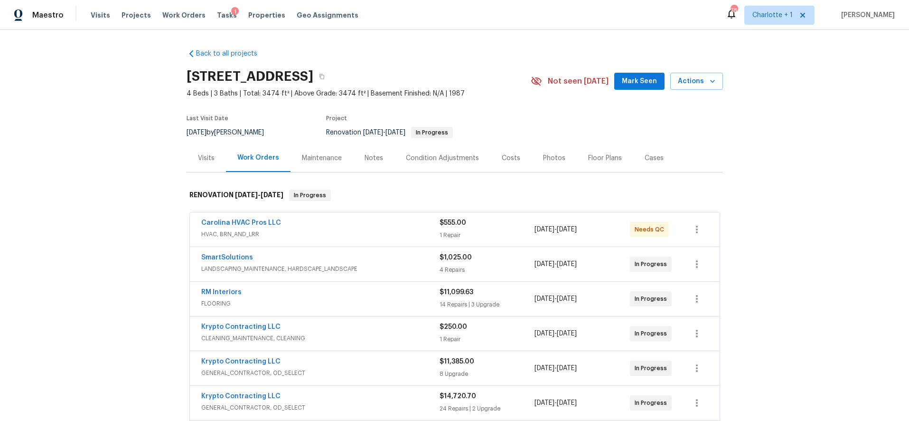
click at [734, 145] on div "Back to all projects 1047 Mallard Dr, Rock Hill, SC 29732 4 Beds | 3 Baths | To…" at bounding box center [454, 225] width 909 height 391
click at [756, 94] on div "Back to all projects 1047 Mallard Dr, Rock Hill, SC 29732 4 Beds | 3 Baths | To…" at bounding box center [454, 225] width 909 height 391
click at [445, 47] on div "Back to all projects 1047 Mallard Dr, Rock Hill, SC 29732 4 Beds | 3 Baths | To…" at bounding box center [455, 397] width 536 height 712
click at [744, 136] on div "Back to all projects 1047 Mallard Dr, Rock Hill, SC 29732 4 Beds | 3 Baths | To…" at bounding box center [454, 225] width 909 height 391
drag, startPoint x: 783, startPoint y: 193, endPoint x: 697, endPoint y: 150, distance: 96.6
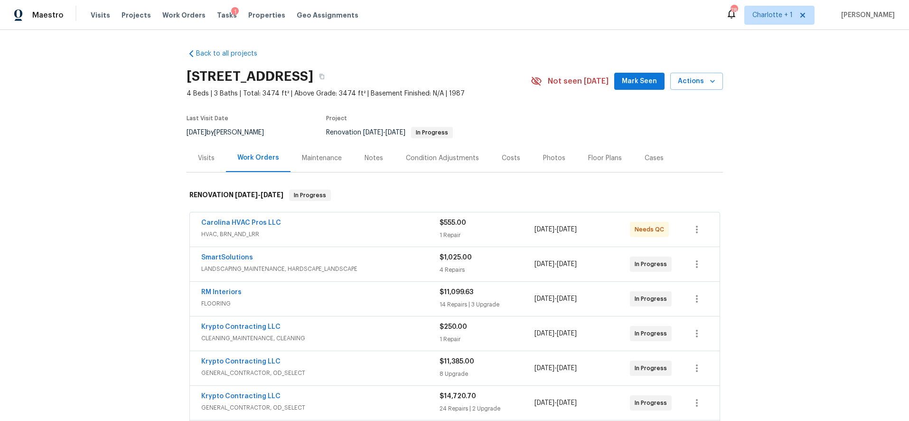
click at [783, 193] on div "Back to all projects 1047 Mallard Dr, Rock Hill, SC 29732 4 Beds | 3 Baths | To…" at bounding box center [454, 225] width 909 height 391
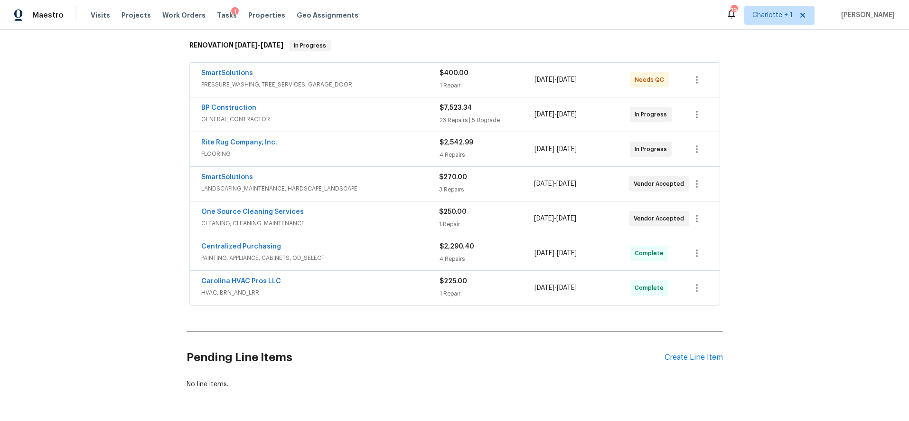
scroll to position [150, 0]
click at [332, 286] on div "Carolina HVAC Pros LLC" at bounding box center [320, 280] width 238 height 11
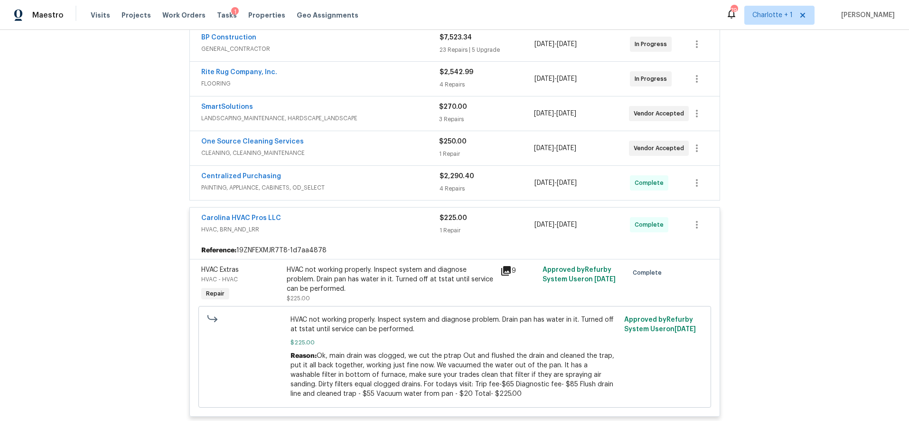
scroll to position [223, 0]
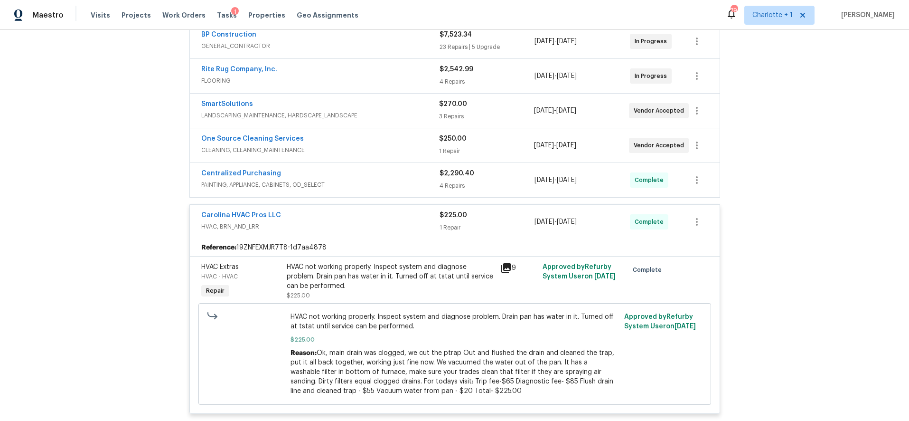
click at [317, 289] on div "HVAC not working properly. Inspect system and diagnose problem. Drain pan has w…" at bounding box center [391, 276] width 208 height 28
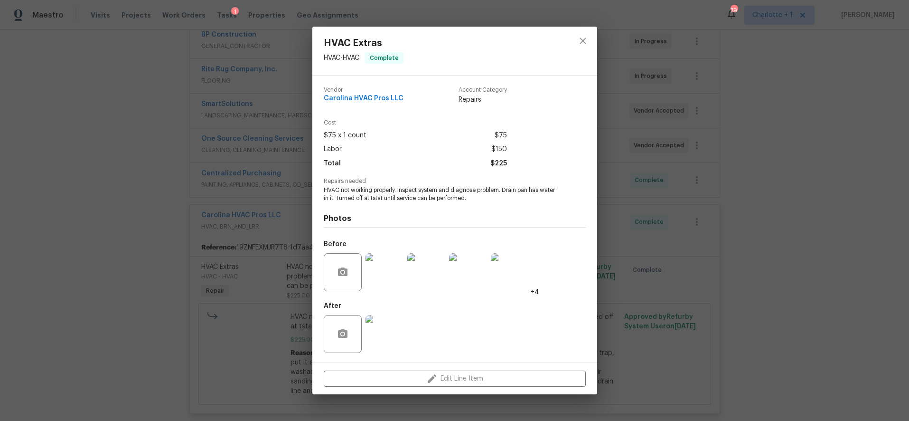
click at [381, 291] on div at bounding box center [385, 271] width 42 height 49
click at [381, 275] on img at bounding box center [384, 272] width 38 height 38
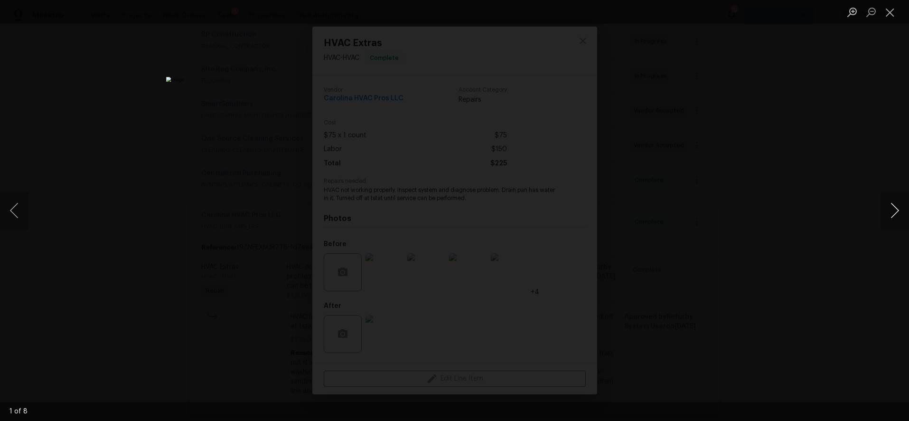
click at [896, 213] on button "Next image" at bounding box center [894, 210] width 28 height 38
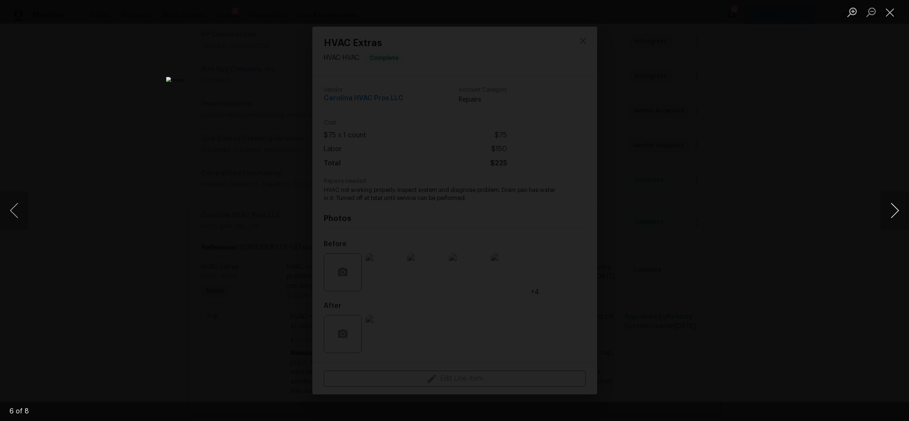
click at [896, 213] on button "Next image" at bounding box center [894, 210] width 28 height 38
click at [811, 139] on div "Lightbox" at bounding box center [454, 210] width 909 height 421
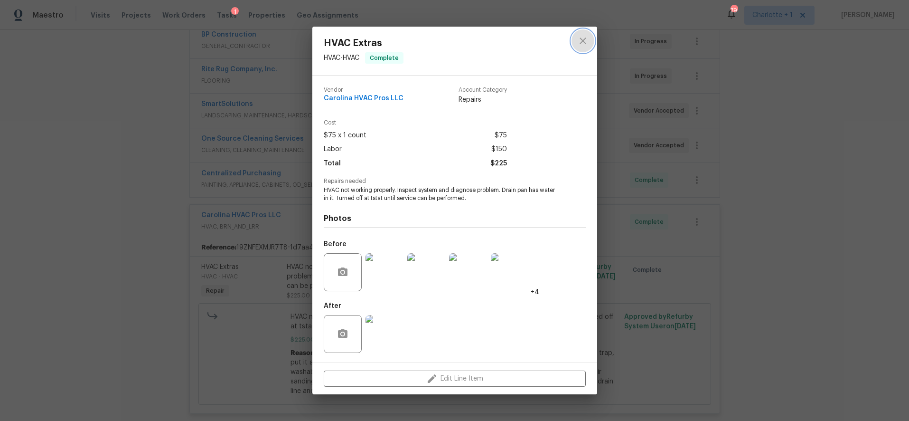
drag, startPoint x: 583, startPoint y: 39, endPoint x: 563, endPoint y: 54, distance: 24.8
click at [583, 39] on icon "close" at bounding box center [583, 40] width 6 height 6
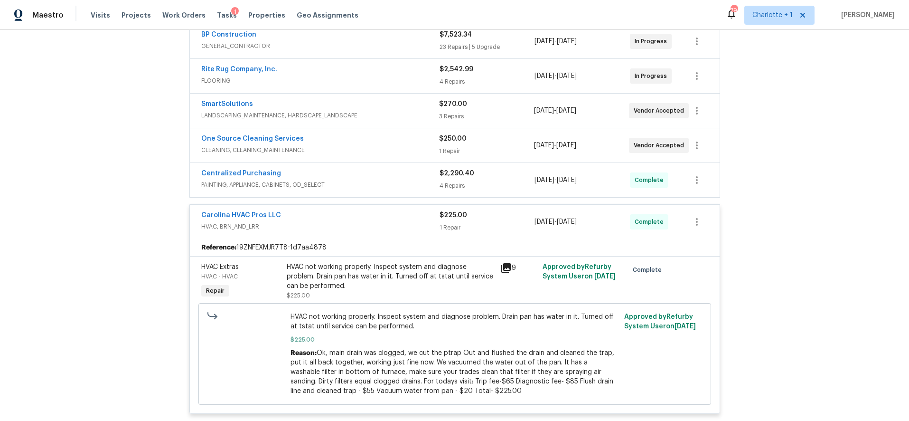
click at [365, 214] on div "Carolina HVAC Pros LLC" at bounding box center [320, 215] width 238 height 11
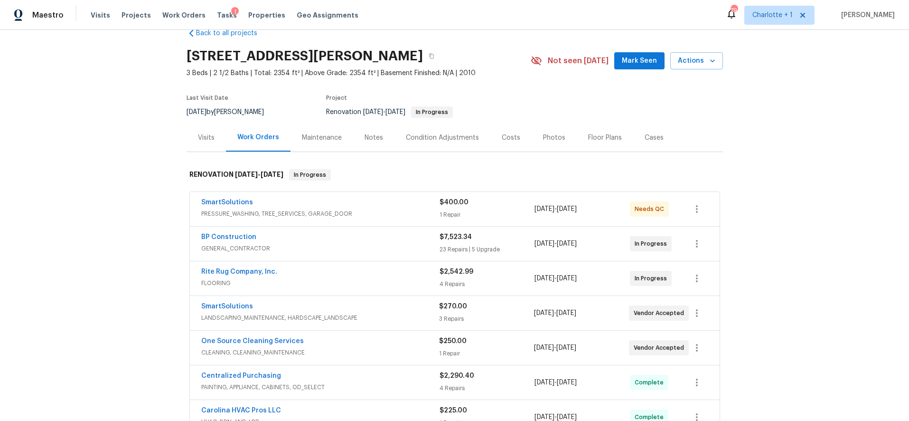
scroll to position [19, 0]
click at [493, 139] on div "Costs" at bounding box center [510, 139] width 41 height 28
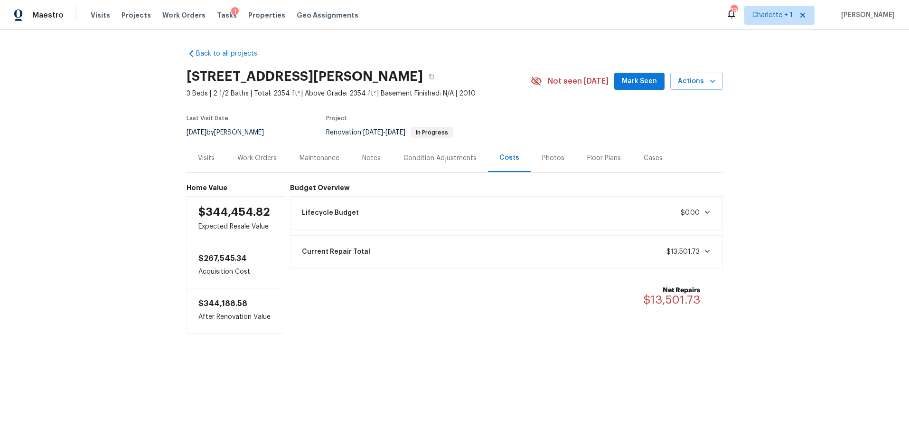
click at [692, 217] on div "Lifecycle Budget $0.00" at bounding box center [506, 212] width 421 height 21
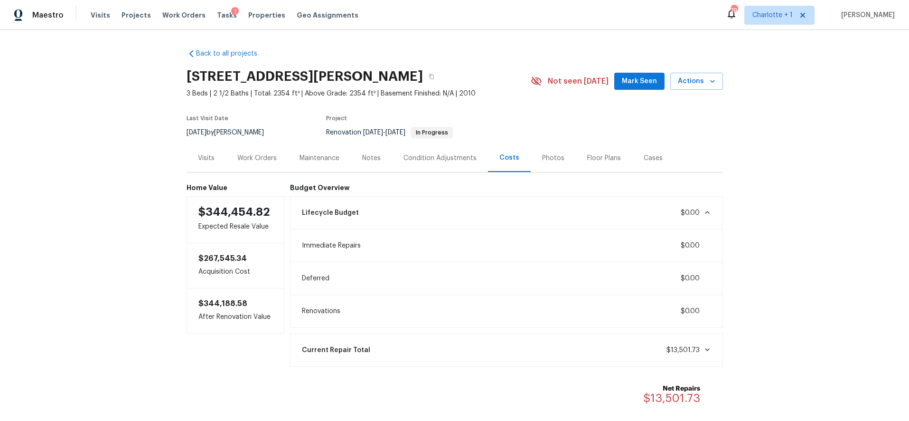
click at [692, 217] on div "Lifecycle Budget $0.00" at bounding box center [506, 212] width 421 height 21
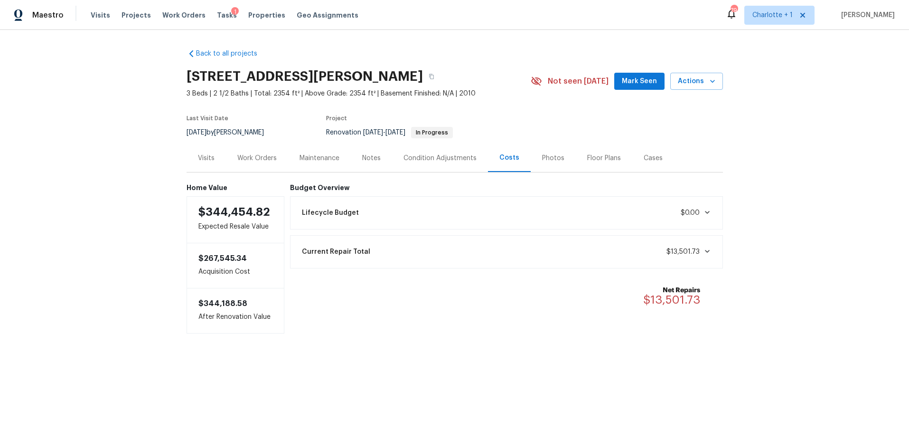
click at [278, 159] on div "Work Orders" at bounding box center [257, 158] width 62 height 28
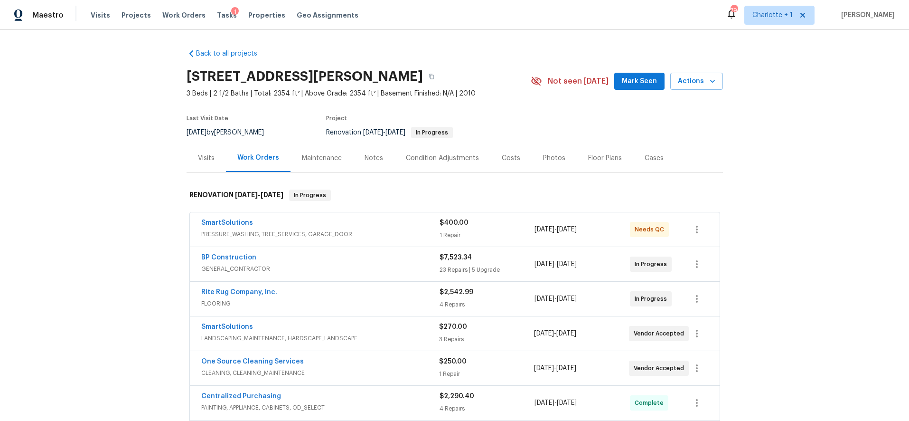
click at [781, 140] on div "Back to all projects [STREET_ADDRESS][PERSON_NAME] 3 Beds | 2 1/2 Baths | Total…" at bounding box center [454, 225] width 909 height 391
click at [202, 157] on div "Visits" at bounding box center [206, 157] width 17 height 9
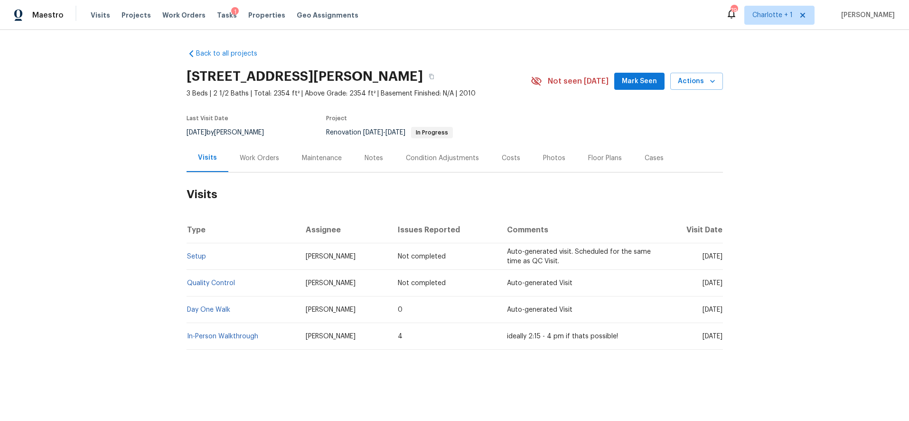
click at [132, 47] on div "Back to all projects [STREET_ADDRESS][PERSON_NAME] 3 Beds | 2 1/2 Baths | Total…" at bounding box center [454, 222] width 909 height 384
click at [110, 78] on div "Back to all projects [STREET_ADDRESS][PERSON_NAME] 3 Beds | 2 1/2 Baths | Total…" at bounding box center [454, 222] width 909 height 384
click at [269, 168] on div "Work Orders" at bounding box center [259, 158] width 62 height 28
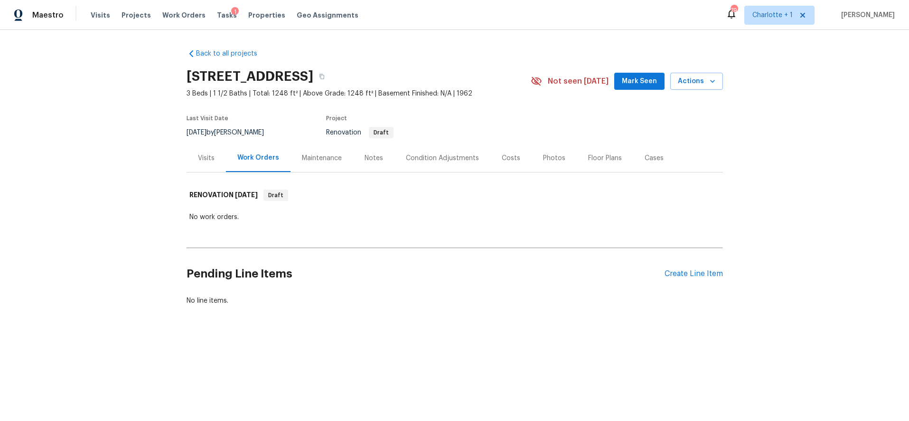
click at [204, 154] on div "Visits" at bounding box center [206, 157] width 17 height 9
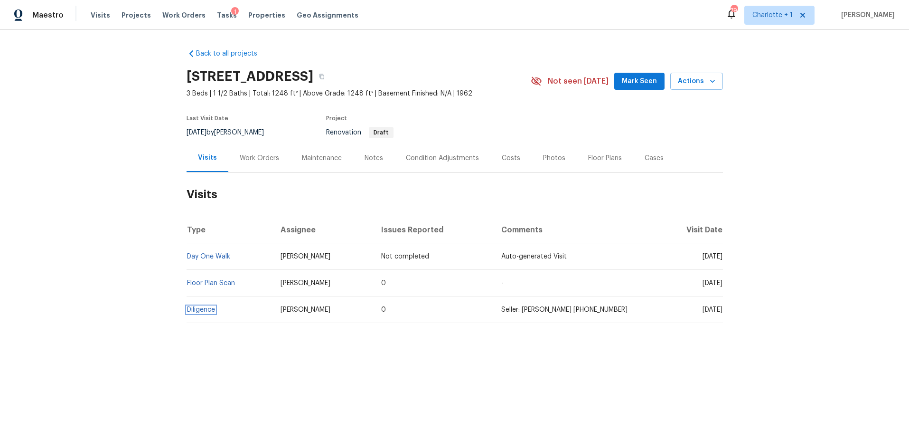
click at [196, 312] on link "Diligence" at bounding box center [201, 309] width 28 height 7
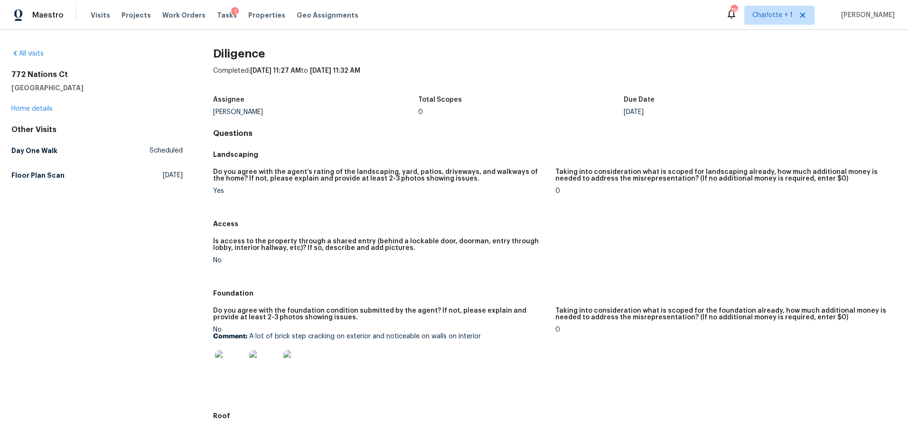
scroll to position [64, 0]
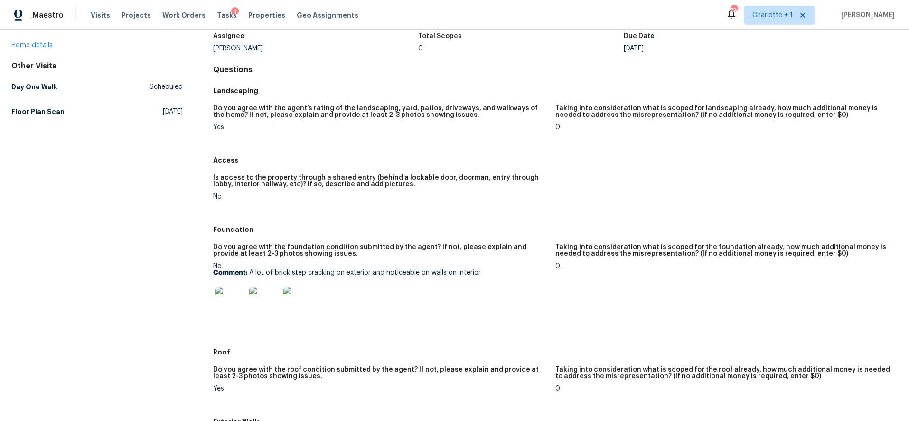
click at [226, 291] on img at bounding box center [230, 301] width 30 height 30
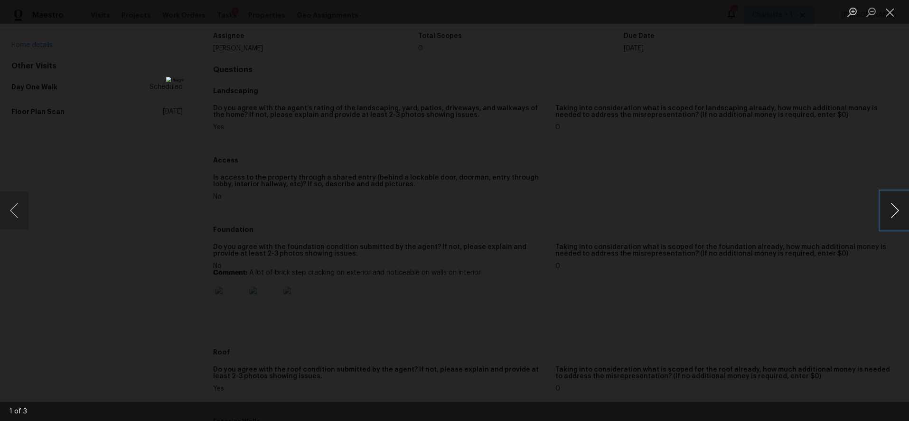
click at [894, 211] on button "Next image" at bounding box center [894, 210] width 28 height 38
drag, startPoint x: 894, startPoint y: 211, endPoint x: 866, endPoint y: 195, distance: 32.3
click at [894, 211] on button "Next image" at bounding box center [894, 210] width 28 height 38
click at [822, 111] on div "Lightbox" at bounding box center [454, 210] width 909 height 421
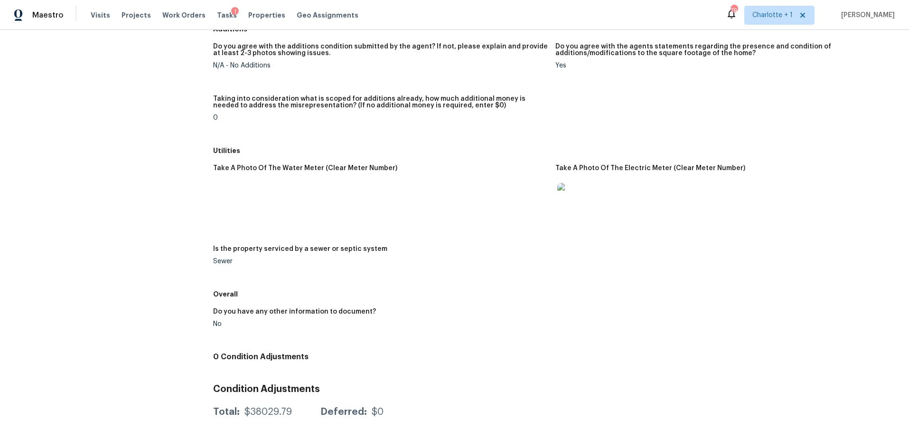
scroll to position [1169, 0]
click at [555, 199] on div at bounding box center [572, 197] width 34 height 42
click at [564, 199] on img at bounding box center [572, 197] width 30 height 30
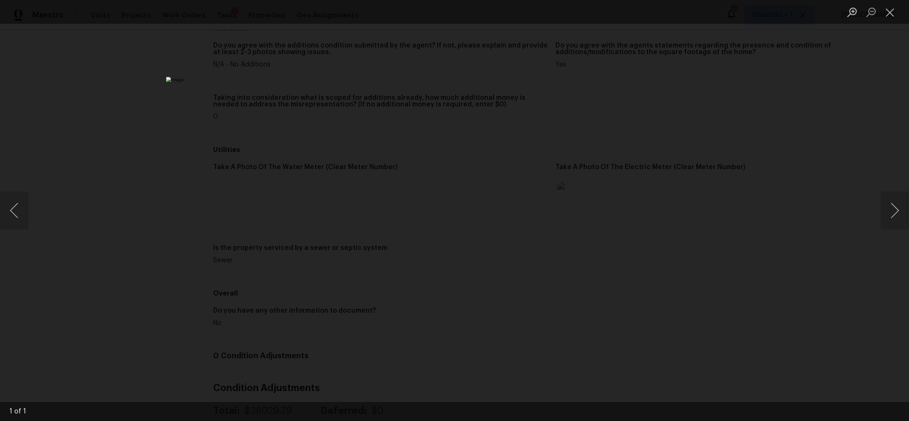
drag, startPoint x: 767, startPoint y: 218, endPoint x: 674, endPoint y: 219, distance: 92.1
click at [767, 218] on div "Lightbox" at bounding box center [454, 210] width 909 height 421
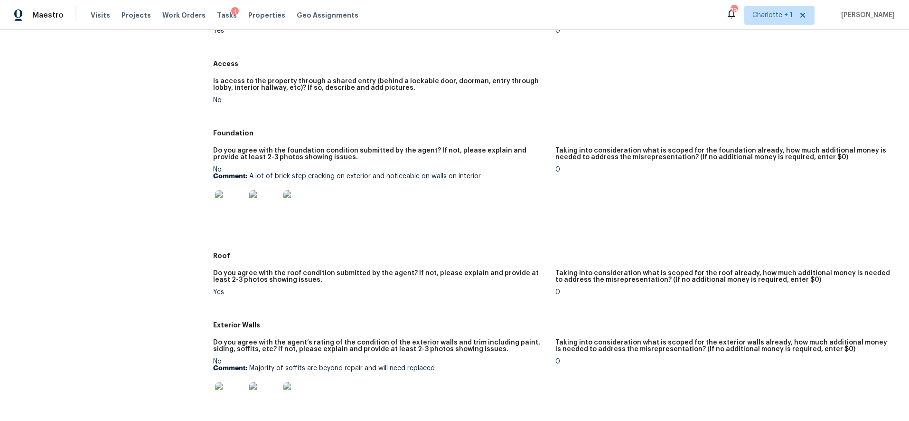
scroll to position [0, 0]
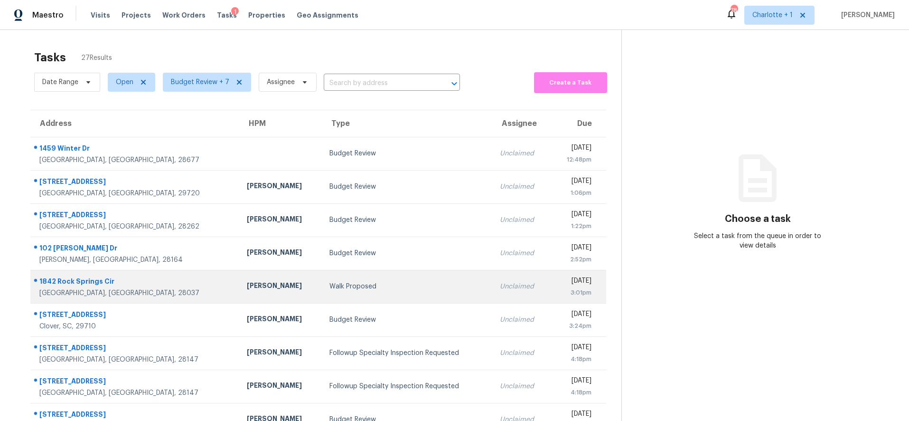
scroll to position [81, 0]
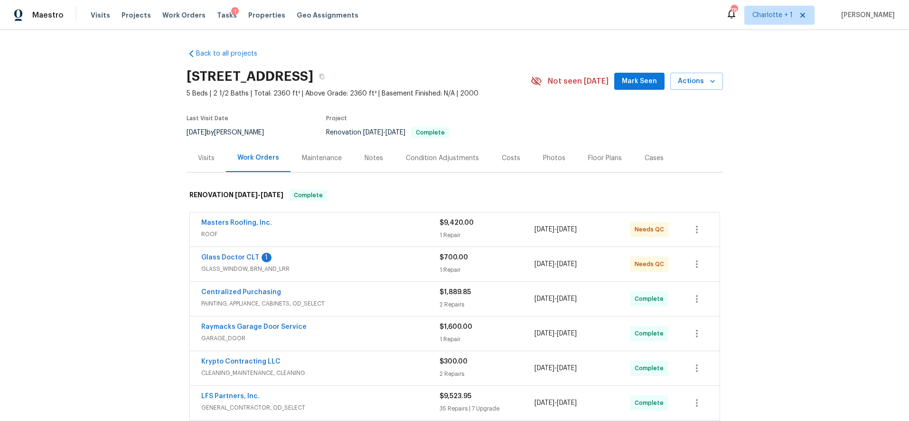
click at [782, 145] on div "Back to all projects [STREET_ADDRESS] 5 Beds | 2 1/2 Baths | Total: 2360 ft² | …" at bounding box center [454, 225] width 909 height 391
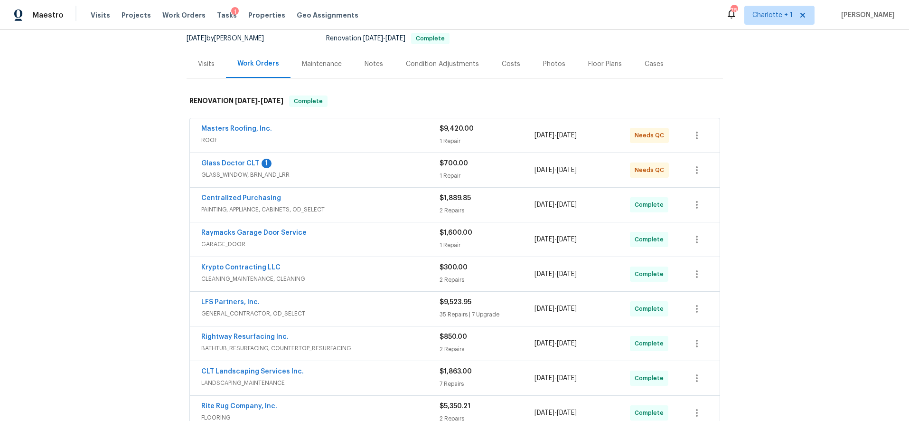
scroll to position [99, 0]
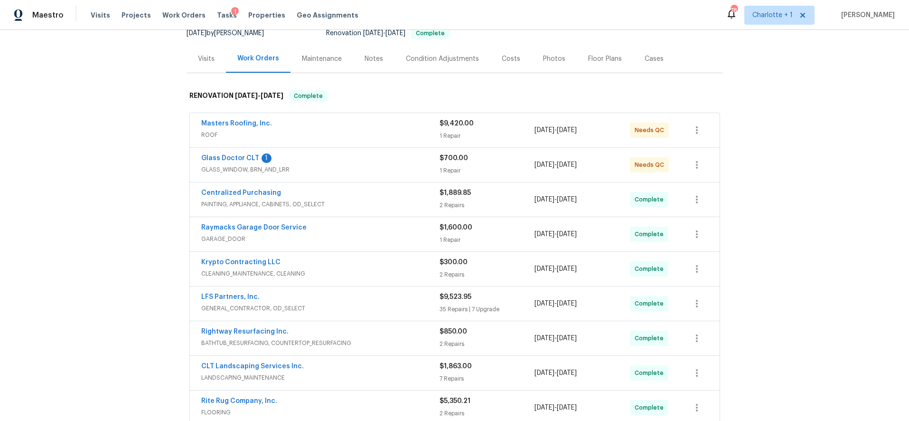
click at [340, 136] on span "ROOF" at bounding box center [320, 134] width 238 height 9
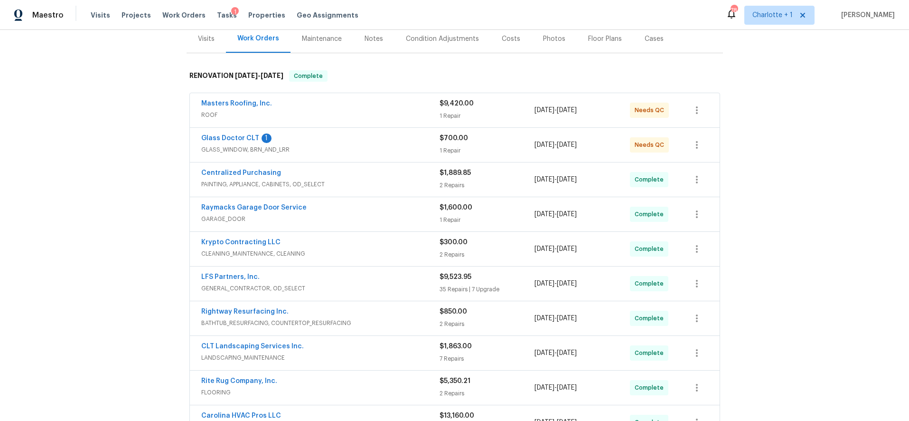
scroll to position [74, 0]
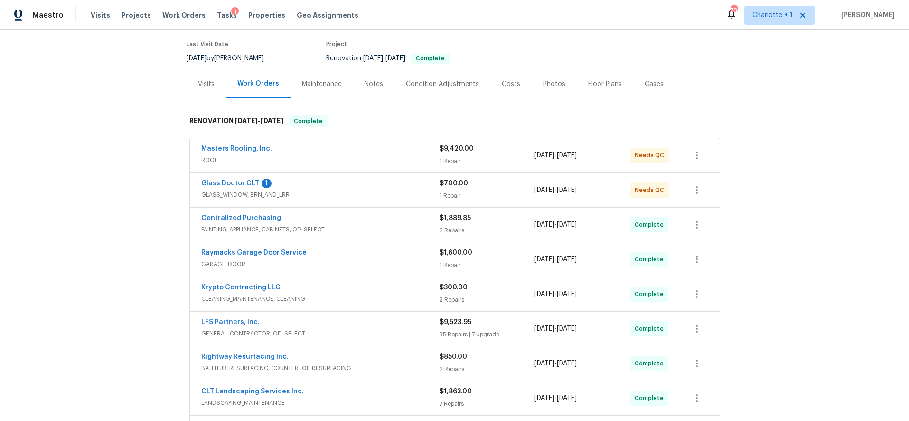
click at [502, 81] on div "Costs" at bounding box center [511, 83] width 19 height 9
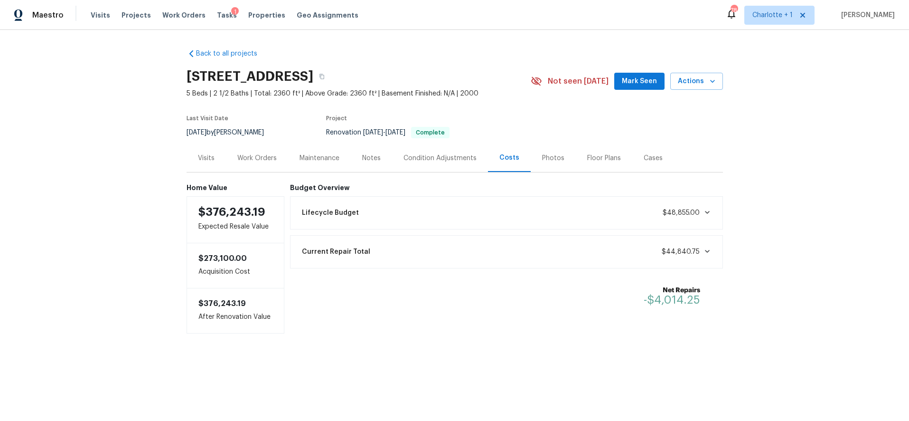
click at [237, 162] on div "Work Orders" at bounding box center [256, 157] width 39 height 9
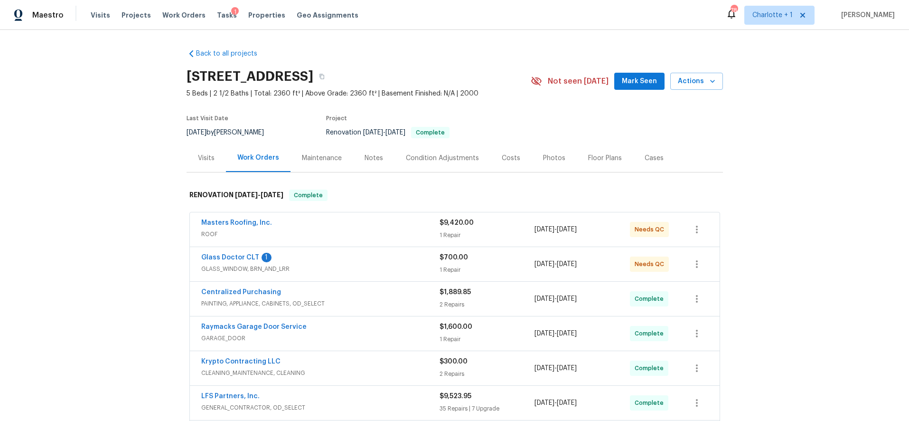
click at [336, 231] on span "ROOF" at bounding box center [320, 233] width 238 height 9
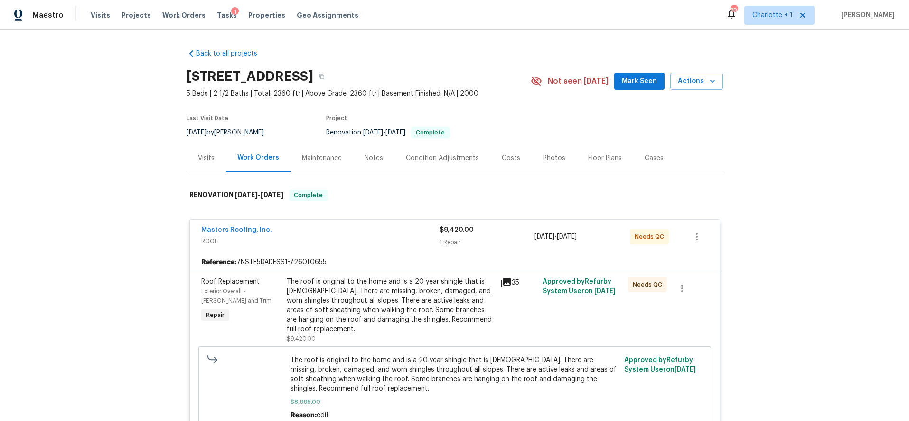
click at [410, 309] on div "The roof is original to the home and is a 20 year shingle that is 25 years old.…" at bounding box center [391, 305] width 208 height 57
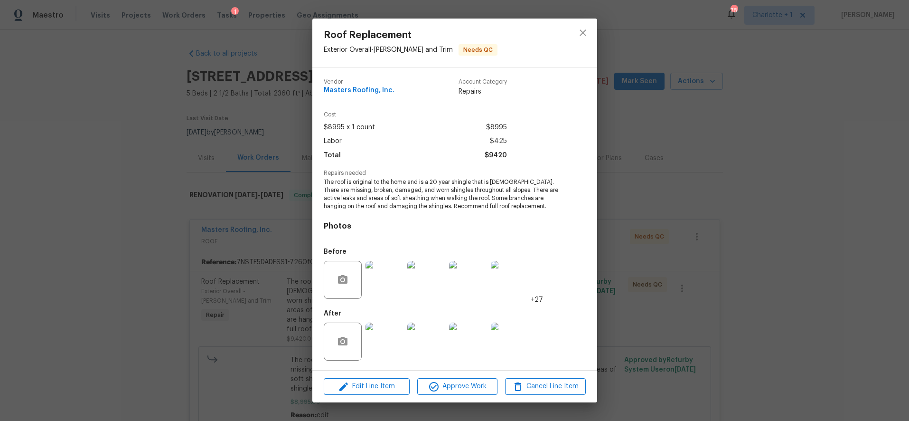
click at [377, 339] on img at bounding box center [384, 341] width 38 height 38
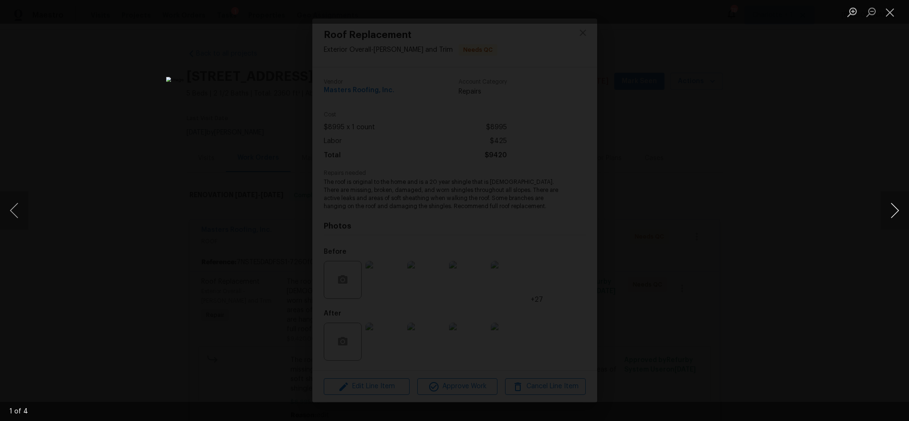
click at [897, 213] on button "Next image" at bounding box center [894, 210] width 28 height 38
click at [895, 212] on button "Next image" at bounding box center [894, 210] width 28 height 38
click at [885, 12] on button "Close lightbox" at bounding box center [889, 12] width 19 height 17
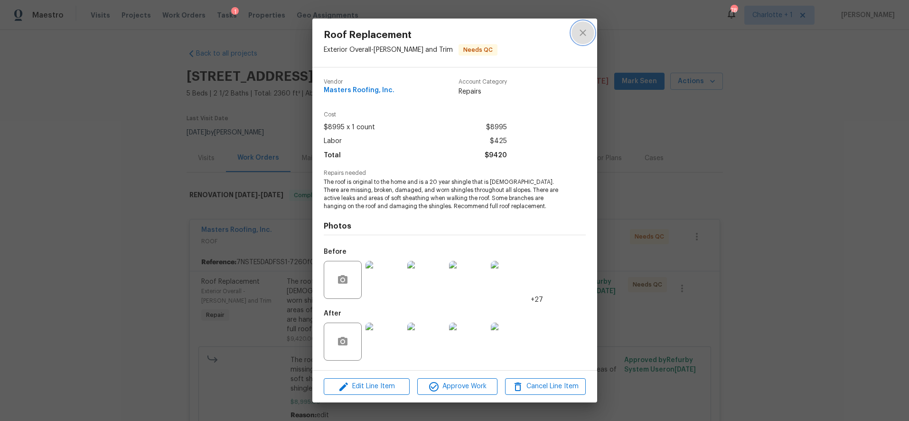
click at [580, 31] on icon "close" at bounding box center [582, 32] width 11 height 11
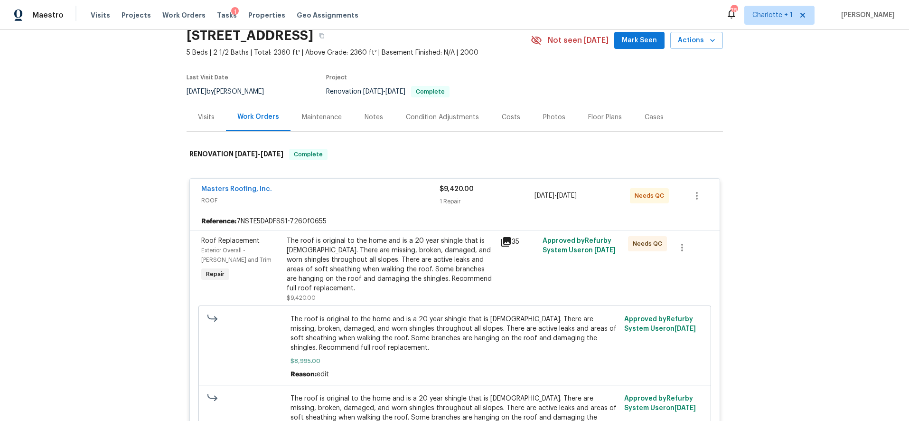
scroll to position [42, 0]
click at [346, 193] on div "Masters Roofing, Inc." at bounding box center [320, 188] width 238 height 11
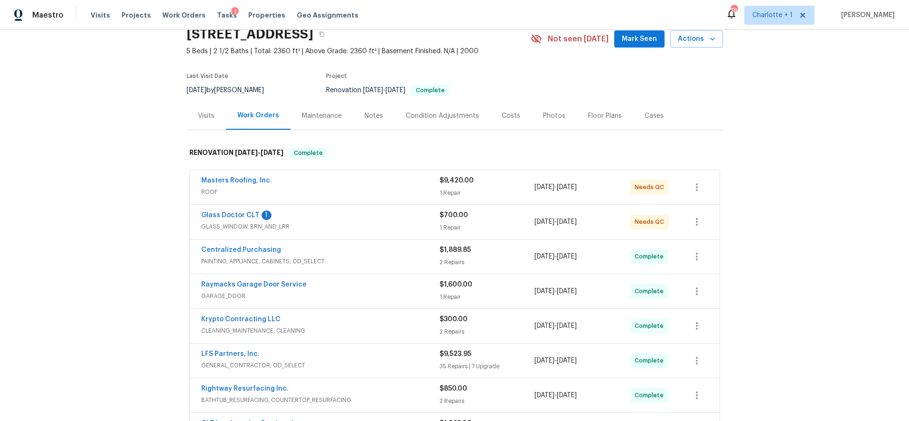
click at [376, 215] on div "Glass Doctor CLT 1" at bounding box center [320, 215] width 238 height 11
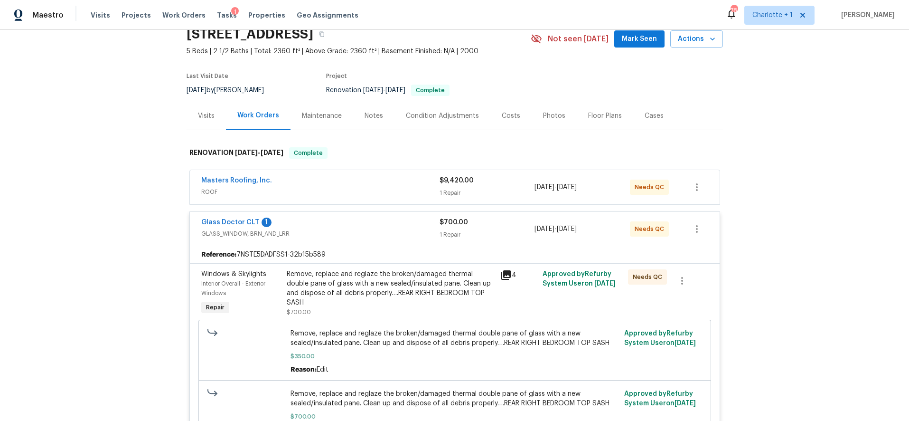
click at [372, 280] on div "Remove, replace and reglaze the broken/damaged thermal double pane of glass wit…" at bounding box center [391, 288] width 208 height 38
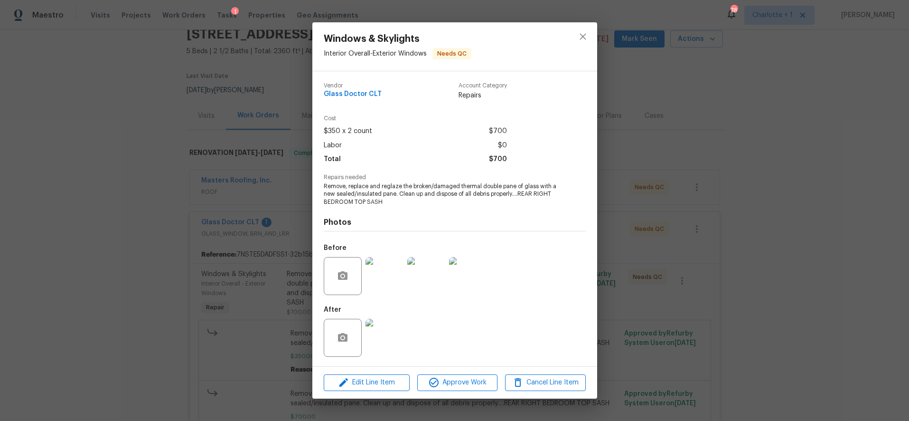
click at [376, 328] on img at bounding box center [384, 337] width 38 height 38
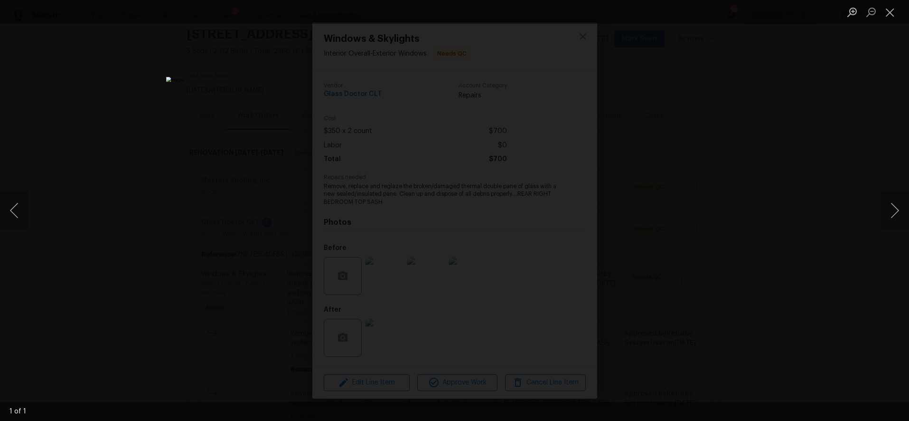
click at [733, 120] on div "Lightbox" at bounding box center [454, 210] width 909 height 421
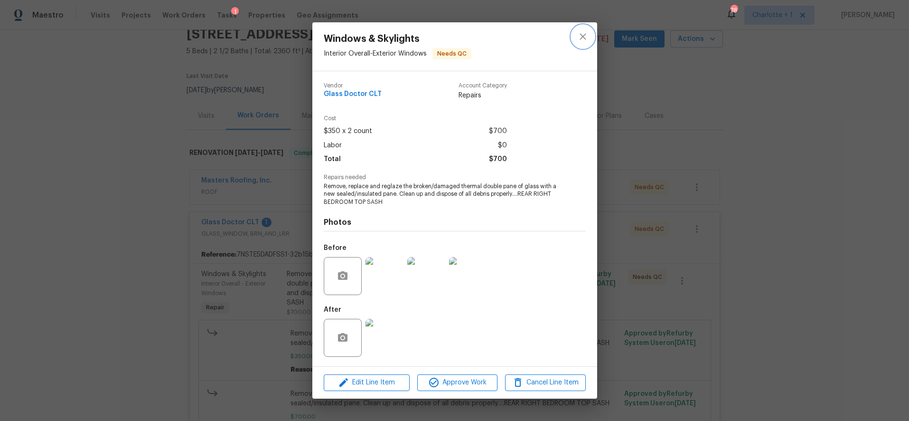
click at [573, 34] on button "close" at bounding box center [582, 36] width 23 height 23
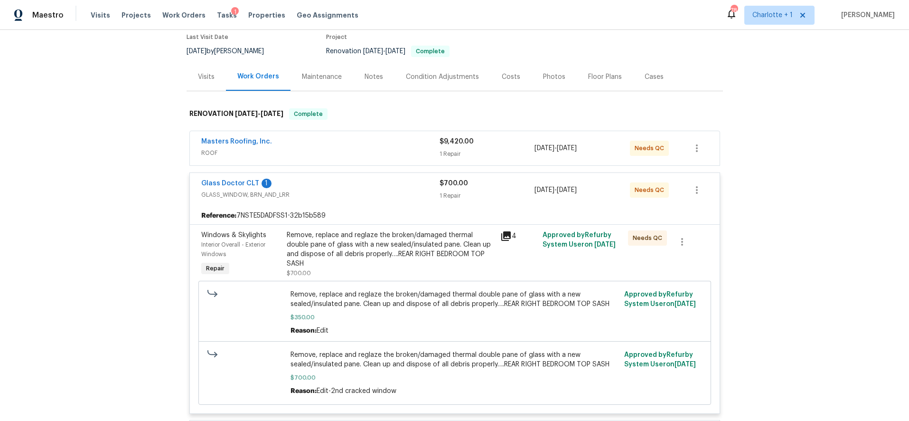
scroll to position [83, 0]
click at [355, 191] on span "GLASS_WINDOW, BRN_AND_LRR" at bounding box center [320, 192] width 238 height 9
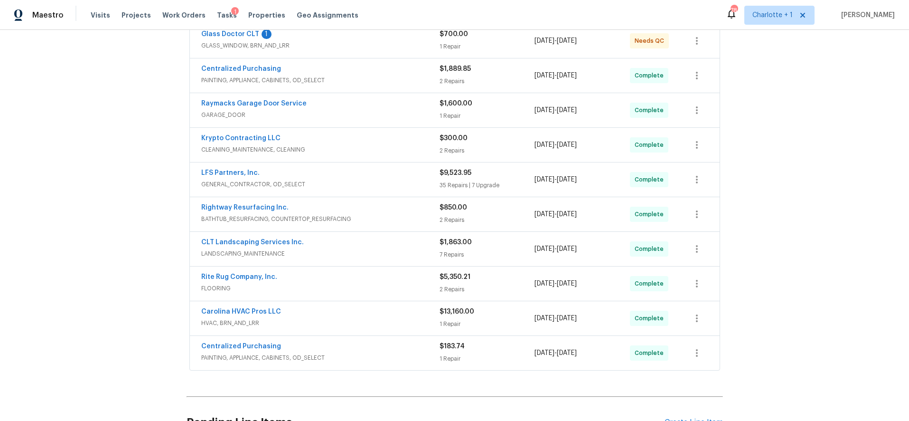
scroll to position [224, 0]
click at [363, 162] on div "LFS Partners, Inc. GENERAL_CONTRACTOR, OD_SELECT $9,523.95 35 Repairs | 7 Upgra…" at bounding box center [455, 178] width 530 height 34
click at [363, 142] on div "Krypto Contracting LLC" at bounding box center [320, 137] width 238 height 11
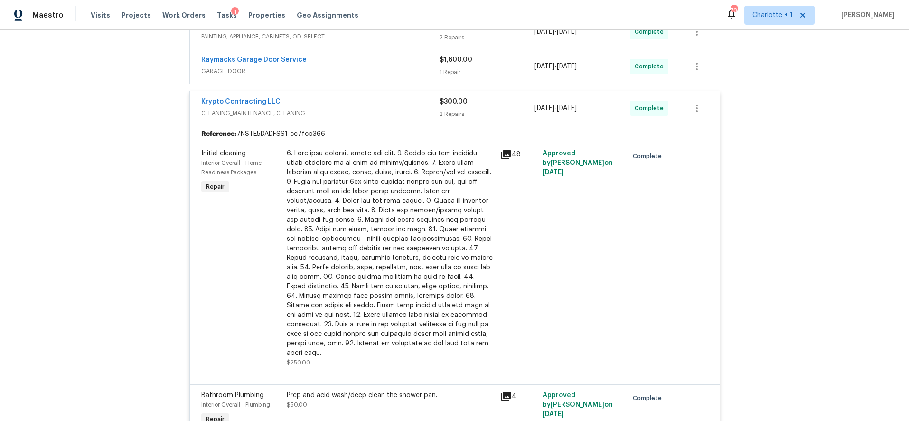
scroll to position [268, 0]
click at [347, 214] on div at bounding box center [391, 252] width 208 height 209
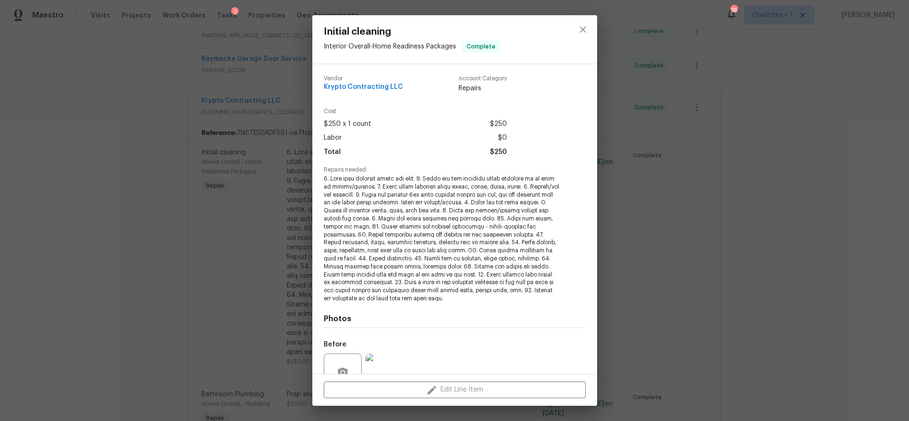
scroll to position [89, 0]
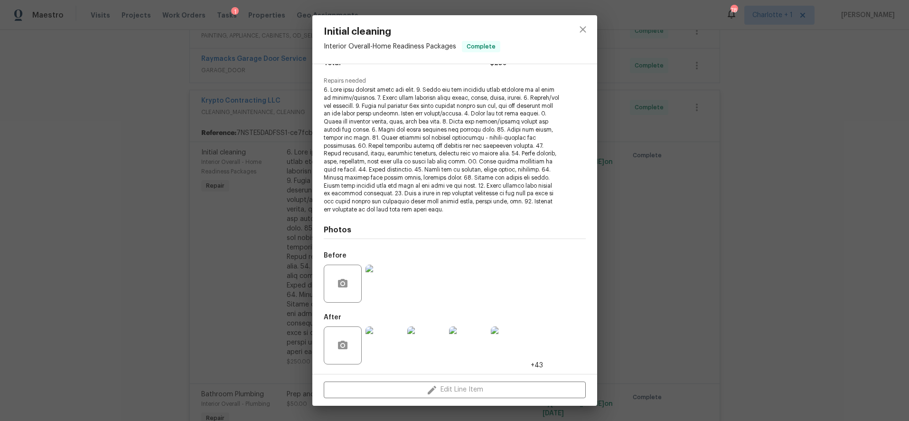
click at [398, 349] on img at bounding box center [384, 345] width 38 height 38
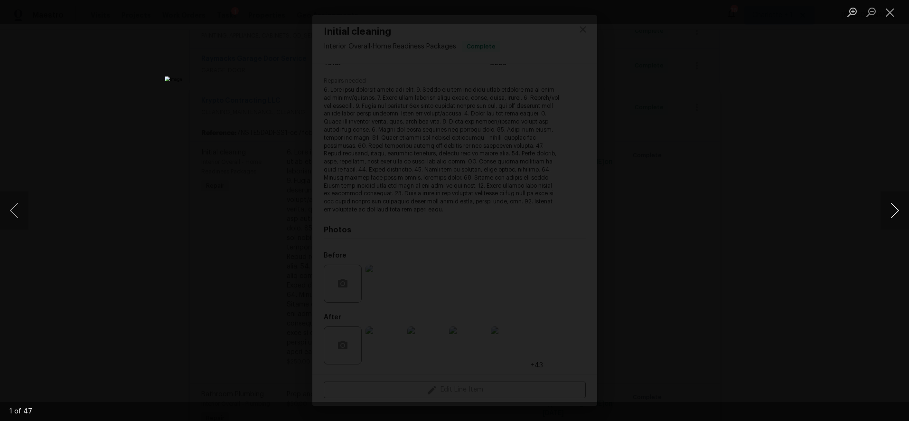
click at [886, 209] on button "Next image" at bounding box center [894, 210] width 28 height 38
click at [887, 210] on button "Next image" at bounding box center [894, 210] width 28 height 38
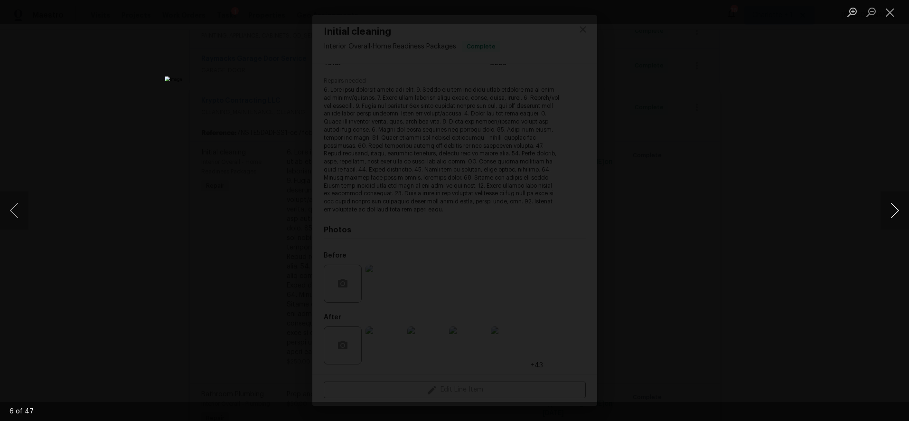
click at [886, 210] on button "Next image" at bounding box center [894, 210] width 28 height 38
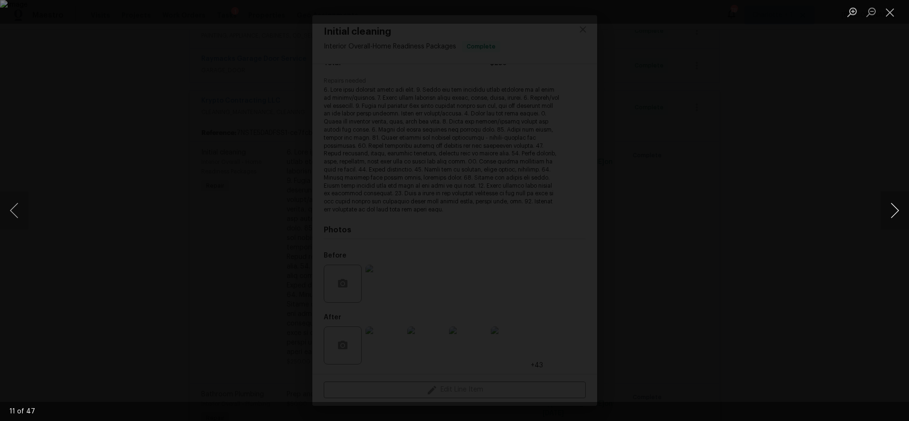
click at [886, 210] on button "Next image" at bounding box center [894, 210] width 28 height 38
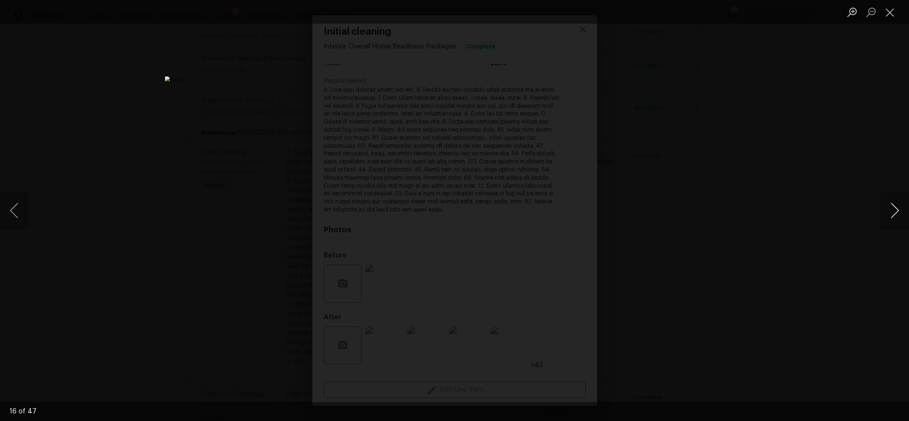
click at [886, 210] on button "Next image" at bounding box center [894, 210] width 28 height 38
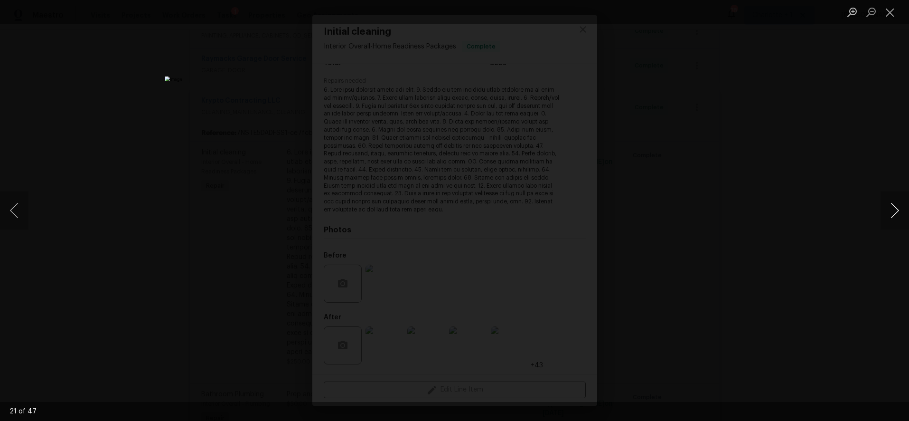
click at [886, 210] on button "Next image" at bounding box center [894, 210] width 28 height 38
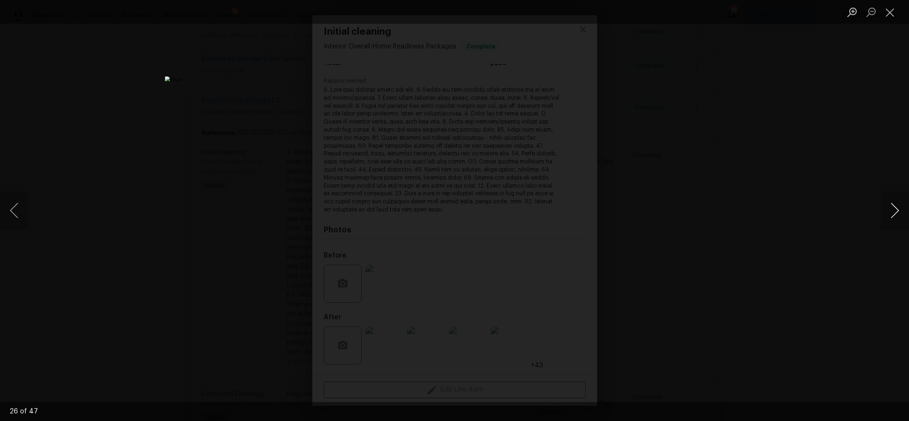
click at [886, 210] on button "Next image" at bounding box center [894, 210] width 28 height 38
click at [891, 206] on button "Next image" at bounding box center [894, 210] width 28 height 38
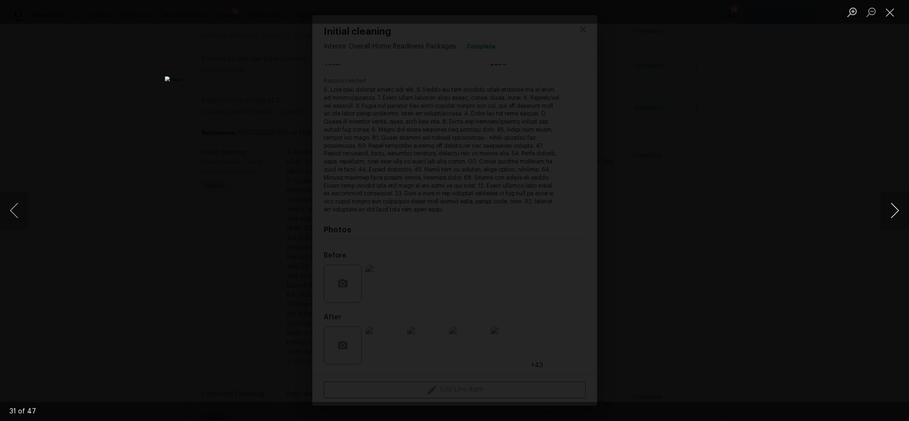
click at [891, 206] on button "Next image" at bounding box center [894, 210] width 28 height 38
click at [890, 216] on button "Next image" at bounding box center [894, 210] width 28 height 38
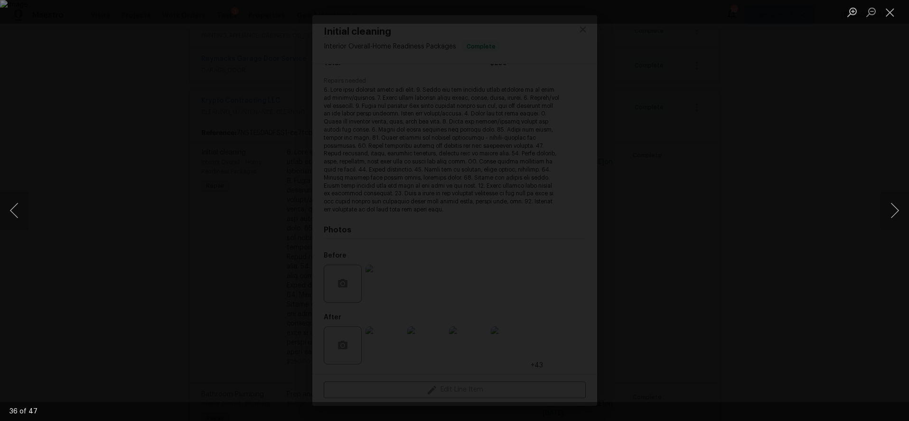
click at [876, 214] on div "Lightbox" at bounding box center [454, 210] width 909 height 421
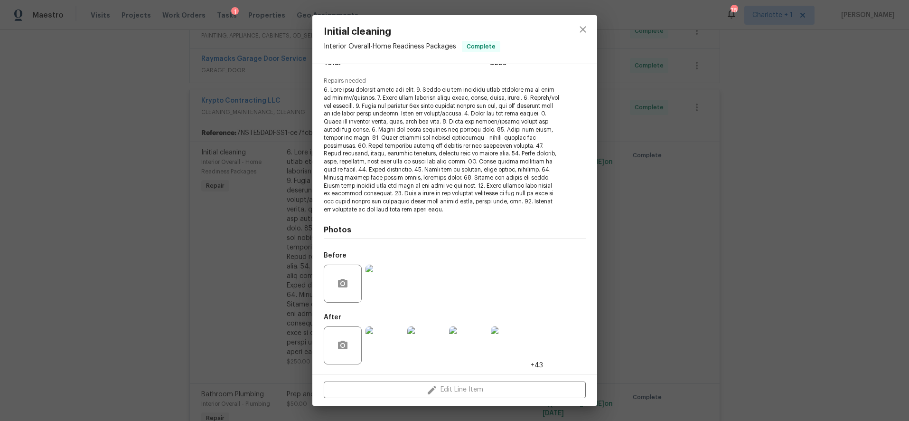
click at [761, 98] on div "Initial cleaning Interior Overall - Home Readiness Packages Complete Vendor Kry…" at bounding box center [454, 210] width 909 height 421
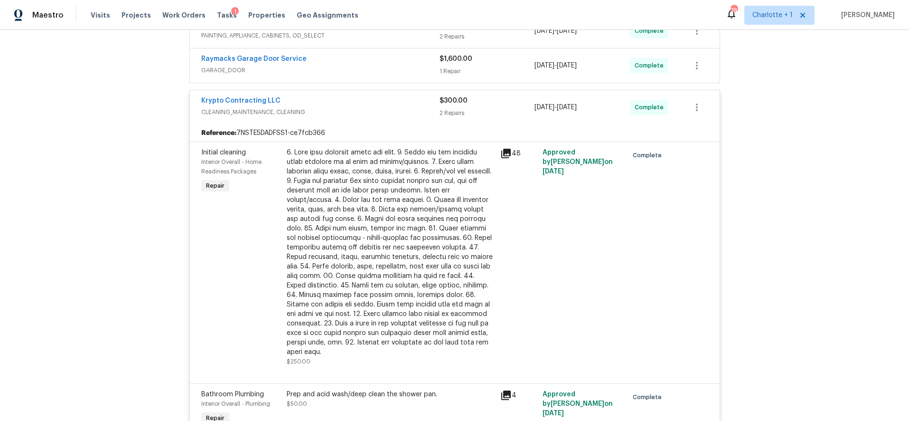
click at [350, 107] on div "Krypto Contracting LLC CLEANING_MAINTENANCE, CLEANING" at bounding box center [320, 106] width 238 height 21
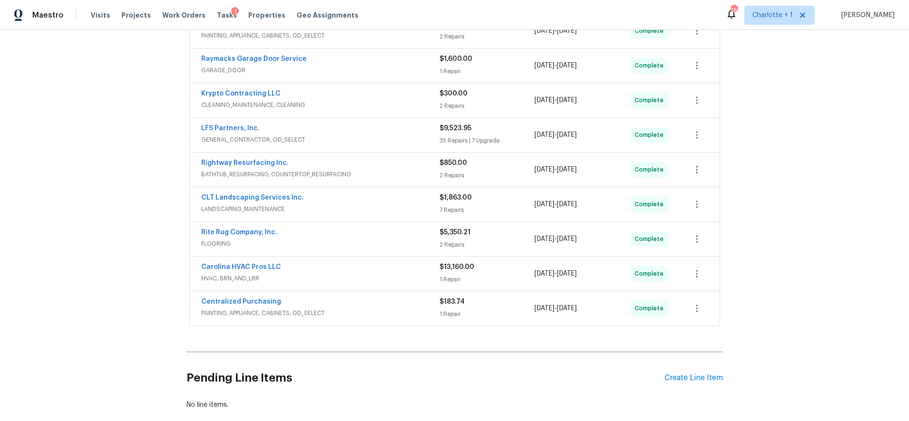
click at [342, 283] on div "Carolina HVAC Pros LLC HVAC, BRN_AND_LRR" at bounding box center [320, 273] width 238 height 23
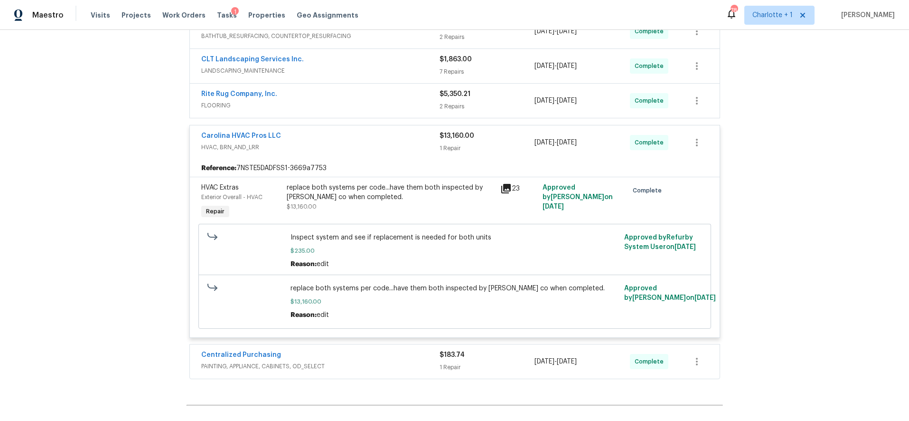
scroll to position [407, 0]
click at [342, 193] on div "replace both systems per code...have them both inspected by meck co when comple…" at bounding box center [391, 190] width 208 height 19
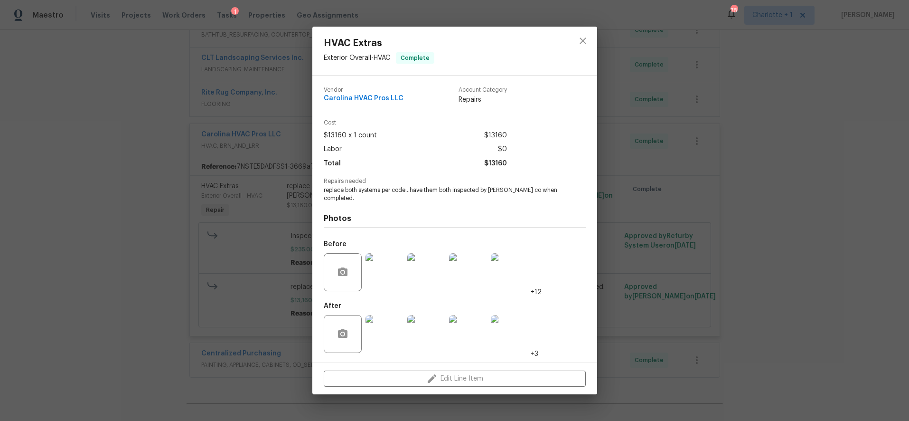
click at [380, 328] on img at bounding box center [384, 334] width 38 height 38
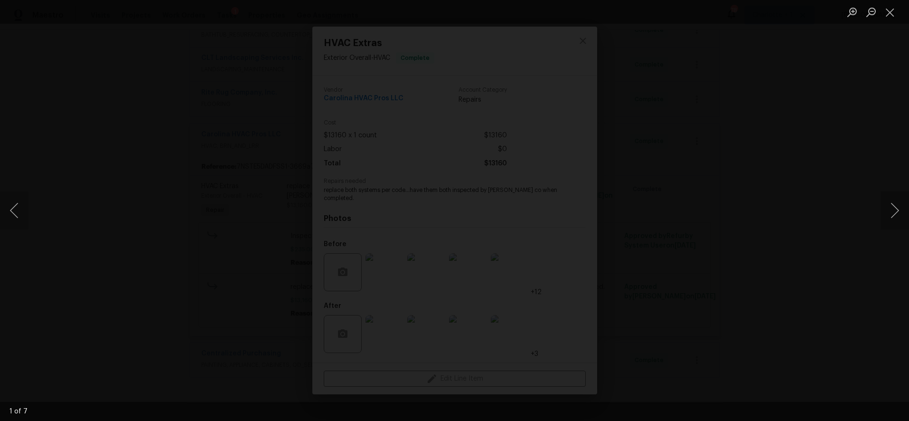
click at [504, 202] on img "Lightbox" at bounding box center [446, 188] width 851 height 393
click at [894, 212] on button "Next image" at bounding box center [894, 210] width 28 height 38
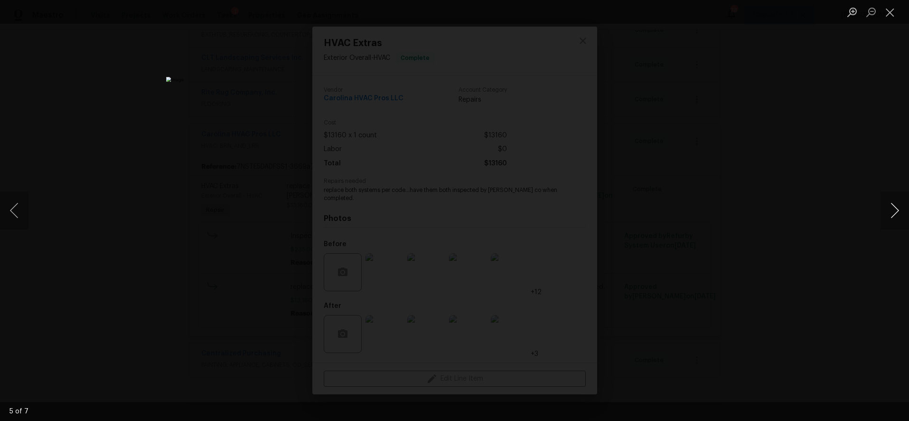
click at [894, 212] on button "Next image" at bounding box center [894, 210] width 28 height 38
click at [817, 211] on div "Lightbox" at bounding box center [454, 210] width 909 height 421
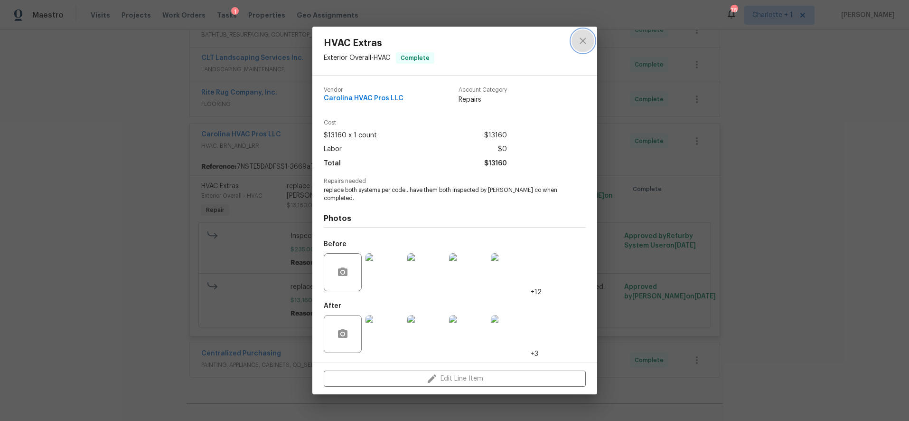
click at [581, 38] on icon "close" at bounding box center [583, 40] width 6 height 6
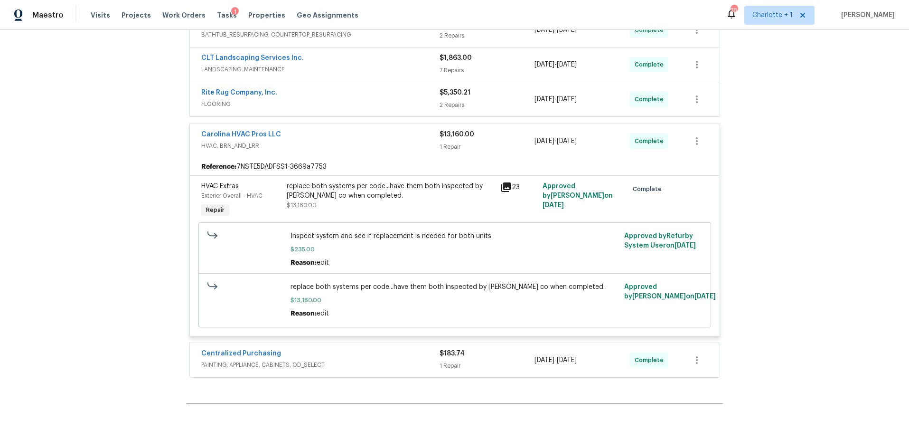
click at [419, 140] on div "Carolina HVAC Pros LLC" at bounding box center [320, 135] width 238 height 11
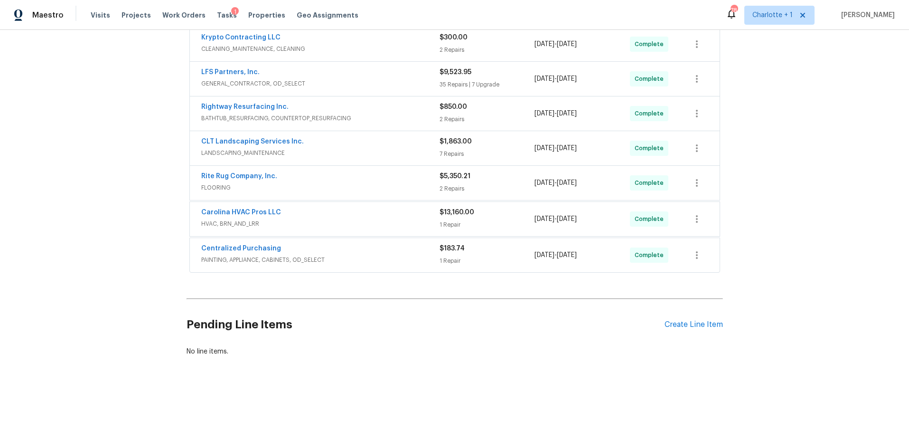
scroll to position [328, 0]
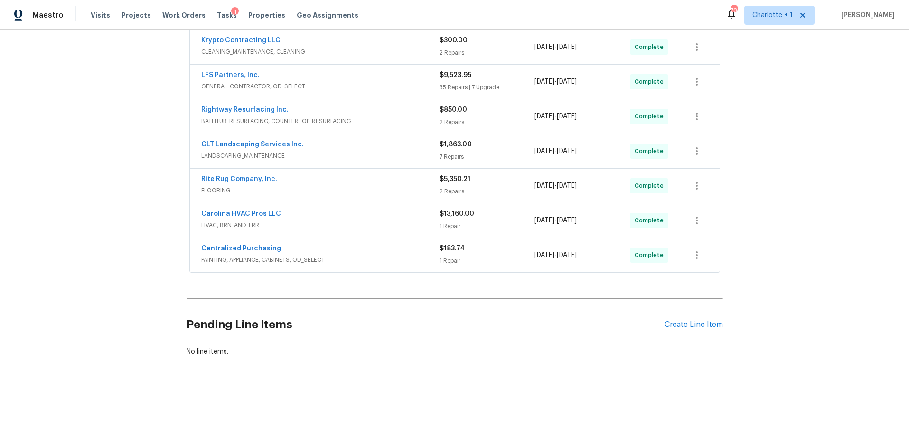
click at [764, 168] on div "Back to all projects 505 Old Vine Ct, Charlotte, NC 28214 5 Beds | 2 1/2 Baths …" at bounding box center [454, 225] width 909 height 391
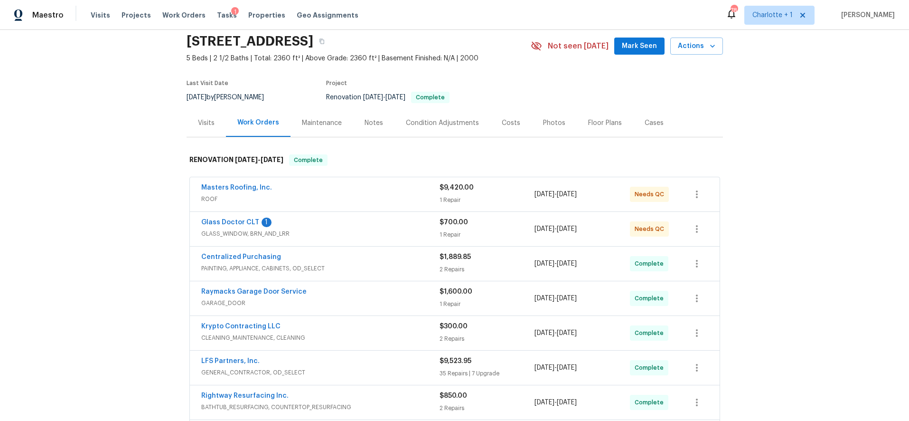
scroll to position [25, 0]
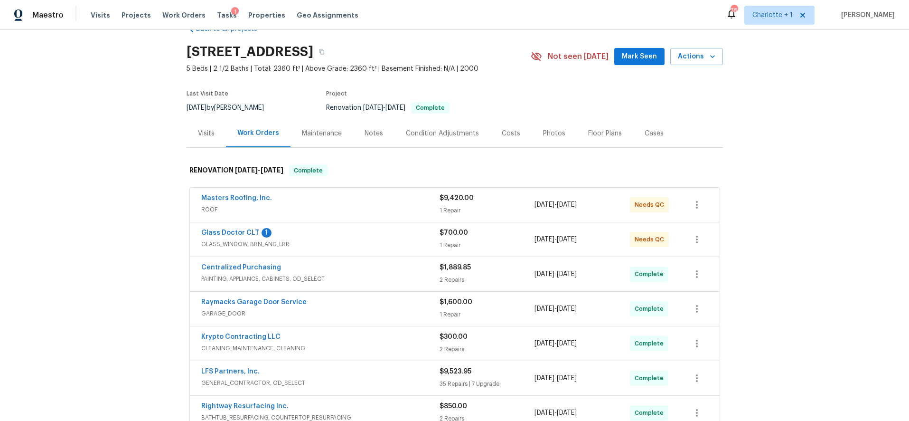
click at [132, 159] on div "Back to all projects 505 Old Vine Ct, Charlotte, NC 28214 5 Beds | 2 1/2 Baths …" at bounding box center [454, 225] width 909 height 391
click at [513, 132] on div "Costs" at bounding box center [510, 133] width 41 height 28
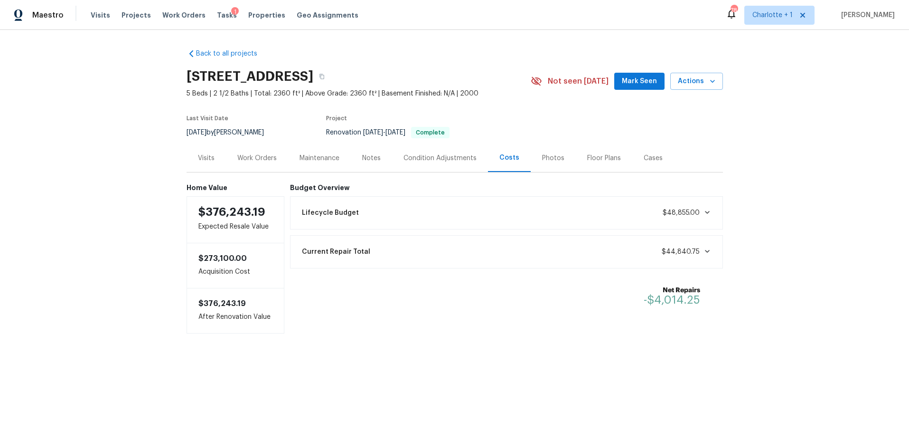
click at [746, 132] on div "Back to all projects 505 Old Vine Ct, Charlotte, NC 28214 5 Beds | 2 1/2 Baths …" at bounding box center [454, 210] width 909 height 360
click at [751, 148] on div "Back to all projects 505 Old Vine Ct, Charlotte, NC 28214 5 Beds | 2 1/2 Baths …" at bounding box center [454, 210] width 909 height 360
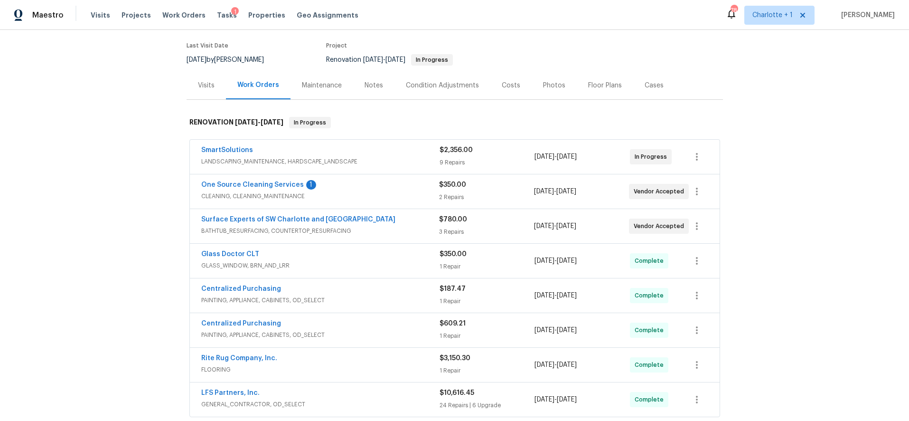
scroll to position [87, 0]
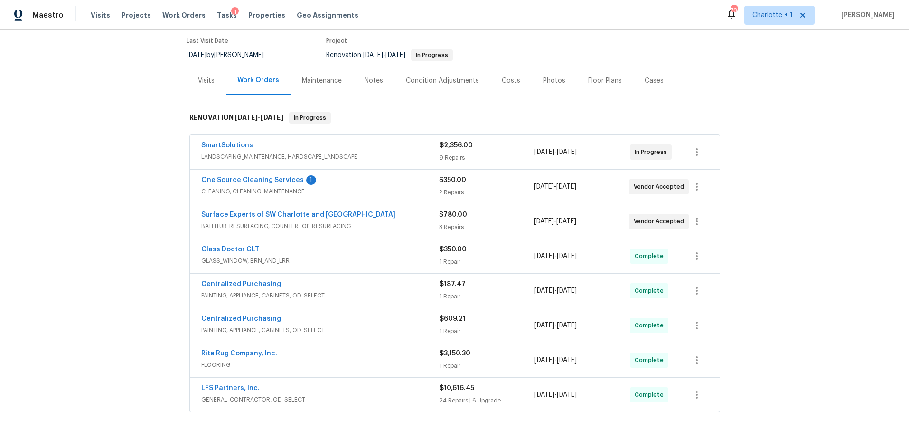
click at [498, 76] on div "Costs" at bounding box center [510, 80] width 41 height 28
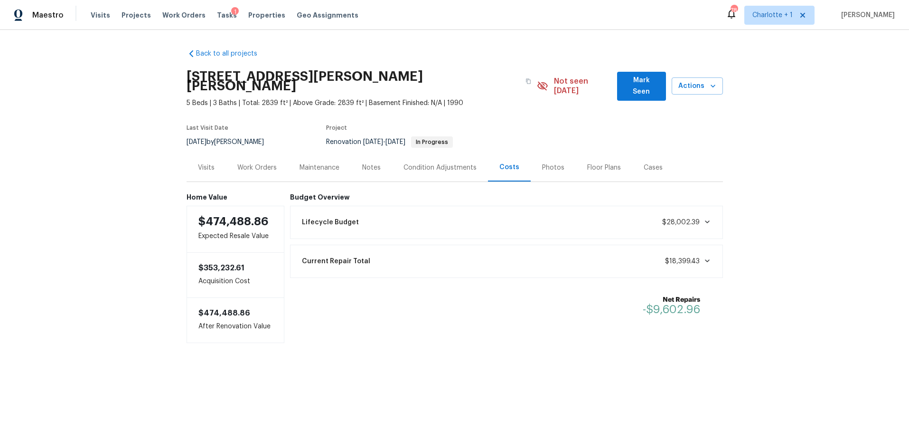
click at [110, 144] on div "Back to all projects [STREET_ADDRESS][PERSON_NAME][PERSON_NAME] 5 Beds | 3 Bath…" at bounding box center [454, 215] width 909 height 370
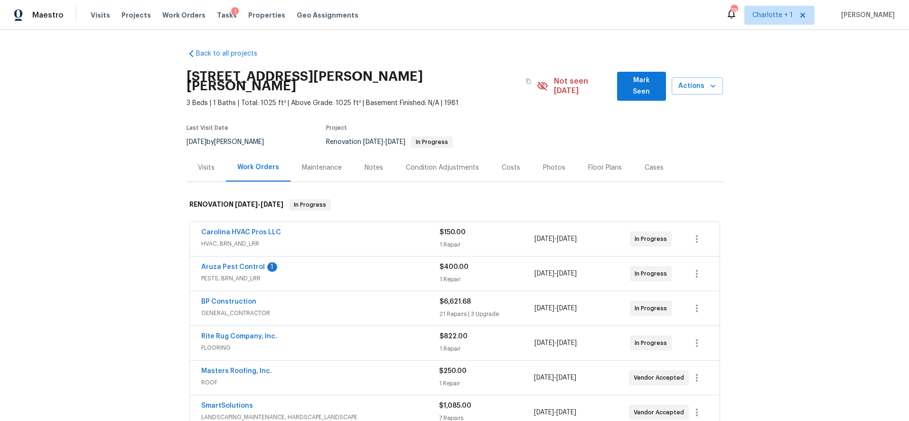
click at [803, 175] on div "Back to all projects [STREET_ADDRESS][PERSON_NAME][PERSON_NAME] 3 Beds | 1 Bath…" at bounding box center [454, 225] width 909 height 391
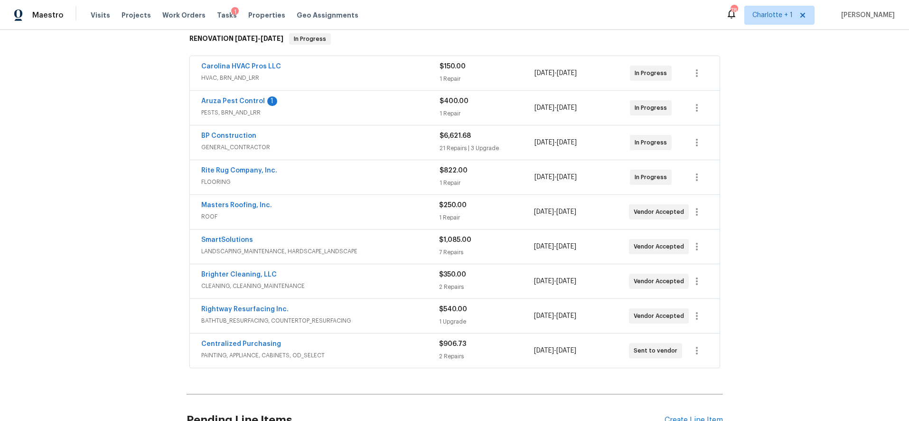
scroll to position [168, 0]
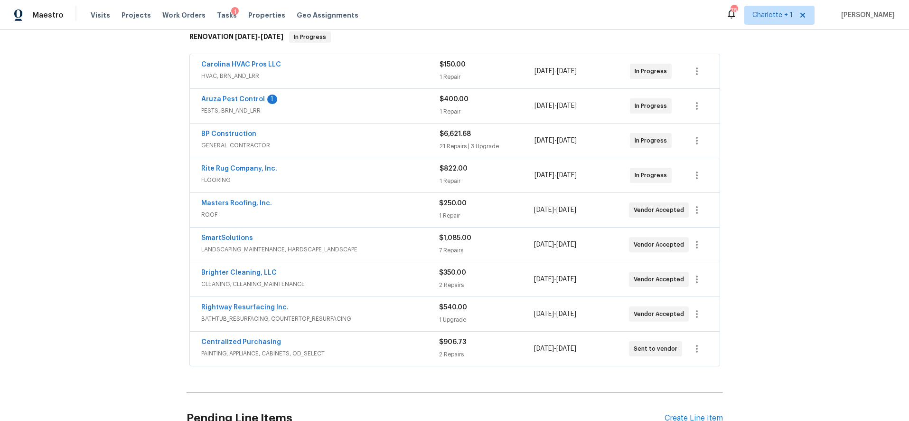
click at [318, 210] on span "ROOF" at bounding box center [320, 214] width 238 height 9
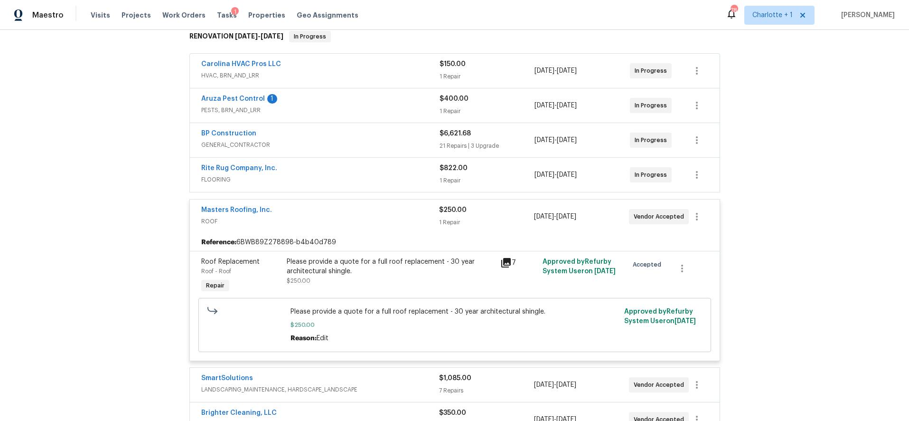
click at [337, 258] on div "Please provide a quote for a full roof replacement - 30 year architectural shin…" at bounding box center [391, 266] width 208 height 19
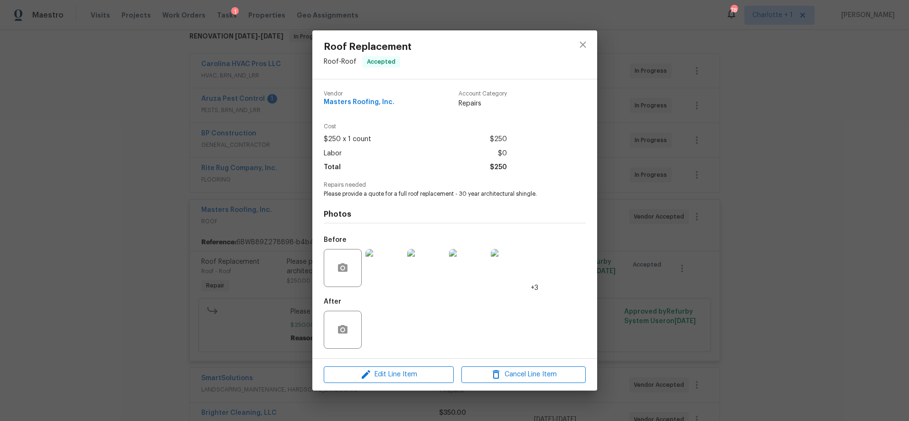
click at [386, 271] on img at bounding box center [384, 268] width 38 height 38
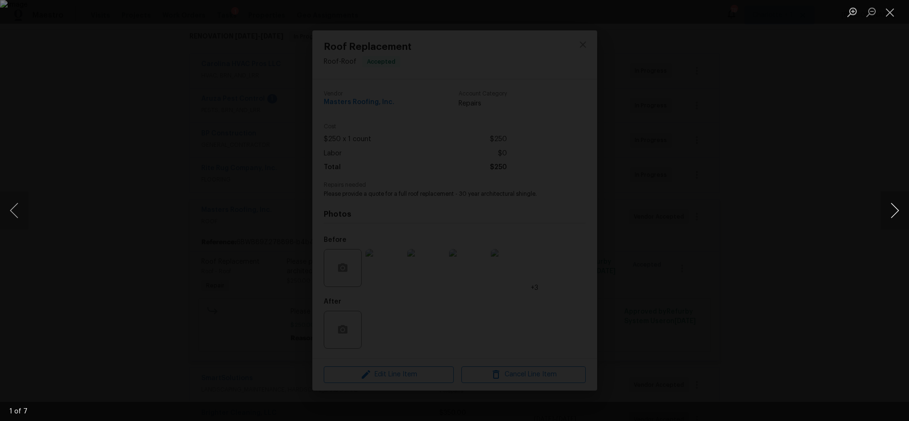
click at [893, 214] on button "Next image" at bounding box center [894, 210] width 28 height 38
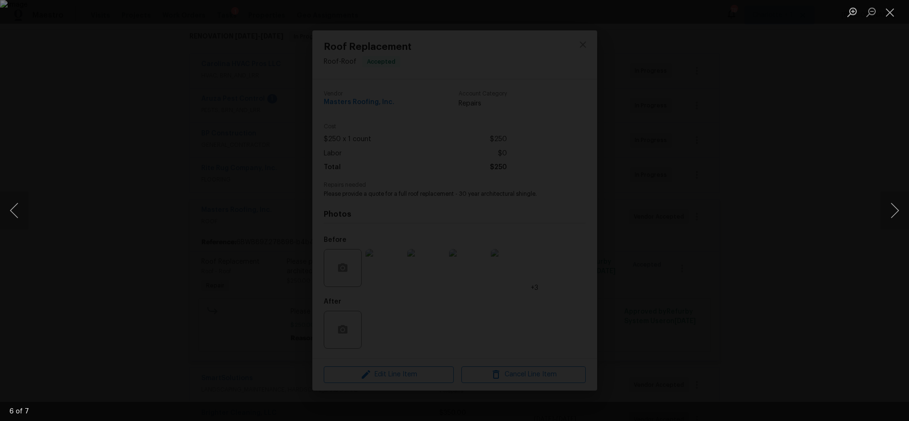
click at [816, 135] on div "Lightbox" at bounding box center [454, 210] width 909 height 421
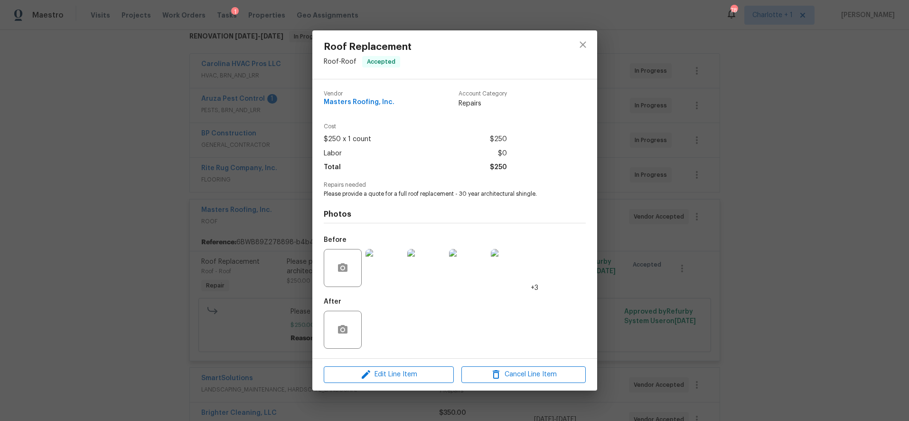
click at [381, 276] on img at bounding box center [384, 268] width 38 height 38
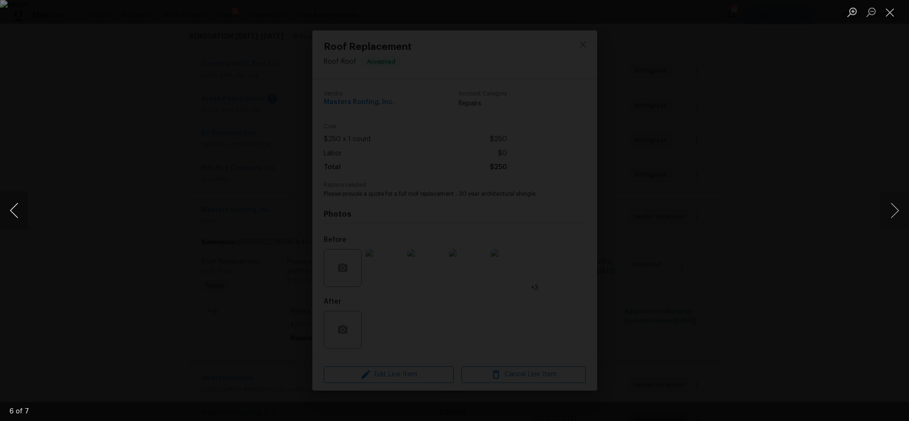
click at [18, 212] on button "Previous image" at bounding box center [14, 210] width 28 height 38
click at [826, 125] on div "Lightbox" at bounding box center [454, 210] width 909 height 421
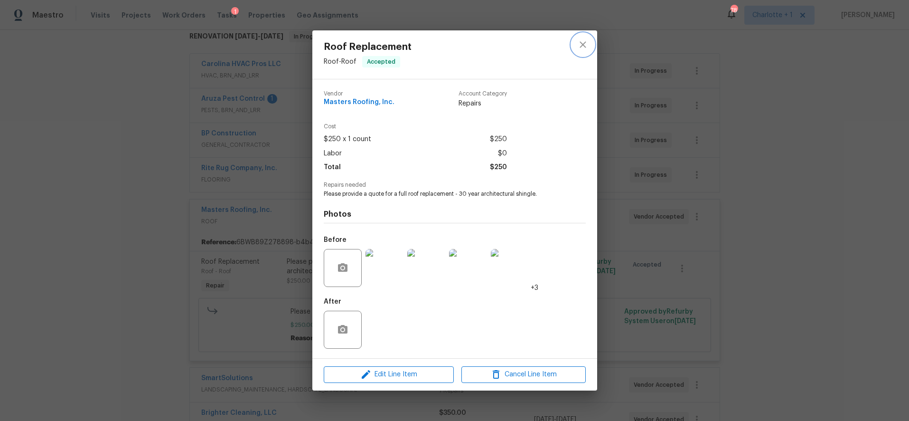
click at [587, 37] on button "close" at bounding box center [582, 44] width 23 height 23
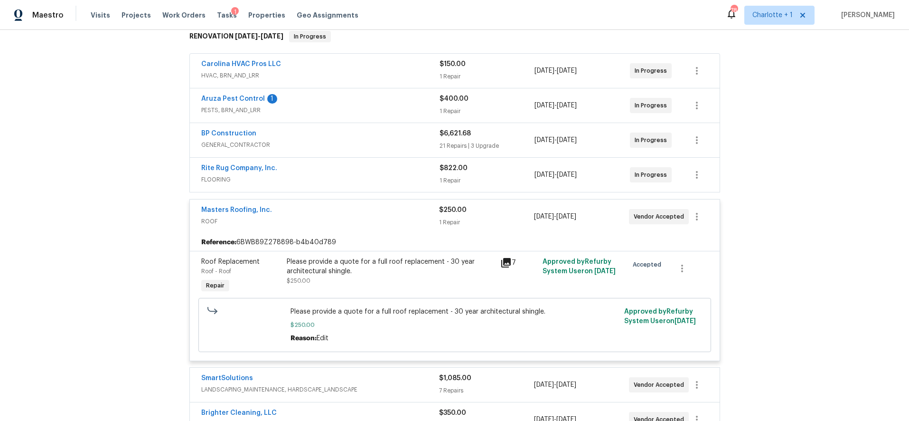
click at [833, 146] on div "Back to all projects [STREET_ADDRESS][PERSON_NAME][PERSON_NAME] 3 Beds | 1 Bath…" at bounding box center [454, 225] width 909 height 391
drag, startPoint x: 787, startPoint y: 181, endPoint x: 734, endPoint y: 186, distance: 53.8
click at [787, 181] on div "Back to all projects [STREET_ADDRESS][PERSON_NAME][PERSON_NAME] 3 Beds | 1 Bath…" at bounding box center [454, 225] width 909 height 391
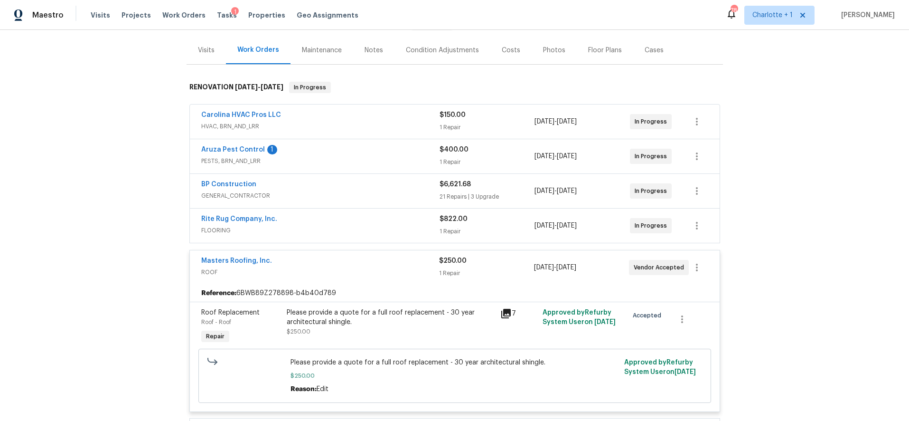
scroll to position [116, 0]
click at [300, 257] on div "Masters Roofing, Inc." at bounding box center [320, 262] width 238 height 11
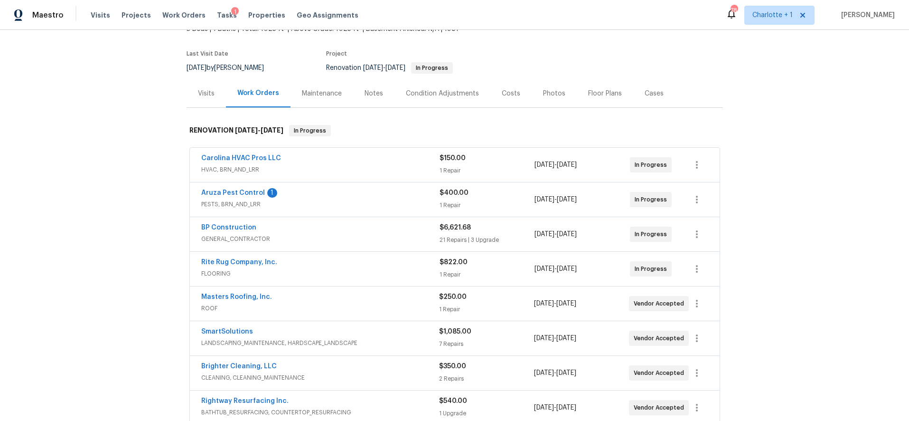
scroll to position [62, 0]
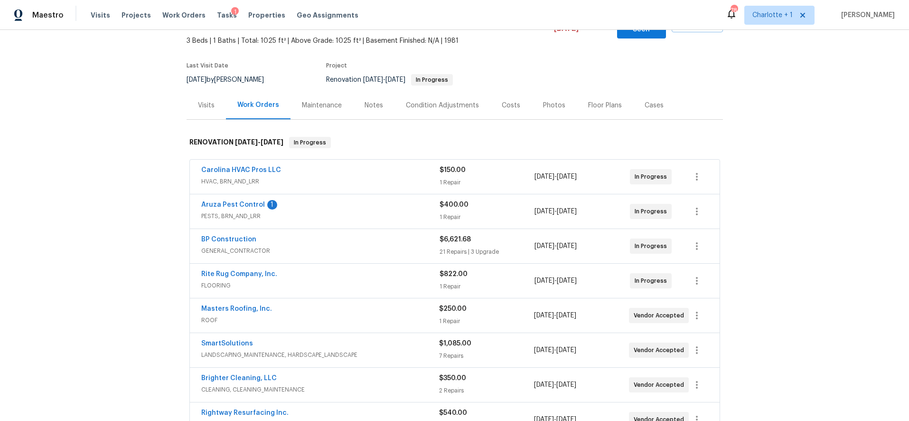
click at [357, 177] on span "HVAC, BRN_AND_LRR" at bounding box center [320, 181] width 238 height 9
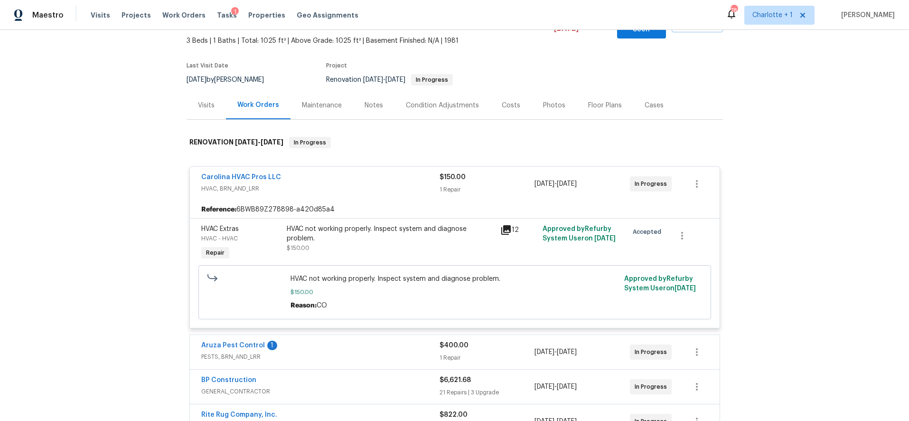
click at [385, 224] on div "HVAC not working properly. Inspect system and diagnose problem." at bounding box center [391, 233] width 208 height 19
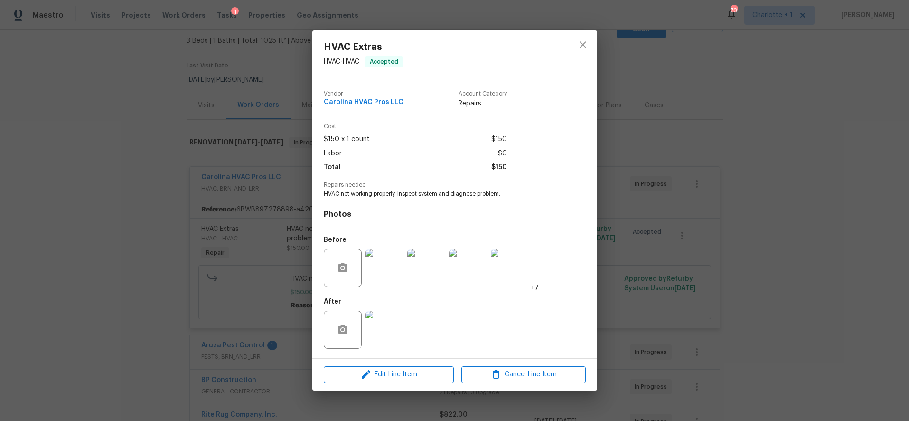
click at [381, 261] on img at bounding box center [384, 268] width 38 height 38
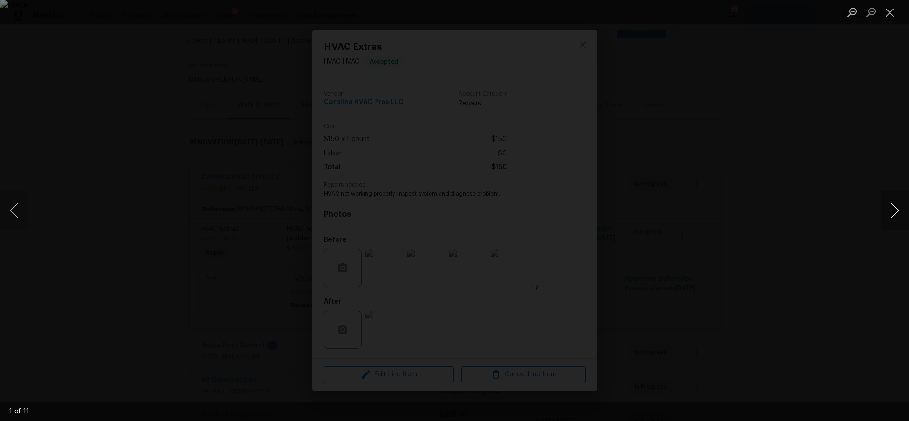
click at [890, 206] on button "Next image" at bounding box center [894, 210] width 28 height 38
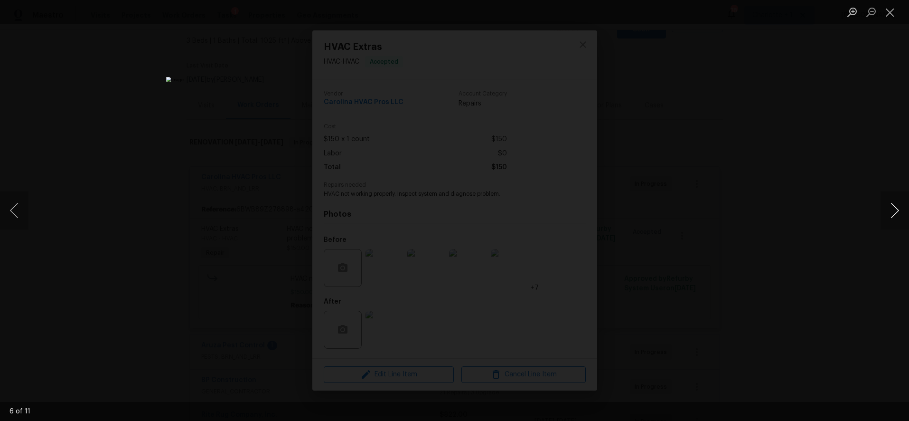
click at [890, 206] on button "Next image" at bounding box center [894, 210] width 28 height 38
click at [15, 212] on button "Previous image" at bounding box center [14, 210] width 28 height 38
click at [896, 210] on button "Next image" at bounding box center [894, 210] width 28 height 38
click at [891, 211] on button "Next image" at bounding box center [894, 210] width 28 height 38
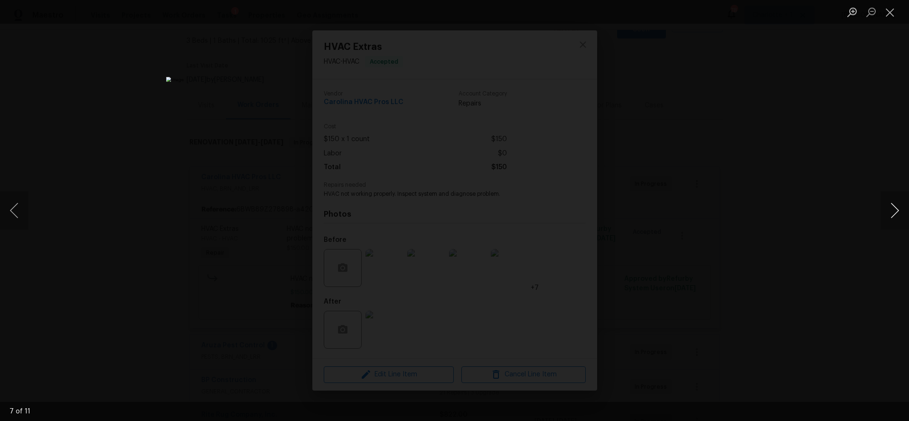
click at [889, 211] on button "Next image" at bounding box center [894, 210] width 28 height 38
click at [743, 108] on div "Lightbox" at bounding box center [454, 210] width 909 height 421
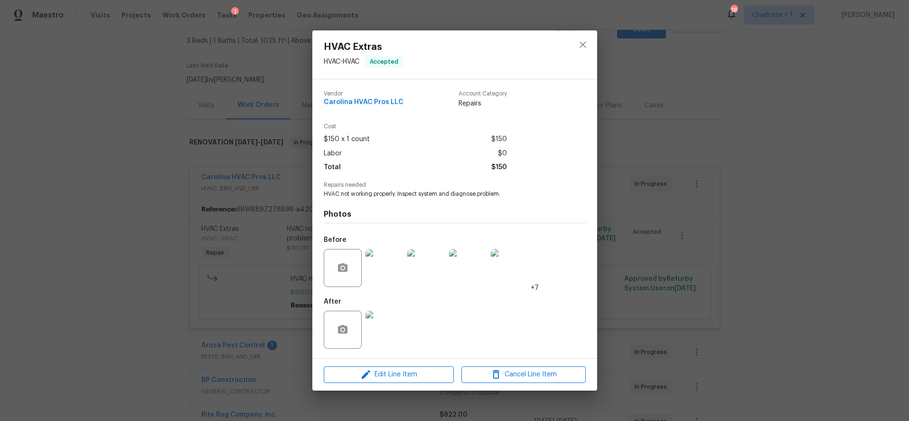
click at [592, 54] on div at bounding box center [583, 54] width 28 height 48
click at [583, 47] on icon "close" at bounding box center [582, 44] width 11 height 11
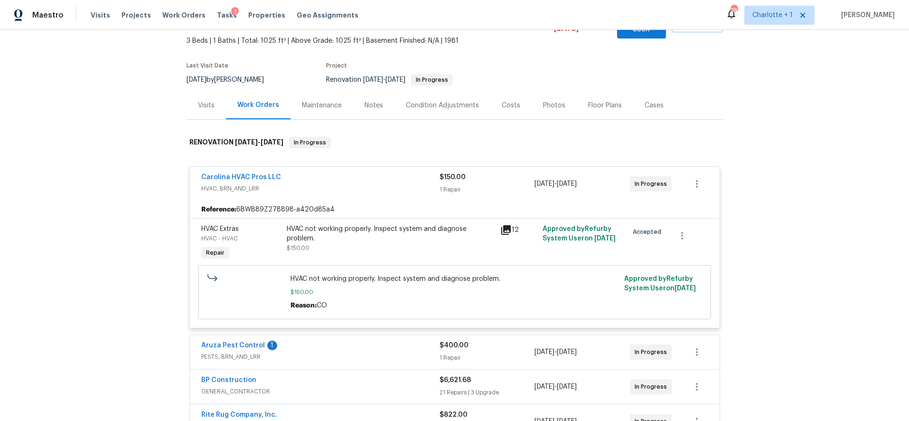
click at [377, 184] on span "HVAC, BRN_AND_LRR" at bounding box center [320, 188] width 238 height 9
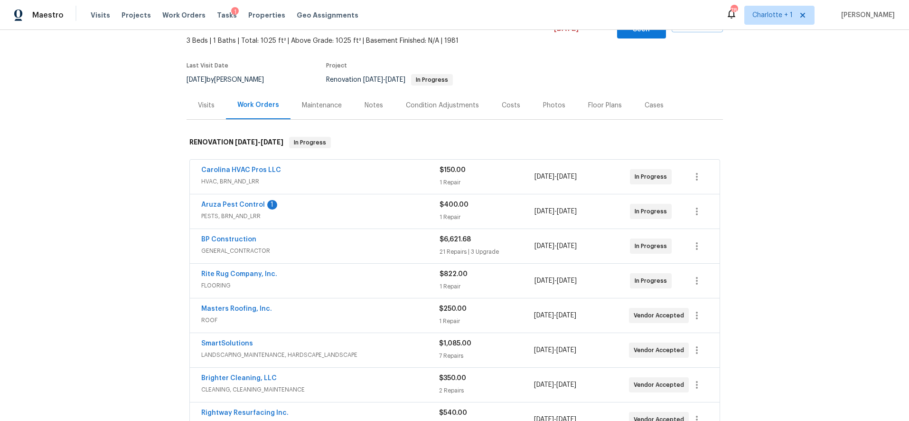
click at [497, 103] on div "Costs" at bounding box center [510, 105] width 41 height 28
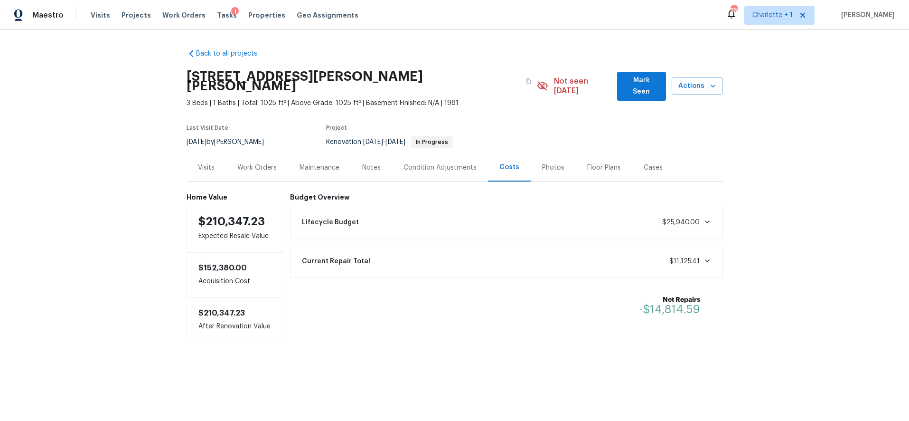
drag, startPoint x: 802, startPoint y: 139, endPoint x: 777, endPoint y: 142, distance: 24.8
click at [802, 139] on div "Back to all projects [STREET_ADDRESS][PERSON_NAME][PERSON_NAME] 3 Beds | 1 Bath…" at bounding box center [454, 215] width 909 height 370
click at [791, 151] on div "Back to all projects [STREET_ADDRESS][PERSON_NAME][PERSON_NAME] 3 Beds | 1 Bath…" at bounding box center [454, 215] width 909 height 370
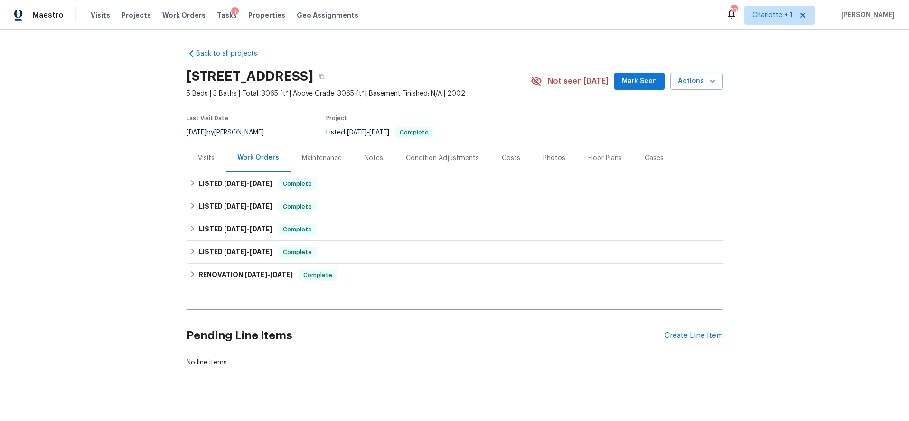
click at [544, 166] on div "Photos" at bounding box center [554, 158] width 45 height 28
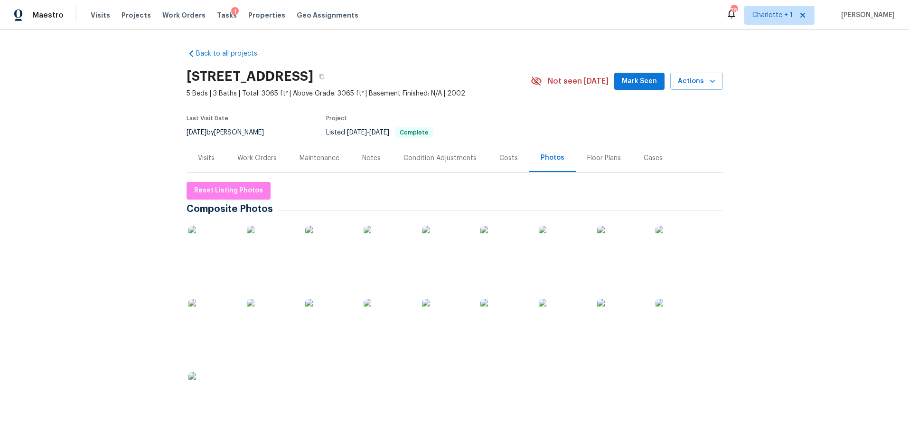
click at [198, 255] on img at bounding box center [211, 248] width 47 height 47
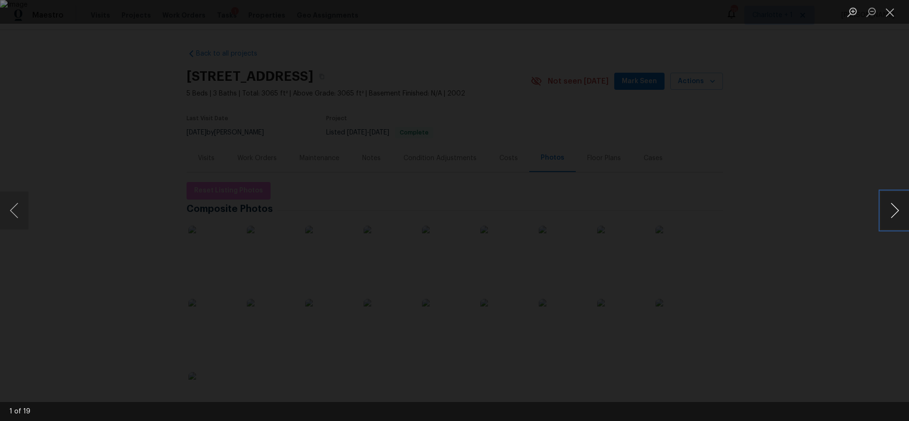
click at [892, 212] on button "Next image" at bounding box center [894, 210] width 28 height 38
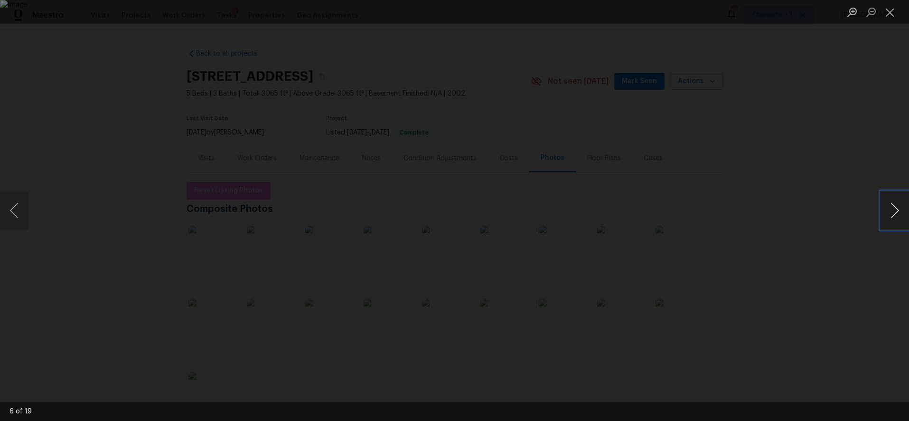
click at [892, 212] on button "Next image" at bounding box center [894, 210] width 28 height 38
click at [12, 210] on button "Previous image" at bounding box center [14, 210] width 28 height 38
click at [879, 159] on div "Lightbox" at bounding box center [454, 210] width 909 height 421
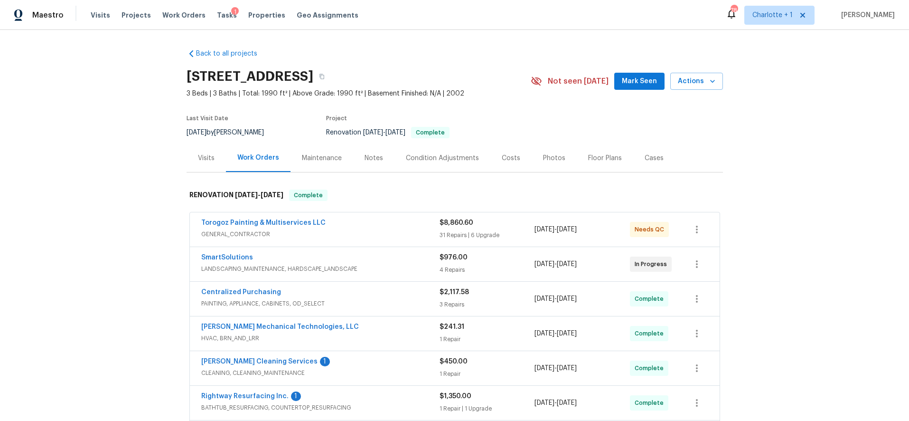
click at [751, 142] on div "Back to all projects [STREET_ADDRESS] 3 Beds | 3 Baths | Total: 1990 ft² | Abov…" at bounding box center [454, 225] width 909 height 391
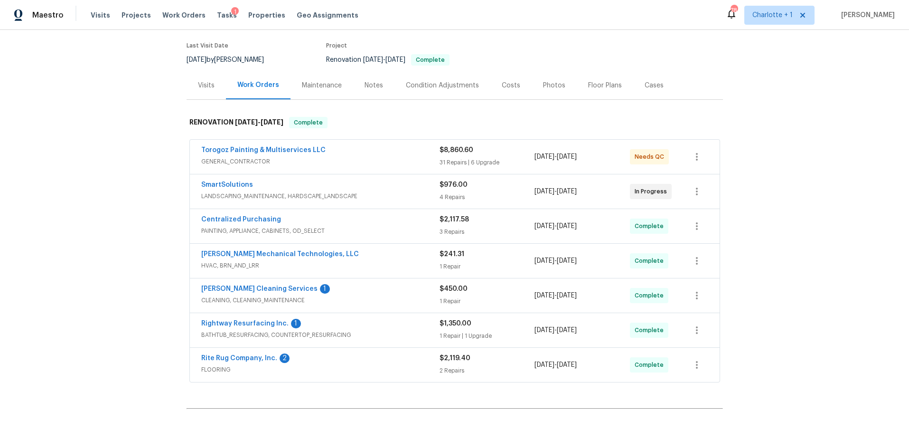
scroll to position [74, 0]
drag, startPoint x: 823, startPoint y: 101, endPoint x: 816, endPoint y: 103, distance: 7.5
click at [823, 101] on div "Back to all projects [STREET_ADDRESS] 3 Beds | 3 Baths | Total: 1990 ft² | Abov…" at bounding box center [454, 225] width 909 height 391
click at [394, 148] on div "Torogoz Painting & Multiservices LLC" at bounding box center [320, 149] width 238 height 11
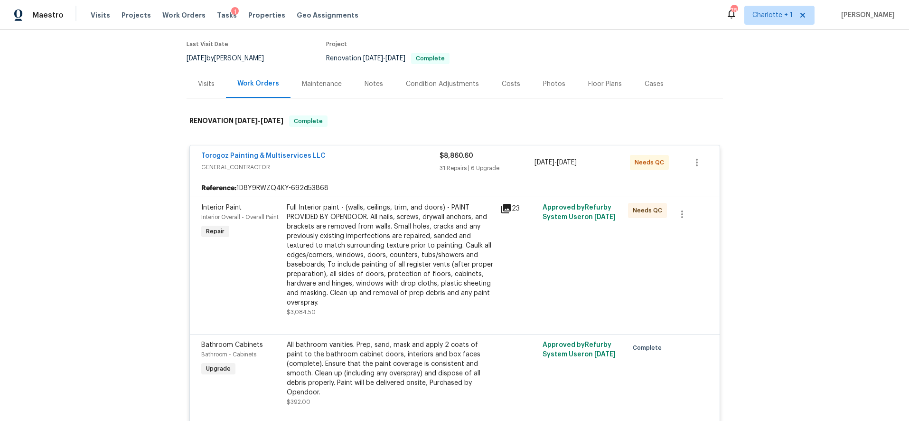
click at [367, 238] on div "Full Interior paint - (walls, ceilings, trim, and doors) - PAINT PROVIDED BY OP…" at bounding box center [391, 255] width 208 height 104
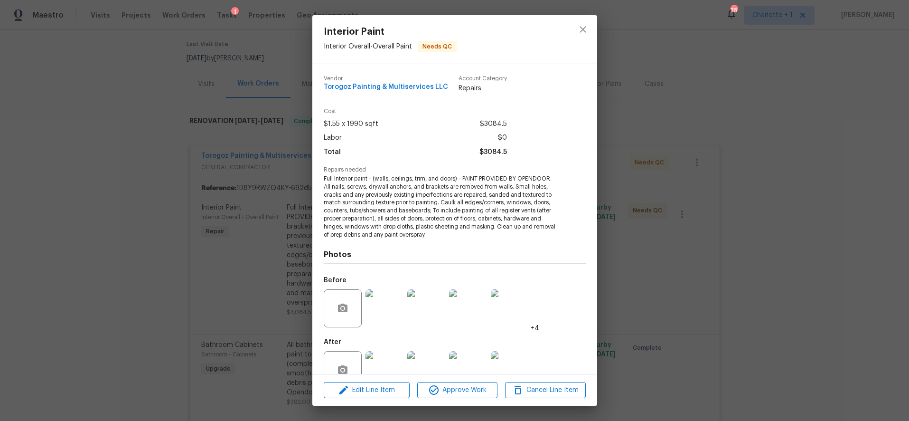
scroll to position [25, 0]
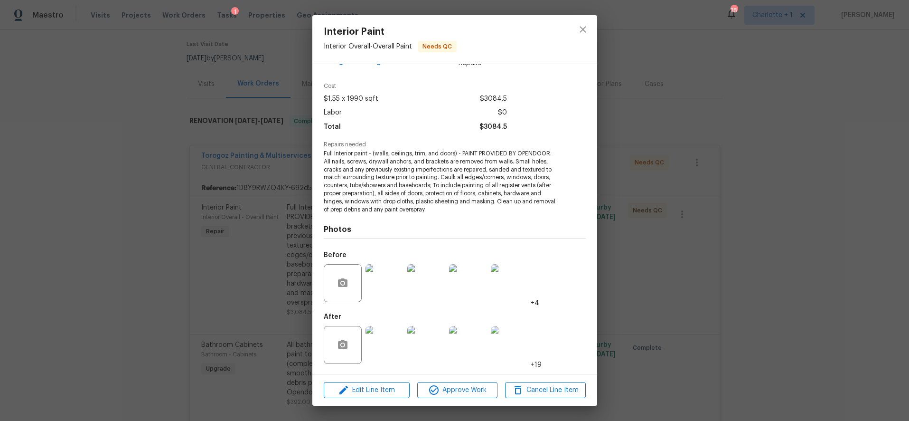
click at [383, 346] on img at bounding box center [384, 345] width 38 height 38
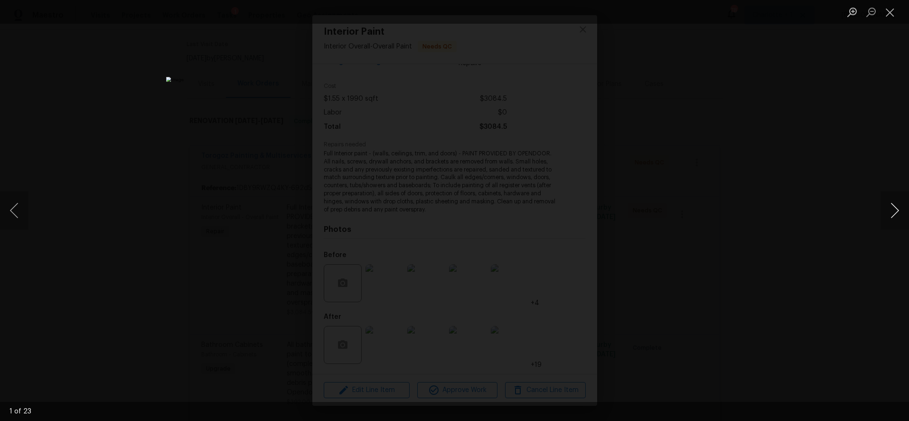
click at [893, 208] on button "Next image" at bounding box center [894, 210] width 28 height 38
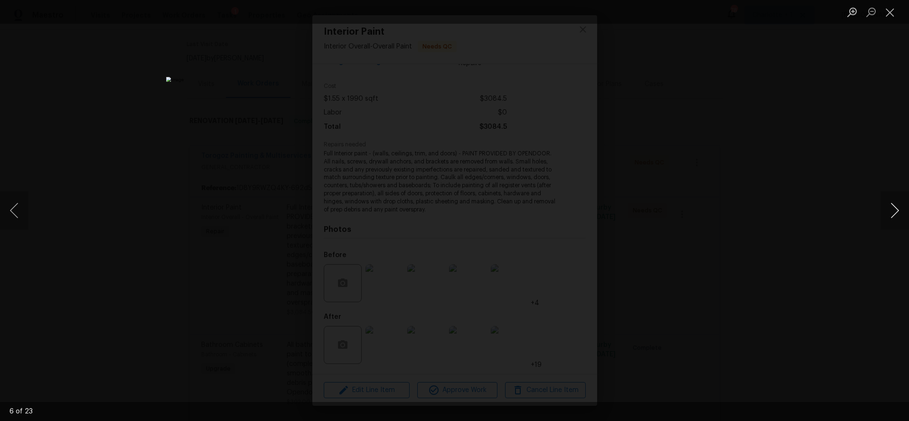
click at [893, 208] on button "Next image" at bounding box center [894, 210] width 28 height 38
click at [789, 208] on div "Lightbox" at bounding box center [454, 210] width 909 height 421
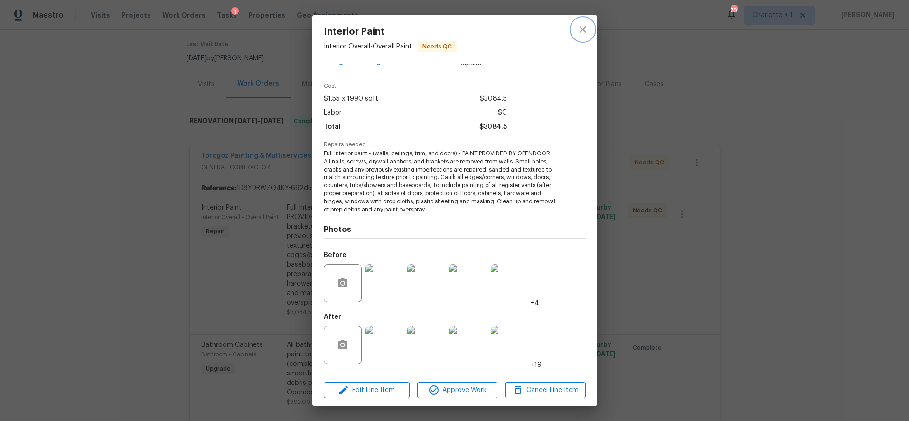
click at [587, 29] on icon "close" at bounding box center [582, 29] width 11 height 11
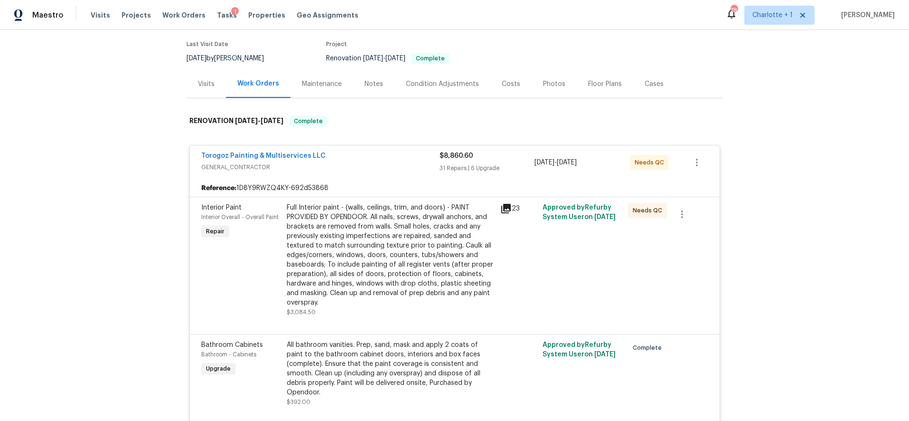
click at [384, 163] on span "GENERAL_CONTRACTOR" at bounding box center [320, 166] width 238 height 9
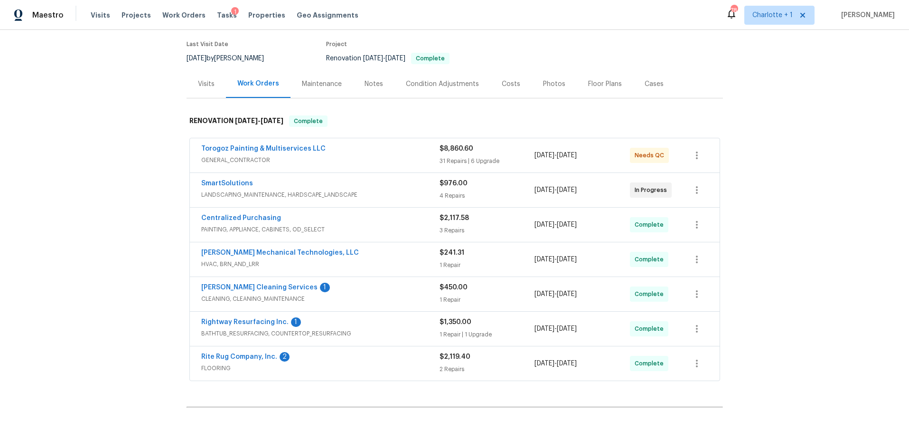
scroll to position [0, 0]
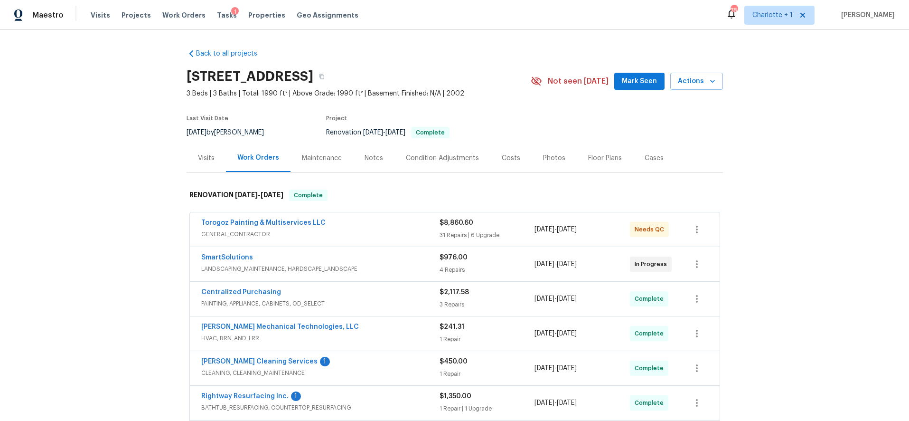
click at [500, 164] on div "Costs" at bounding box center [510, 158] width 41 height 28
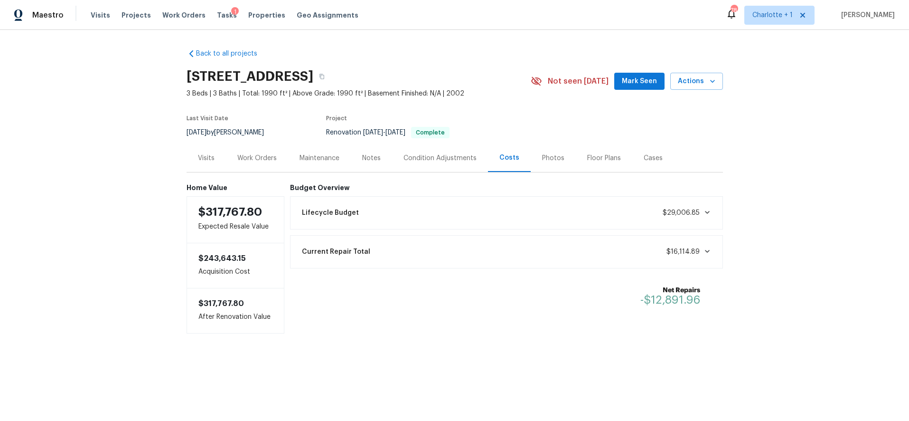
click at [545, 159] on div "Photos" at bounding box center [553, 157] width 22 height 9
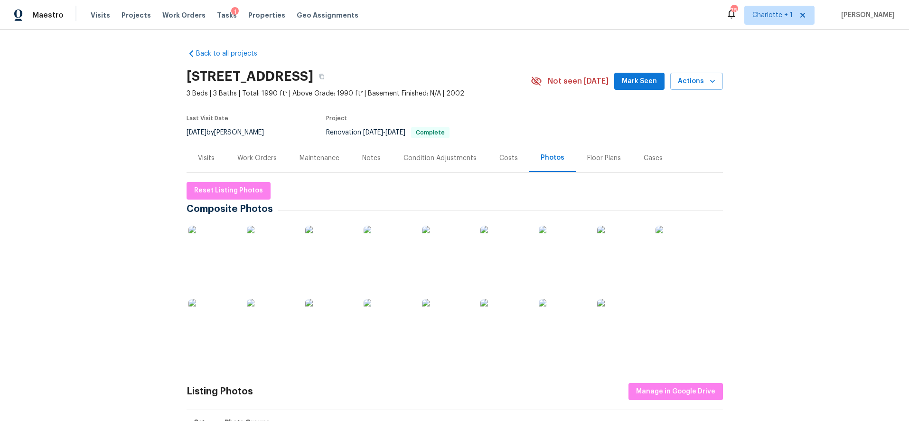
click at [215, 234] on img at bounding box center [211, 248] width 47 height 47
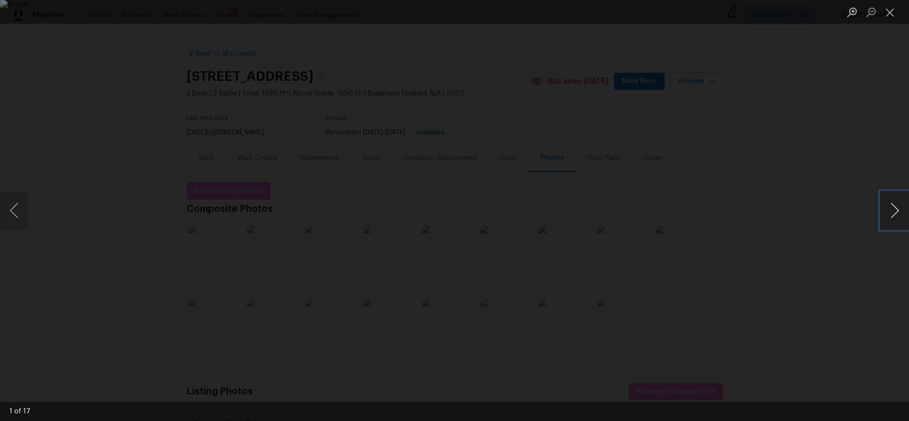
click at [889, 209] on button "Next image" at bounding box center [894, 210] width 28 height 38
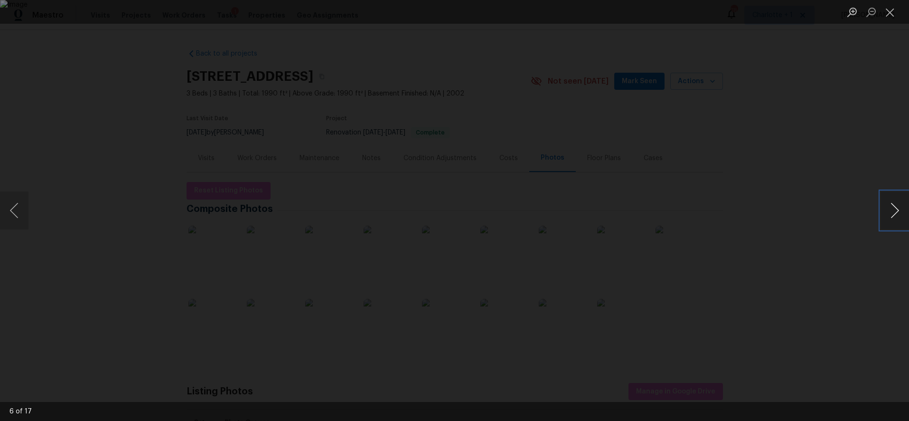
click at [889, 209] on button "Next image" at bounding box center [894, 210] width 28 height 38
click at [20, 211] on button "Previous image" at bounding box center [14, 210] width 28 height 38
click at [895, 213] on button "Next image" at bounding box center [894, 210] width 28 height 38
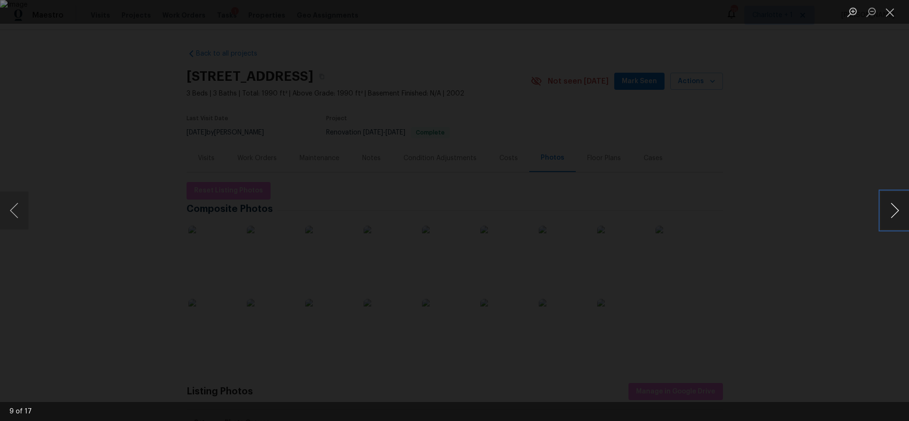
click at [895, 213] on button "Next image" at bounding box center [894, 210] width 28 height 38
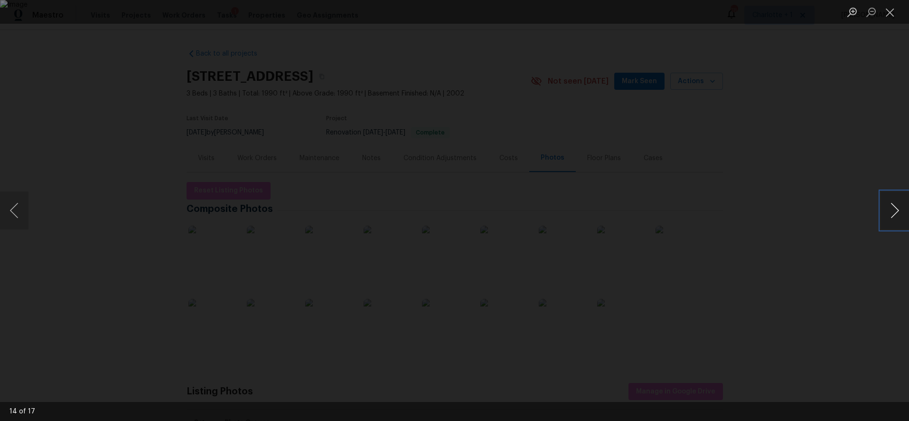
click at [895, 213] on button "Next image" at bounding box center [894, 210] width 28 height 38
click at [749, 139] on div "Lightbox" at bounding box center [454, 210] width 909 height 421
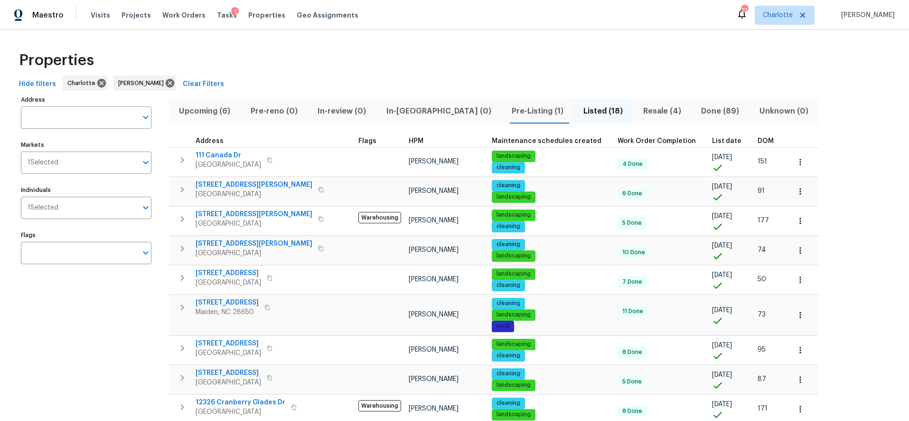
click at [704, 132] on div "Upcoming (6) Pre-reno (0) In-review (0) In-[GEOGRAPHIC_DATA] (0) Pre-Listing (1…" at bounding box center [493, 402] width 649 height 618
click at [758, 140] on span "DOM" at bounding box center [766, 141] width 16 height 7
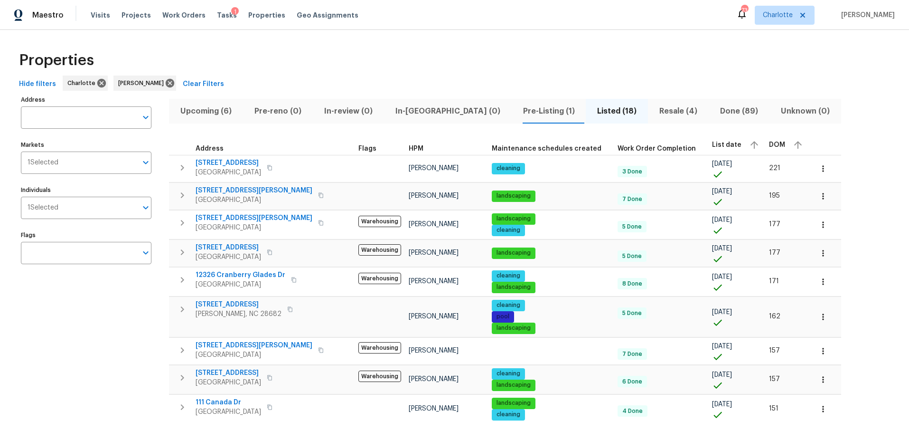
click at [765, 140] on th "DOM" at bounding box center [787, 145] width 44 height 20
click at [184, 251] on icon "button" at bounding box center [182, 251] width 11 height 11
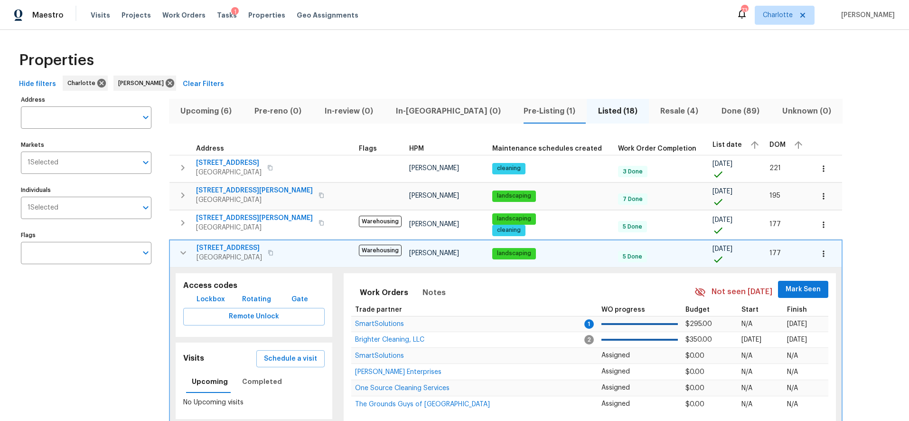
click at [216, 245] on span "[STREET_ADDRESS]" at bounding box center [228, 247] width 65 height 9
click at [819, 253] on icon "button" at bounding box center [823, 253] width 9 height 9
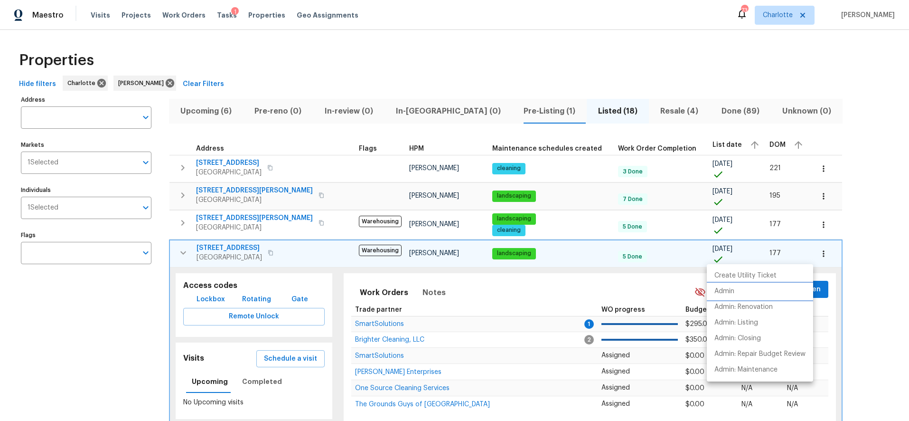
click at [743, 292] on li "Admin" at bounding box center [760, 291] width 106 height 16
drag, startPoint x: 458, startPoint y: 51, endPoint x: 381, endPoint y: 147, distance: 122.9
click at [458, 51] on div at bounding box center [454, 210] width 909 height 421
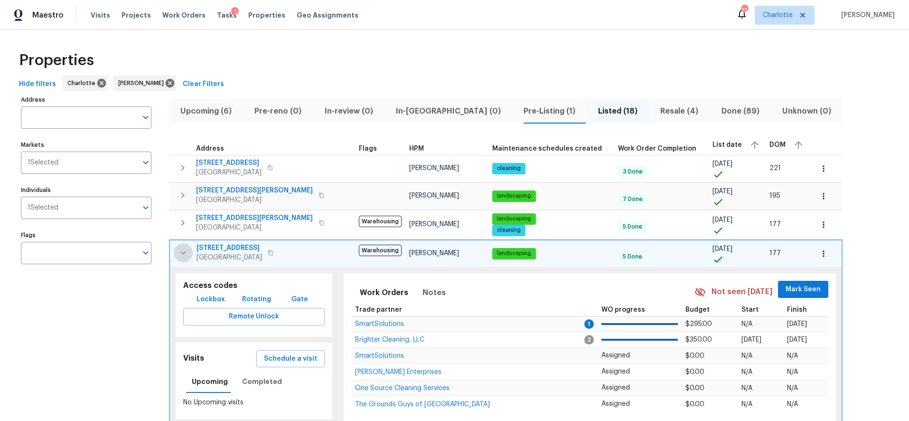
click at [186, 256] on icon "button" at bounding box center [183, 252] width 11 height 11
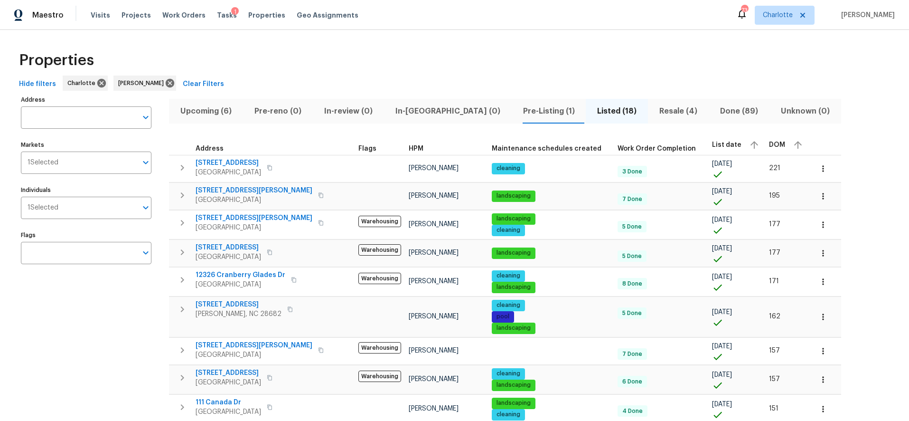
click at [808, 157] on div "Address Address Markets 1 Selected Markets Individuals 1 Selected Individuals F…" at bounding box center [454, 406] width 879 height 626
click at [605, 55] on div "Properties" at bounding box center [454, 60] width 879 height 30
click at [515, 67] on div "Properties" at bounding box center [454, 60] width 879 height 30
click at [823, 76] on div "Hide filters [PERSON_NAME] [PERSON_NAME] Clear Filters" at bounding box center [454, 84] width 879 height 18
click at [389, 44] on div "Properties Hide filters [PERSON_NAME] [PERSON_NAME] Clear Filters Address Addre…" at bounding box center [454, 382] width 909 height 704
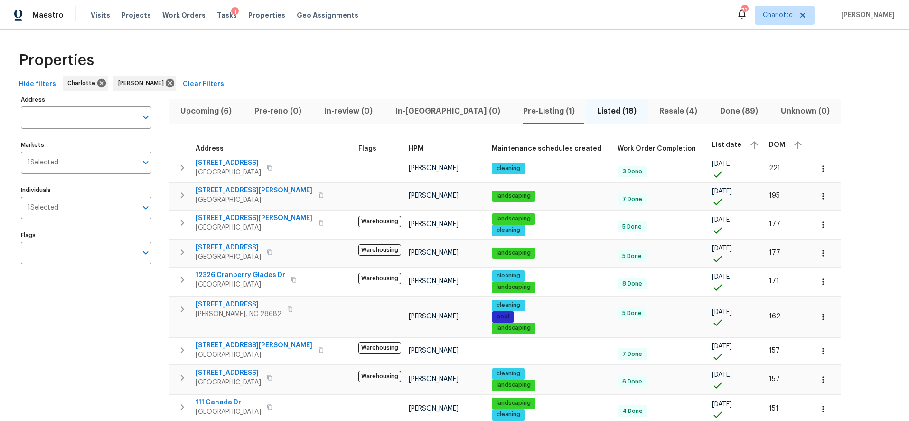
click at [513, 66] on div "Properties" at bounding box center [454, 60] width 879 height 30
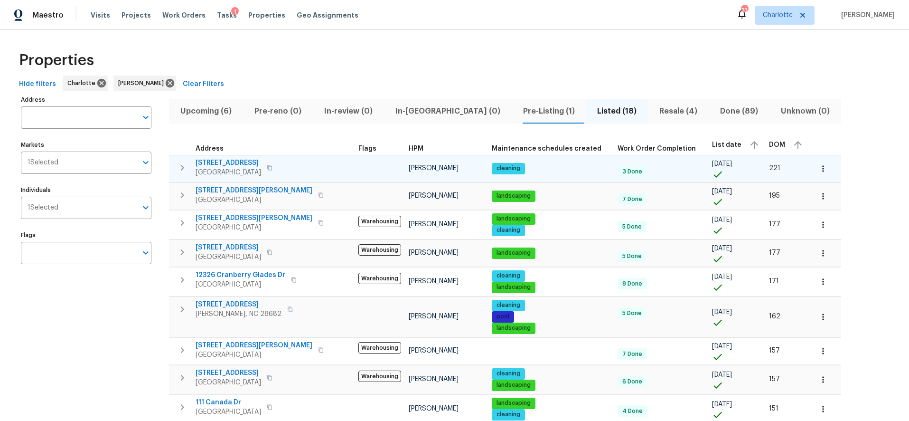
click at [241, 174] on span "[GEOGRAPHIC_DATA]" at bounding box center [228, 172] width 65 height 9
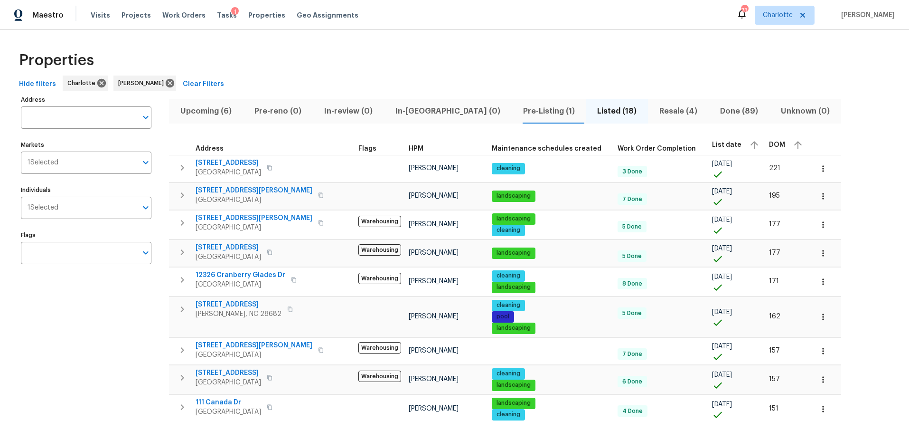
click at [342, 55] on div "Properties" at bounding box center [454, 60] width 879 height 30
click at [495, 43] on div "Properties Hide filters [PERSON_NAME] [PERSON_NAME] Clear Filters Address Addre…" at bounding box center [454, 382] width 909 height 704
click at [839, 82] on div "Hide filters [PERSON_NAME] [PERSON_NAME] Clear Filters" at bounding box center [454, 84] width 879 height 18
drag, startPoint x: 225, startPoint y: 104, endPoint x: 235, endPoint y: 109, distance: 10.6
click at [225, 104] on span "Upcoming (6)" at bounding box center [206, 110] width 63 height 13
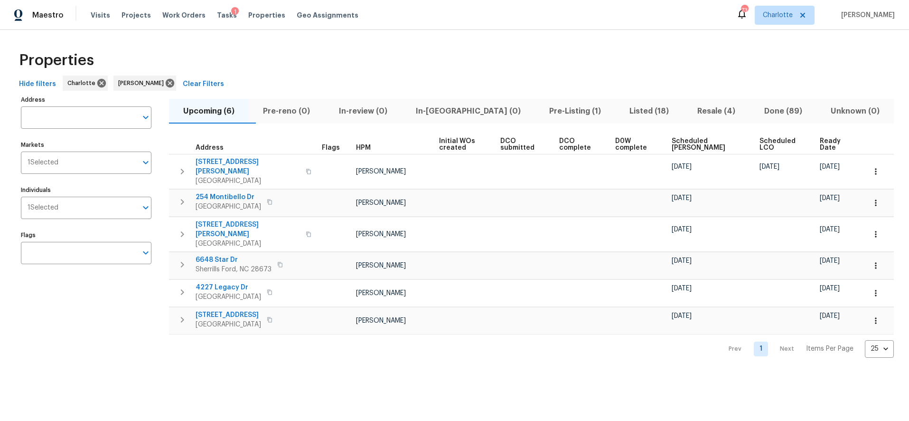
click at [708, 75] on div "Properties" at bounding box center [454, 60] width 879 height 30
click at [352, 74] on div "Properties" at bounding box center [454, 60] width 879 height 30
click at [871, 198] on icon "button" at bounding box center [875, 202] width 9 height 9
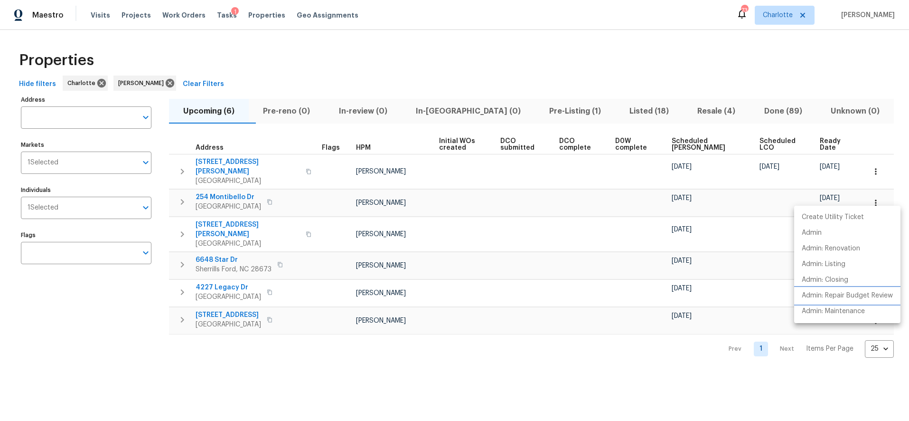
click at [841, 295] on p "Admin: Repair Budget Review" at bounding box center [847, 295] width 91 height 10
click at [677, 382] on div at bounding box center [454, 210] width 909 height 421
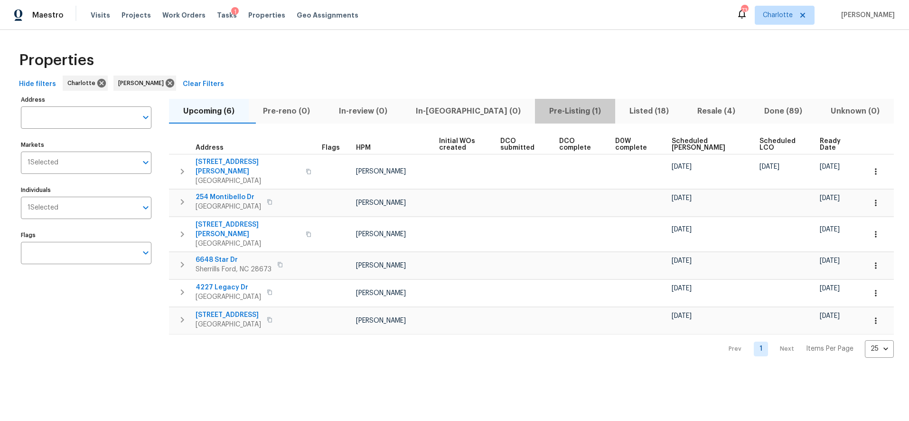
click at [547, 116] on span "Pre-Listing (1)" at bounding box center [575, 110] width 69 height 13
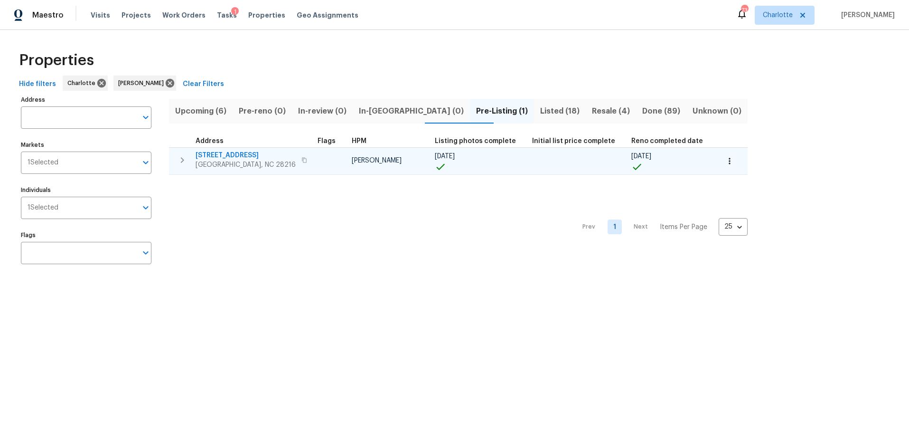
click at [226, 152] on span "[STREET_ADDRESS]" at bounding box center [246, 154] width 100 height 9
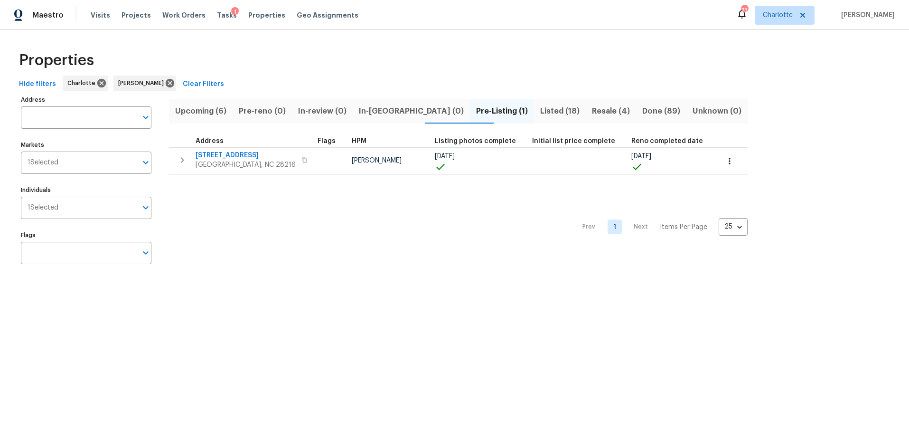
drag, startPoint x: 243, startPoint y: 230, endPoint x: 271, endPoint y: 135, distance: 99.2
click at [243, 230] on div "Prev 1 Next Items Per Page 25 25 ​" at bounding box center [458, 224] width 579 height 99
click at [301, 54] on div "Properties" at bounding box center [454, 60] width 879 height 30
click at [438, 63] on div "Properties" at bounding box center [454, 60] width 879 height 30
click at [336, 65] on div "Properties" at bounding box center [454, 60] width 879 height 30
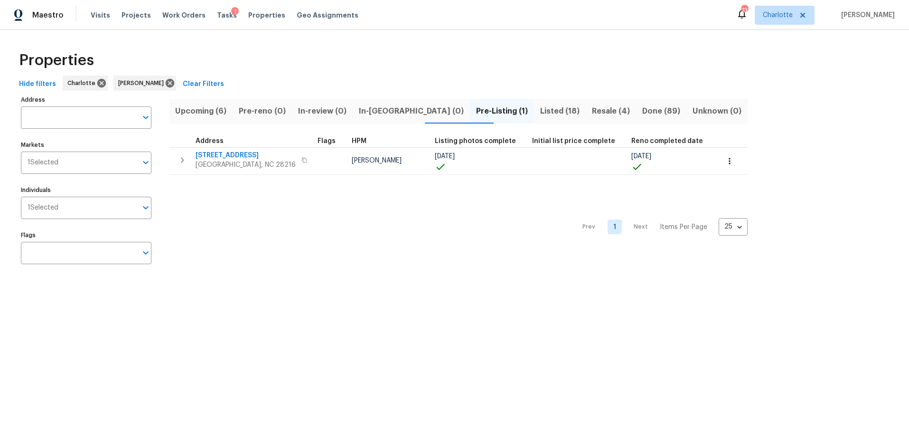
click at [535, 54] on div "Properties" at bounding box center [454, 60] width 879 height 30
click at [166, 81] on icon at bounding box center [170, 83] width 9 height 9
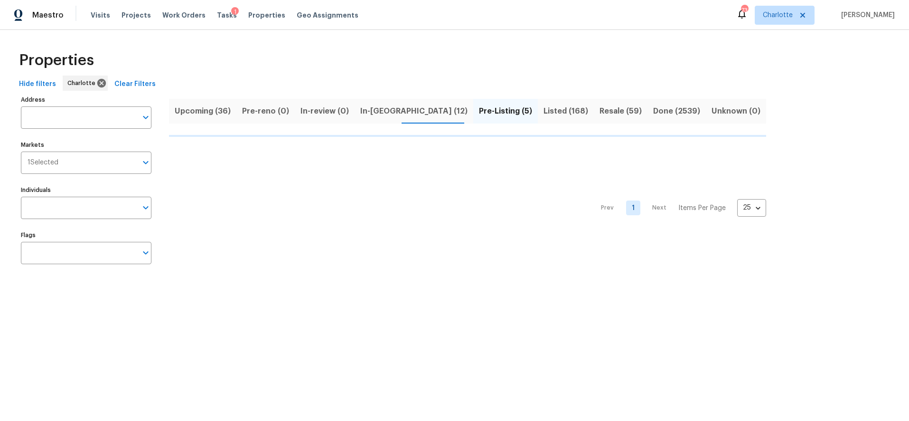
click at [162, 43] on div "Properties Hide filters Charlotte Clear Filters Address Address Markets 1 Selec…" at bounding box center [454, 159] width 909 height 259
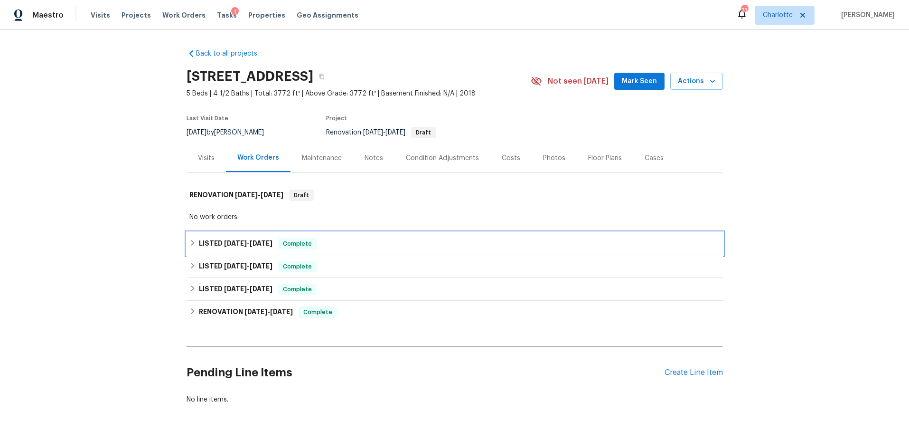
click at [215, 238] on h6 "LISTED [DATE] - [DATE]" at bounding box center [236, 243] width 74 height 11
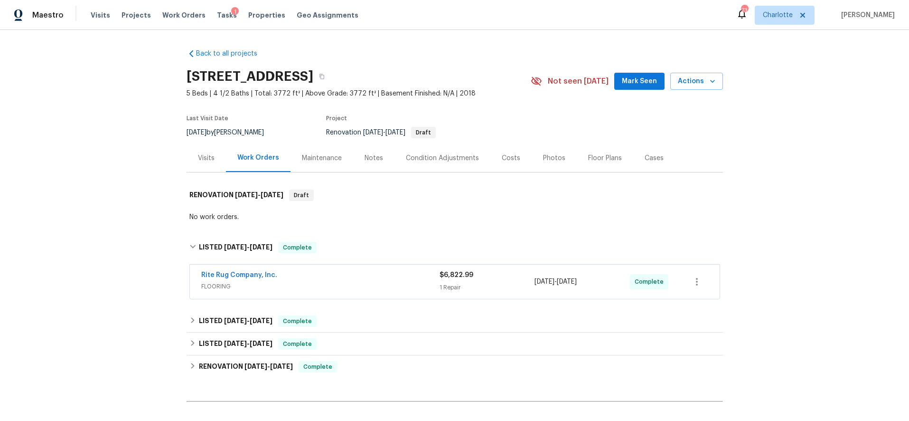
click at [299, 281] on span "FLOORING" at bounding box center [320, 285] width 238 height 9
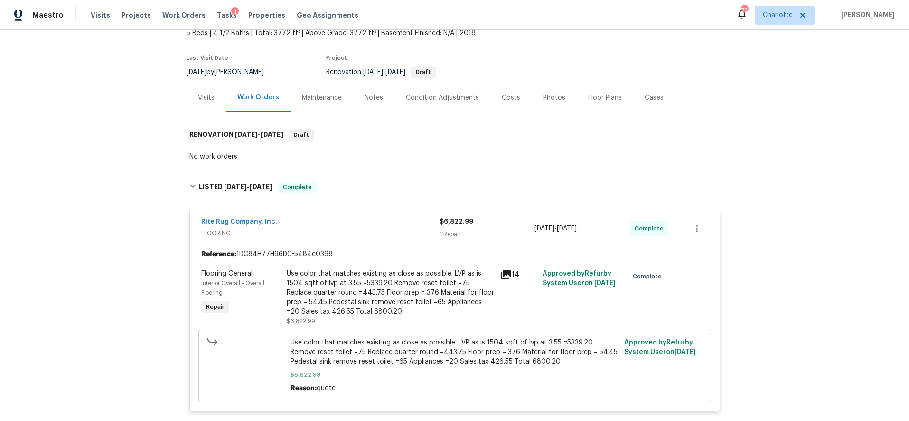
scroll to position [65, 0]
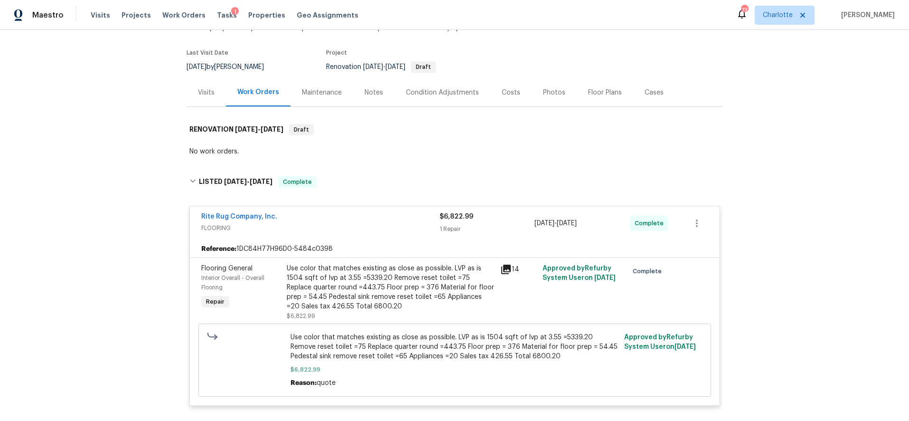
click at [354, 269] on div "Use color that matches existing as close as possible. LVP as is 1504 sqft of lv…" at bounding box center [391, 286] width 208 height 47
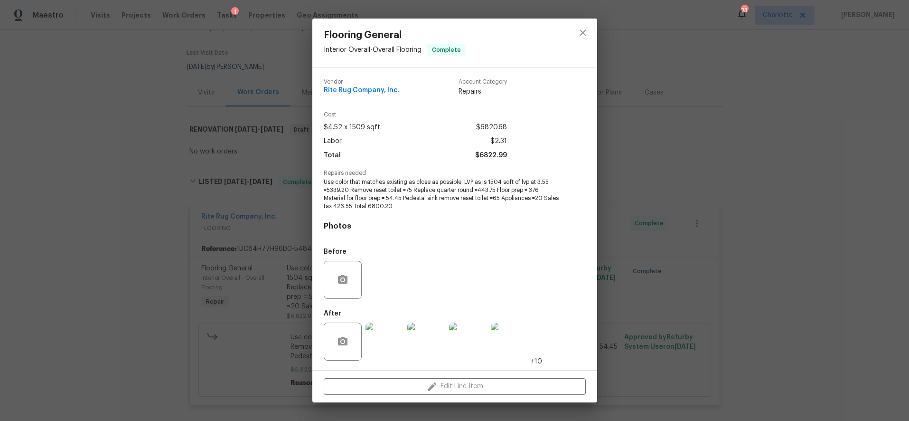
click at [405, 340] on div at bounding box center [426, 341] width 42 height 49
click at [395, 341] on img at bounding box center [384, 341] width 38 height 38
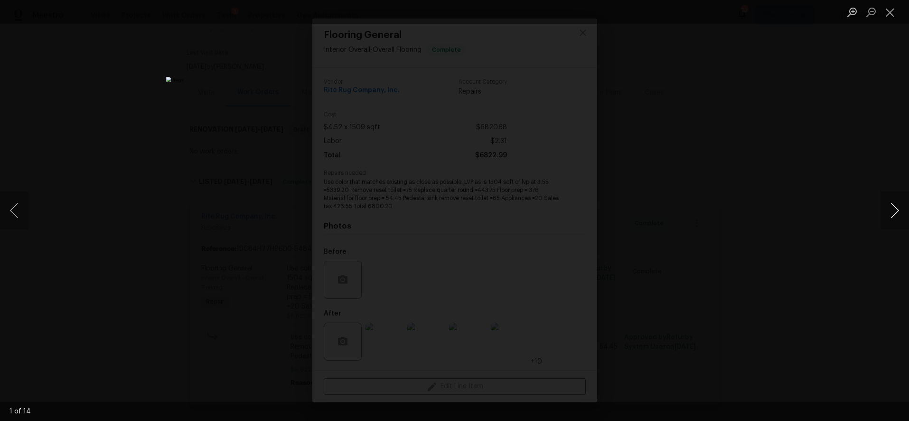
click at [899, 211] on button "Next image" at bounding box center [894, 210] width 28 height 38
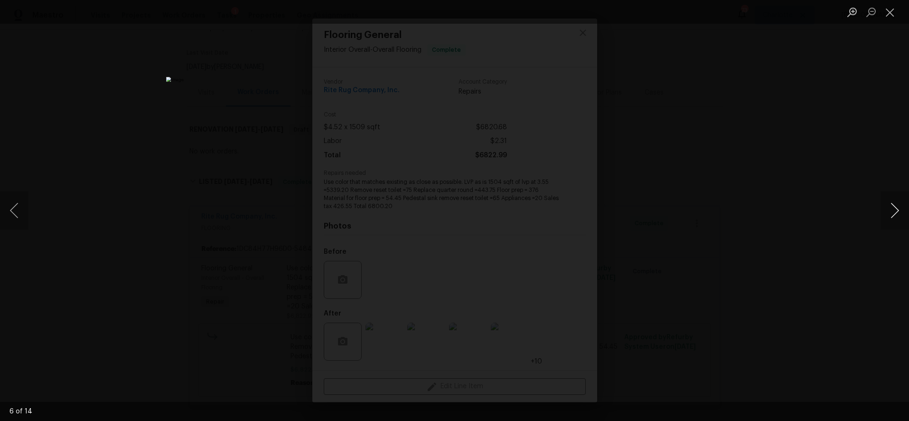
click at [899, 211] on button "Next image" at bounding box center [894, 210] width 28 height 38
click at [898, 211] on button "Next image" at bounding box center [894, 210] width 28 height 38
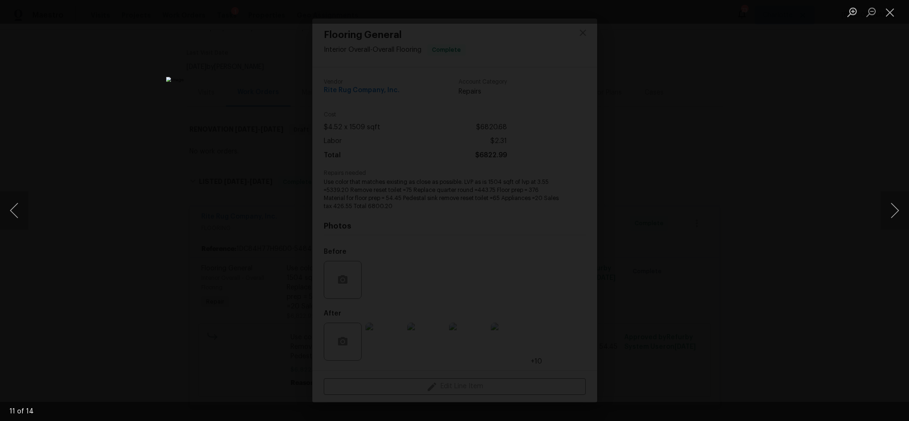
click at [749, 151] on div "Lightbox" at bounding box center [454, 210] width 909 height 421
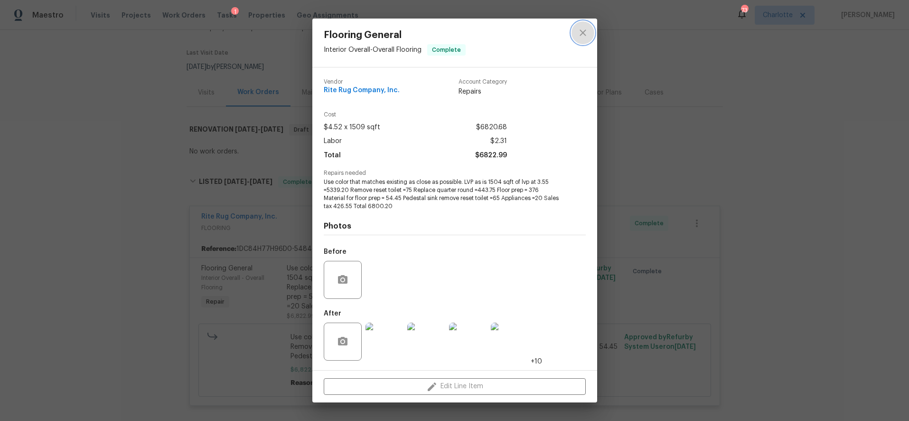
click at [588, 37] on icon "close" at bounding box center [582, 32] width 11 height 11
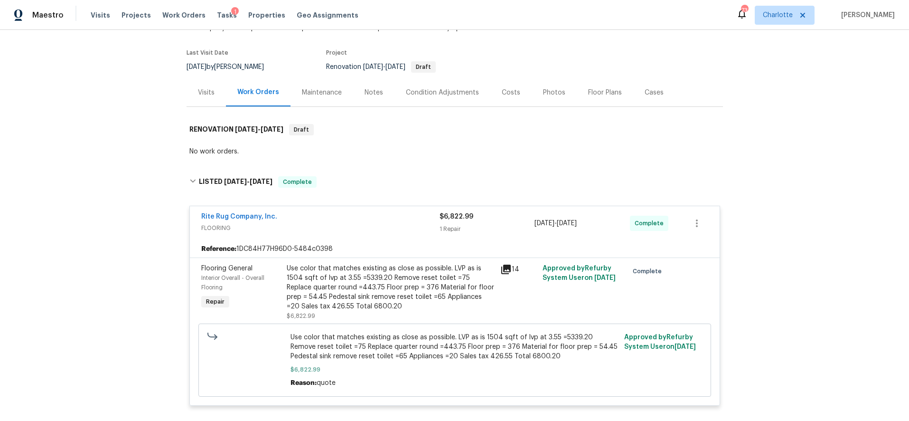
click at [333, 215] on div "Rite Rug Company, Inc." at bounding box center [320, 217] width 238 height 11
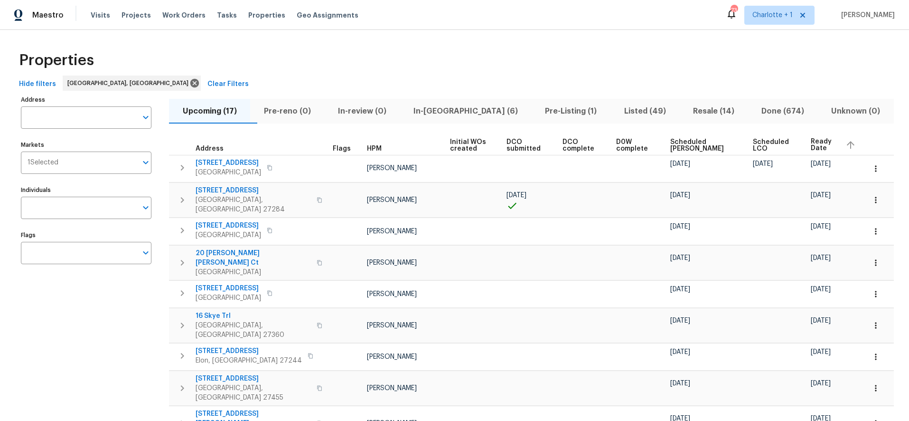
scroll to position [46, 0]
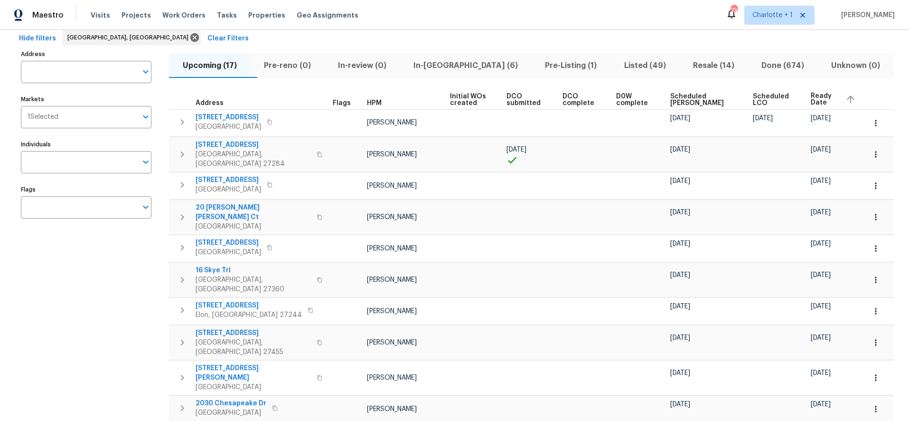
click at [321, 51] on div "Upcoming (17) Pre-reno (0) In-review (0) In-[GEOGRAPHIC_DATA] (6) Pre-Listing (…" at bounding box center [531, 354] width 725 height 614
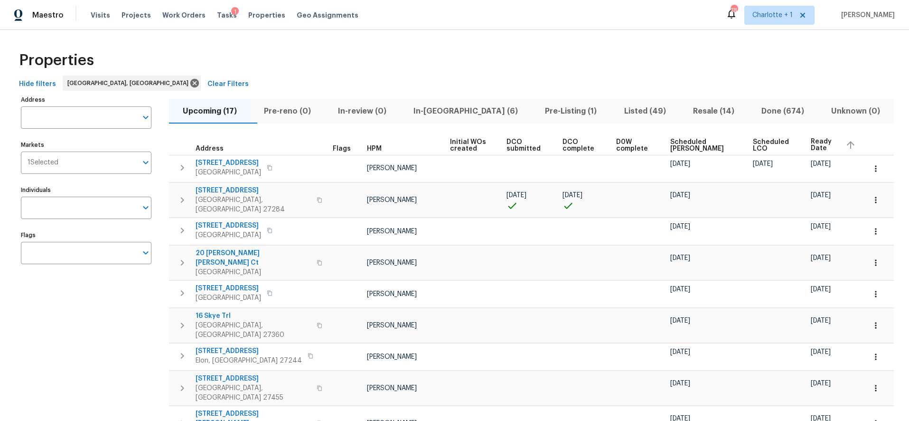
click at [438, 87] on div "Hide filters [GEOGRAPHIC_DATA], [GEOGRAPHIC_DATA] Clear Filters" at bounding box center [454, 84] width 879 height 18
click at [601, 77] on div "Hide filters [GEOGRAPHIC_DATA], [GEOGRAPHIC_DATA] Clear Filters" at bounding box center [454, 84] width 879 height 18
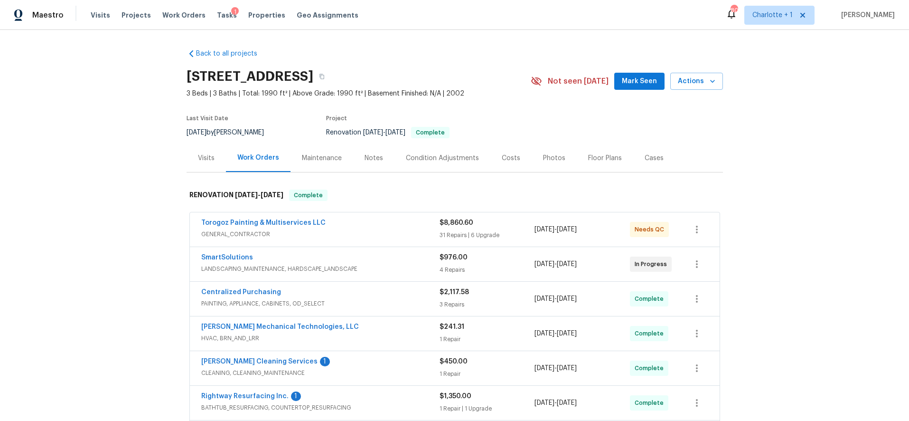
click at [502, 160] on div "Costs" at bounding box center [511, 157] width 19 height 9
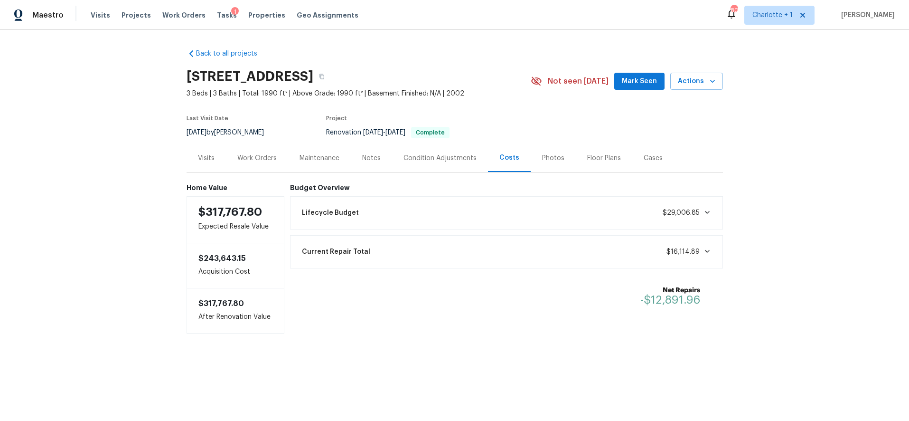
click at [407, 160] on div "Condition Adjustments" at bounding box center [439, 157] width 73 height 9
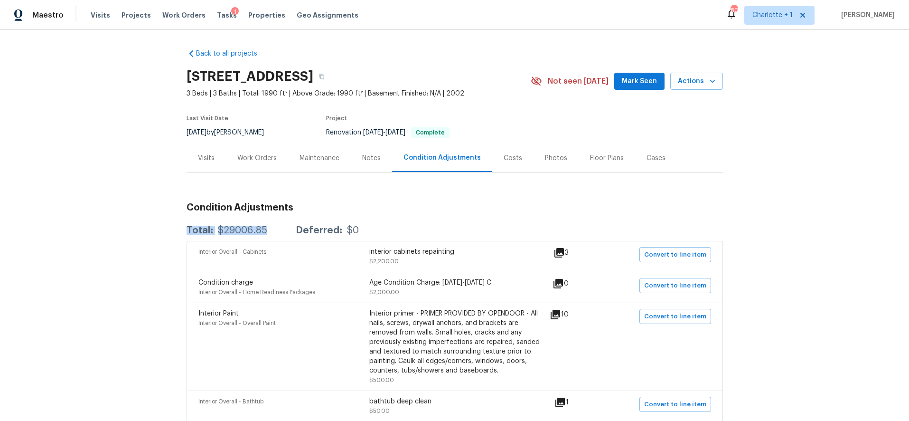
drag, startPoint x: 206, startPoint y: 226, endPoint x: 269, endPoint y: 237, distance: 64.5
click at [269, 237] on div "Total: $29006.85 Deferred: $0" at bounding box center [455, 230] width 536 height 21
drag, startPoint x: 267, startPoint y: 231, endPoint x: 236, endPoint y: 232, distance: 31.4
click at [267, 231] on div "Total: $29006.85 Deferred: $0" at bounding box center [273, 229] width 172 height 9
drag, startPoint x: 229, startPoint y: 231, endPoint x: 277, endPoint y: 233, distance: 48.0
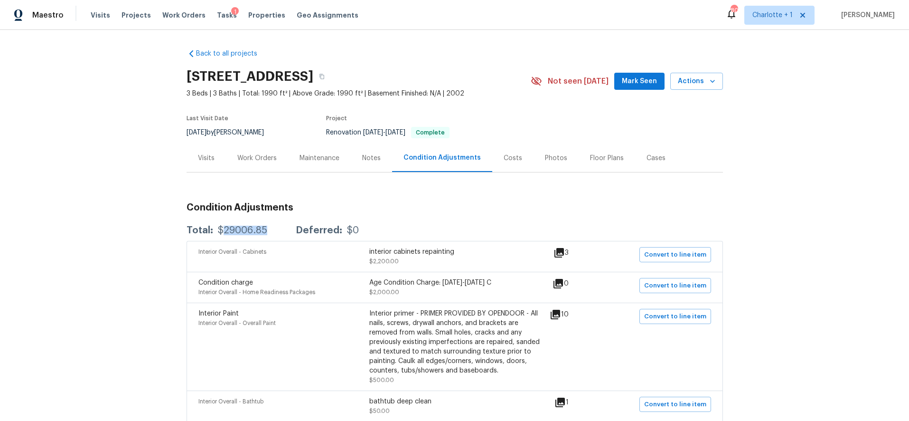
click at [276, 233] on div "Total: $29006.85 Deferred: $0" at bounding box center [273, 229] width 172 height 9
click at [277, 235] on div "Total: $29006.85 Deferred: $0" at bounding box center [455, 230] width 536 height 21
drag, startPoint x: 212, startPoint y: 229, endPoint x: 313, endPoint y: 226, distance: 100.7
click at [313, 226] on div "Total: $29006.85 Deferred: $0" at bounding box center [273, 229] width 172 height 9
click at [436, 220] on div "Total: $29006.85 Deferred: $0" at bounding box center [455, 230] width 536 height 21
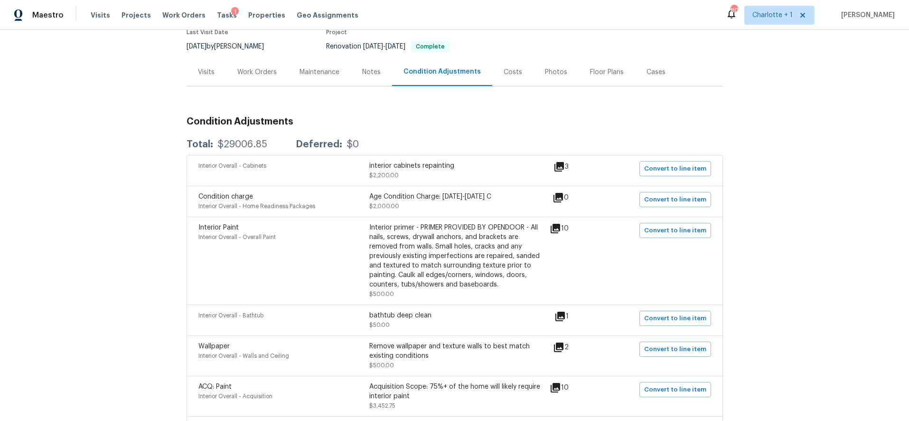
scroll to position [88, 0]
click at [504, 70] on div "Costs" at bounding box center [513, 69] width 19 height 9
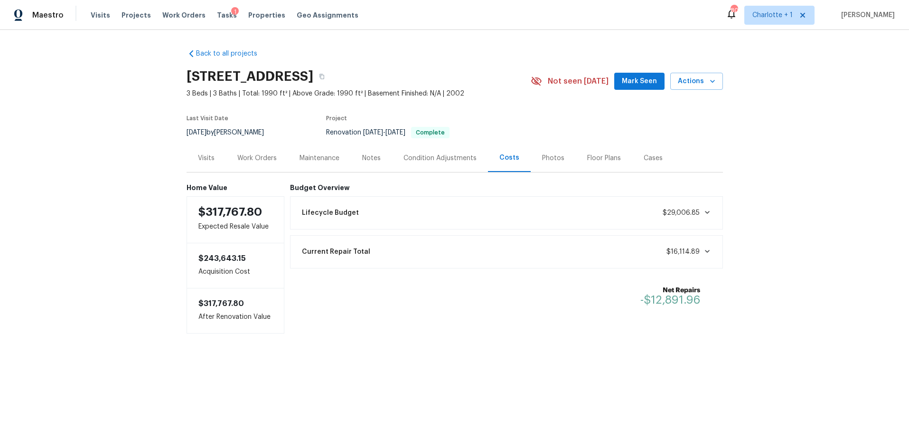
click at [448, 161] on div "Condition Adjustments" at bounding box center [439, 157] width 73 height 9
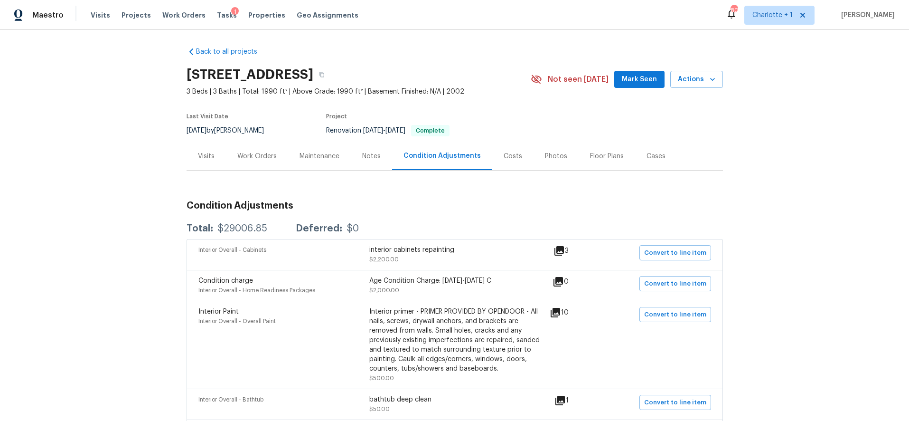
scroll to position [2, 0]
click at [770, 78] on div "Back to all projects 5204 Grass Ridge Dr, Charlotte, NC 28216 3 Beds | 3 Baths …" at bounding box center [454, 225] width 909 height 391
click at [90, 104] on div "Back to all projects 5204 Grass Ridge Dr, Charlotte, NC 28216 3 Beds | 3 Baths …" at bounding box center [454, 225] width 909 height 391
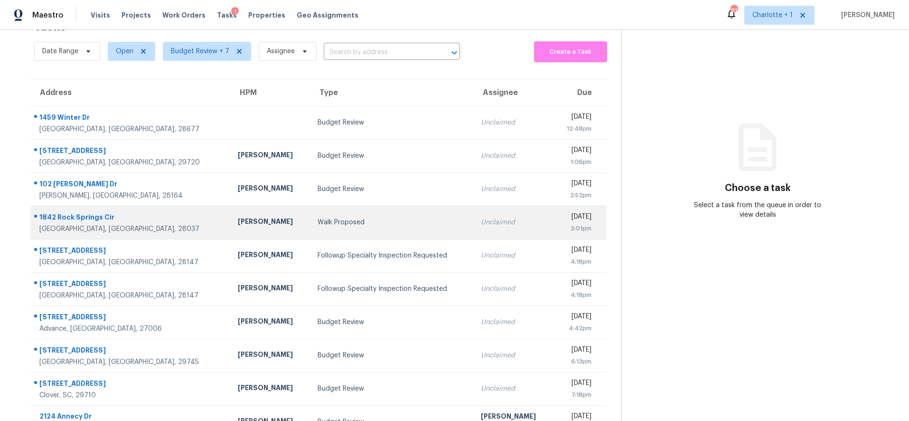
scroll to position [81, 0]
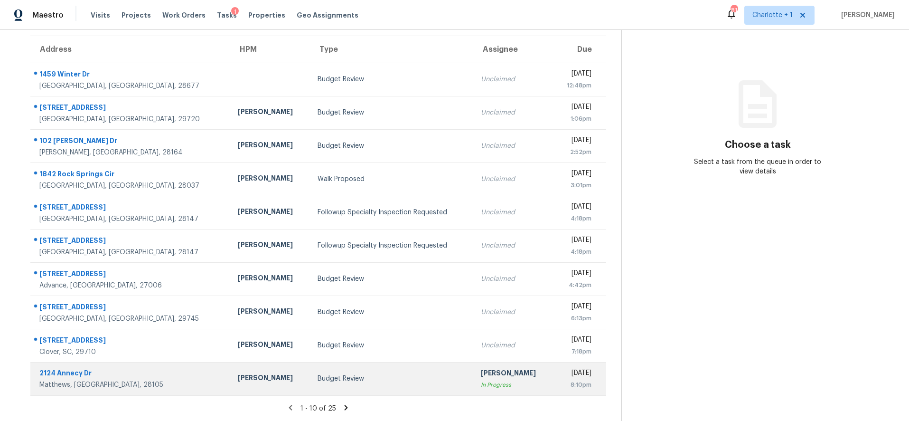
click at [77, 368] on div "2124 Annecy Dr" at bounding box center [130, 374] width 183 height 12
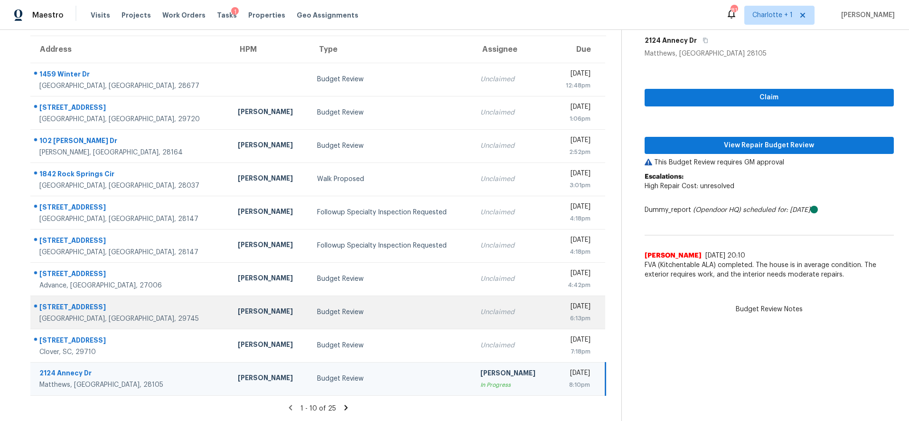
drag, startPoint x: 119, startPoint y: 373, endPoint x: 325, endPoint y: 318, distance: 213.1
click at [119, 380] on div "Matthews, [GEOGRAPHIC_DATA], 28105" at bounding box center [130, 384] width 183 height 9
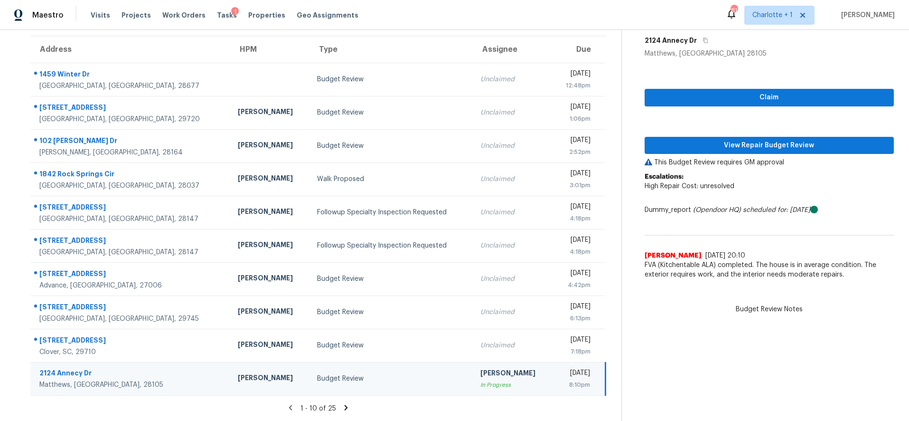
click at [768, 128] on div "Claim View Repair Budget Review This Budget Review requires GM approval Escalat…" at bounding box center [770, 170] width 250 height 225
click at [767, 140] on span "View Repair Budget Review" at bounding box center [769, 146] width 234 height 12
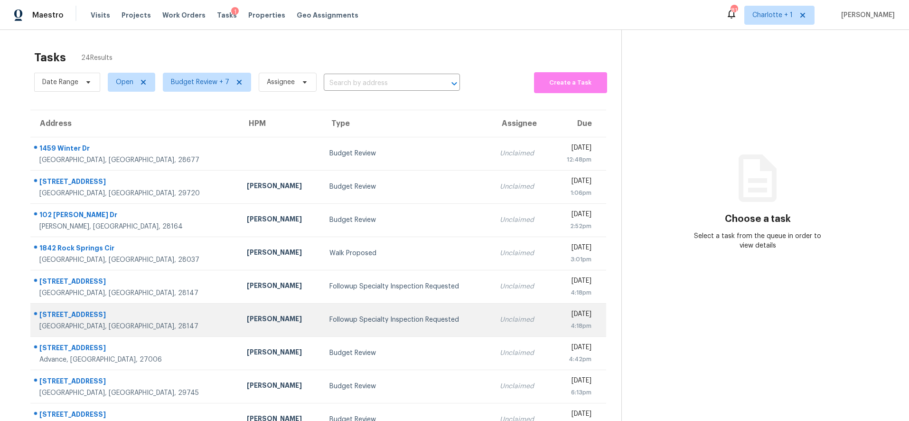
scroll to position [81, 0]
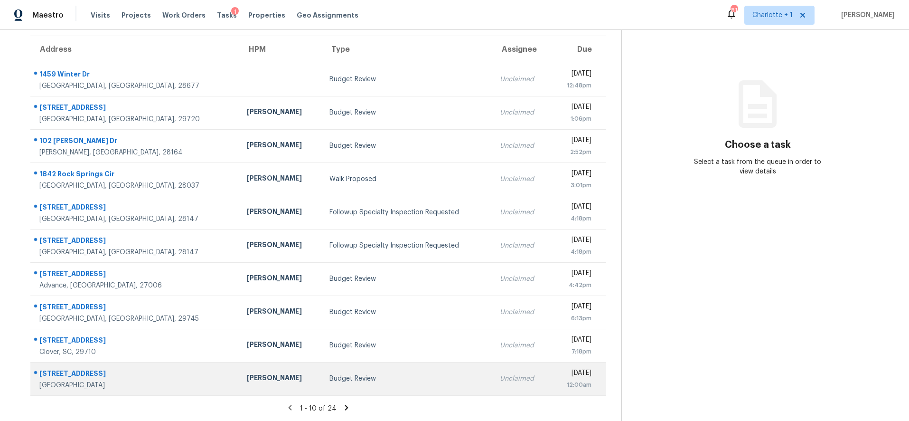
click at [139, 368] on div "[STREET_ADDRESS]" at bounding box center [135, 374] width 192 height 12
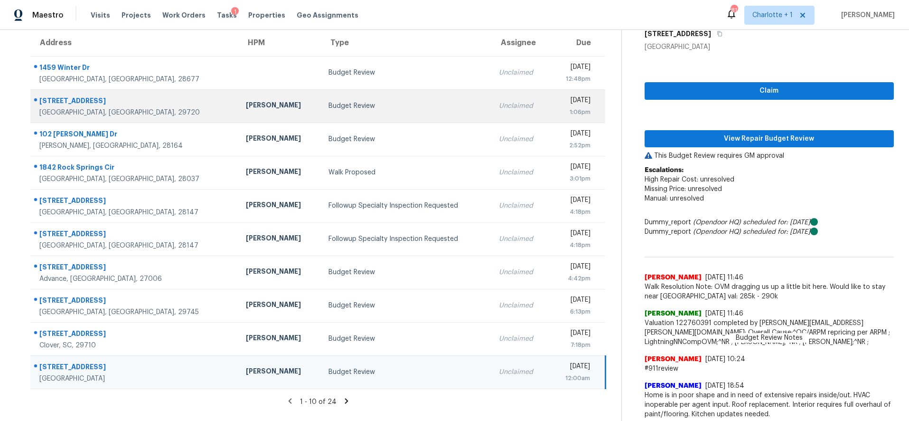
click at [238, 112] on td "[PERSON_NAME]" at bounding box center [279, 105] width 83 height 33
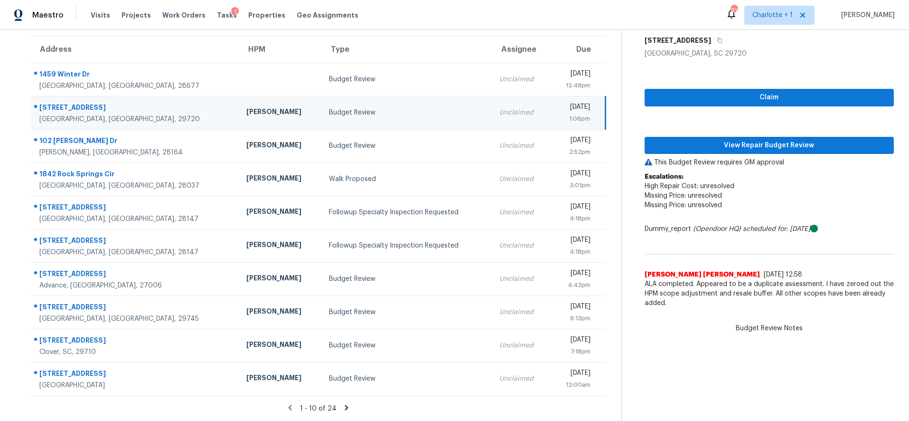
click at [246, 107] on div "[PERSON_NAME]" at bounding box center [279, 113] width 67 height 12
click at [125, 104] on div "[STREET_ADDRESS]" at bounding box center [135, 109] width 192 height 12
click at [804, 140] on span "View Repair Budget Review" at bounding box center [769, 146] width 234 height 12
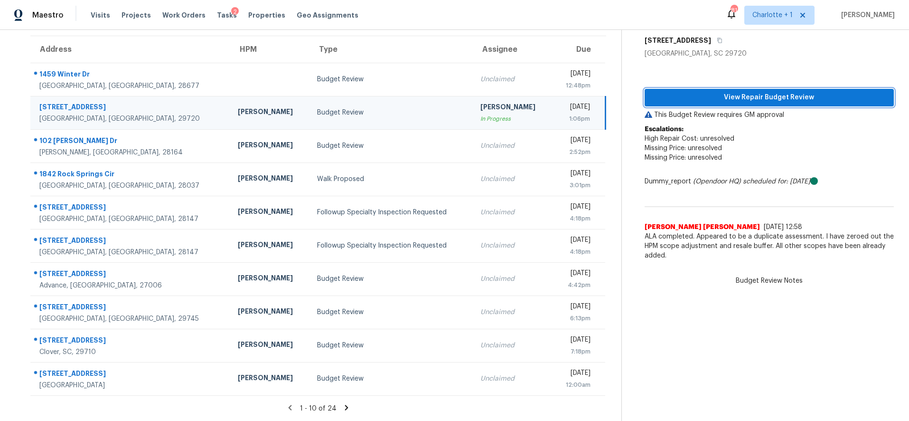
click at [720, 94] on span "View Repair Budget Review" at bounding box center [769, 98] width 234 height 12
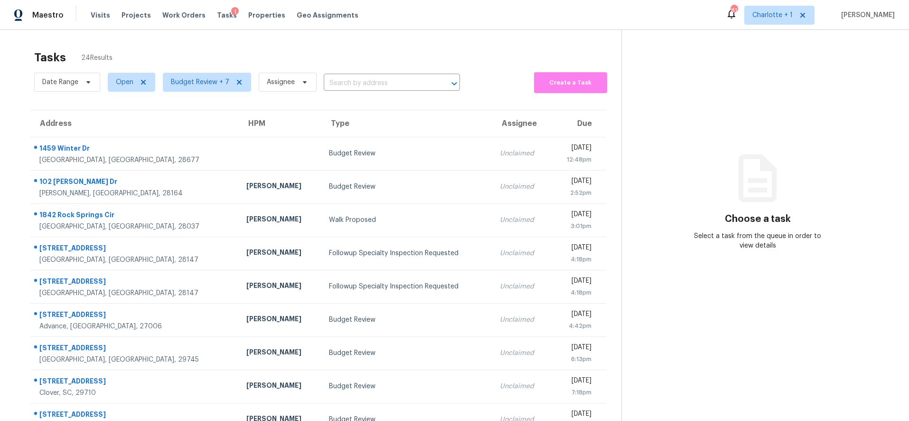
click at [337, 38] on div "Tasks 24 Results Date Range Open Budget Review + 7 Assignee ​ Create a Task Add…" at bounding box center [454, 262] width 909 height 465
click at [758, 95] on section "Choose a task Select a task from the queue in order to view details" at bounding box center [757, 262] width 273 height 465
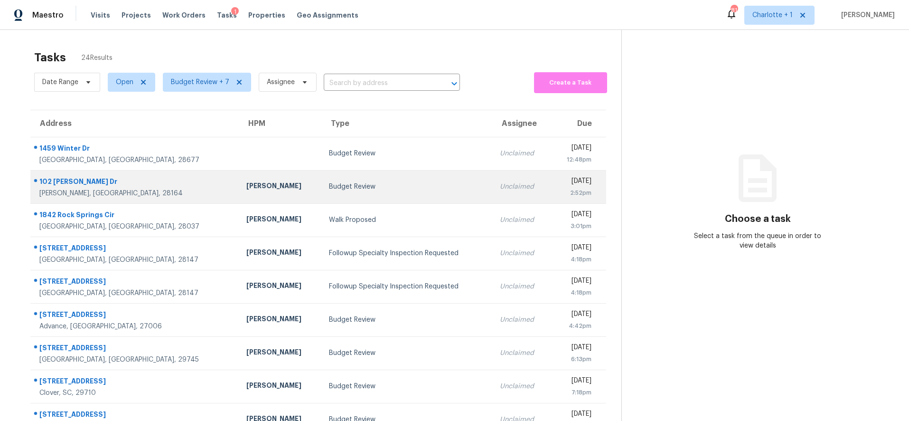
click at [329, 183] on div "Budget Review" at bounding box center [407, 186] width 156 height 9
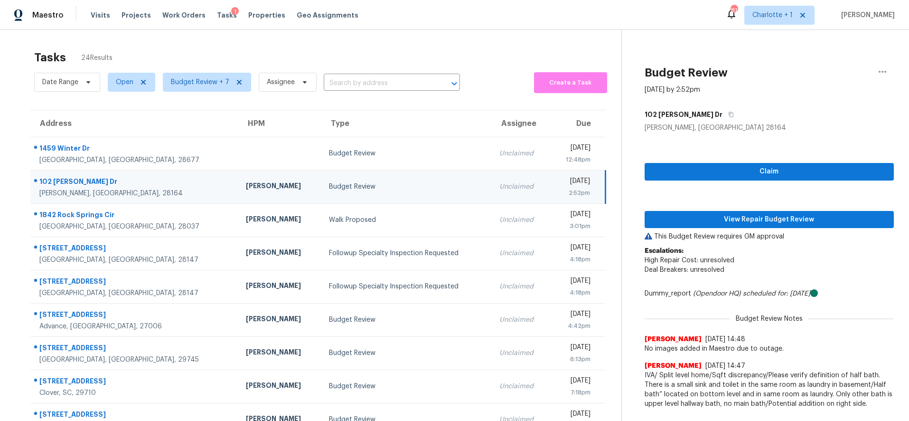
drag, startPoint x: 93, startPoint y: 145, endPoint x: 82, endPoint y: 188, distance: 44.4
click at [82, 188] on tbody "1459 Winter Dr Statesville, NC, 28677 Budget Review Unclaimed Fri, Aug 22nd 202…" at bounding box center [317, 303] width 575 height 332
click at [142, 177] on div "102 [PERSON_NAME] Dr" at bounding box center [134, 183] width 191 height 12
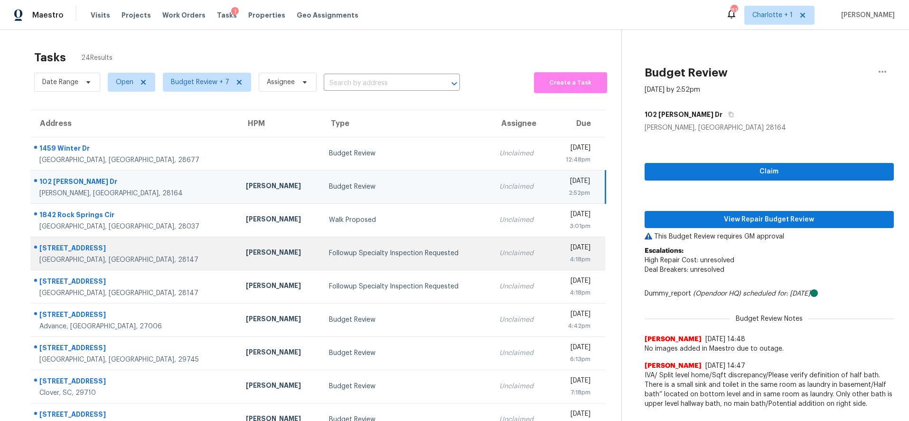
click at [138, 248] on div "[STREET_ADDRESS]" at bounding box center [134, 249] width 191 height 12
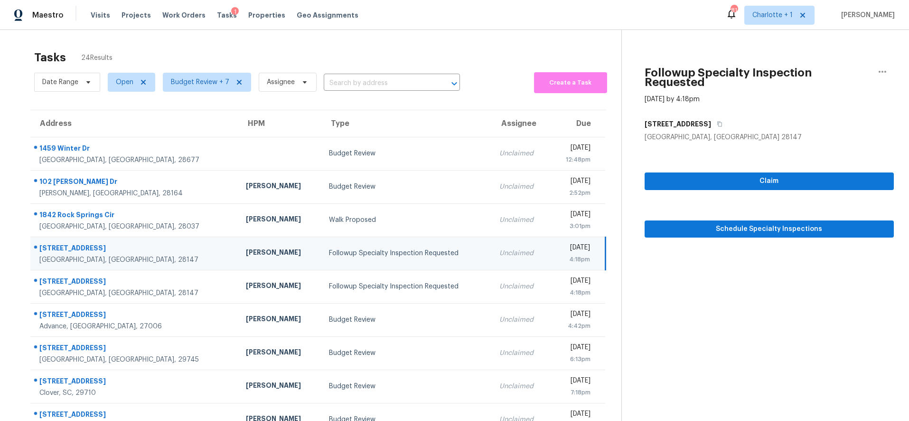
scroll to position [81, 0]
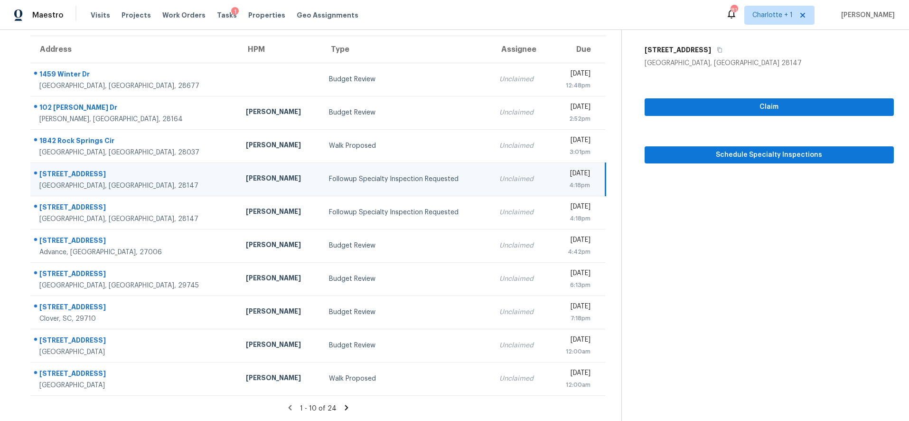
click at [342, 403] on icon at bounding box center [346, 407] width 9 height 9
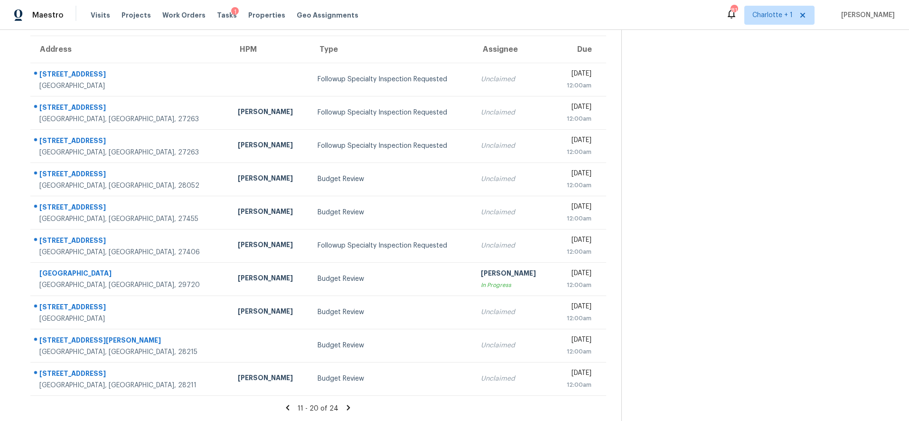
click at [344, 403] on icon at bounding box center [348, 407] width 9 height 9
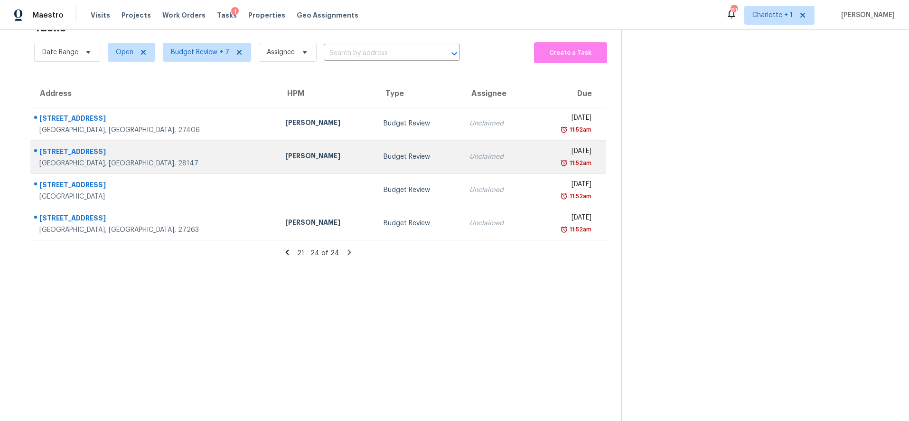
click at [125, 147] on div "[STREET_ADDRESS]" at bounding box center [154, 153] width 231 height 12
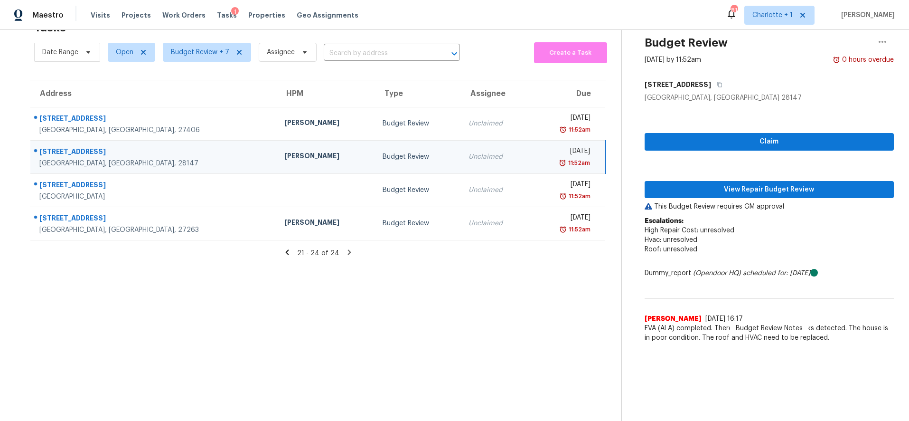
click at [645, 246] on span "Roof: unresolved" at bounding box center [671, 249] width 53 height 7
click at [758, 184] on span "View Repair Budget Review" at bounding box center [769, 190] width 234 height 12
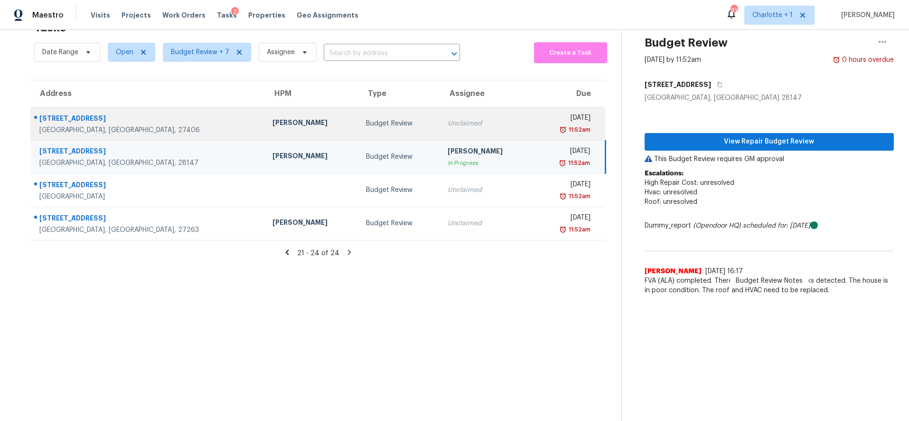
scroll to position [0, 0]
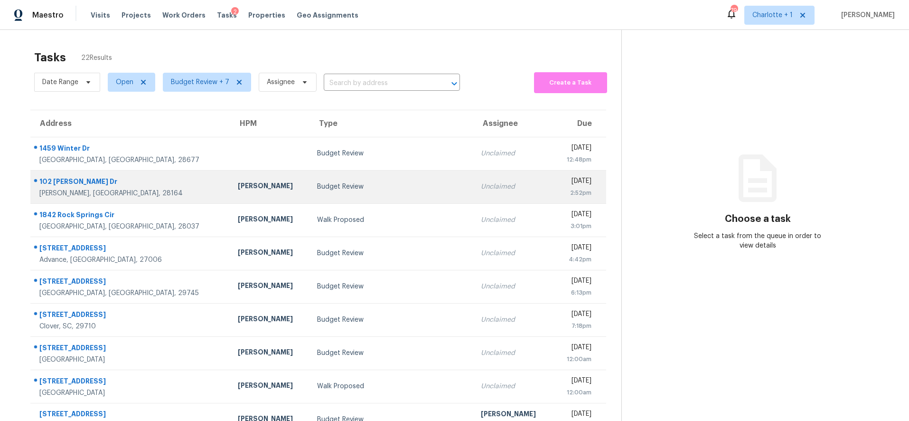
scroll to position [81, 0]
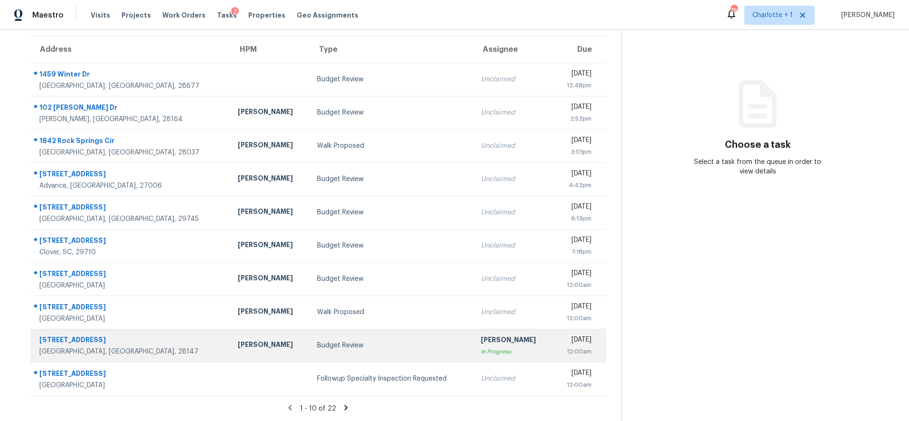
click at [156, 344] on td "[STREET_ADDRESS]" at bounding box center [130, 344] width 200 height 33
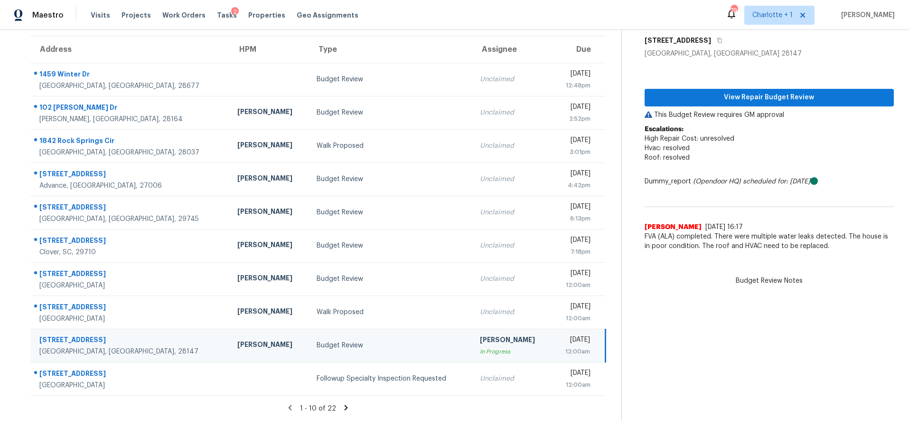
scroll to position [0, 0]
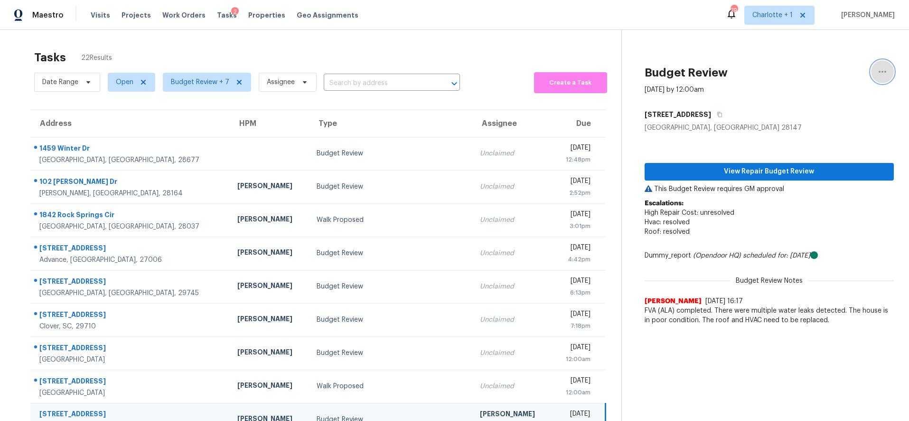
click at [877, 72] on icon "button" at bounding box center [882, 71] width 11 height 11
click at [827, 70] on div "Unclaim this task" at bounding box center [821, 73] width 74 height 9
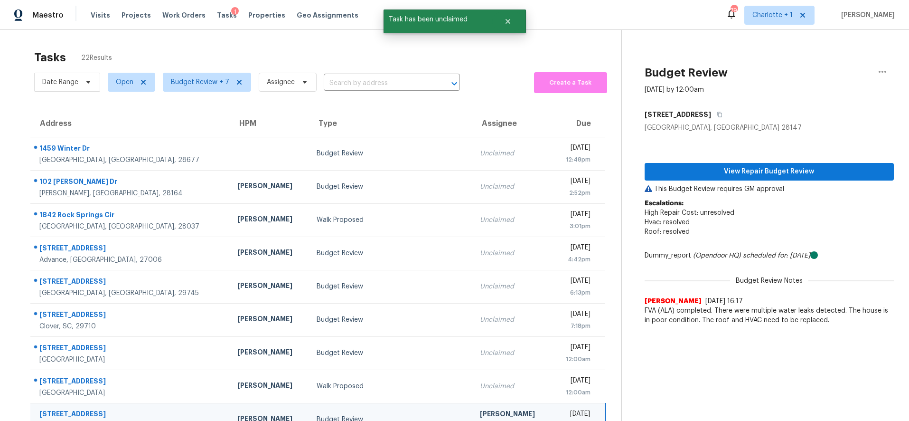
click at [190, 53] on div "Tasks 22 Results" at bounding box center [327, 57] width 587 height 25
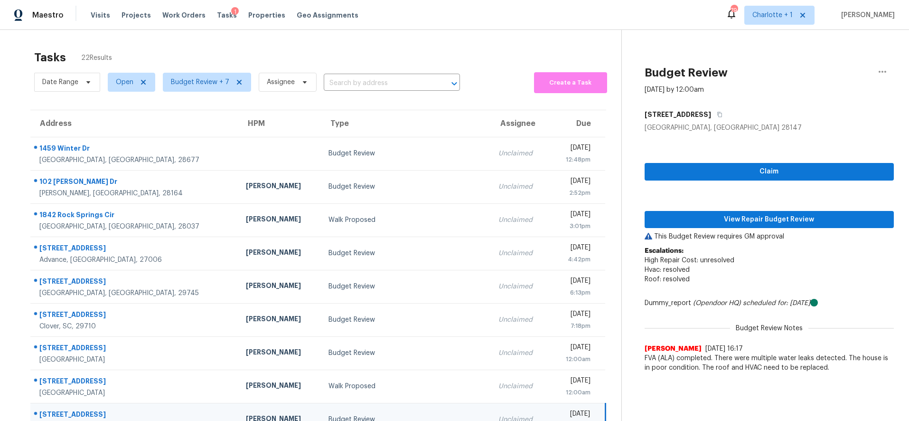
click at [192, 48] on div "Tasks 22 Results" at bounding box center [327, 57] width 587 height 25
click at [376, 49] on div "Tasks 22 Results" at bounding box center [327, 57] width 587 height 25
